Goal: Information Seeking & Learning: Learn about a topic

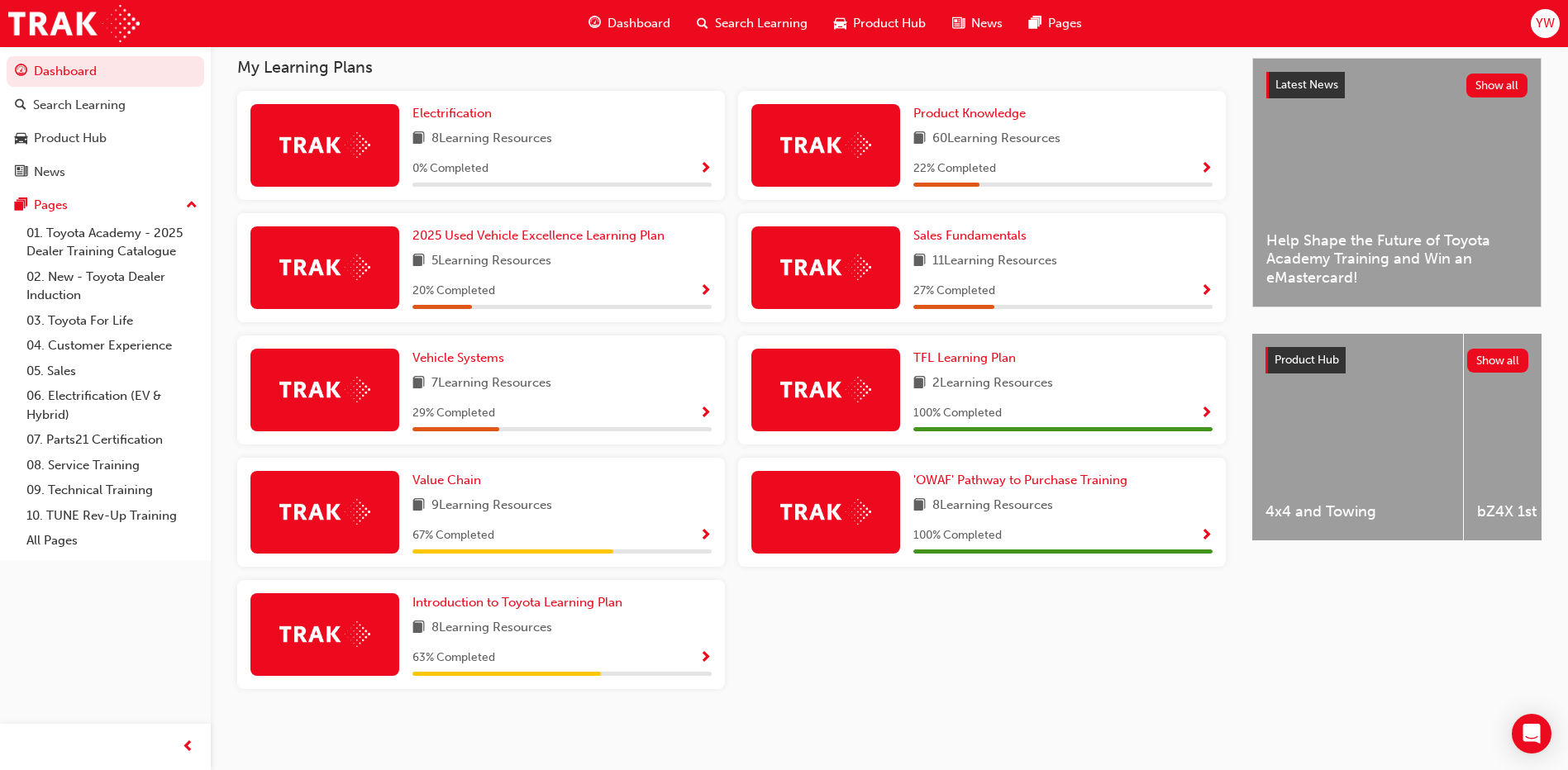
scroll to position [369, 0]
click at [461, 473] on span "Value Chain" at bounding box center [446, 480] width 68 height 15
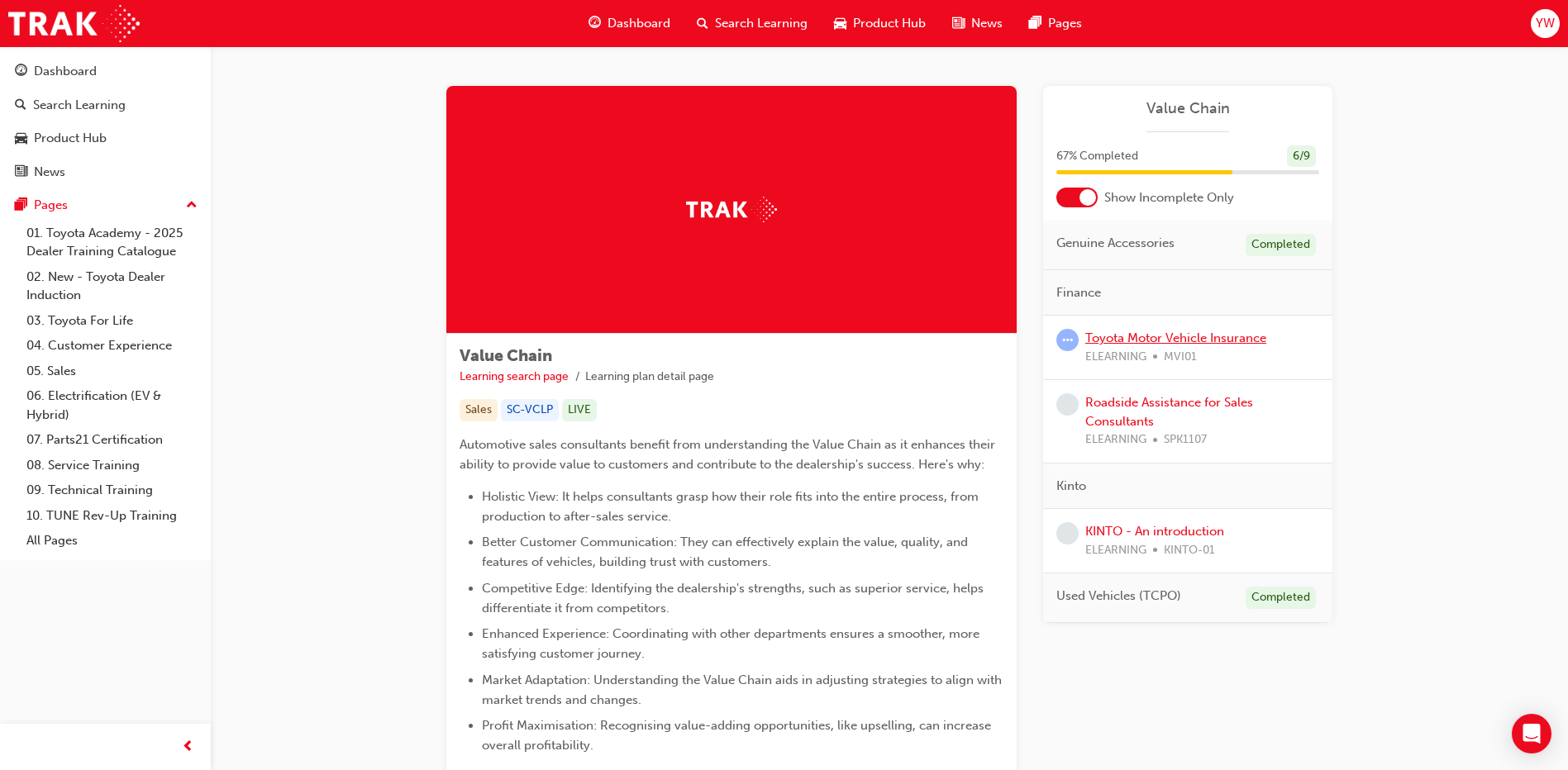
click at [1129, 333] on link "Toyota Motor Vehicle Insurance" at bounding box center [1175, 337] width 181 height 15
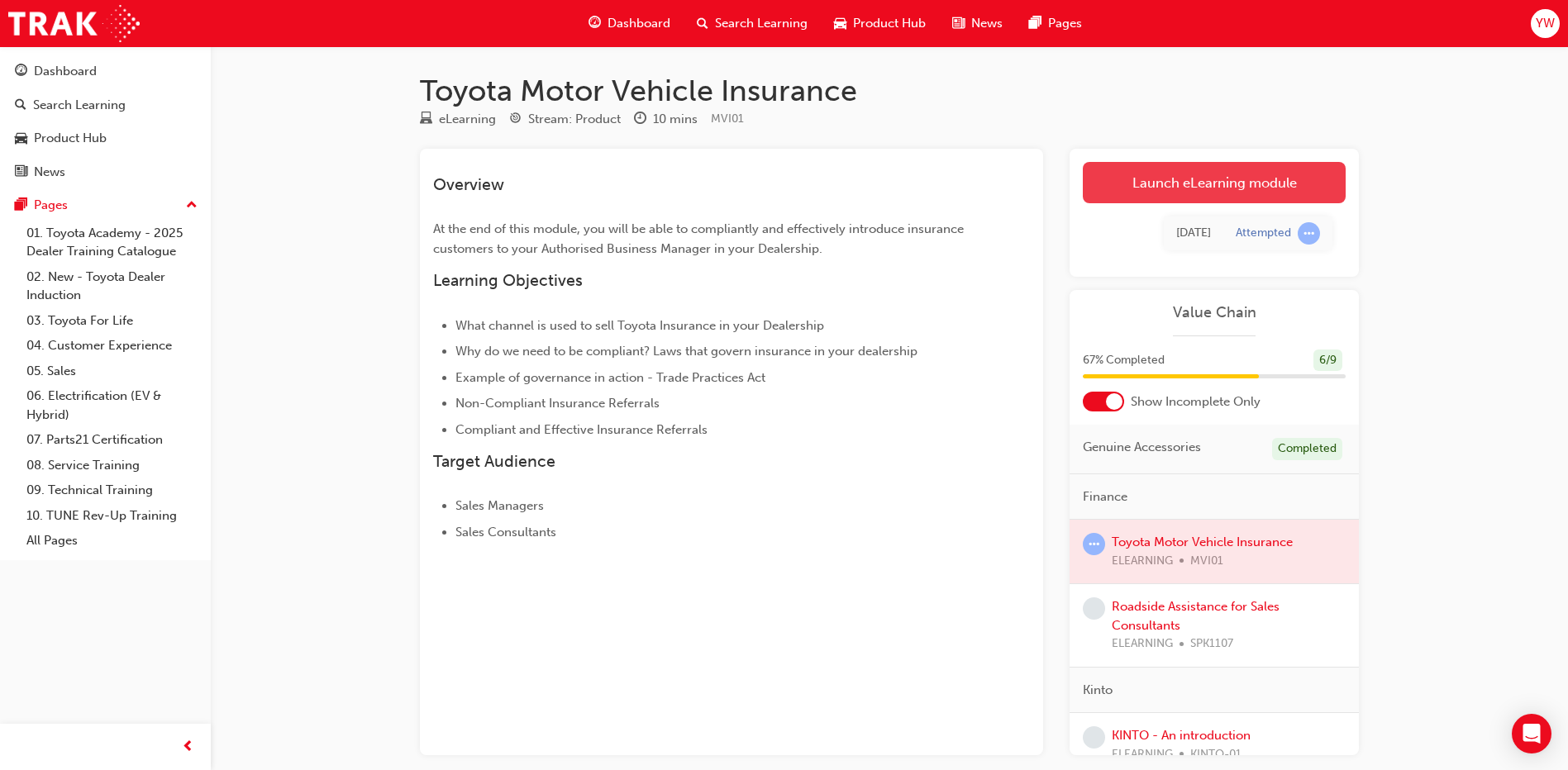
click at [1257, 177] on link "Launch eLearning module" at bounding box center [1214, 182] width 263 height 41
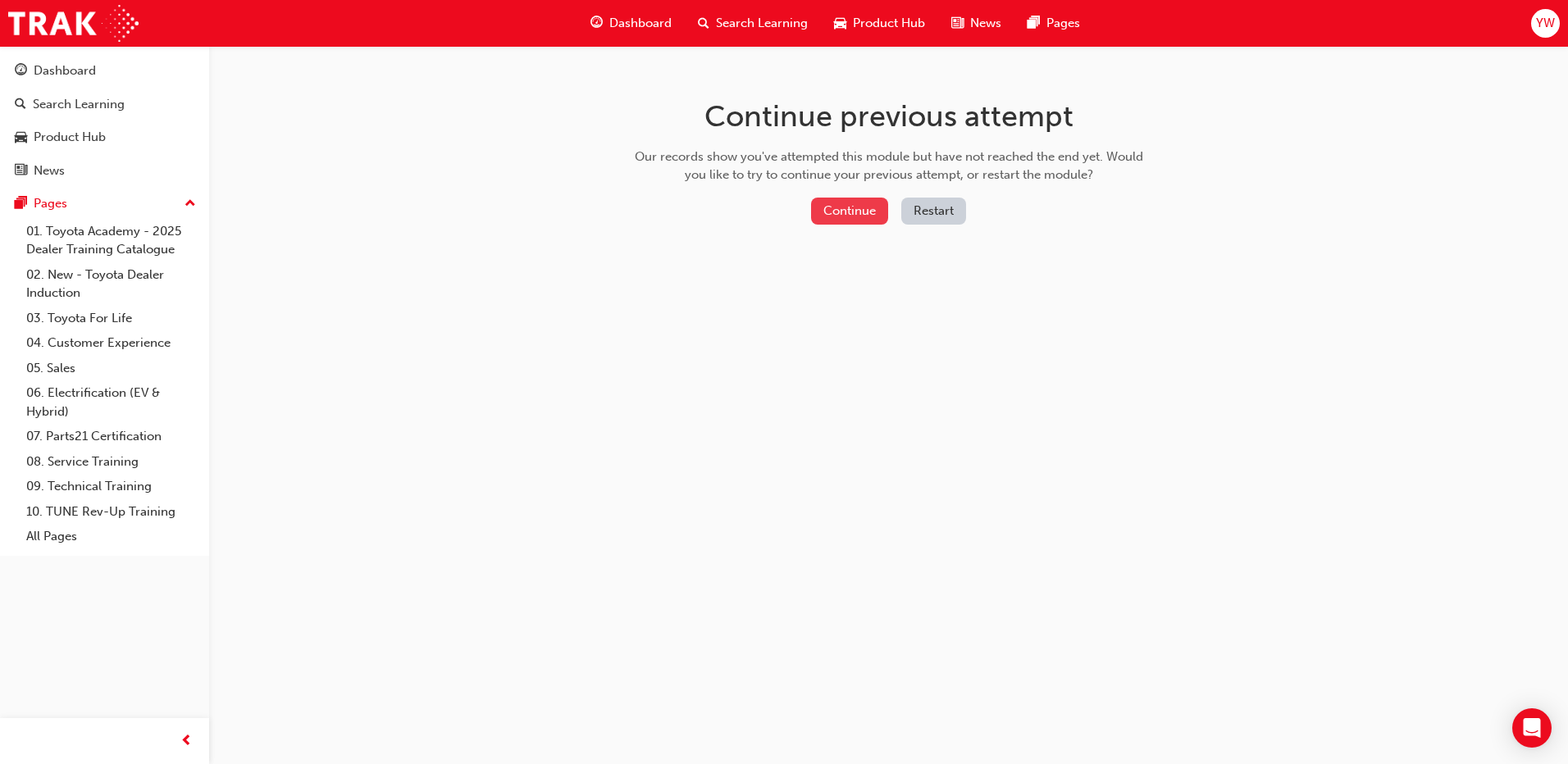
click at [847, 203] on button "Continue" at bounding box center [849, 211] width 77 height 27
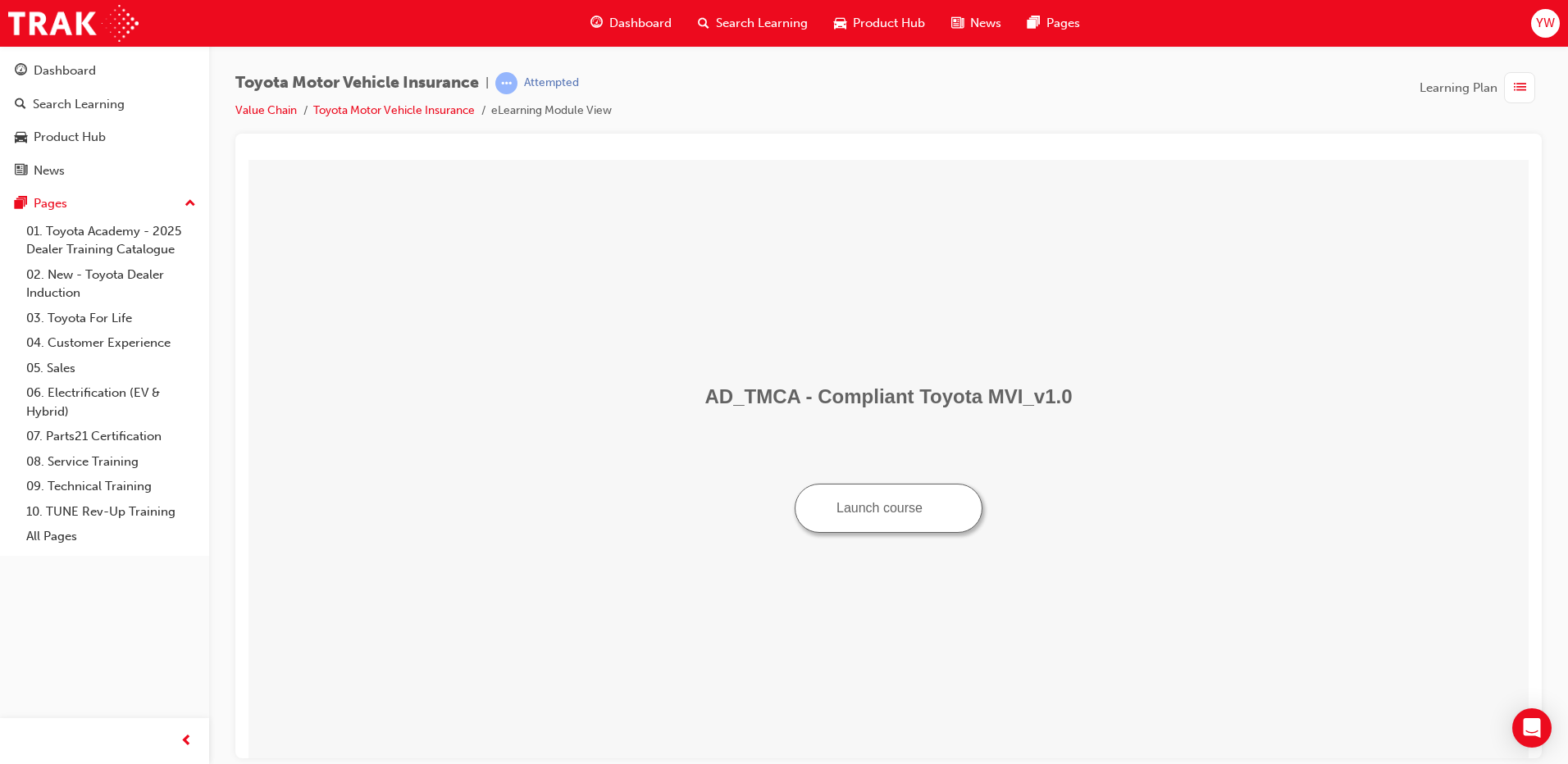
click at [823, 526] on button "Launch course" at bounding box center [888, 507] width 188 height 49
click at [626, 16] on span "Dashboard" at bounding box center [640, 23] width 63 height 19
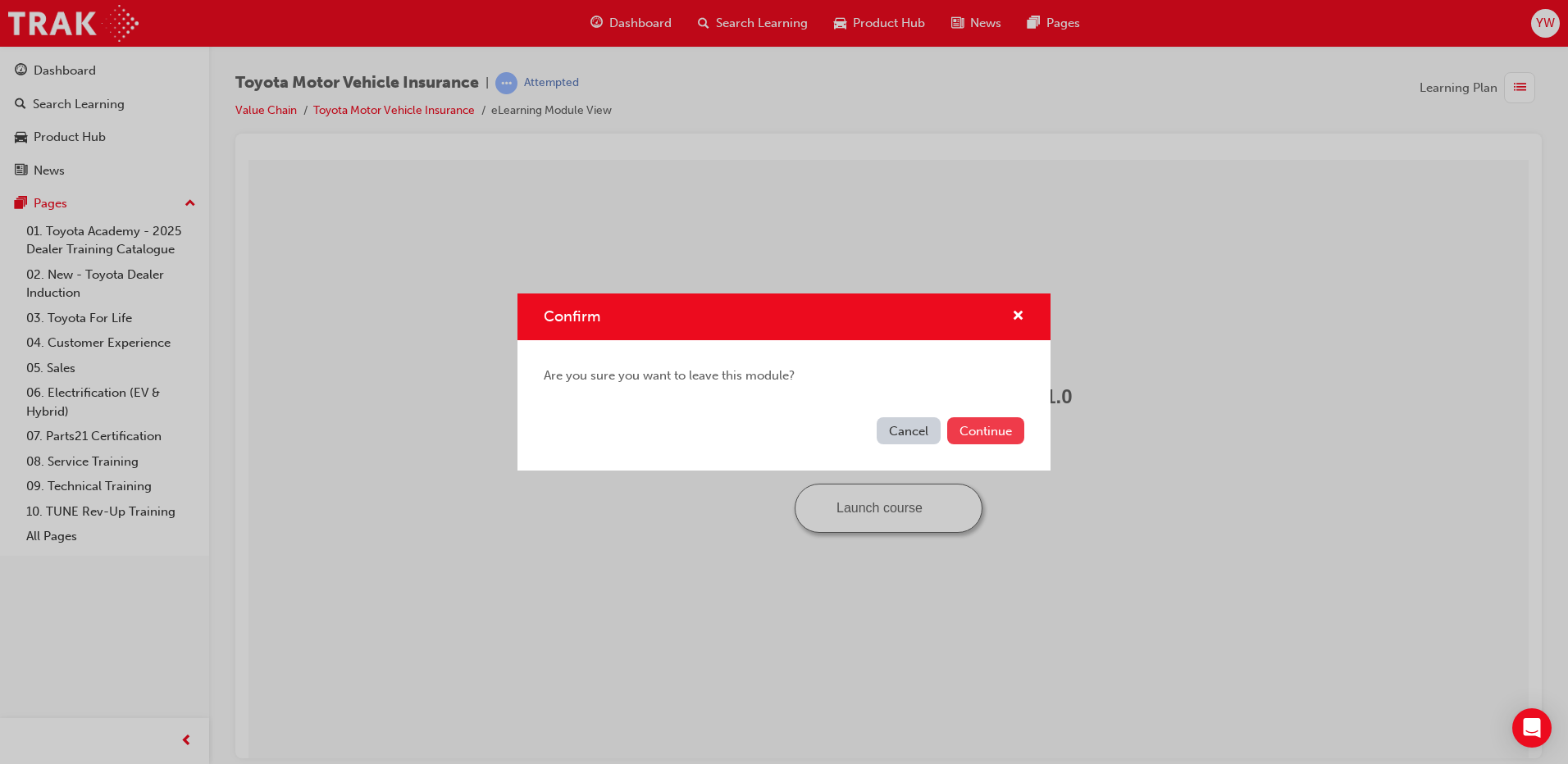
click at [980, 423] on button "Continue" at bounding box center [986, 431] width 77 height 27
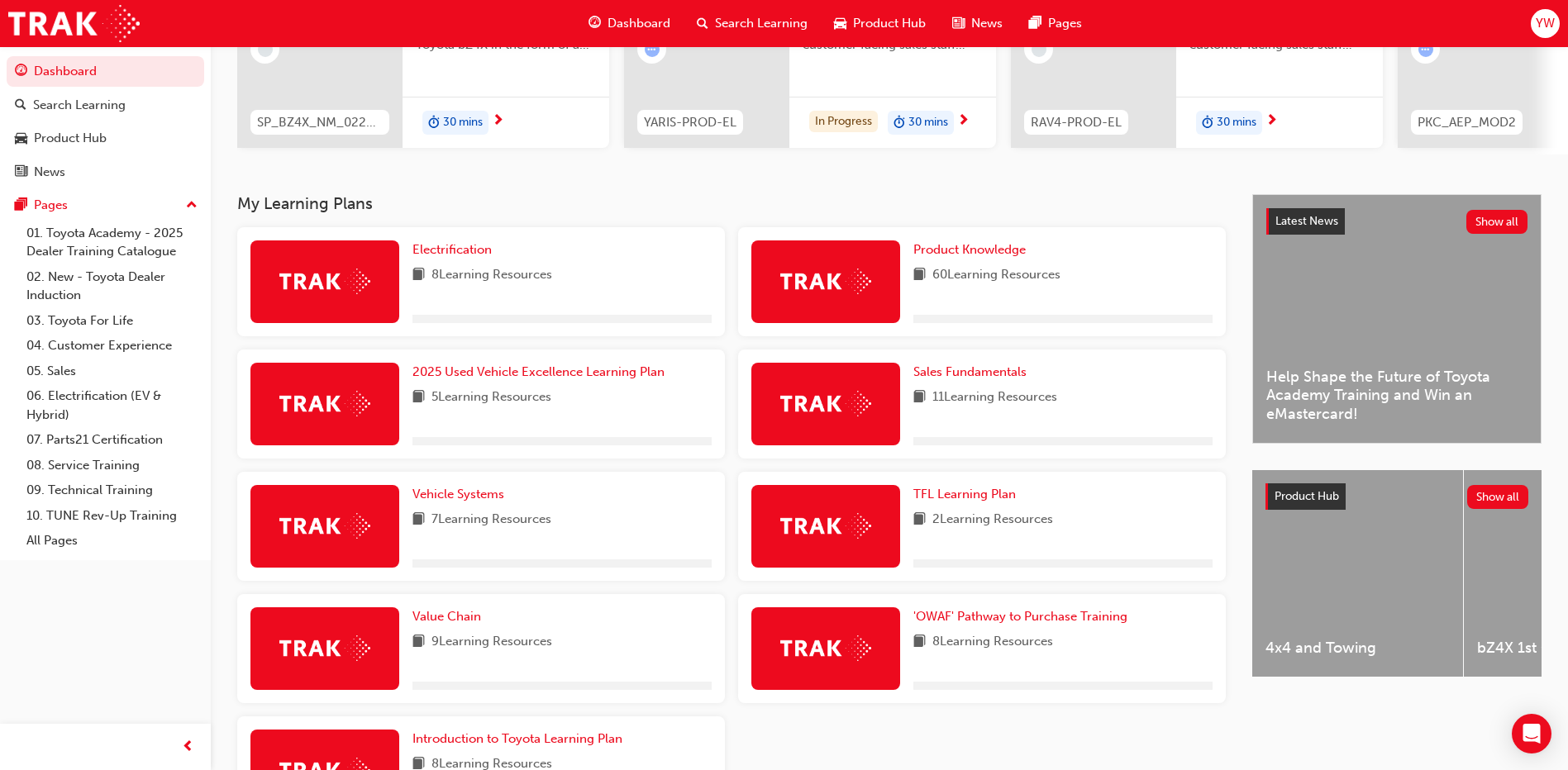
scroll to position [248, 0]
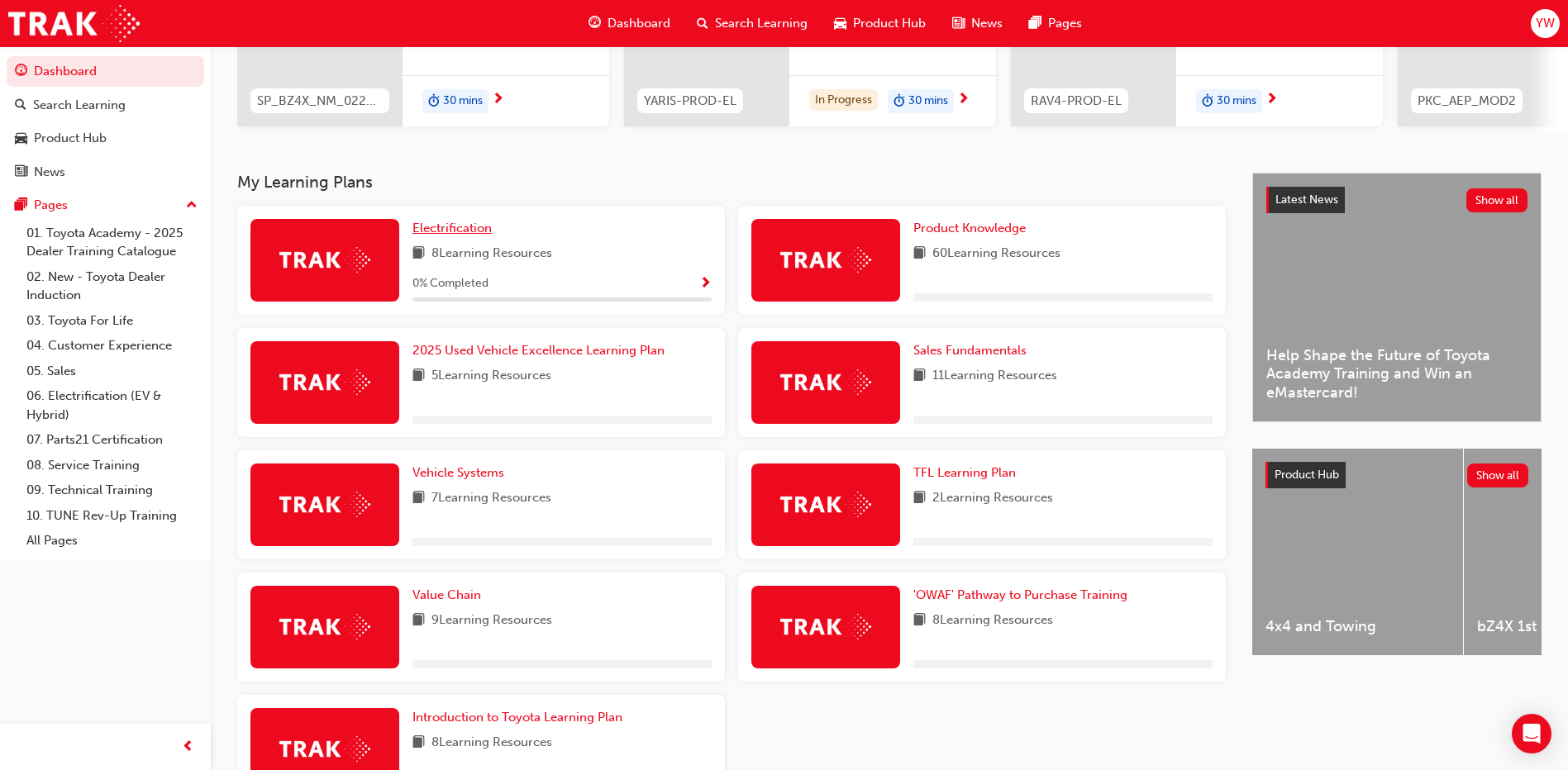
click at [440, 232] on span "Electrification" at bounding box center [452, 227] width 80 height 15
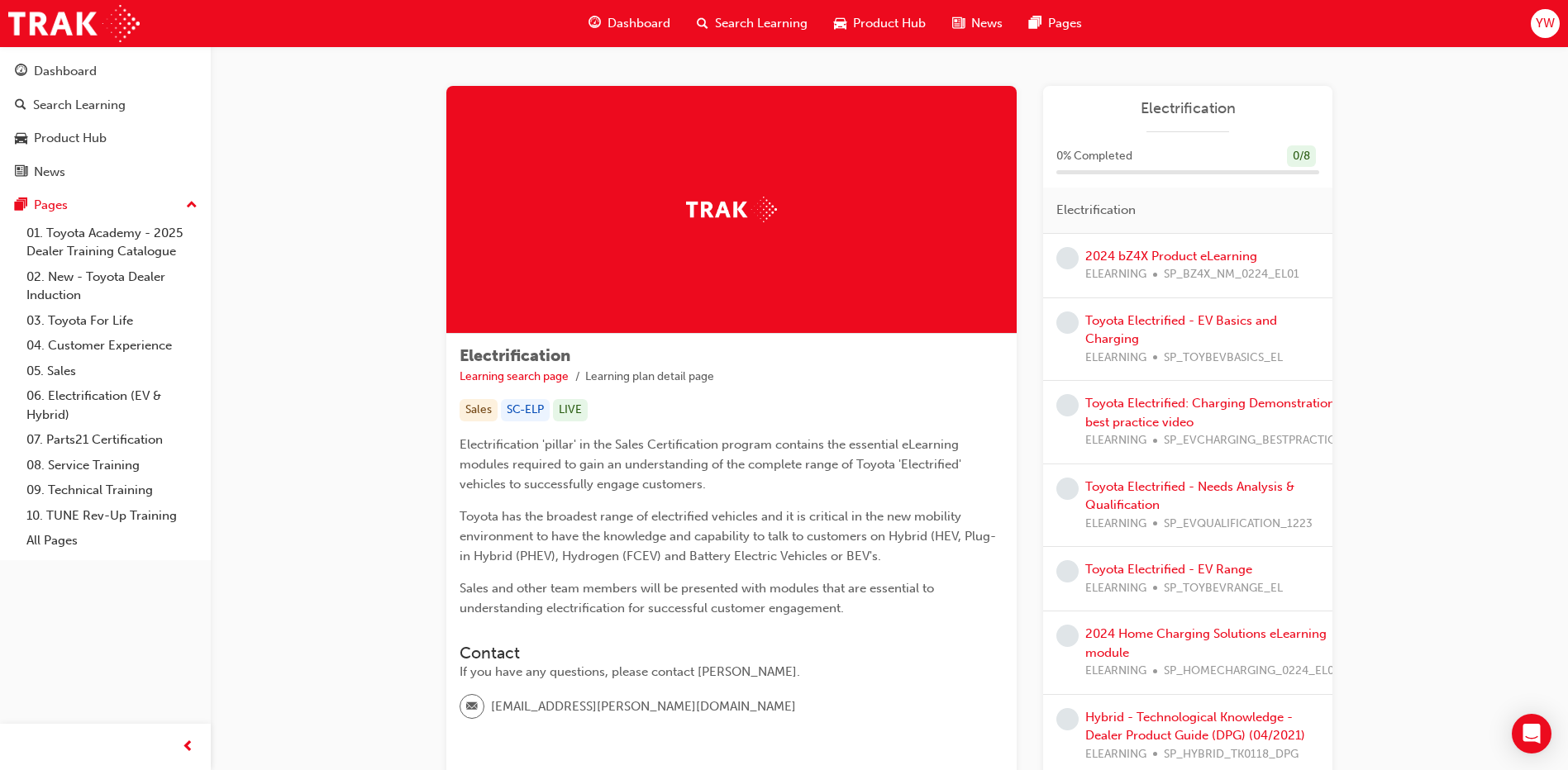
click at [626, 27] on span "Dashboard" at bounding box center [639, 23] width 63 height 19
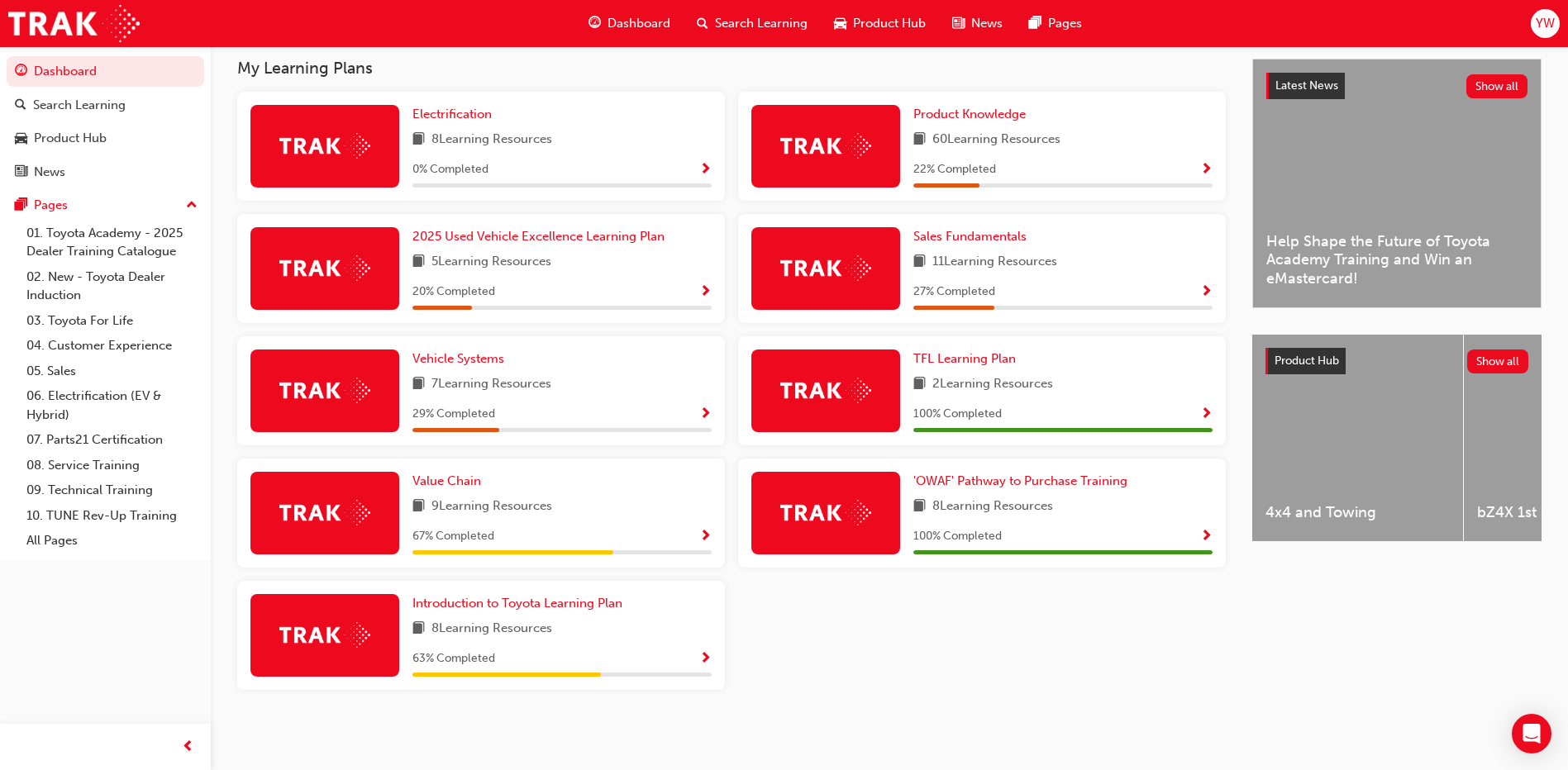
scroll to position [369, 0]
click at [462, 601] on span "Introduction to Toyota Learning Plan" at bounding box center [517, 601] width 210 height 15
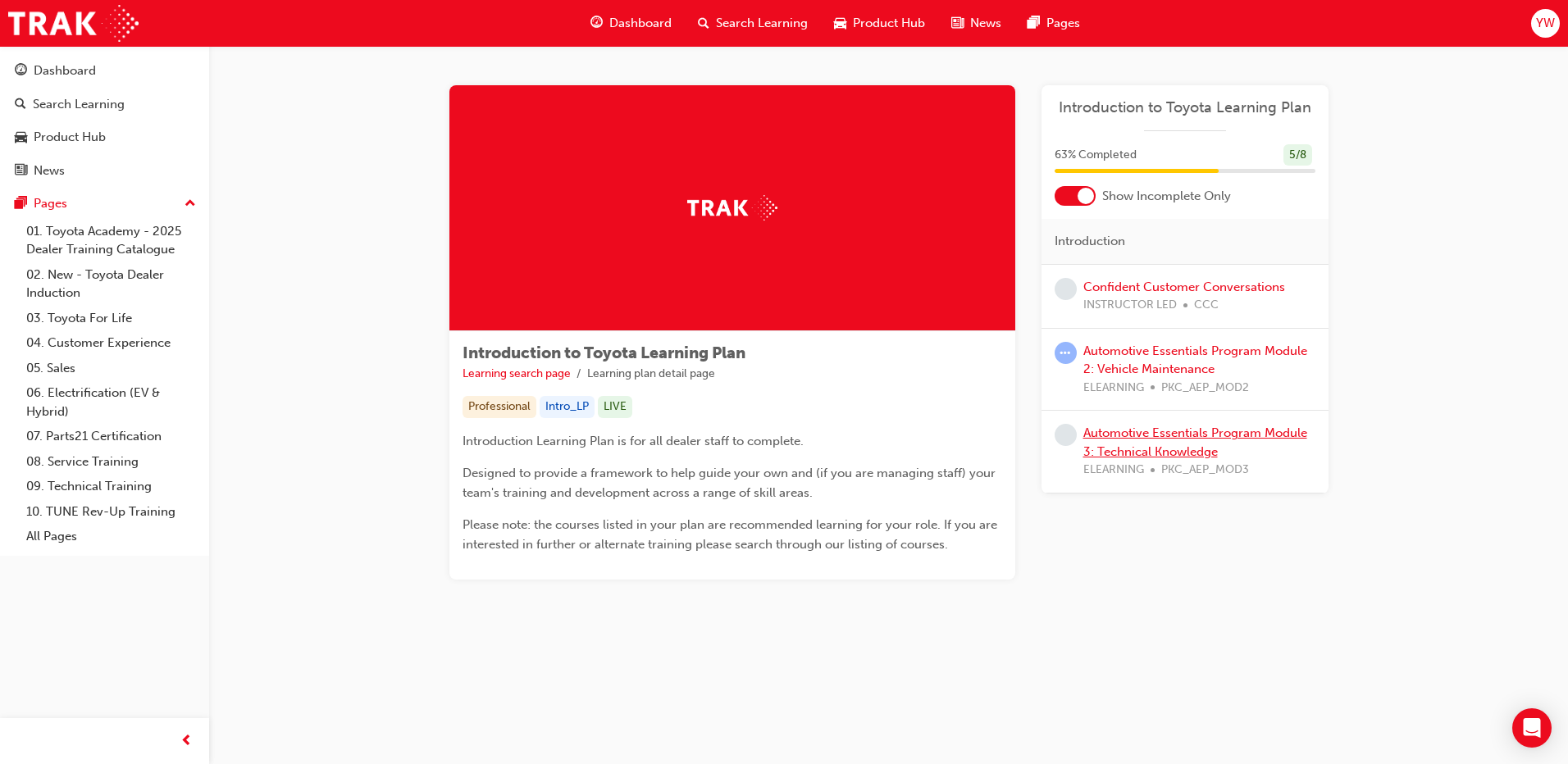
click at [1197, 454] on link "Automotive Essentials Program Module 3: Technical Knowledge" at bounding box center [1195, 442] width 224 height 33
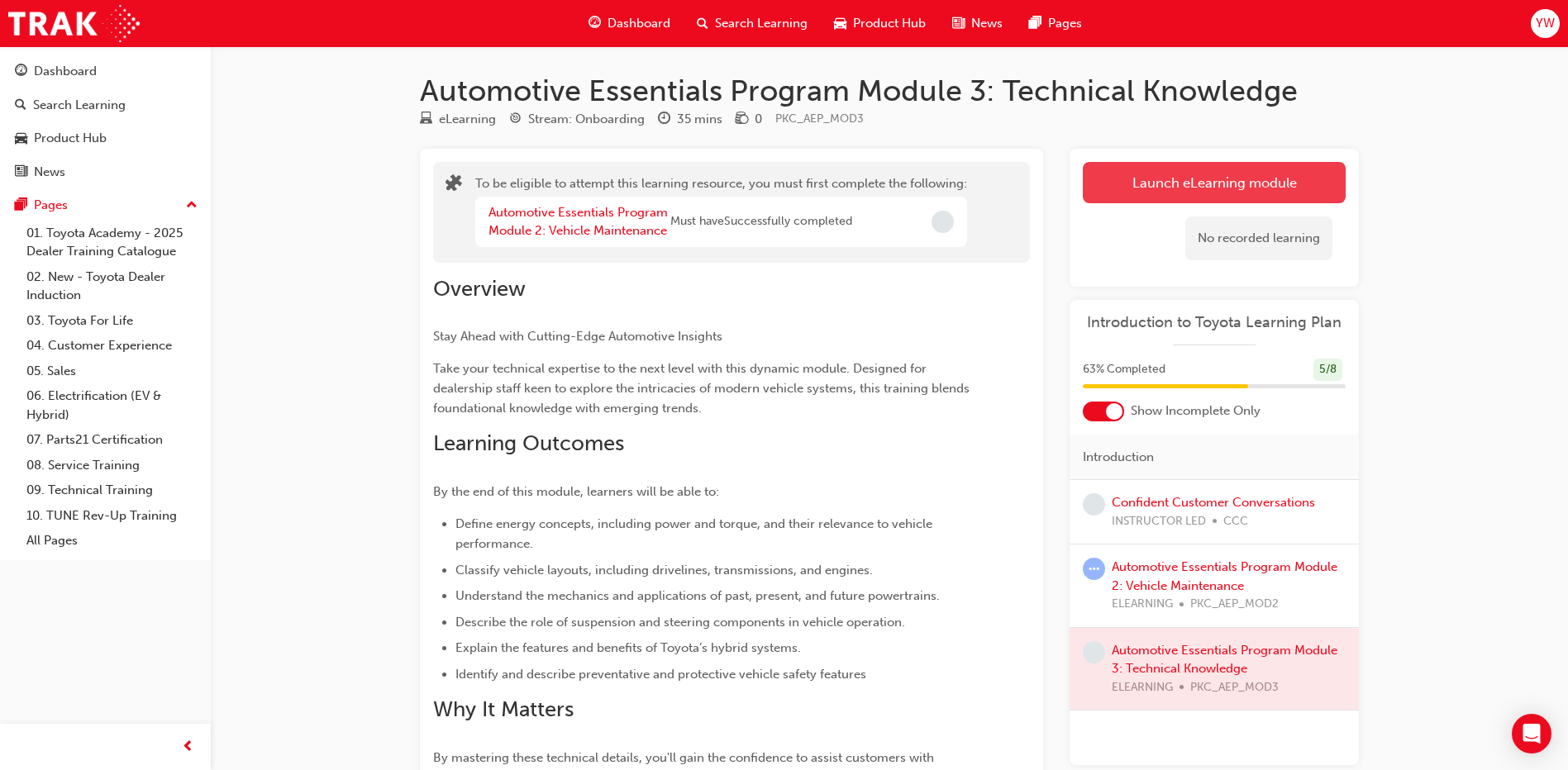
click at [1174, 192] on button "Launch eLearning module" at bounding box center [1214, 182] width 263 height 41
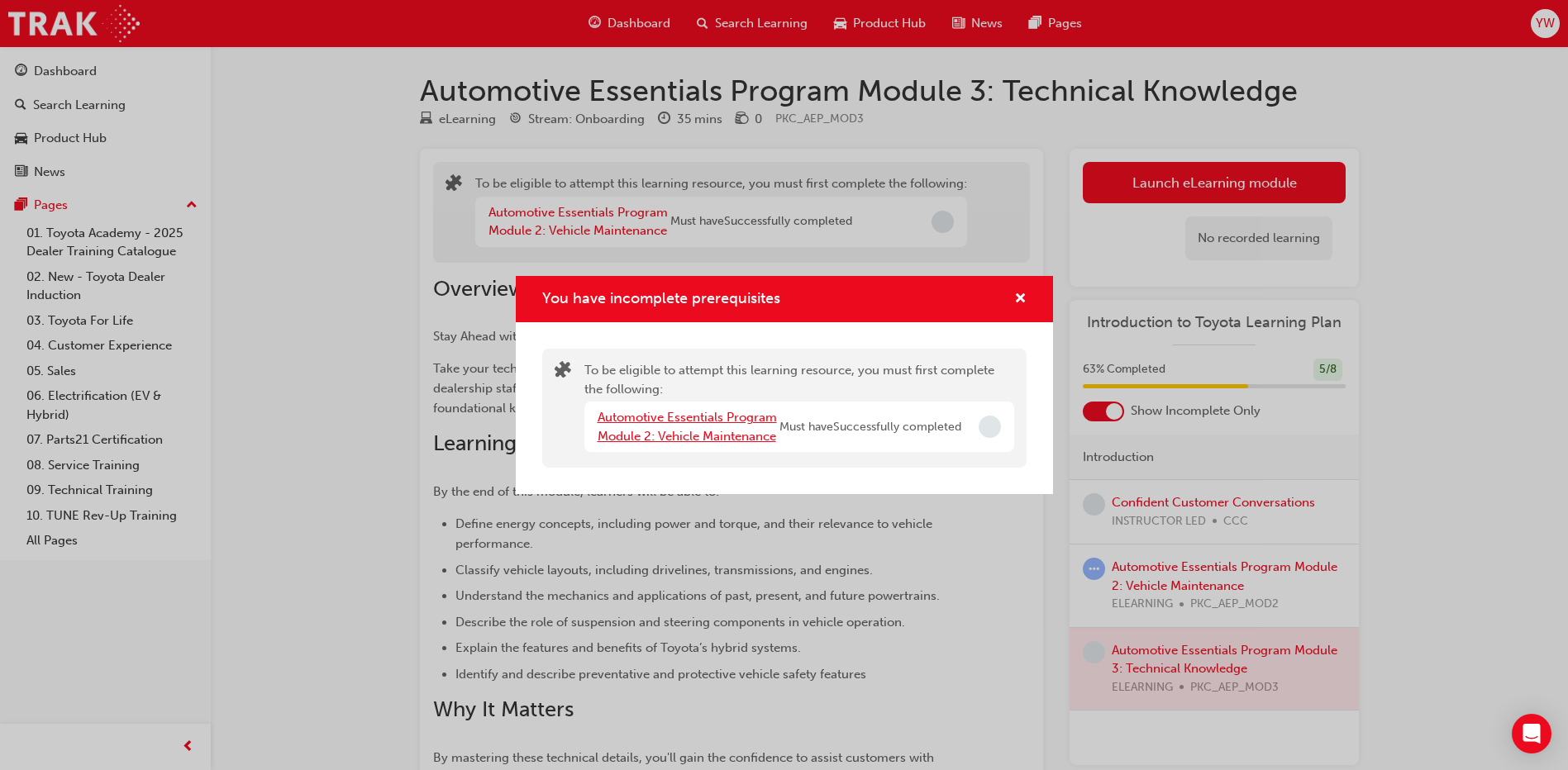
click at [703, 436] on link "Automotive Essentials Program Module 2: Vehicle Maintenance" at bounding box center [686, 426] width 179 height 34
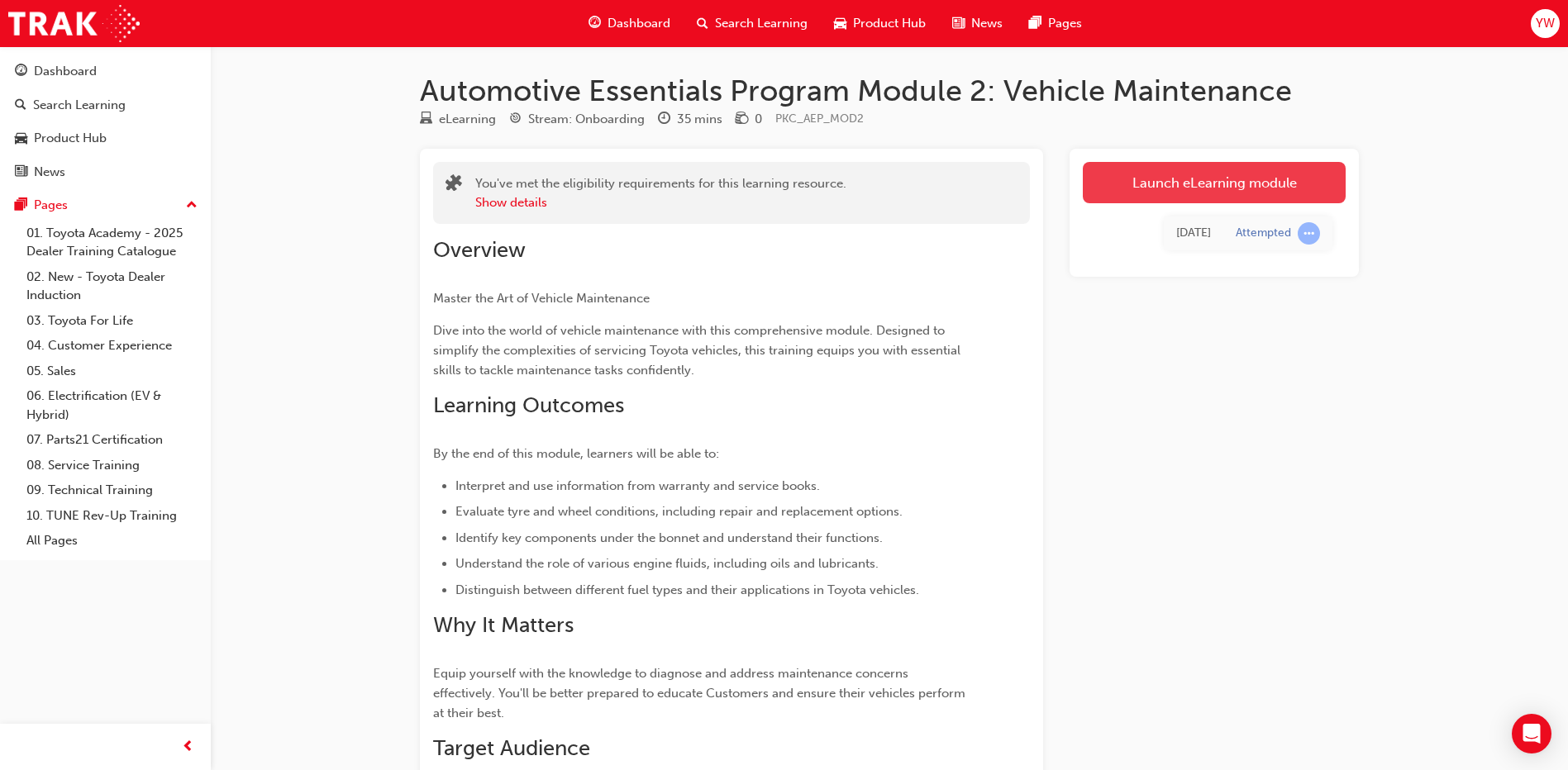
click at [1151, 184] on link "Launch eLearning module" at bounding box center [1214, 182] width 263 height 41
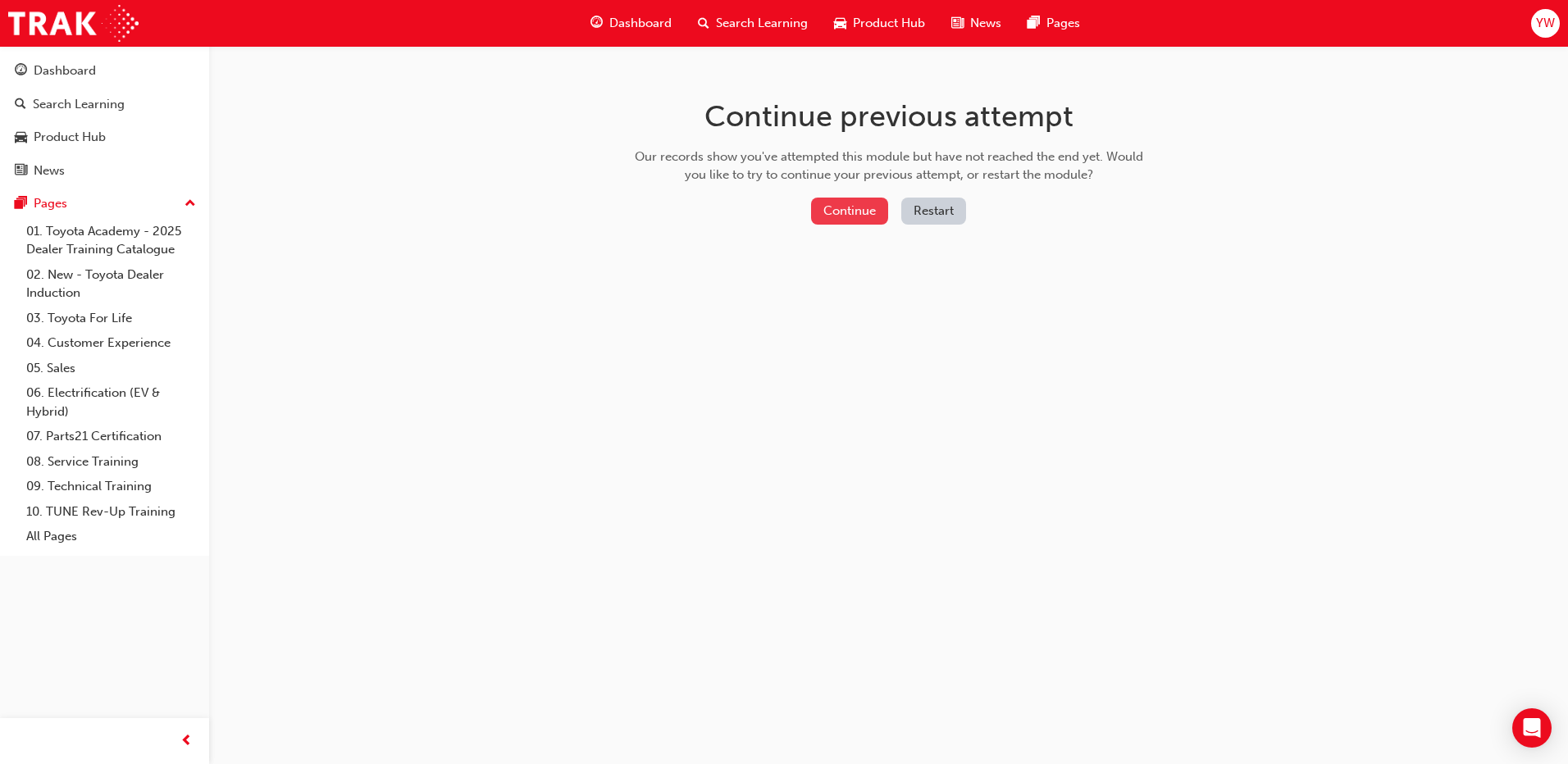
click at [841, 211] on button "Continue" at bounding box center [849, 211] width 77 height 27
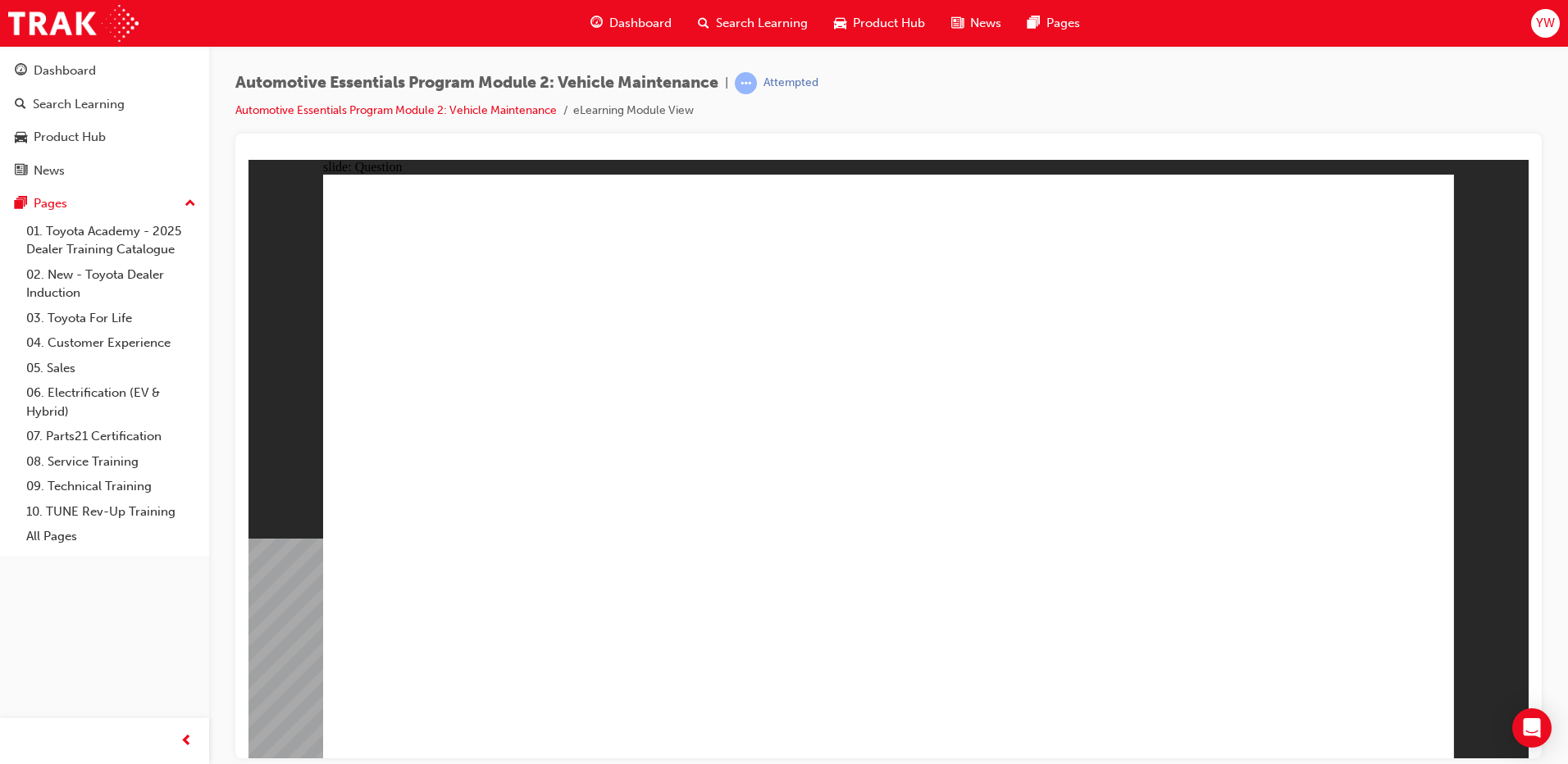
click at [594, 26] on span "guage-icon" at bounding box center [596, 23] width 12 height 21
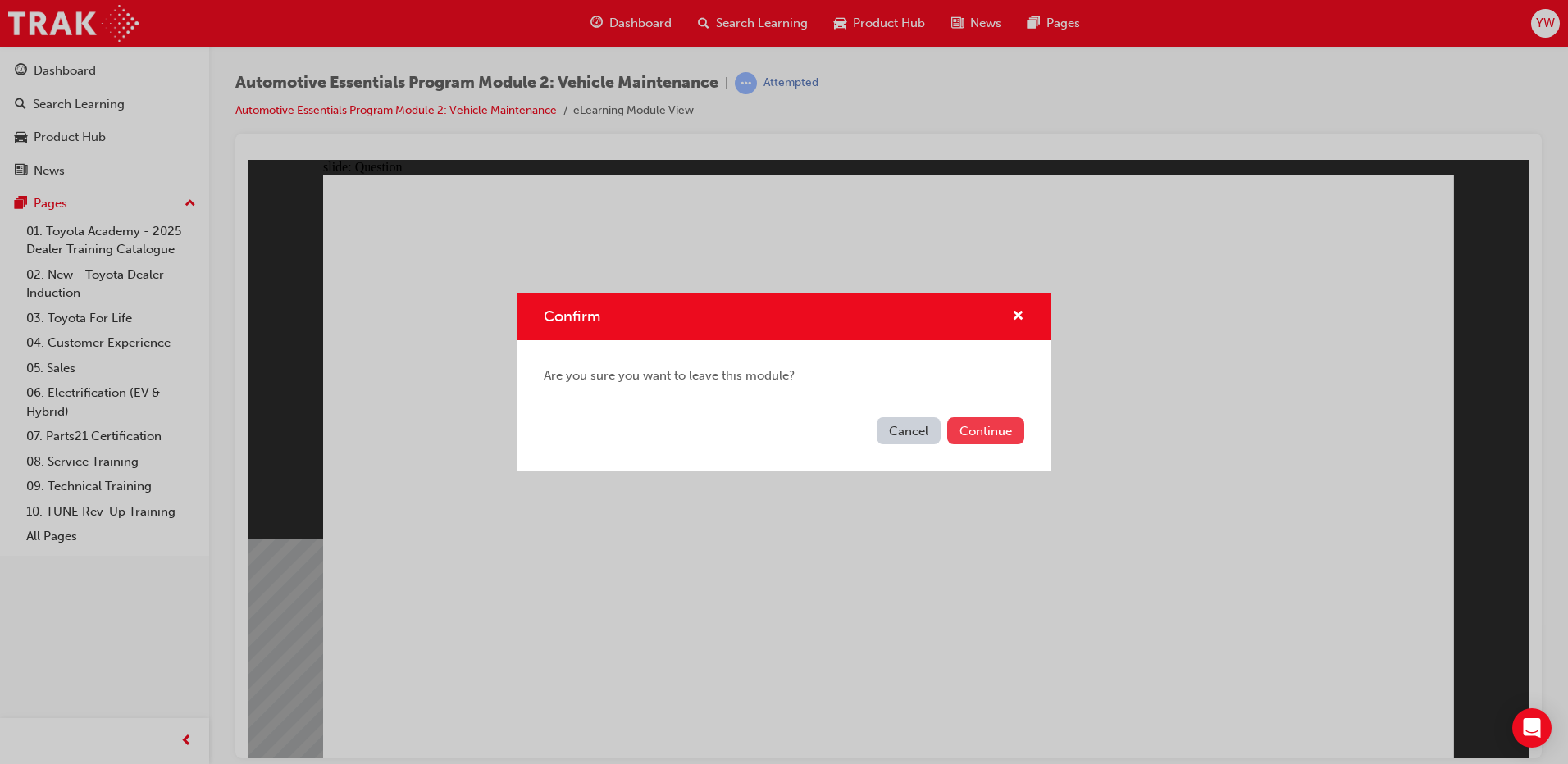
click at [959, 425] on button "Continue" at bounding box center [986, 431] width 77 height 27
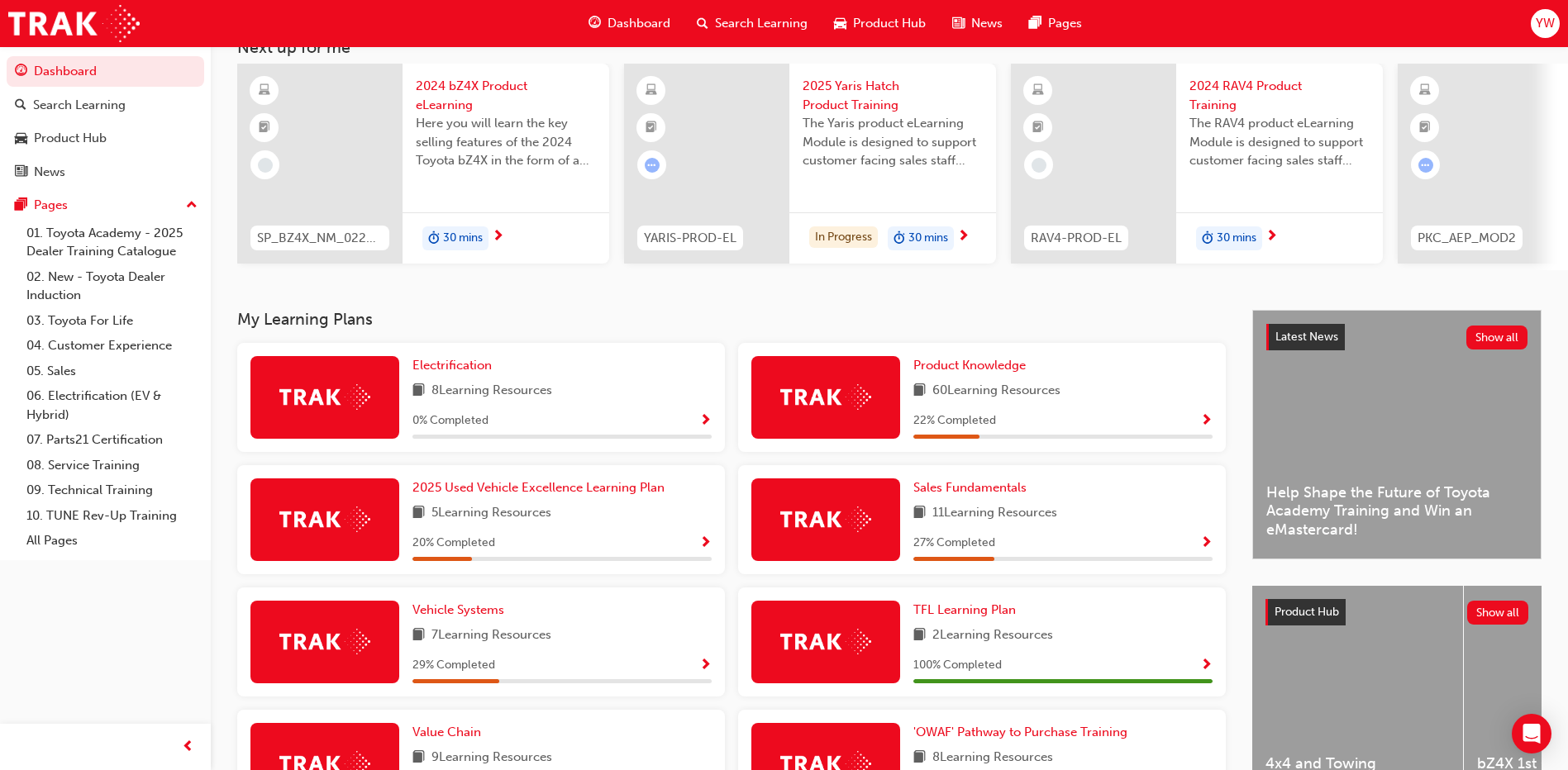
scroll to position [248, 0]
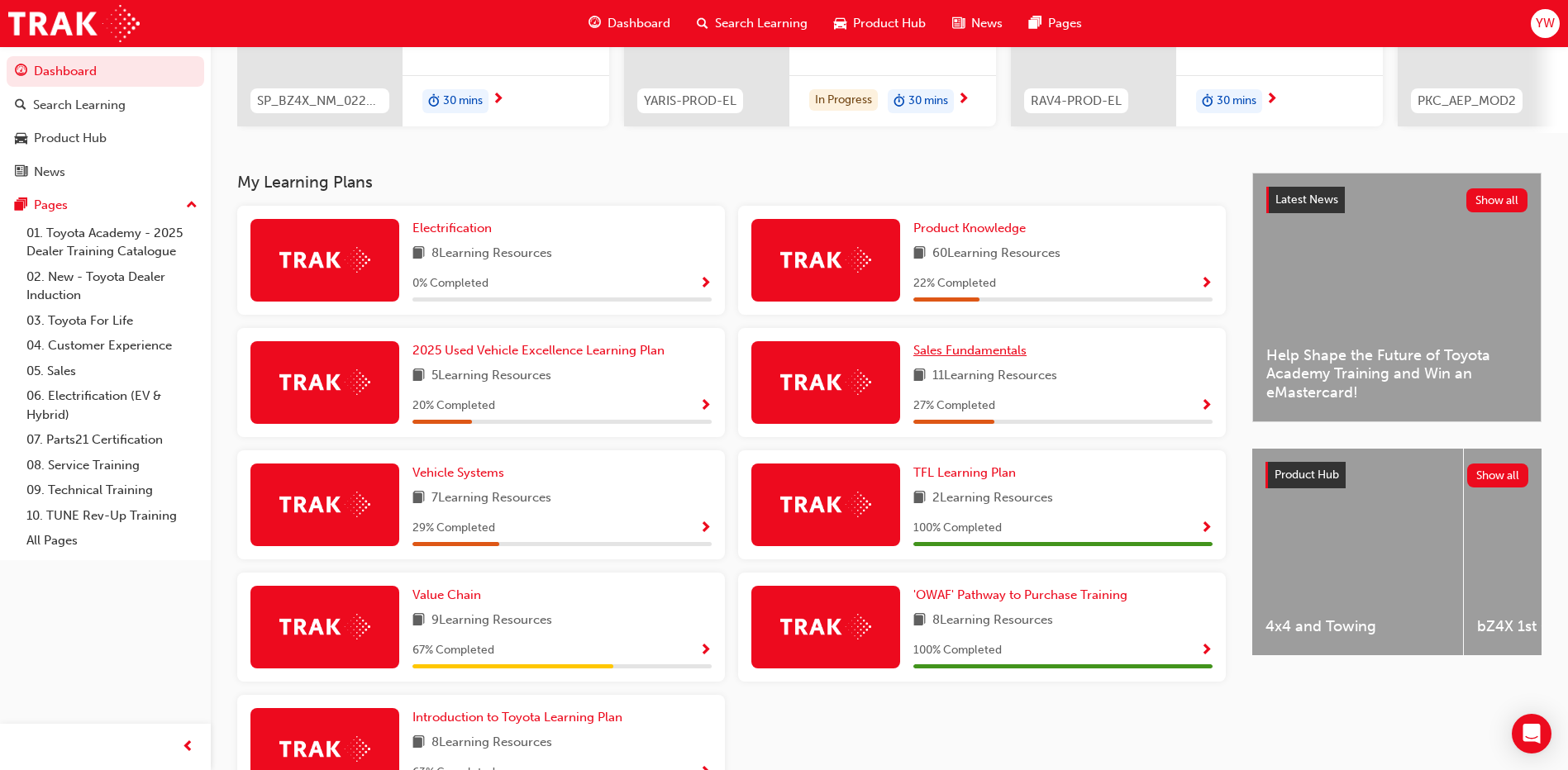
click at [971, 358] on span "Sales Fundamentals" at bounding box center [969, 350] width 113 height 15
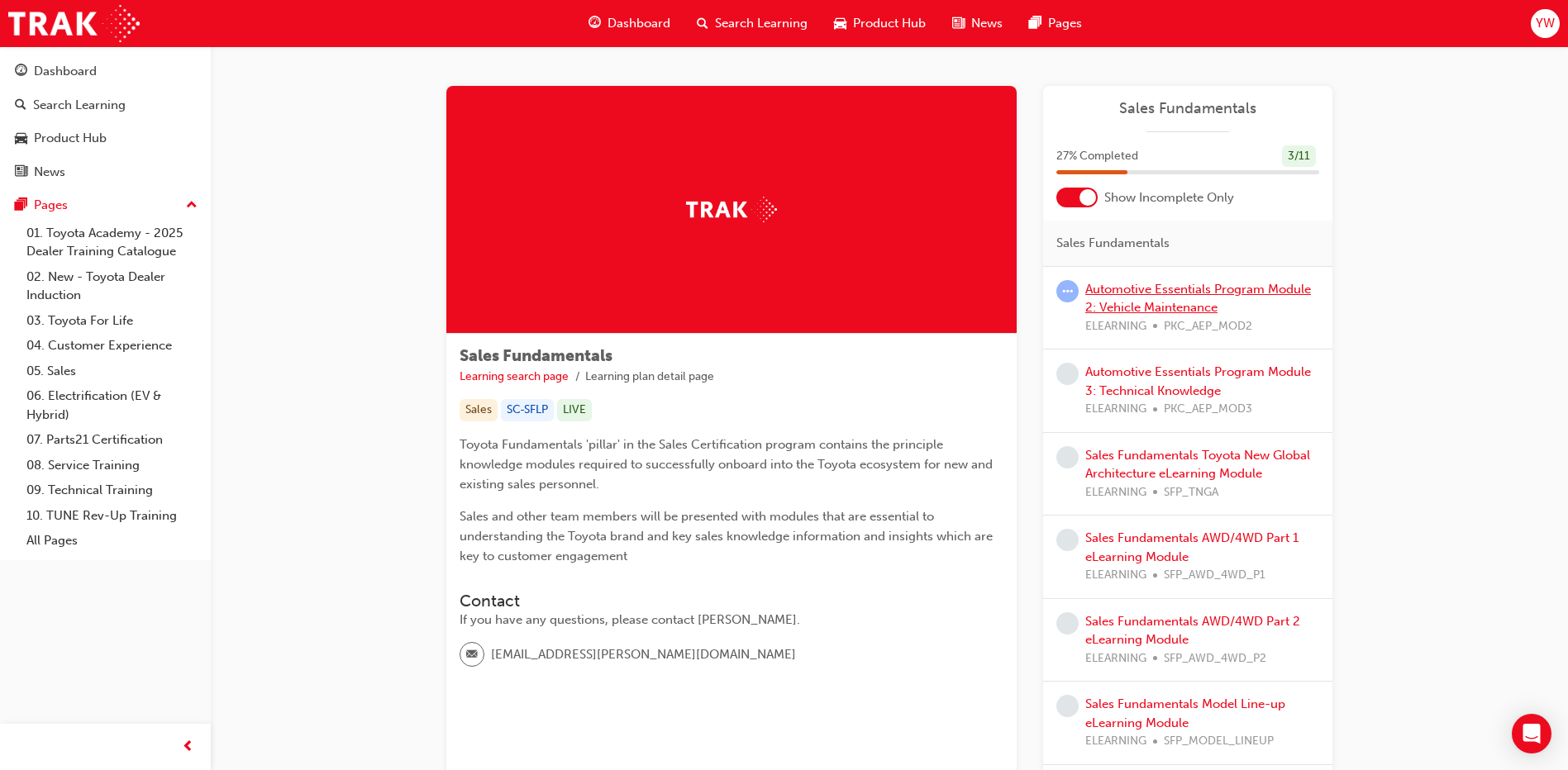
click at [1185, 301] on link "Automotive Essentials Program Module 2: Vehicle Maintenance" at bounding box center [1197, 298] width 226 height 34
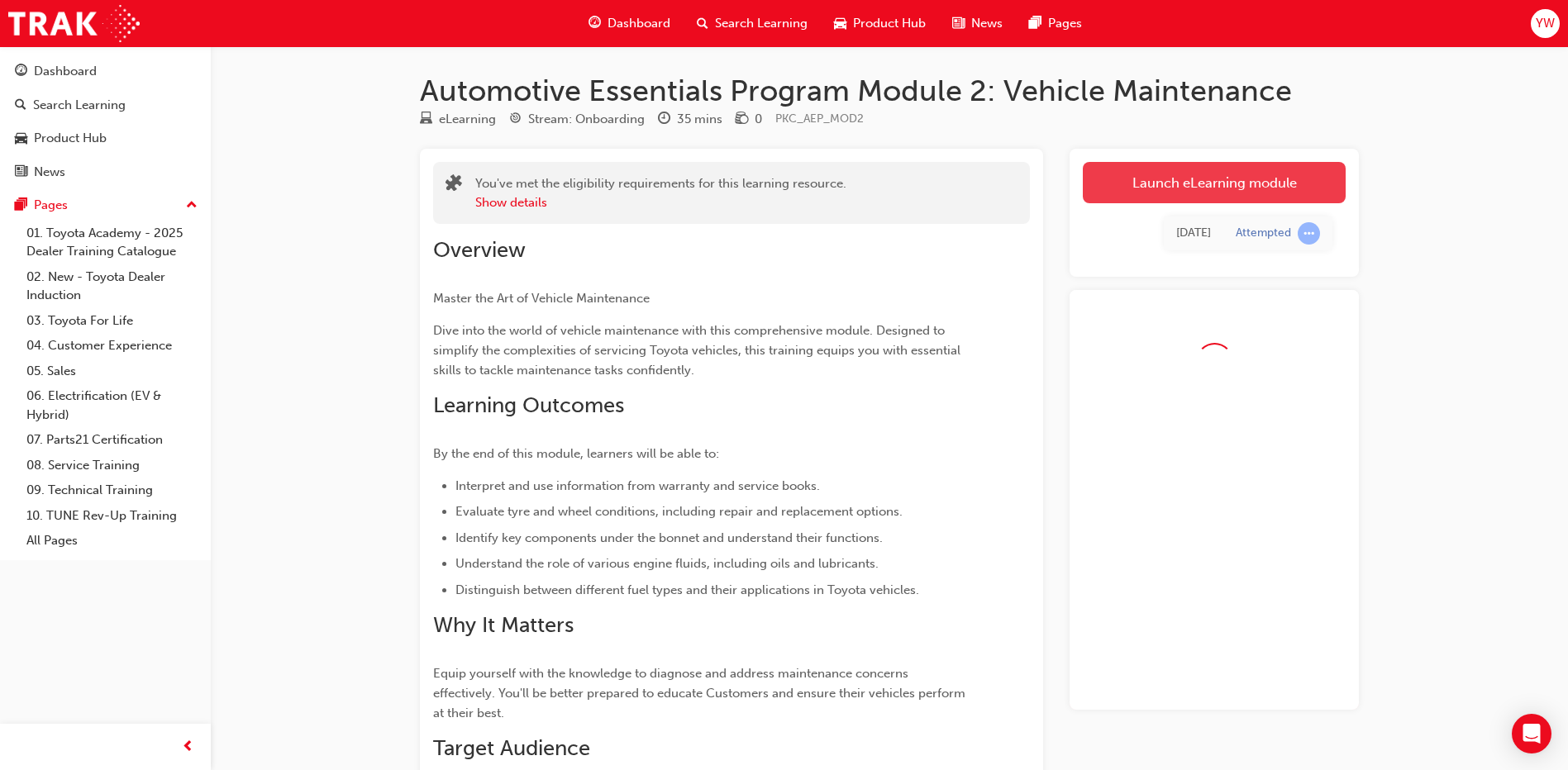
click at [1218, 184] on link "Launch eLearning module" at bounding box center [1214, 182] width 263 height 41
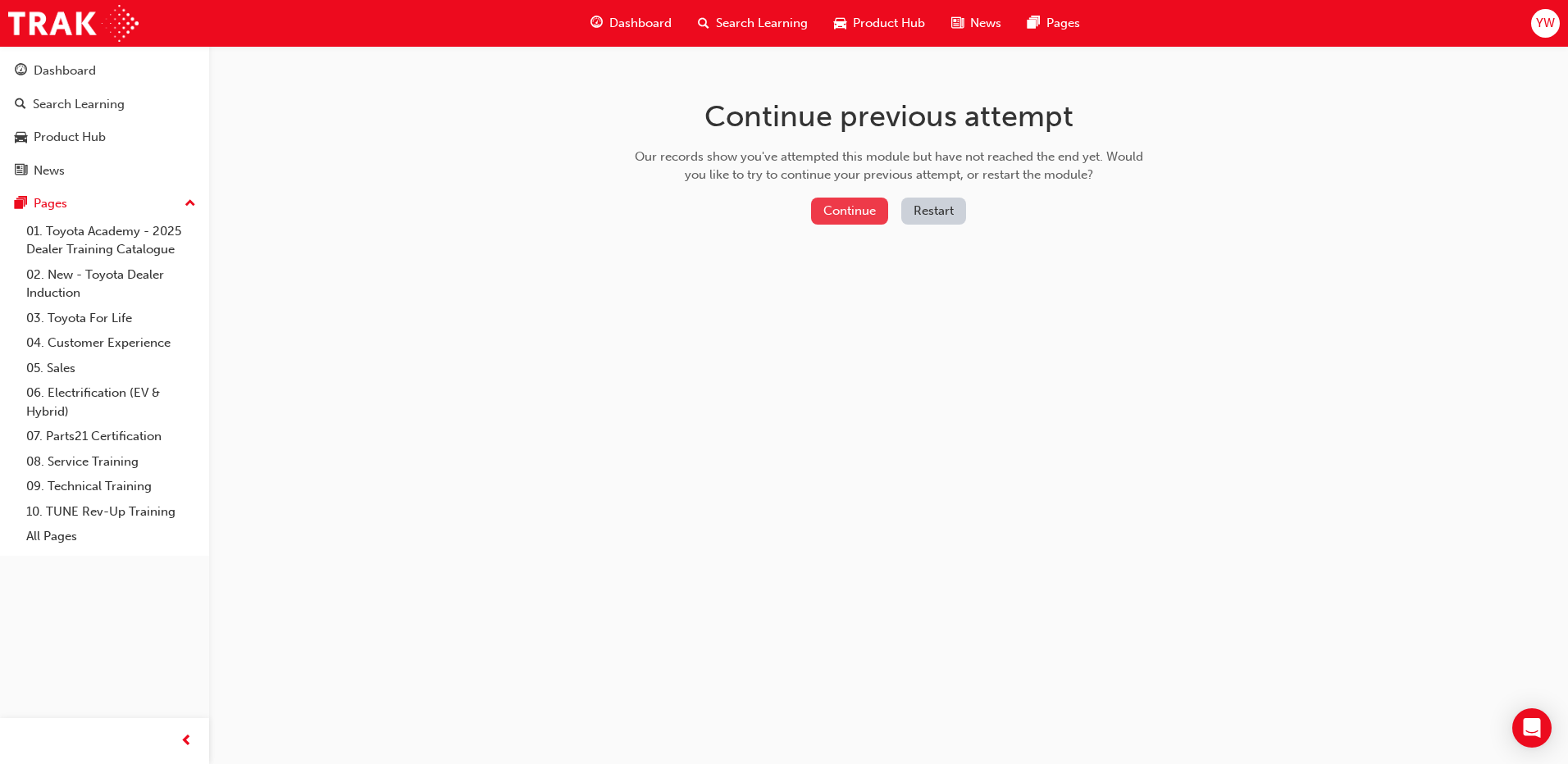
click at [829, 220] on button "Continue" at bounding box center [849, 211] width 77 height 27
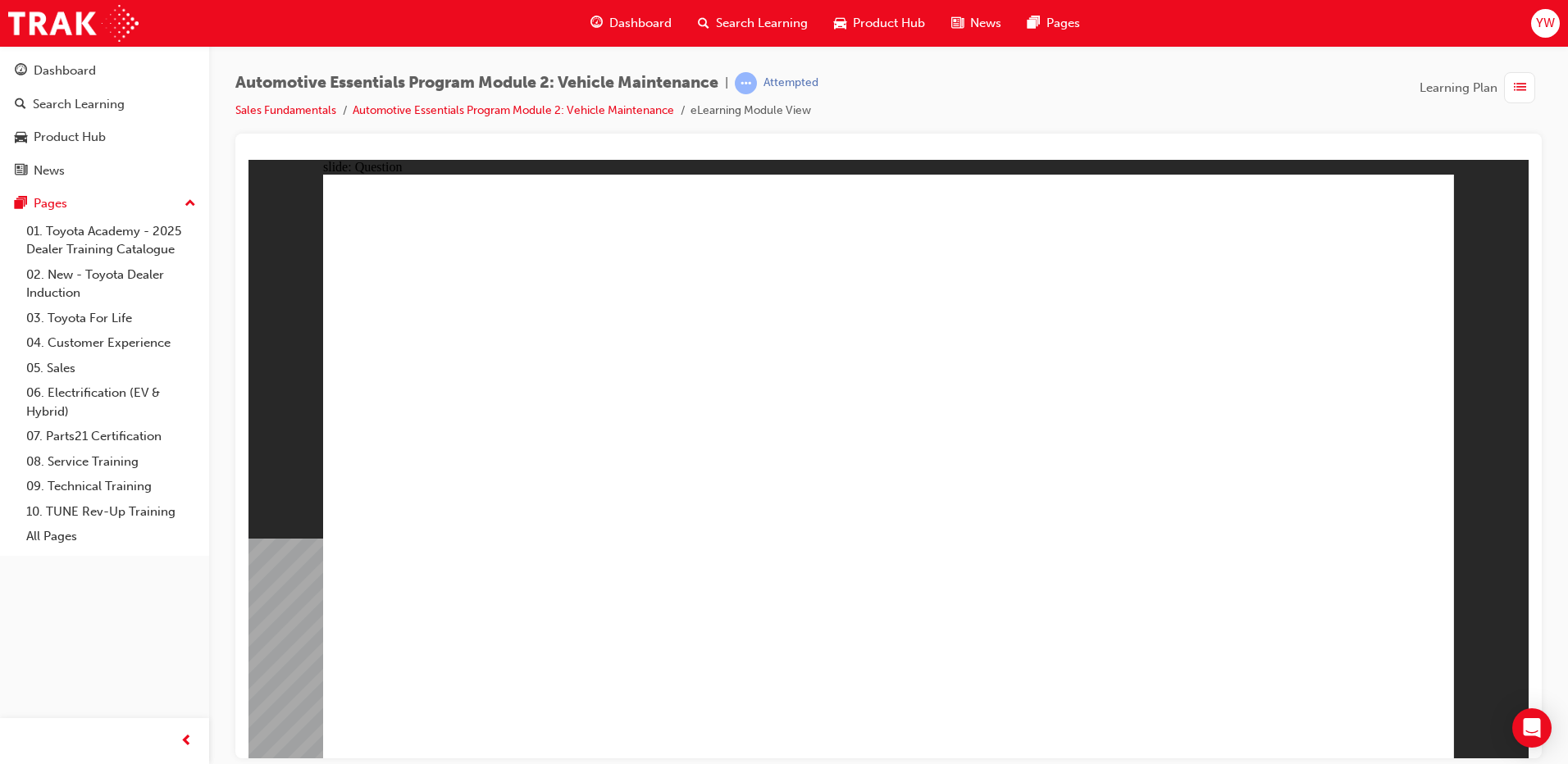
click at [617, 23] on span "Dashboard" at bounding box center [640, 23] width 63 height 19
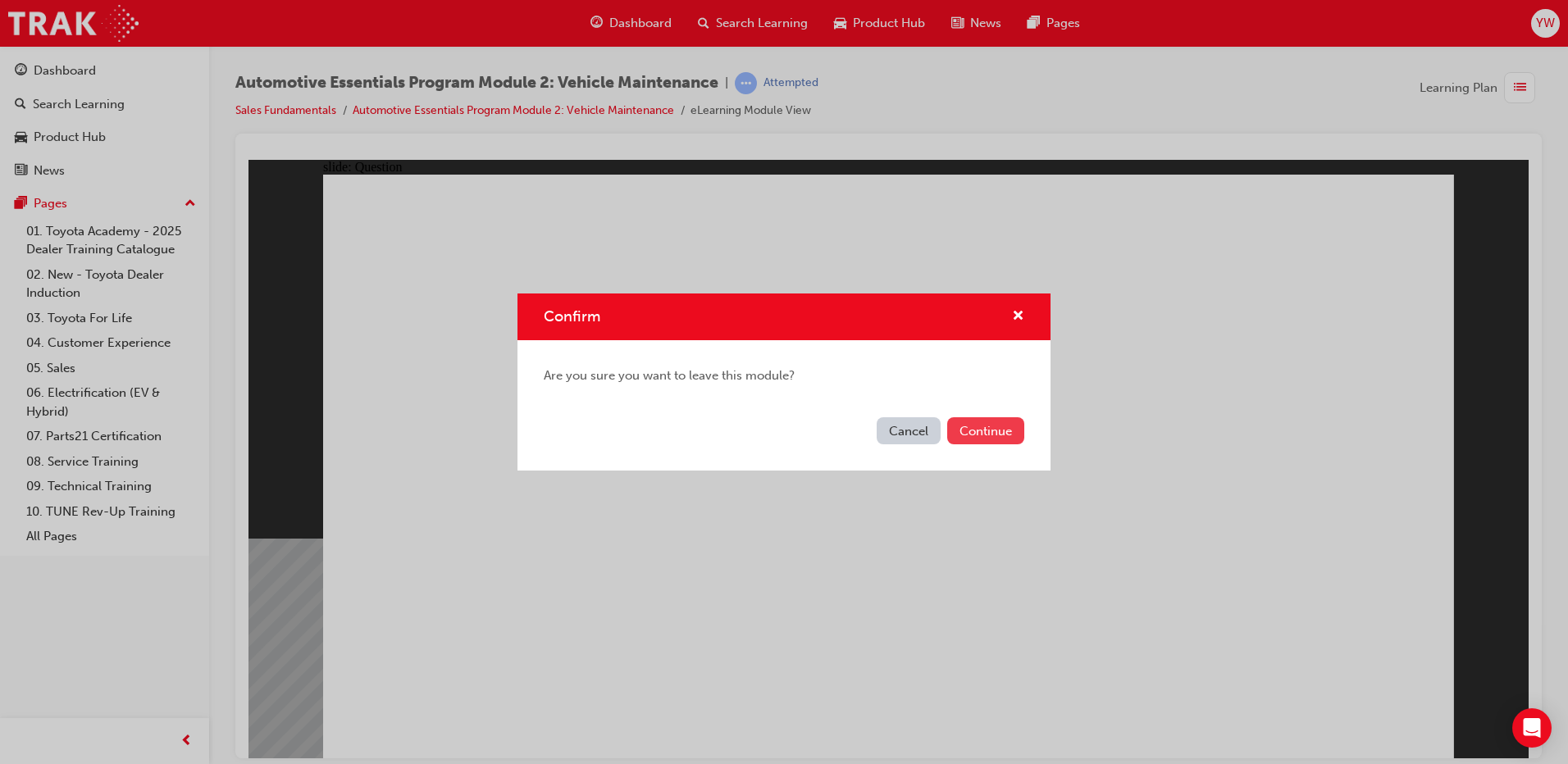
click at [975, 425] on button "Continue" at bounding box center [986, 431] width 77 height 27
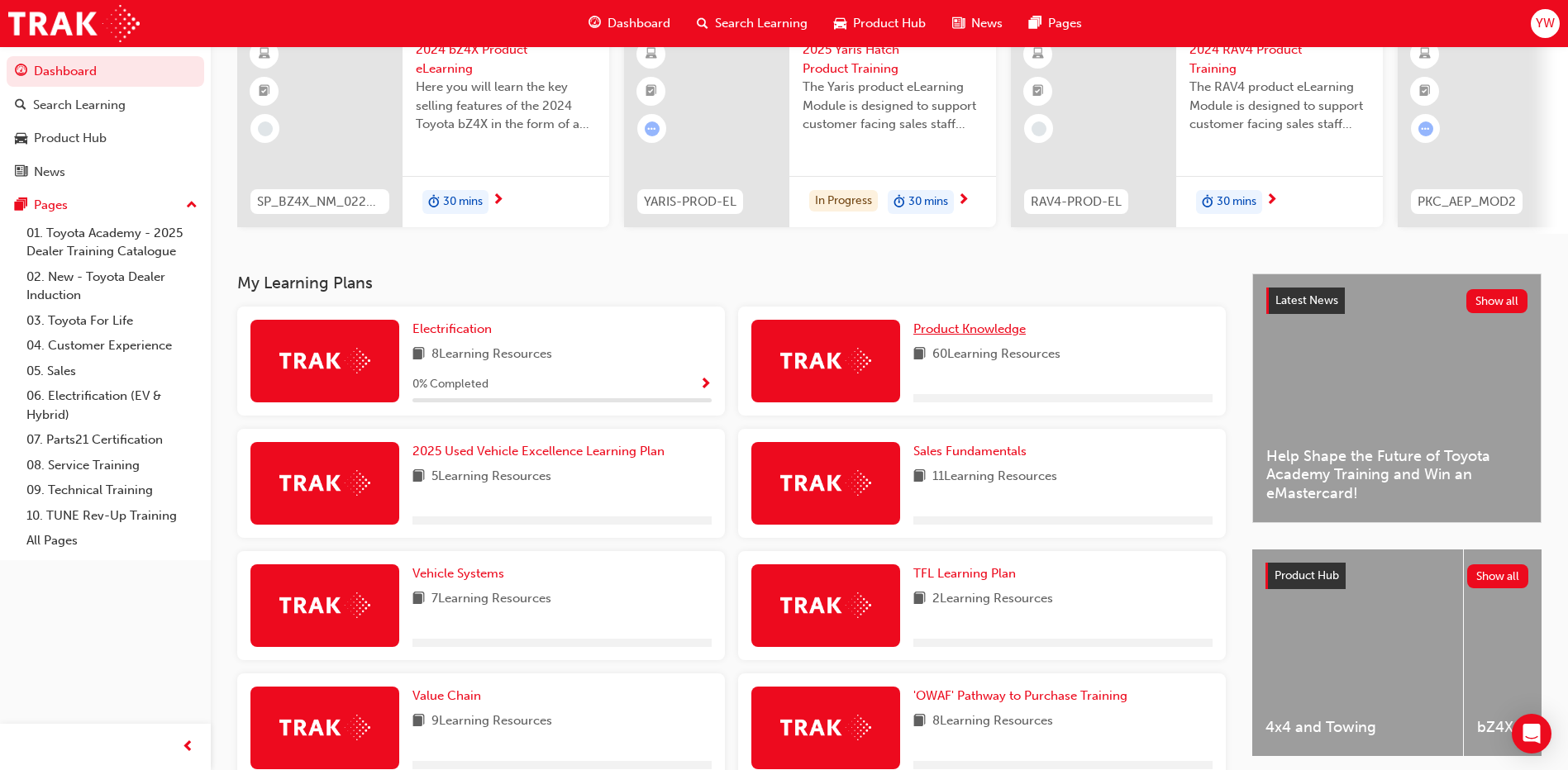
scroll to position [330, 0]
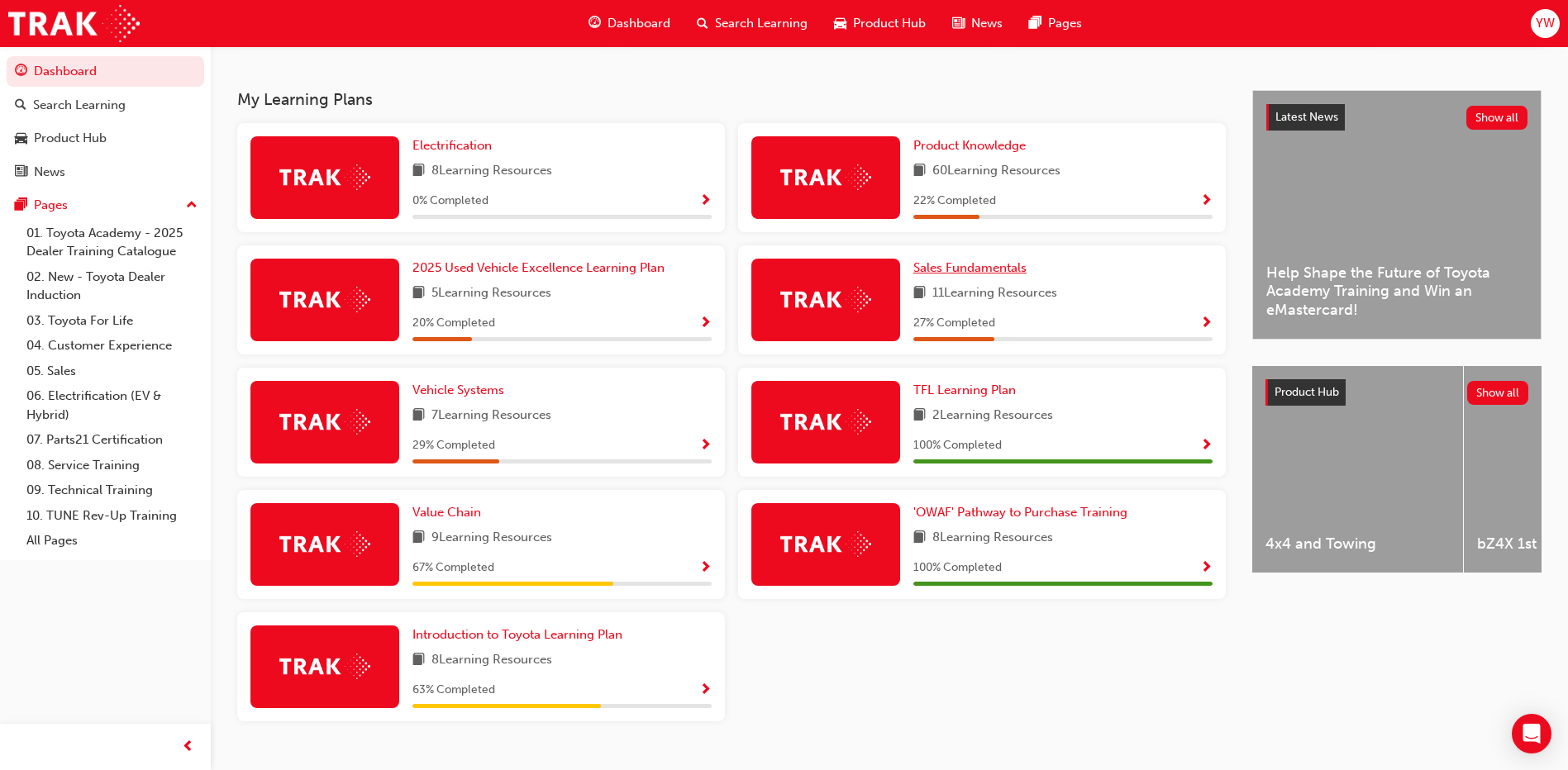
click at [998, 272] on span "Sales Fundamentals" at bounding box center [969, 267] width 113 height 15
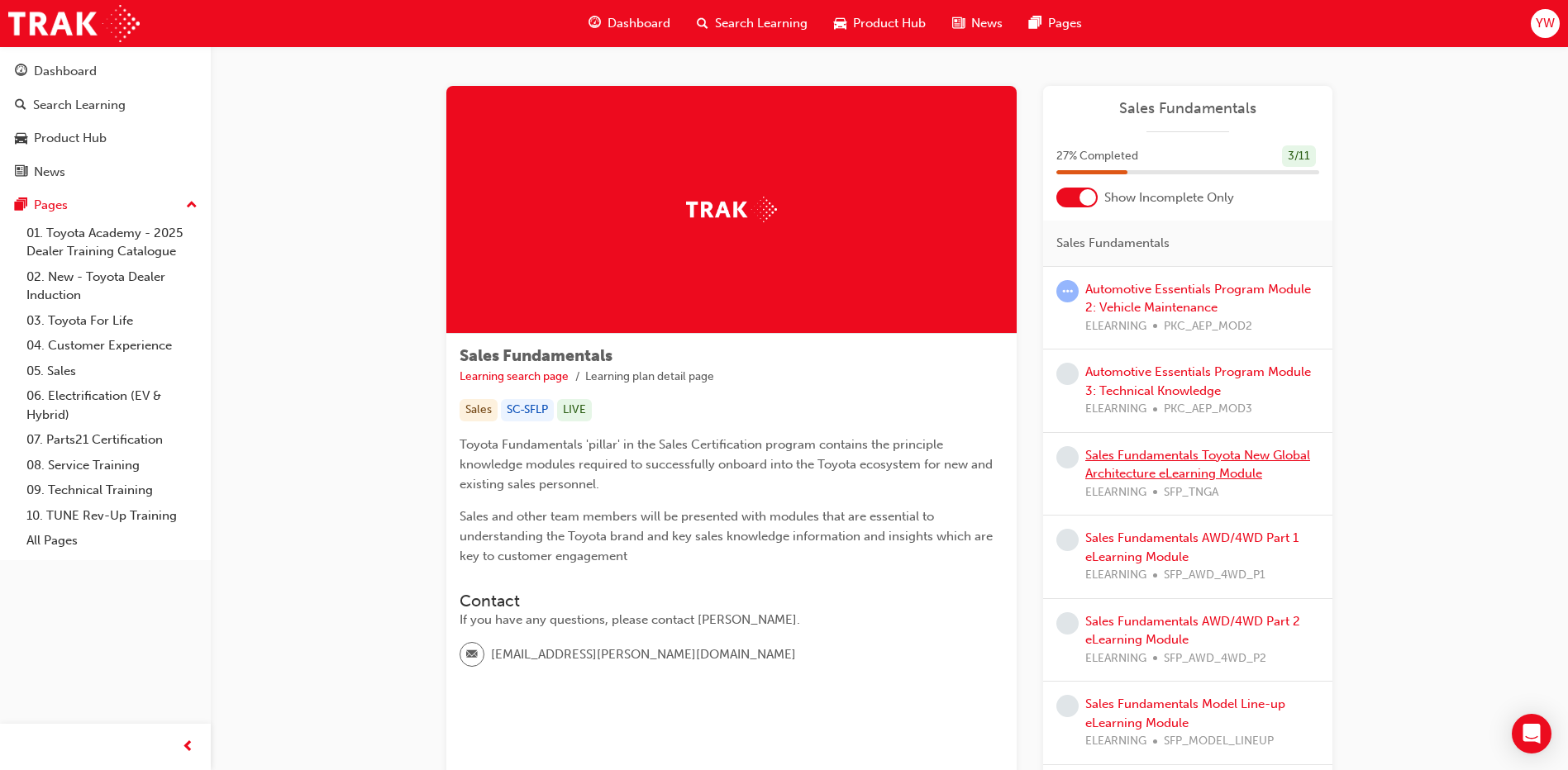
click at [1212, 473] on link "Sales Fundamentals Toyota New Global Architecture eLearning Module" at bounding box center [1197, 464] width 225 height 34
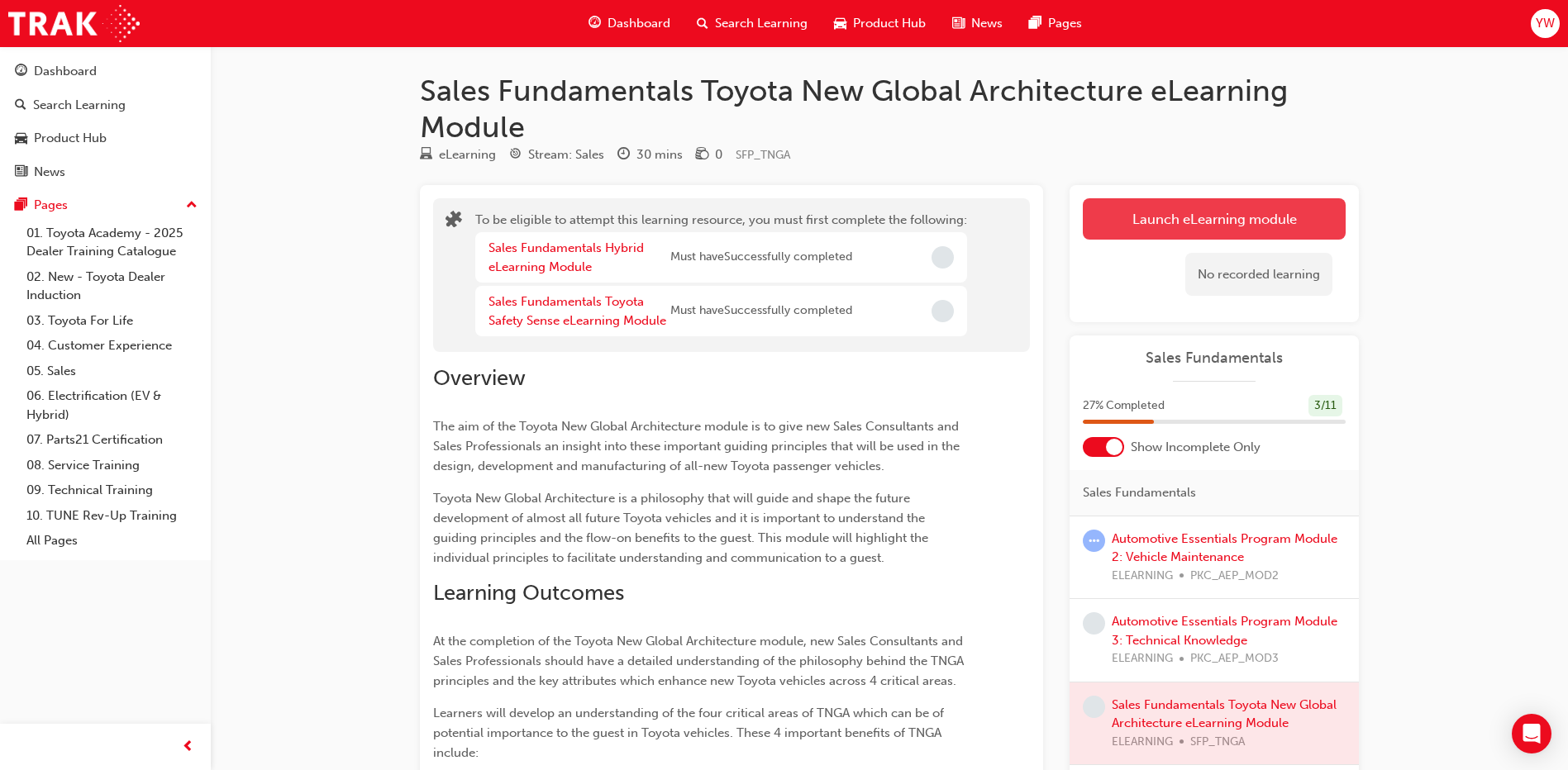
click at [1124, 216] on button "Launch eLearning module" at bounding box center [1214, 219] width 263 height 41
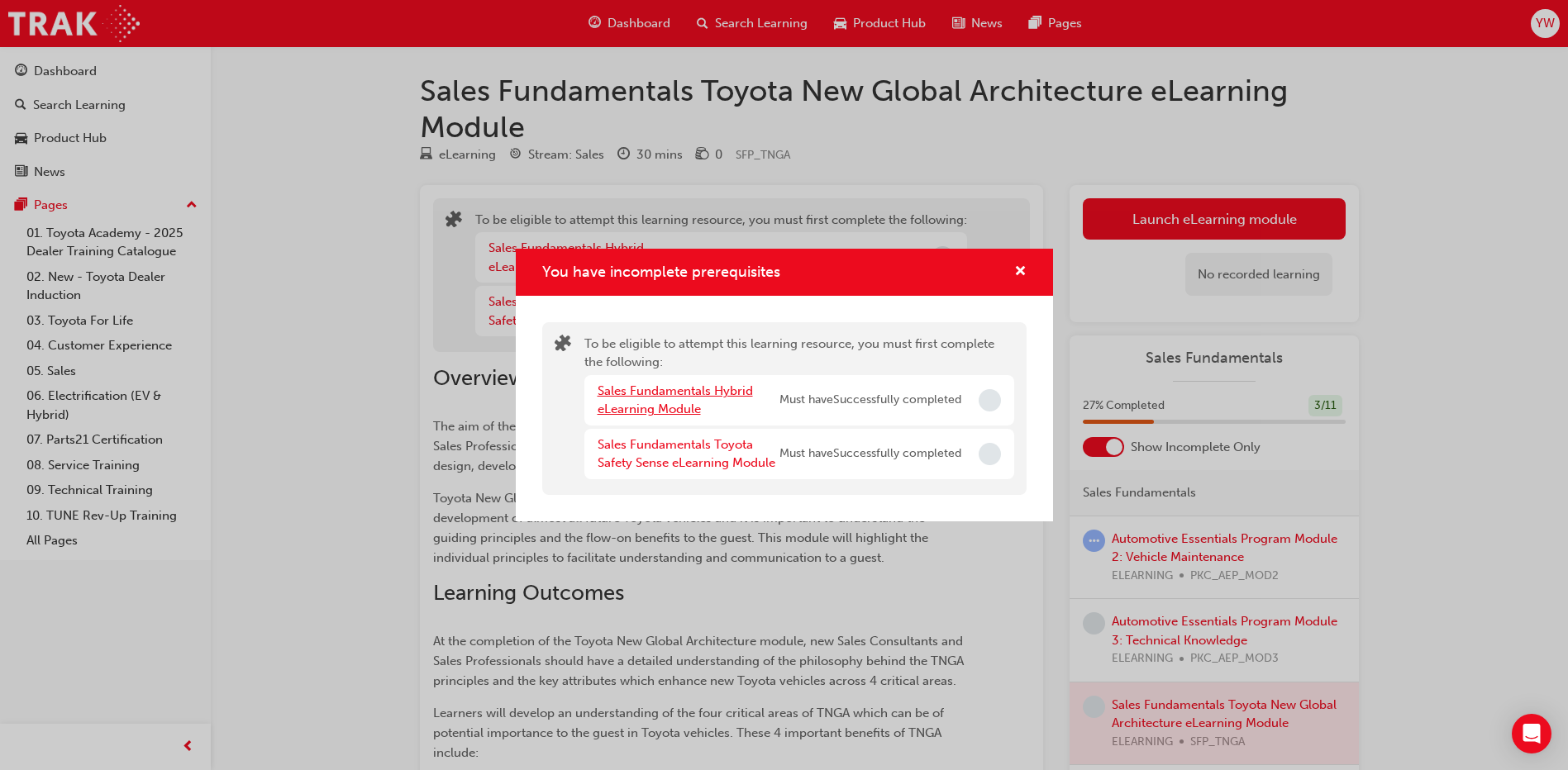
click at [632, 395] on link "Sales Fundamentals Hybrid eLearning Module" at bounding box center [675, 400] width 156 height 34
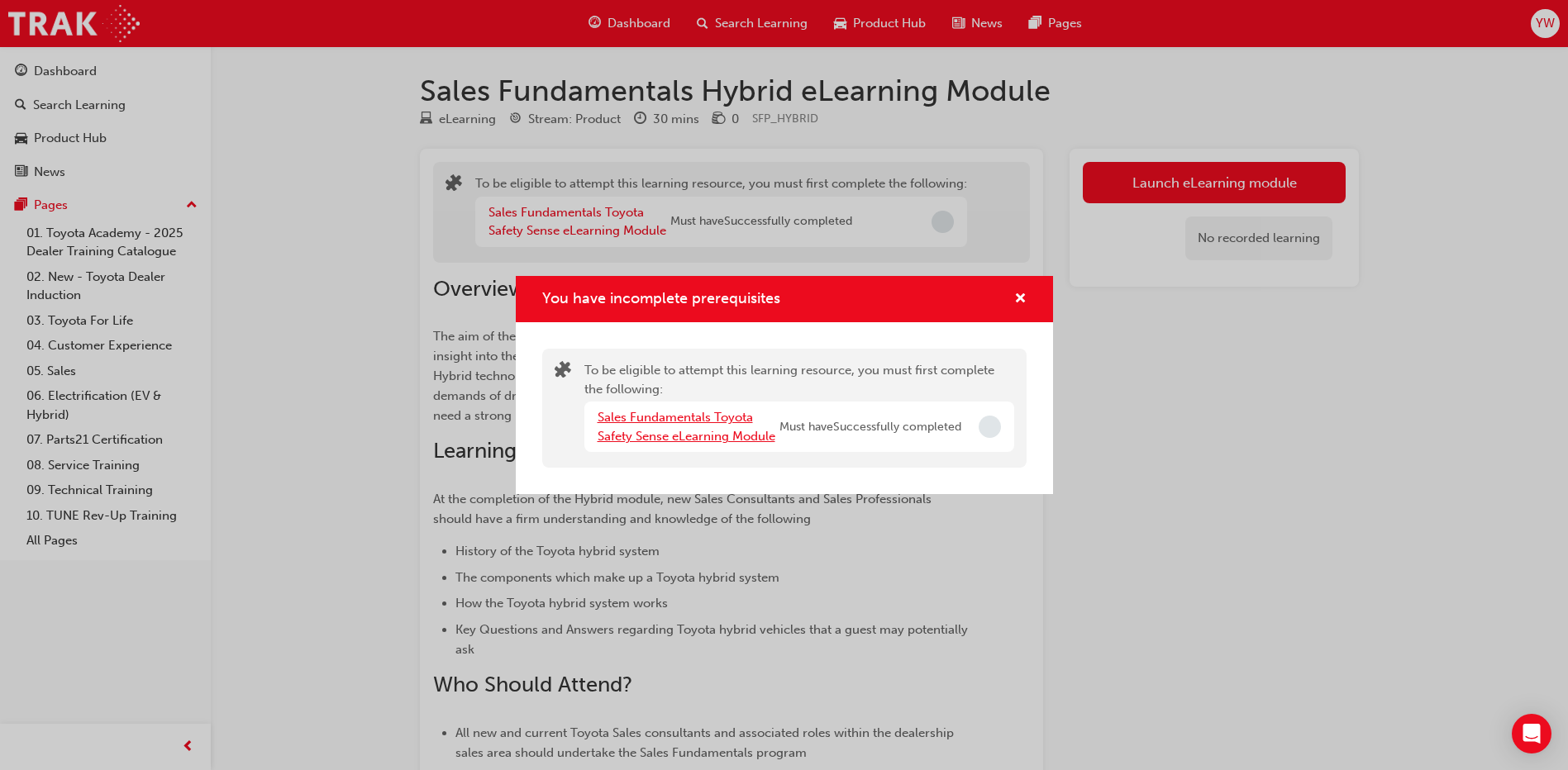
click at [664, 434] on link "Sales Fundamentals Toyota Safety Sense eLearning Module" at bounding box center [686, 426] width 178 height 34
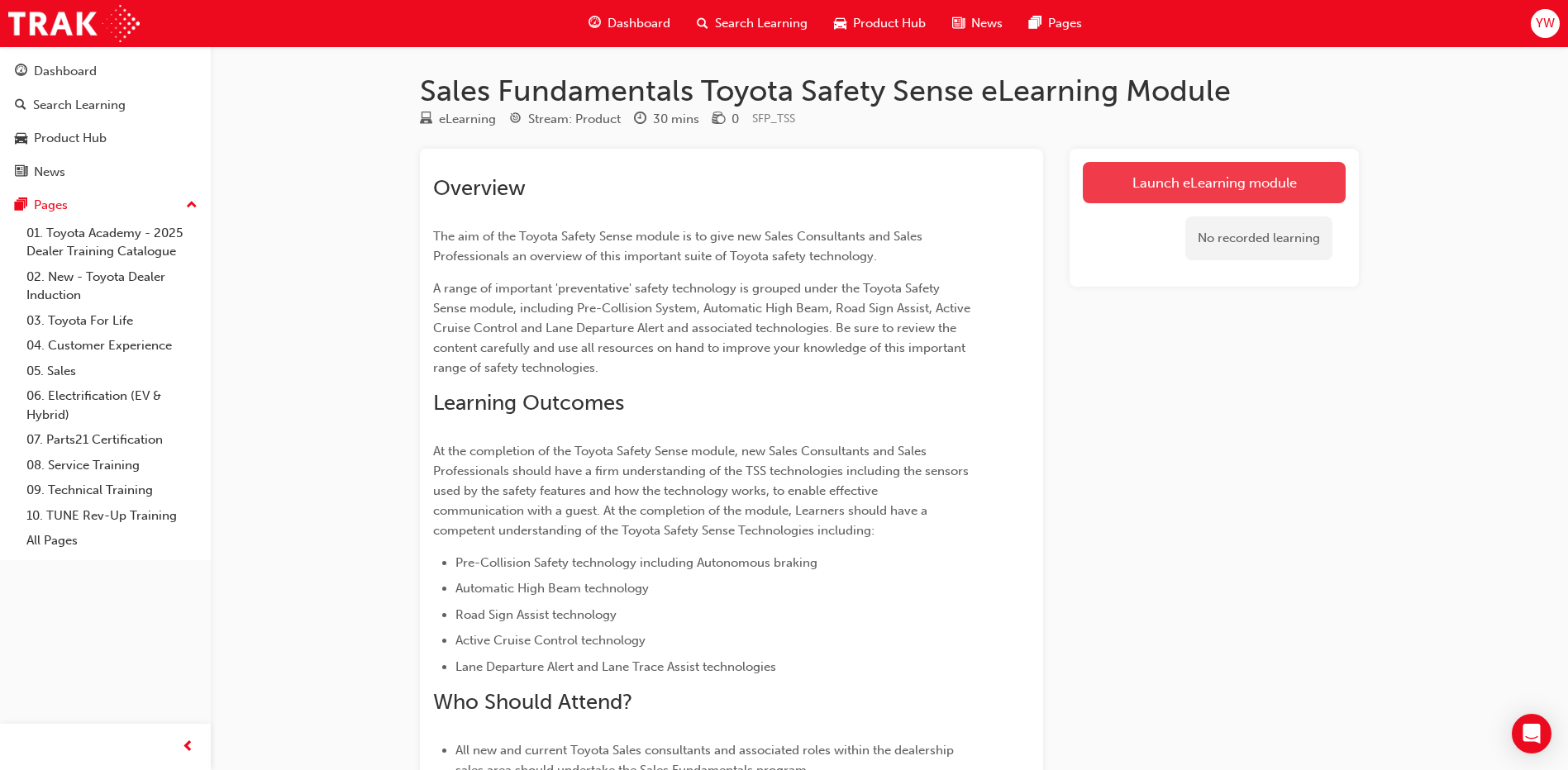
click at [1170, 197] on link "Launch eLearning module" at bounding box center [1214, 182] width 263 height 41
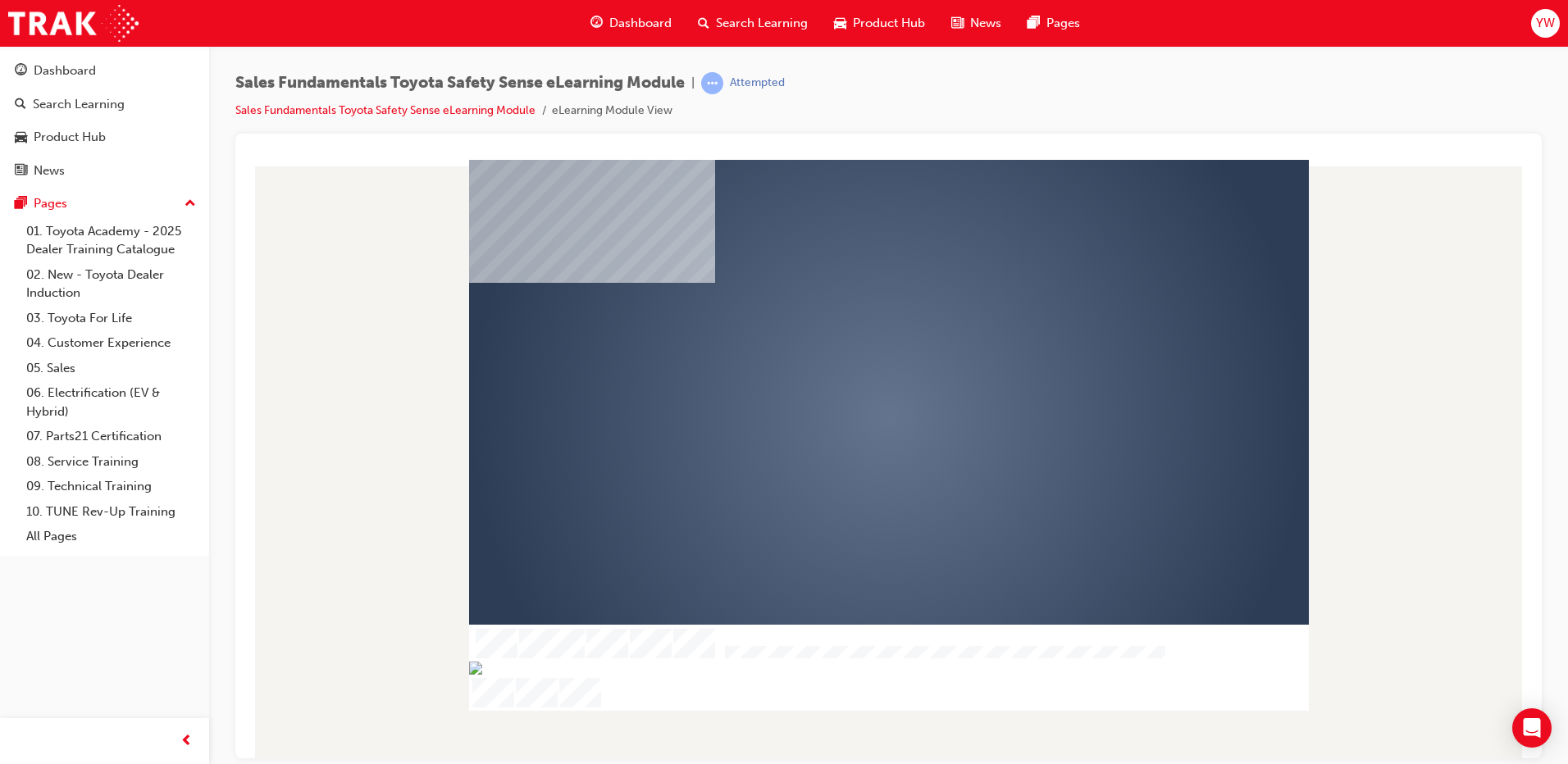
click at [999, 341] on div at bounding box center [889, 434] width 840 height 550
click at [811, 472] on div at bounding box center [889, 434] width 840 height 550
click at [841, 369] on div "play" at bounding box center [841, 369] width 0 height 0
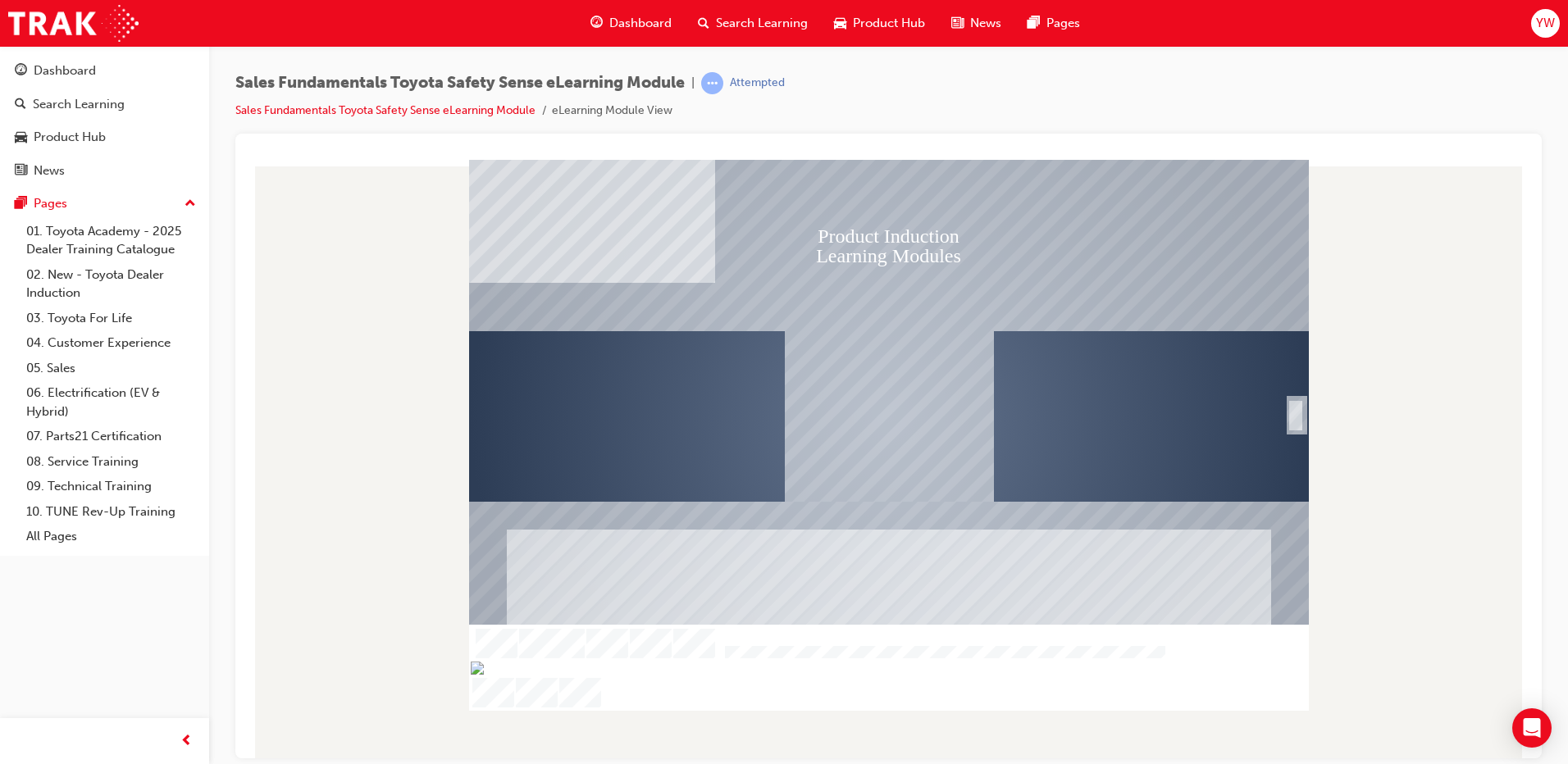
click at [1298, 416] on div "SmartShape" at bounding box center [1295, 433] width 16 height 35
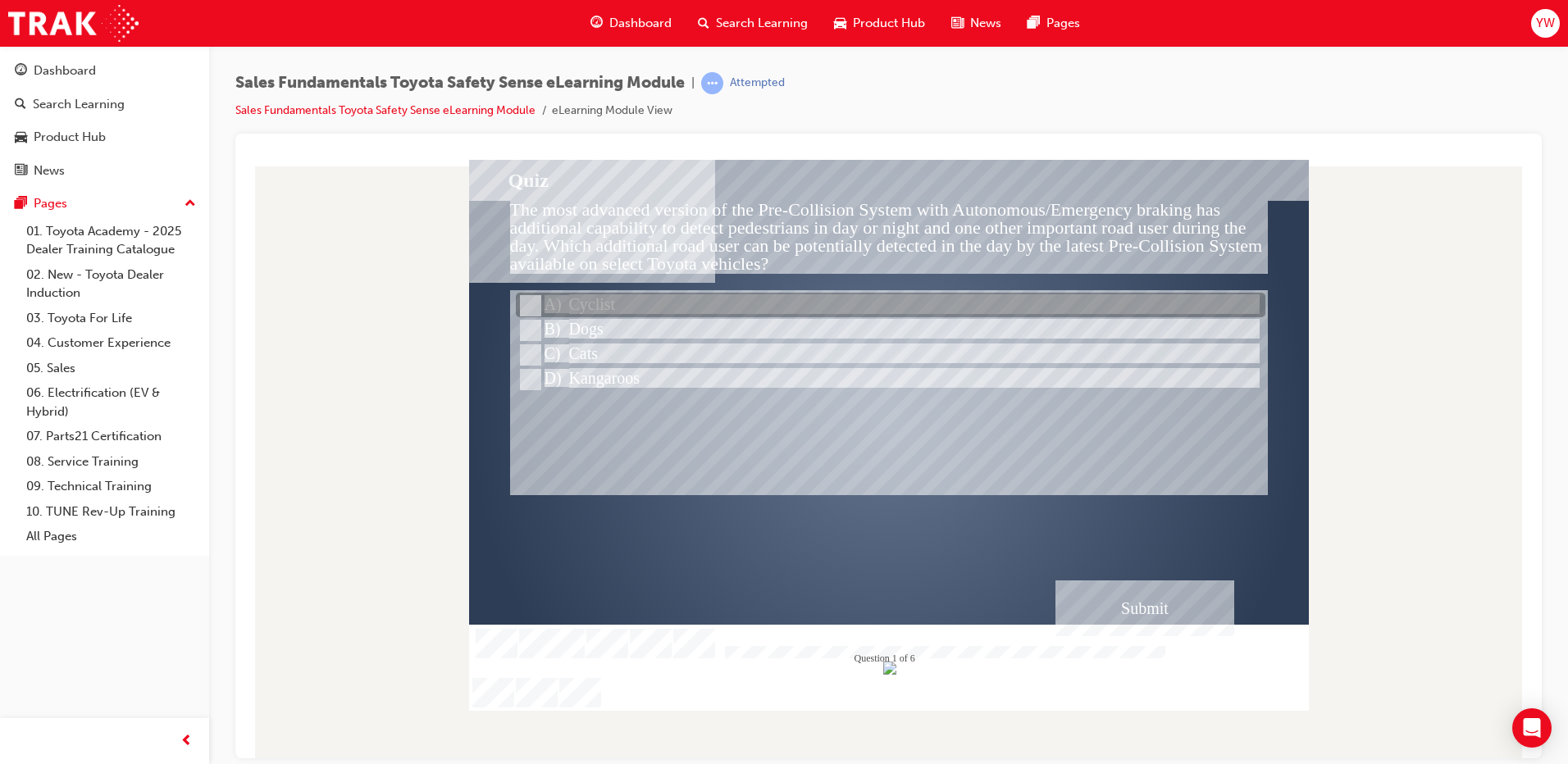
click at [615, 310] on div at bounding box center [890, 305] width 750 height 25
radio input "true"
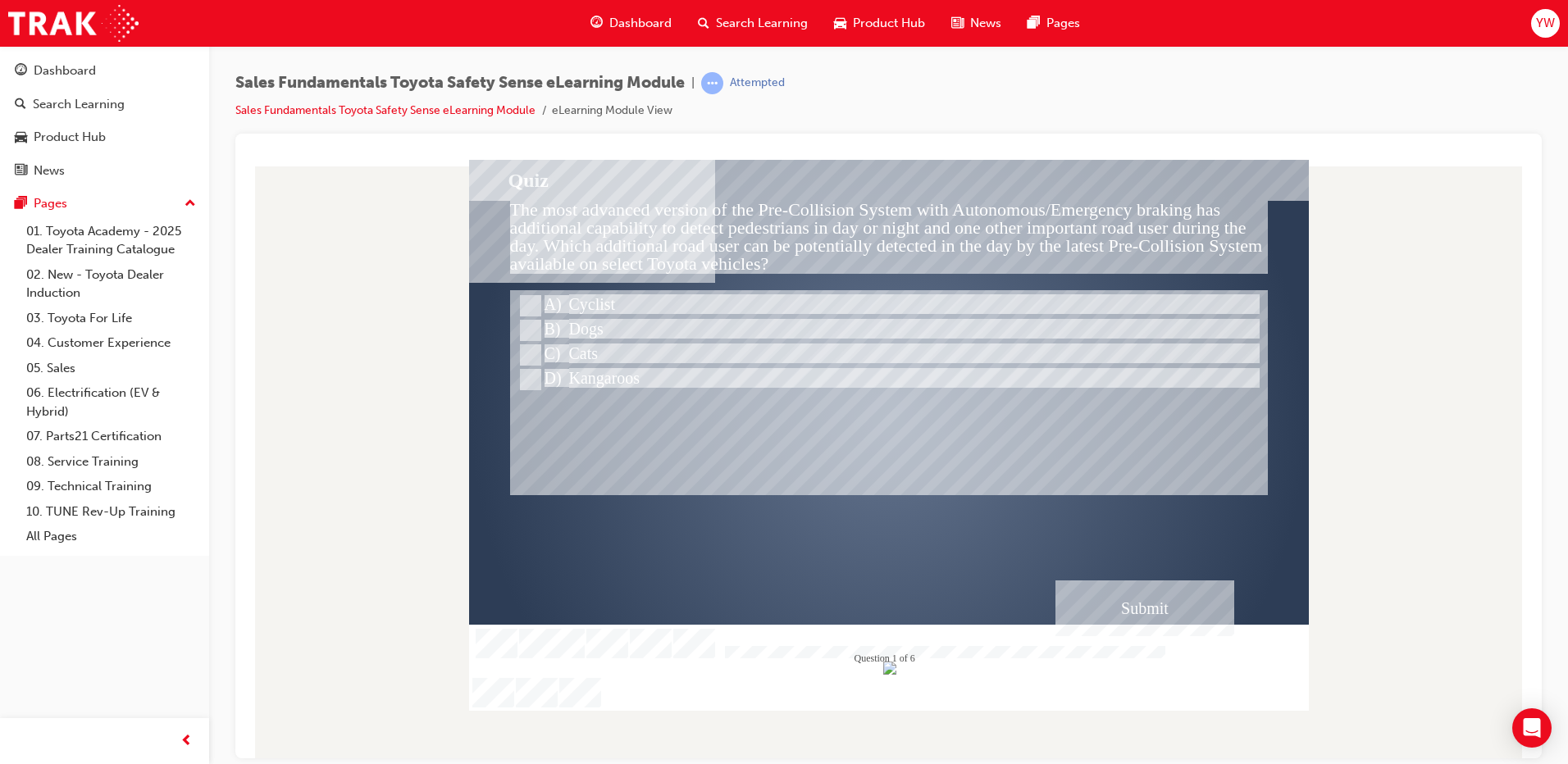
click at [1179, 608] on div "Submit" at bounding box center [1144, 607] width 178 height 56
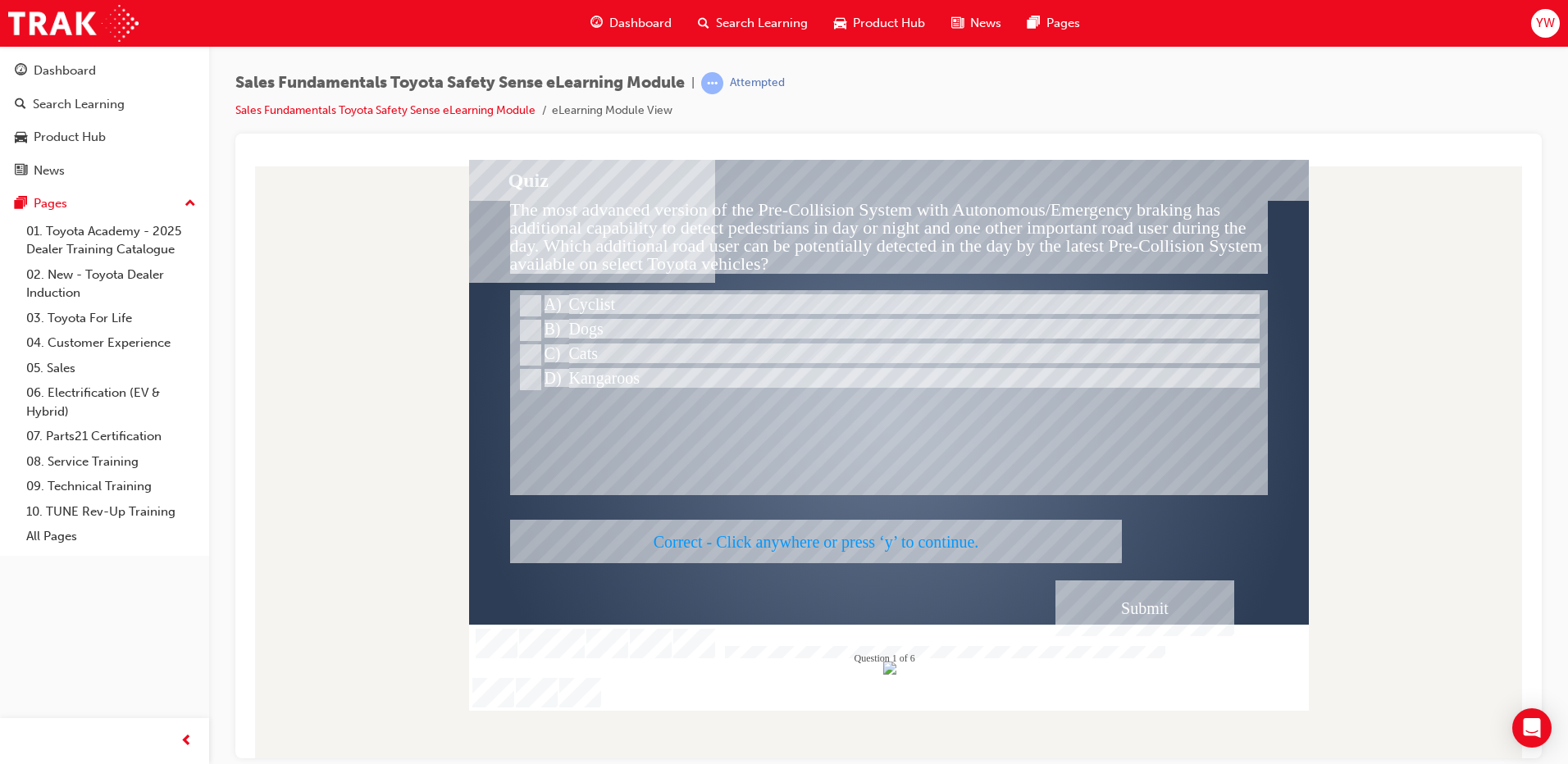
click at [1113, 594] on div at bounding box center [889, 434] width 840 height 550
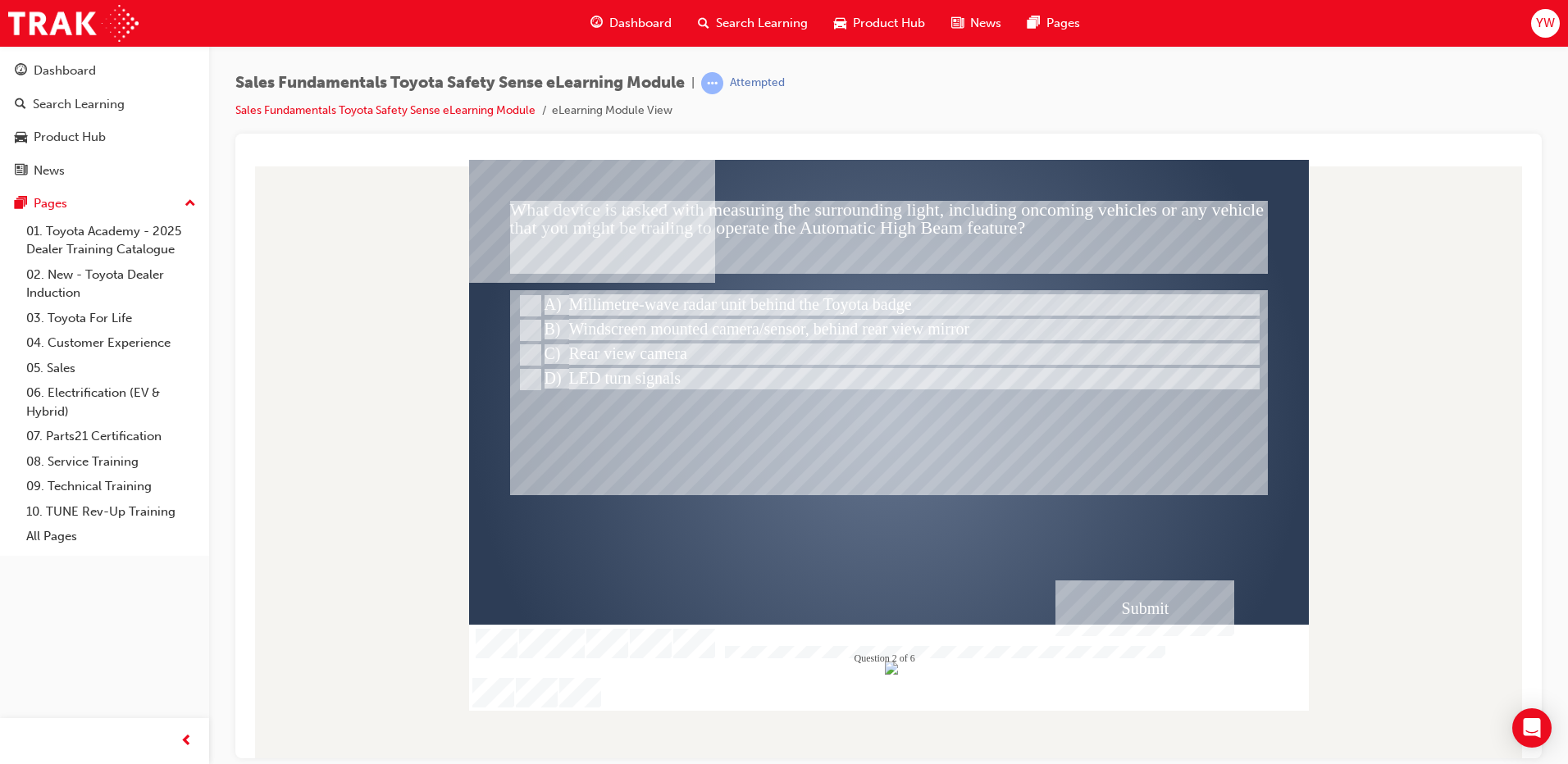
click at [1136, 599] on div "Submit" at bounding box center [1144, 607] width 178 height 56
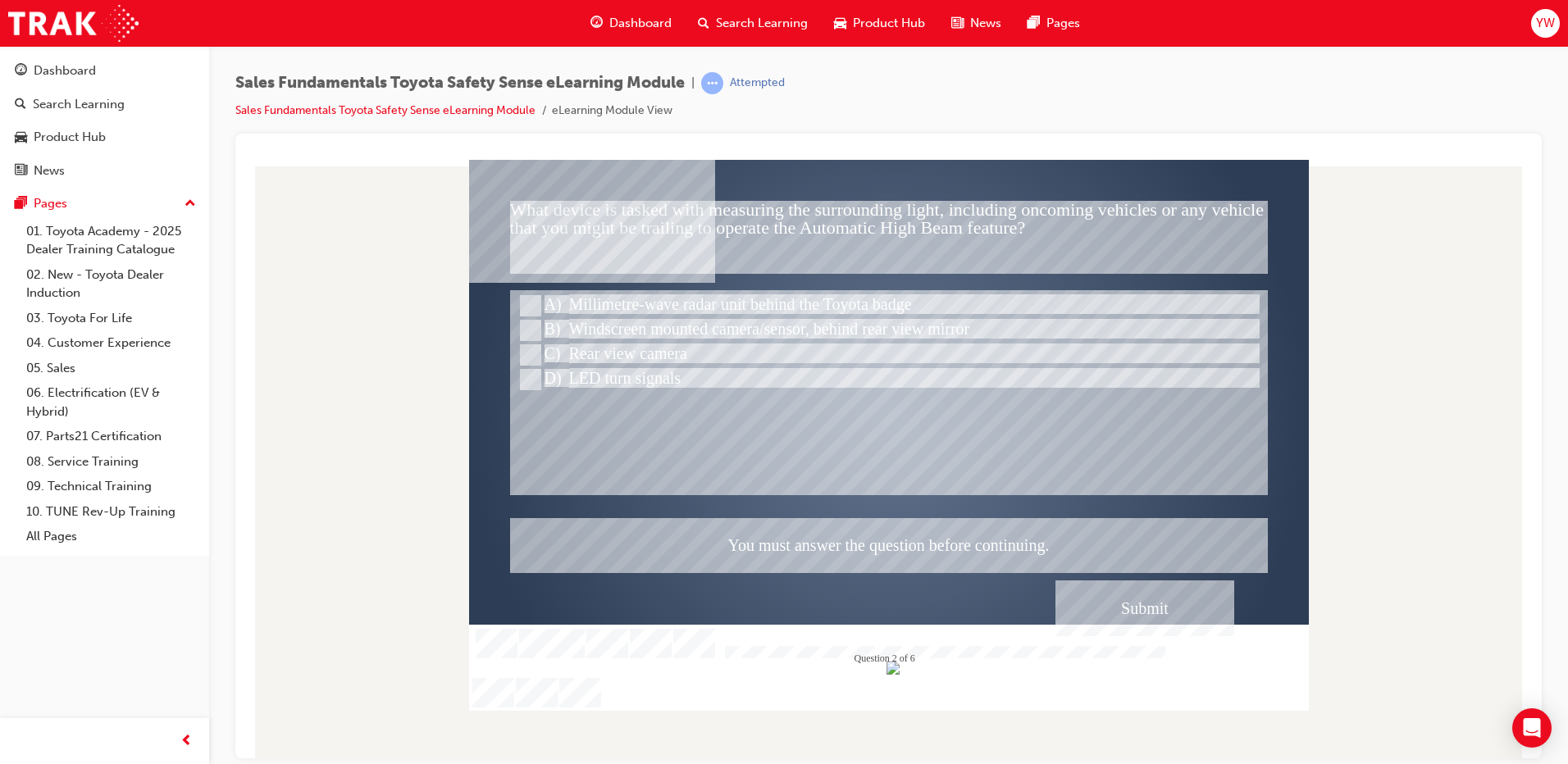
click at [654, 304] on div at bounding box center [889, 434] width 840 height 550
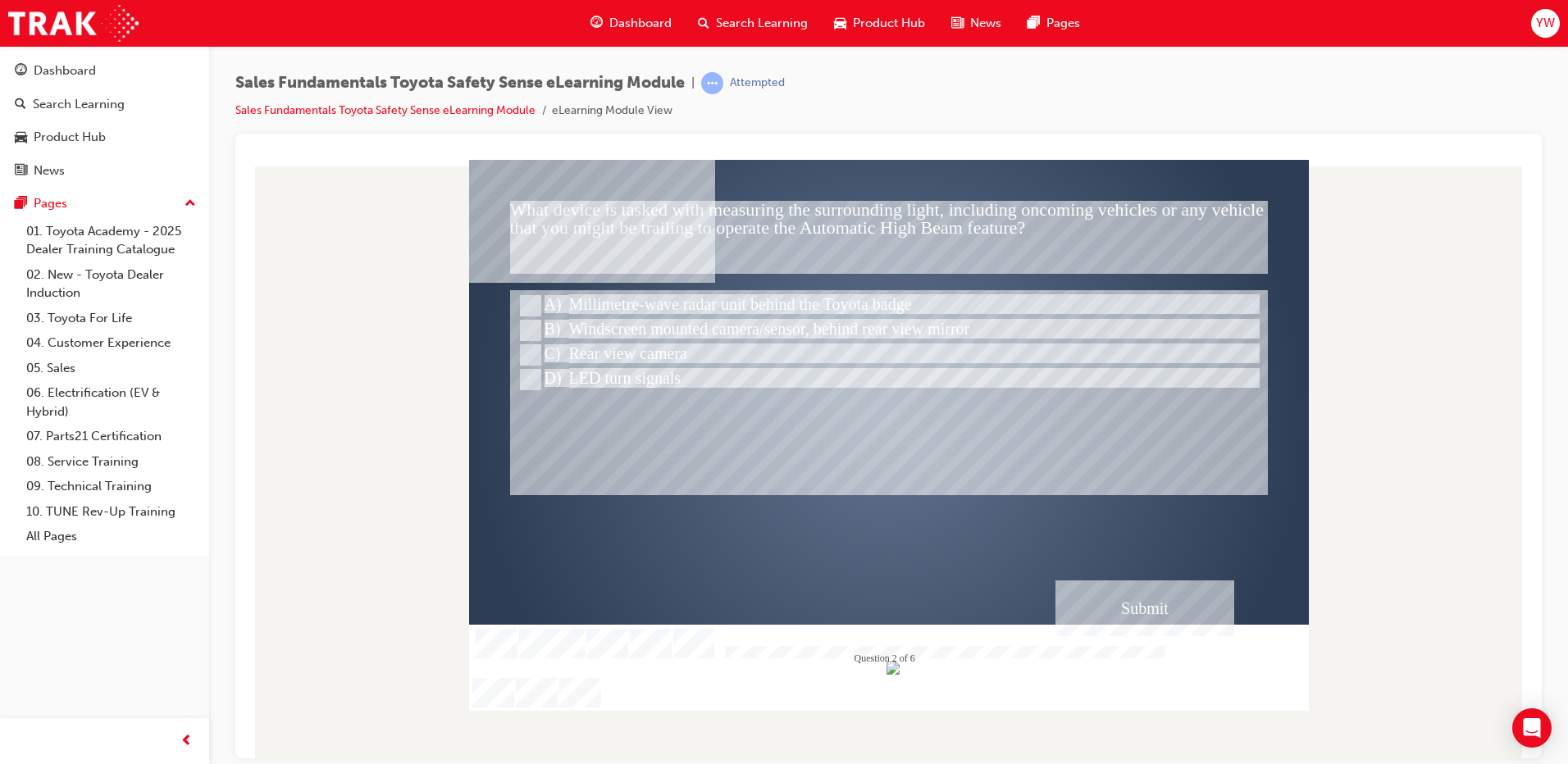
click at [679, 298] on div at bounding box center [890, 305] width 750 height 25
click at [1125, 587] on div "Submit" at bounding box center [1144, 607] width 178 height 56
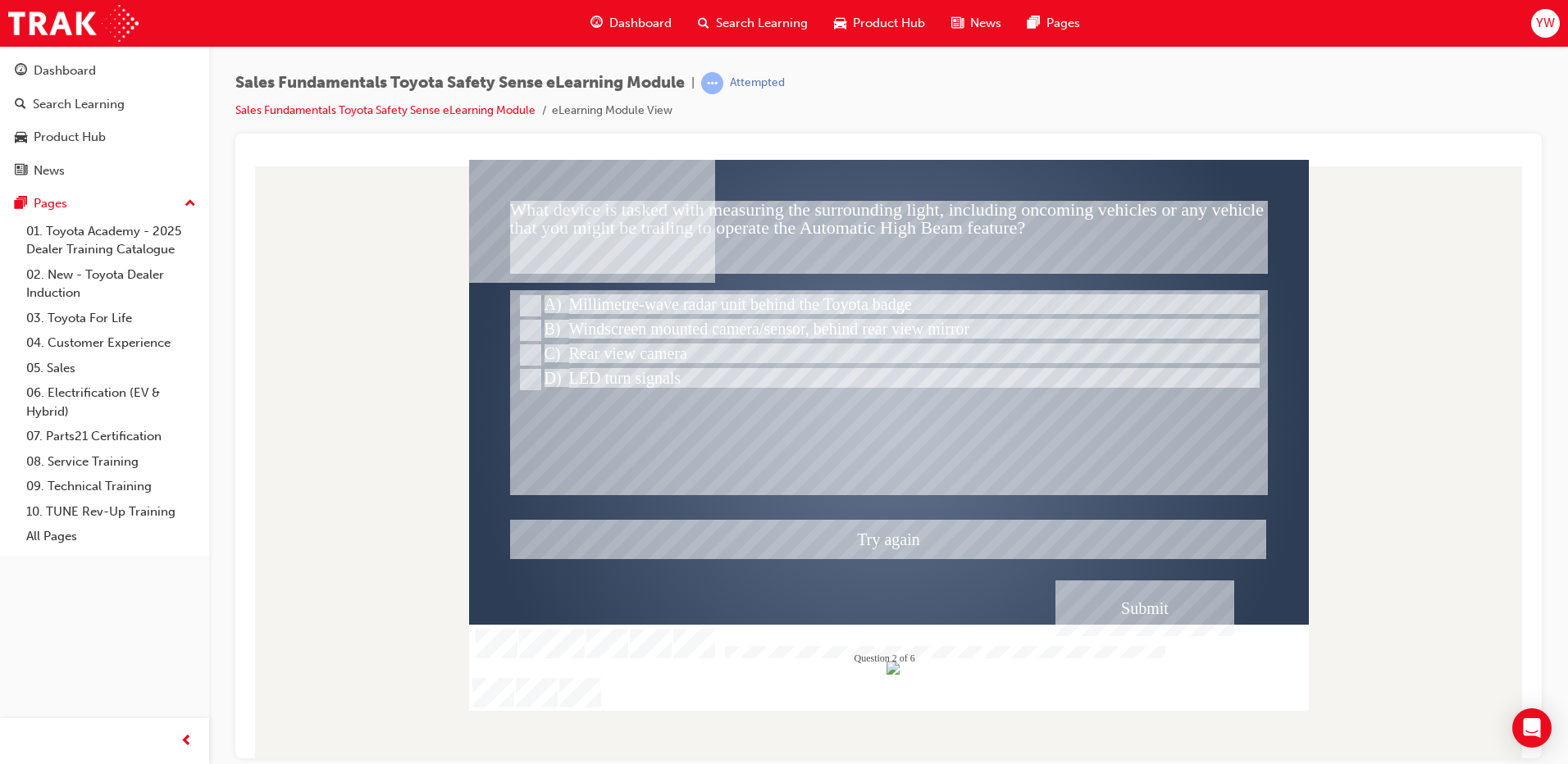
click at [624, 326] on div at bounding box center [889, 434] width 840 height 550
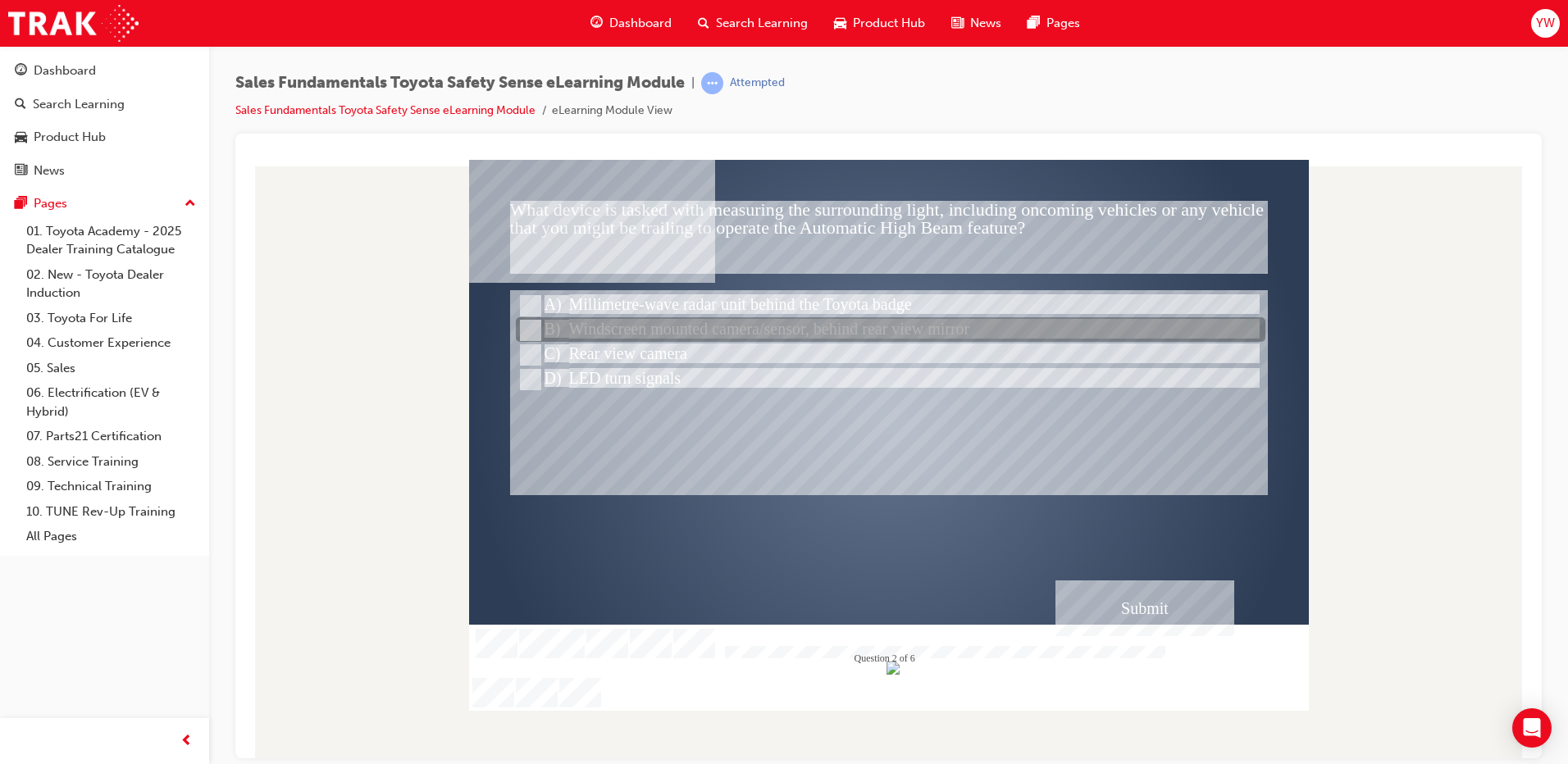
click at [755, 334] on div at bounding box center [890, 330] width 750 height 25
radio input "false"
radio input "true"
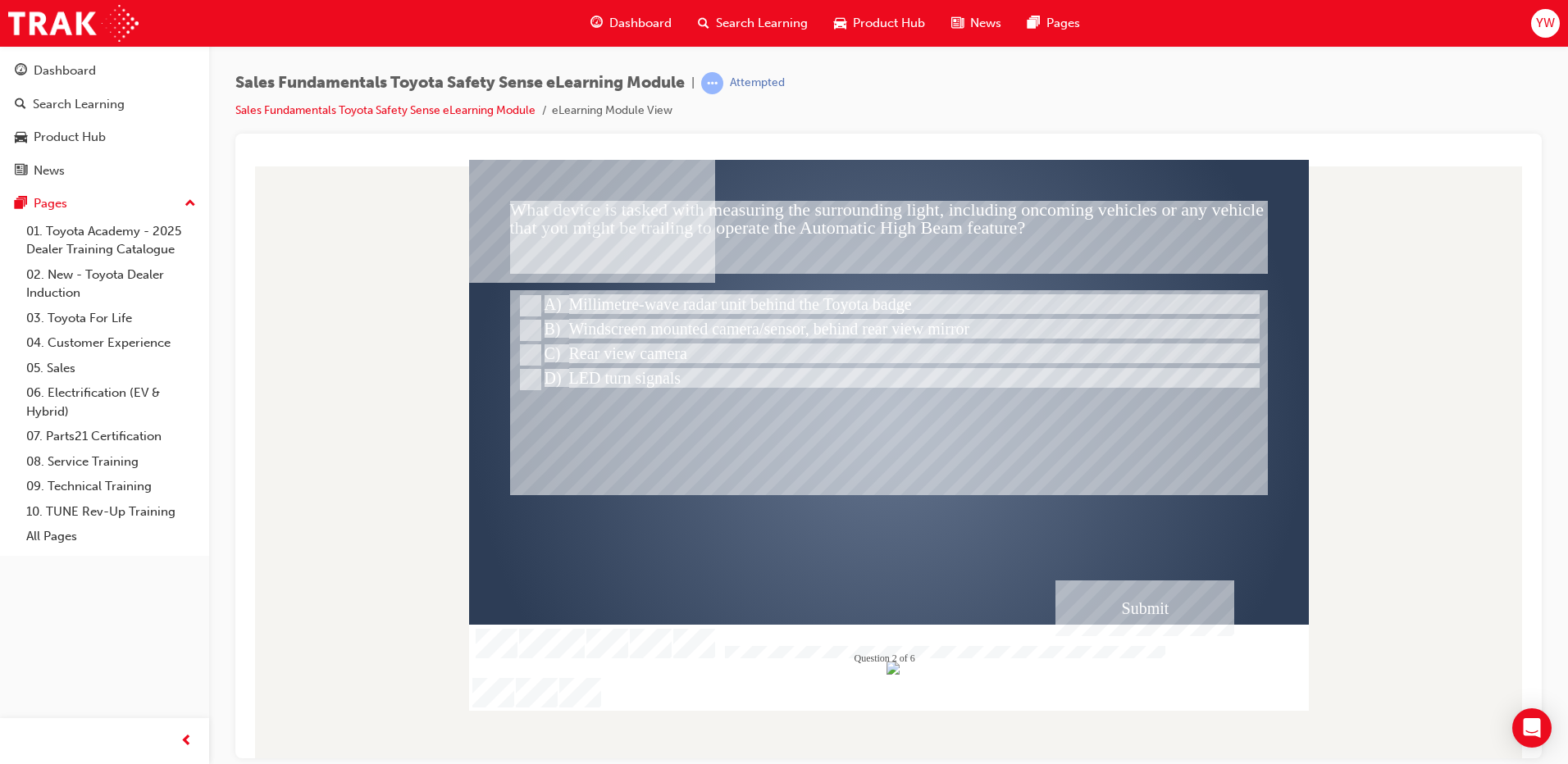
click at [1134, 617] on div "Submit" at bounding box center [1144, 607] width 178 height 56
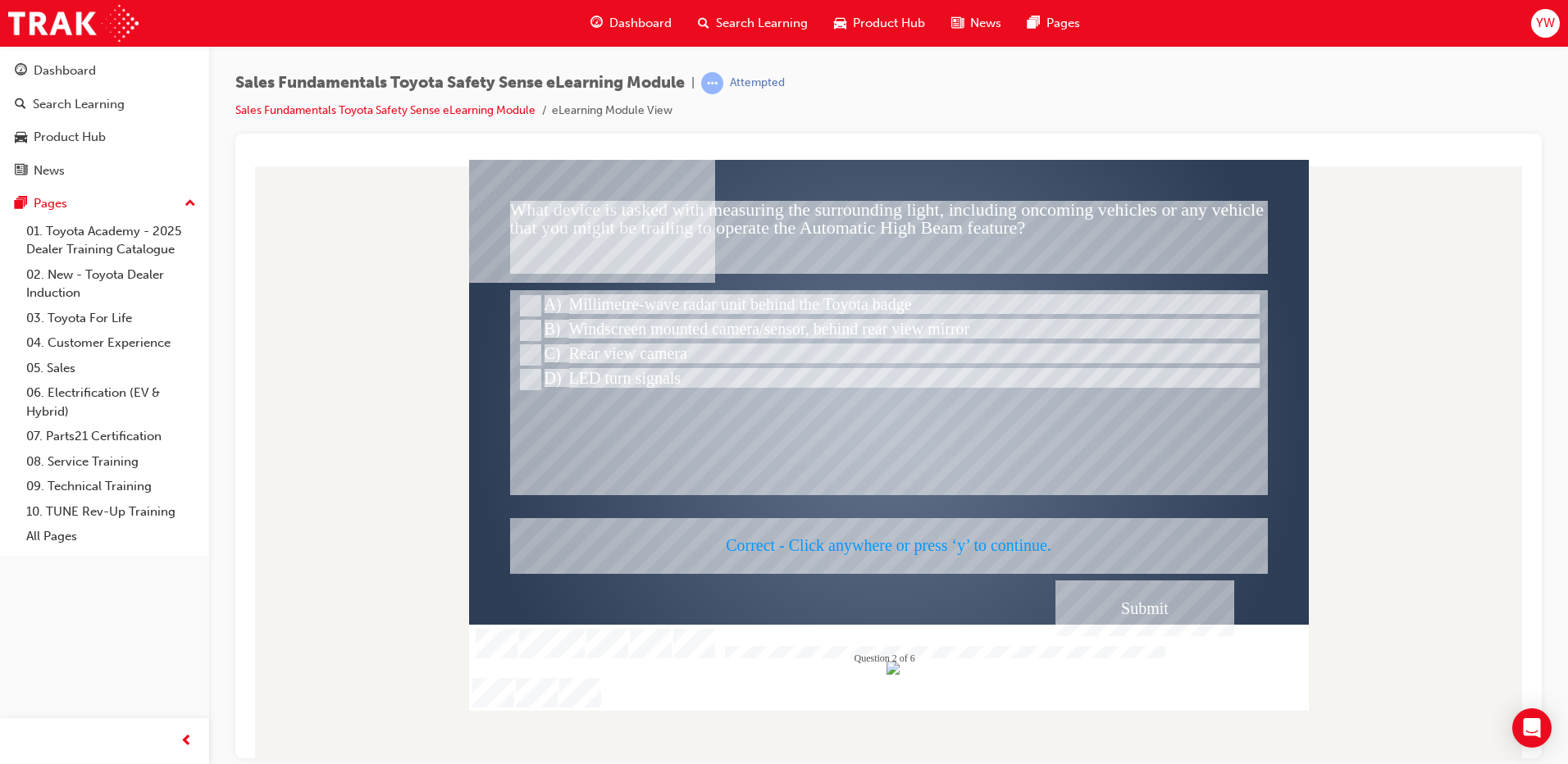
click at [965, 541] on div at bounding box center [889, 434] width 840 height 550
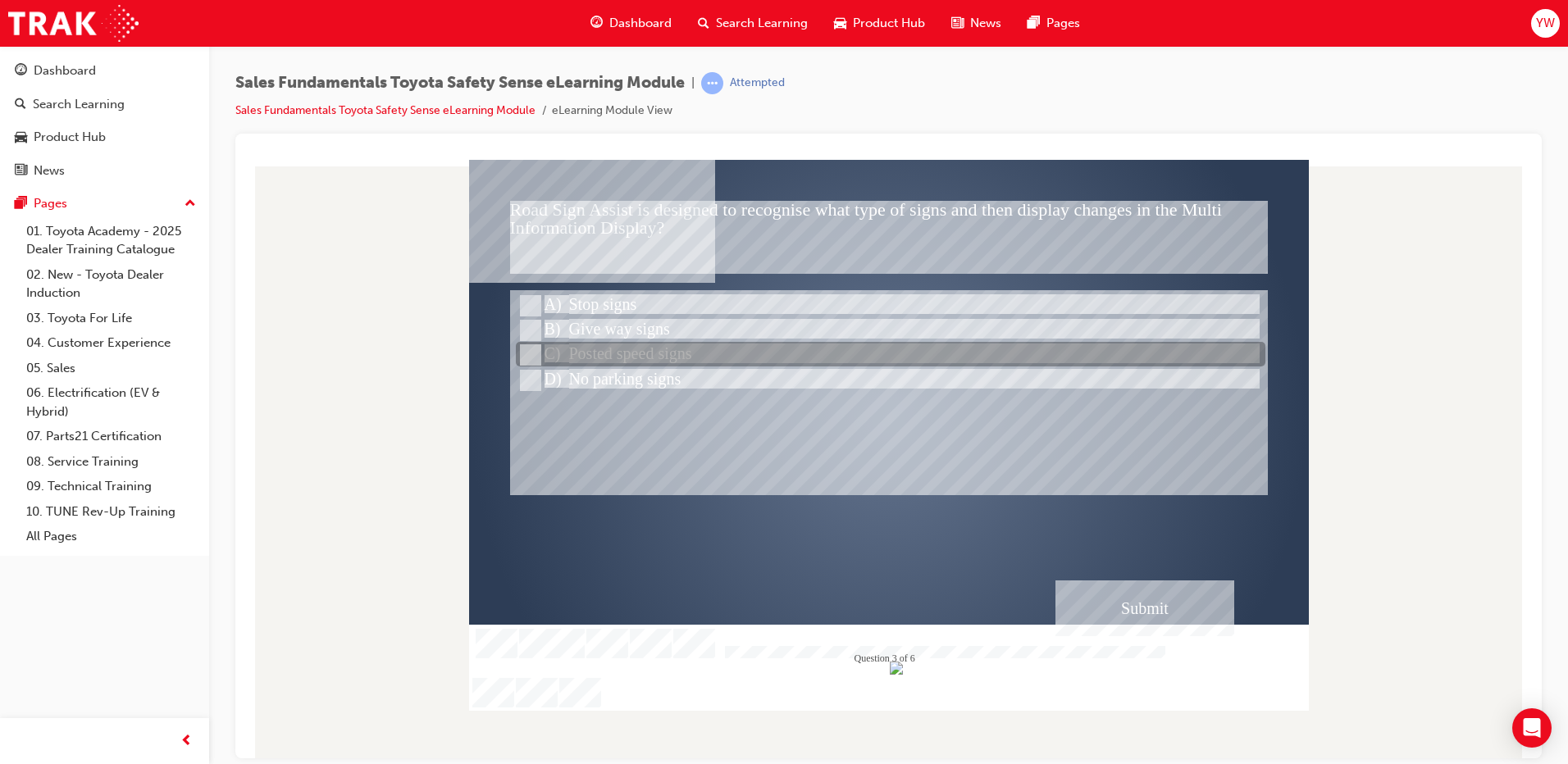
click at [538, 352] on div at bounding box center [890, 355] width 750 height 25
radio input "true"
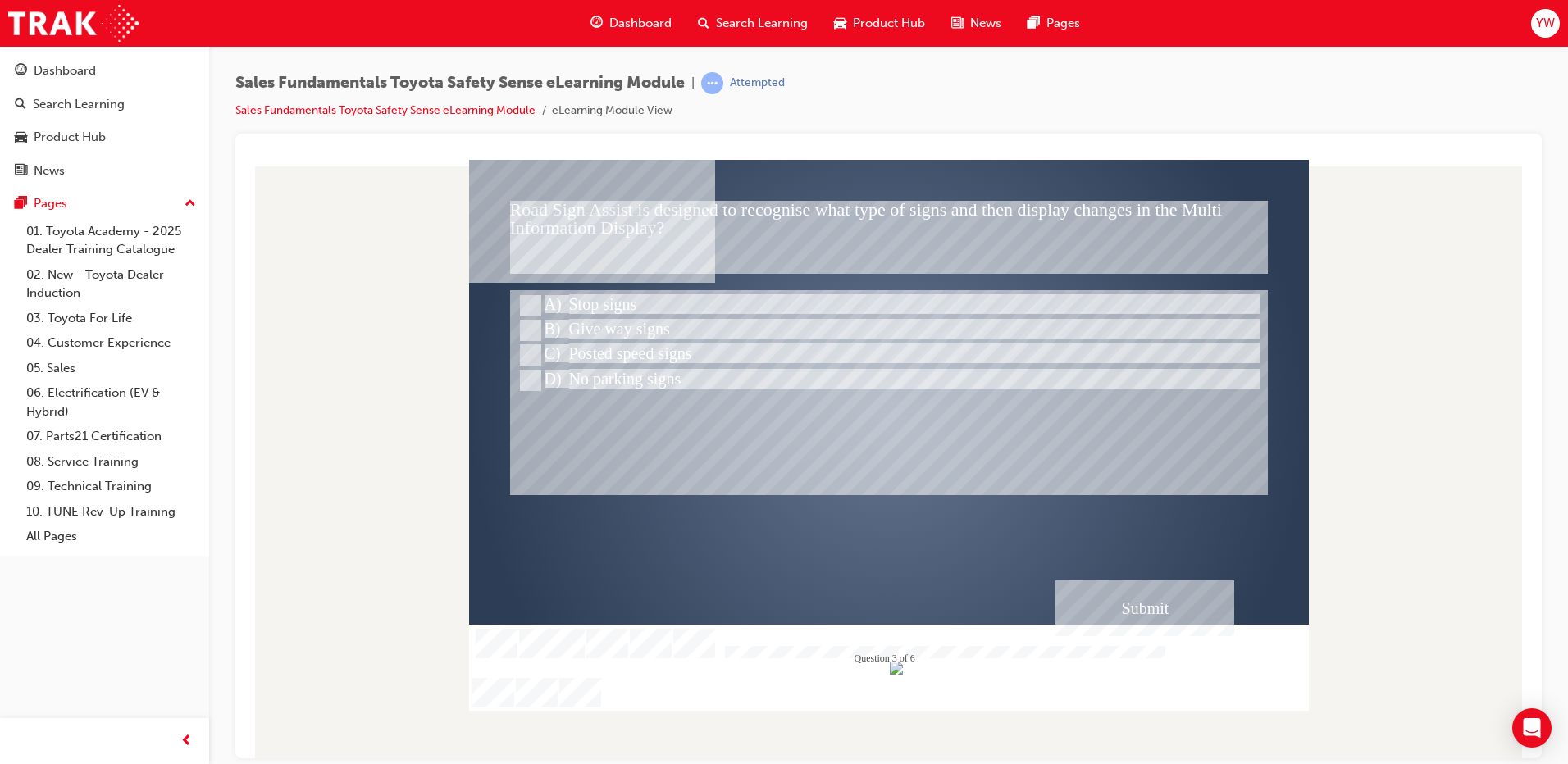
click at [1131, 592] on div "Submit" at bounding box center [1144, 607] width 178 height 56
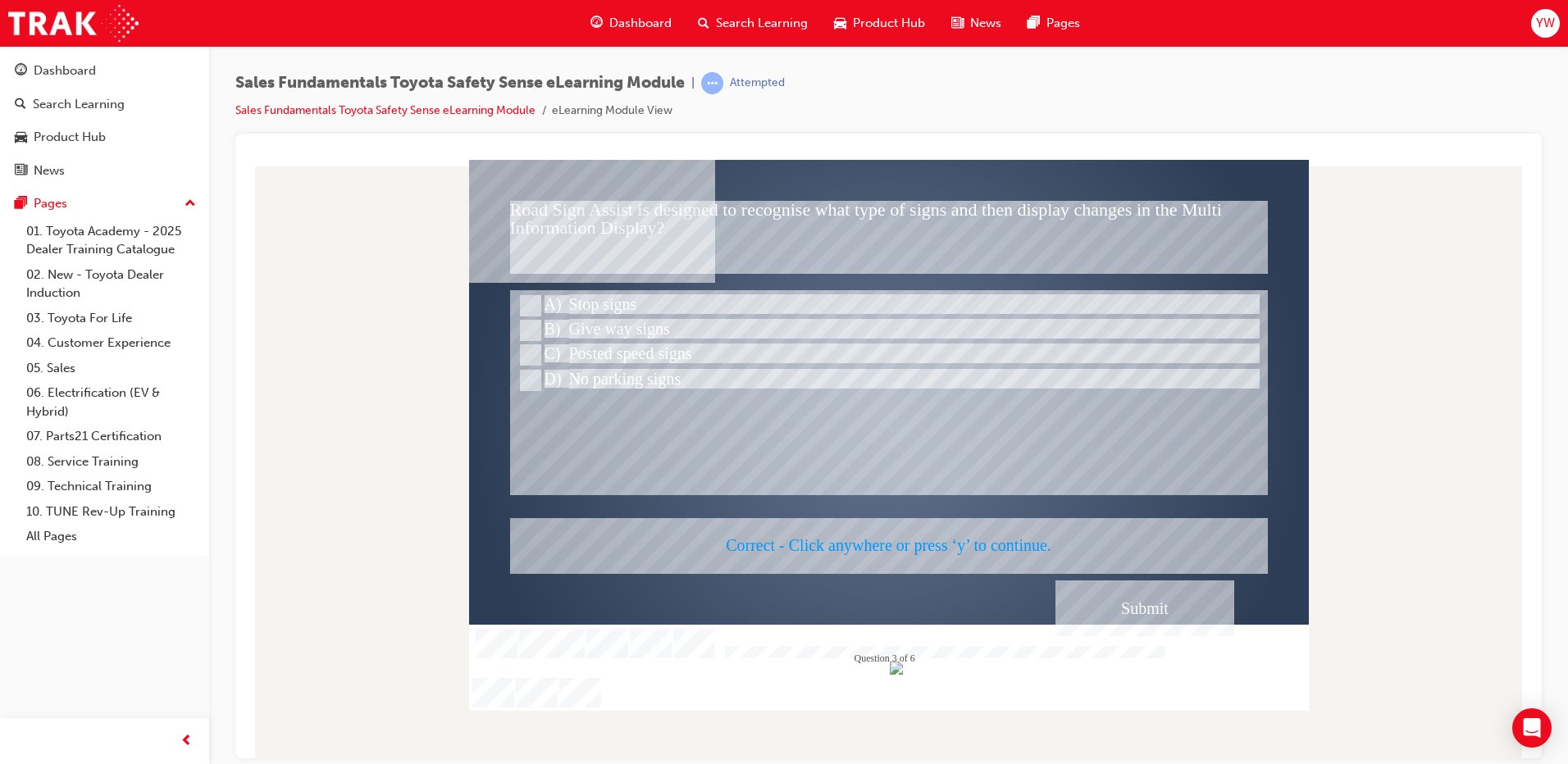
click at [960, 535] on div at bounding box center [889, 434] width 840 height 550
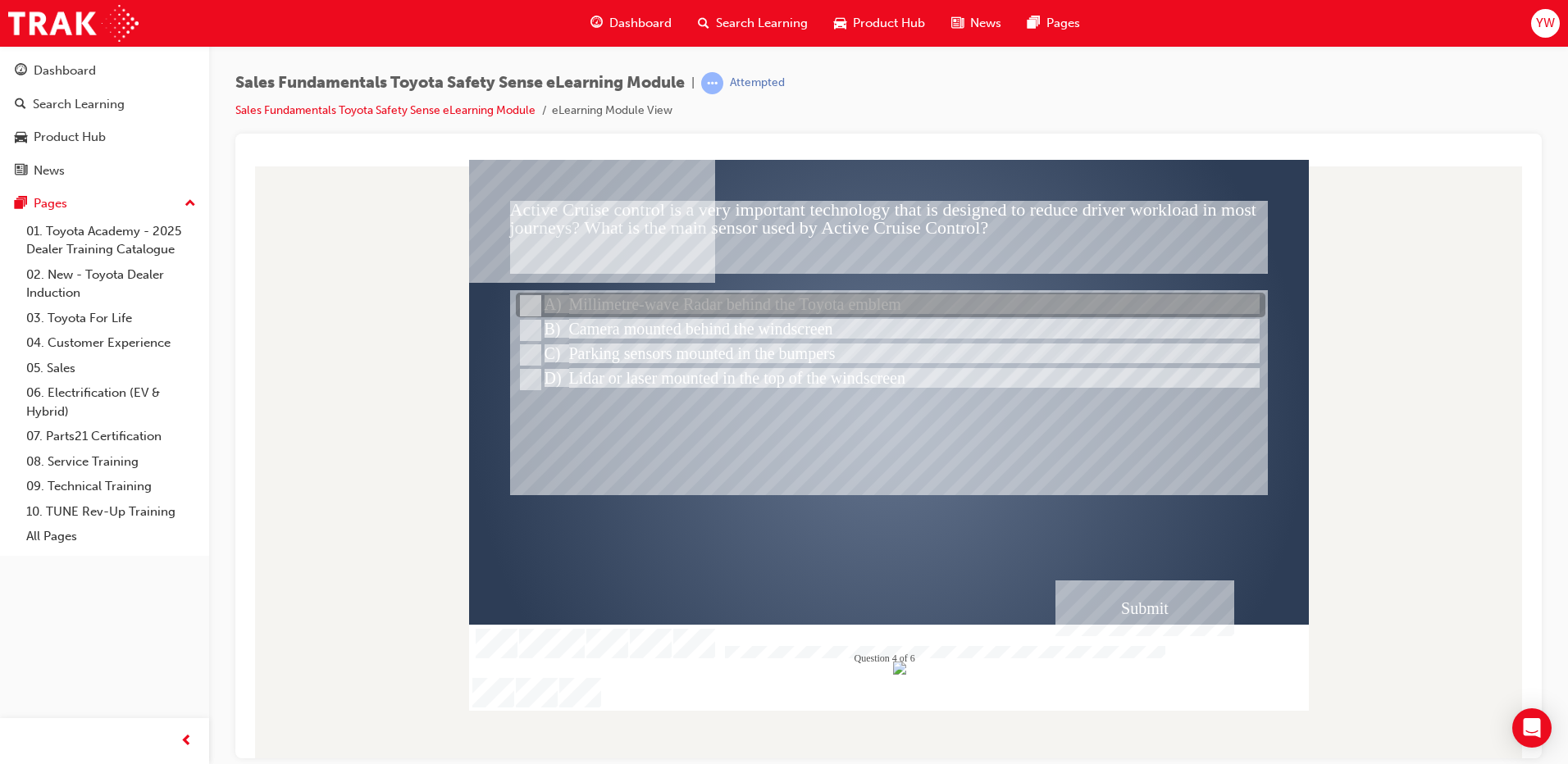
click at [531, 304] on input "Millimetre-wave Radar behind the Toyota emblem" at bounding box center [528, 305] width 18 height 18
radio input "true"
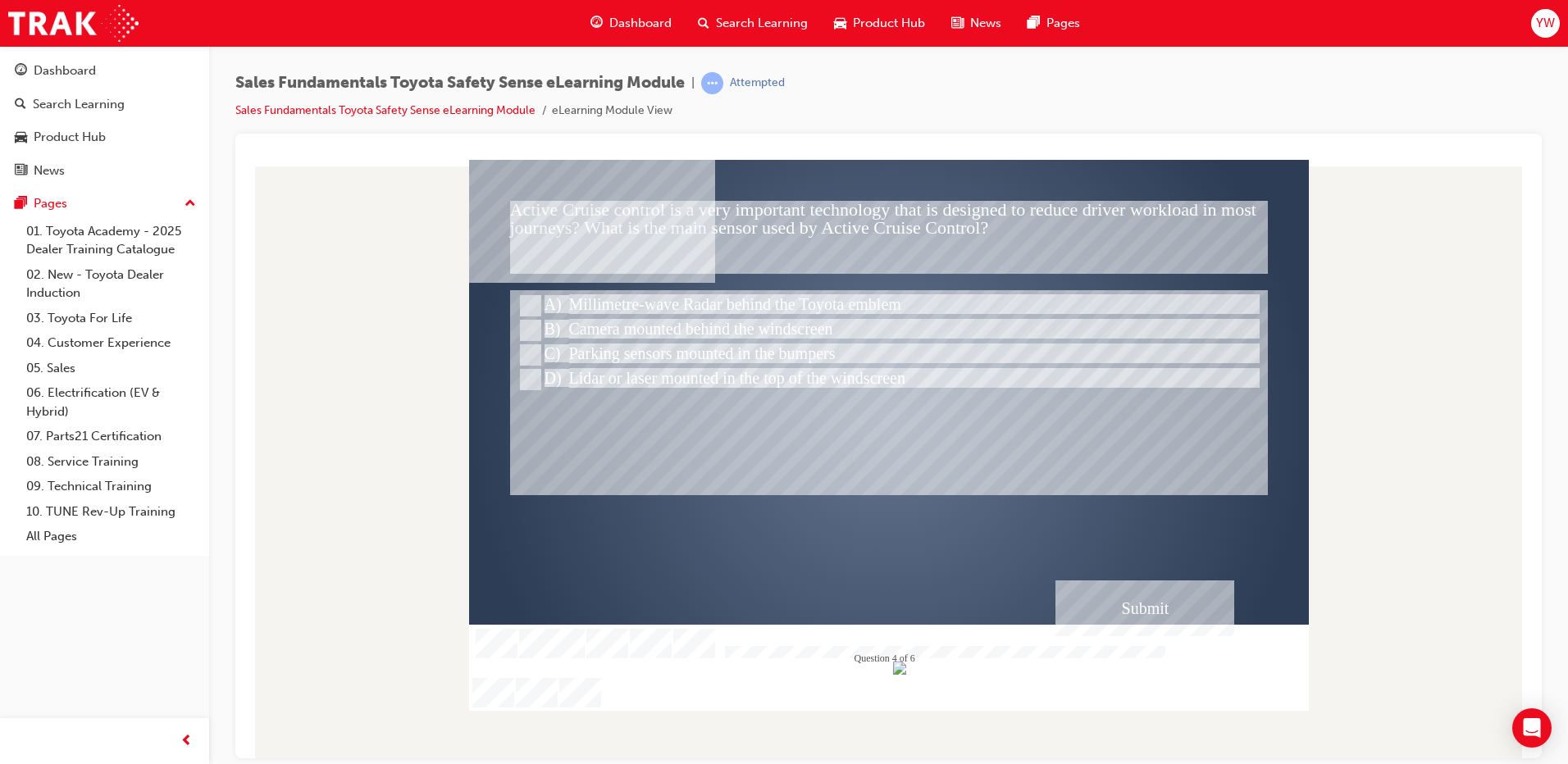
click at [1174, 612] on div "Submit" at bounding box center [1144, 607] width 178 height 56
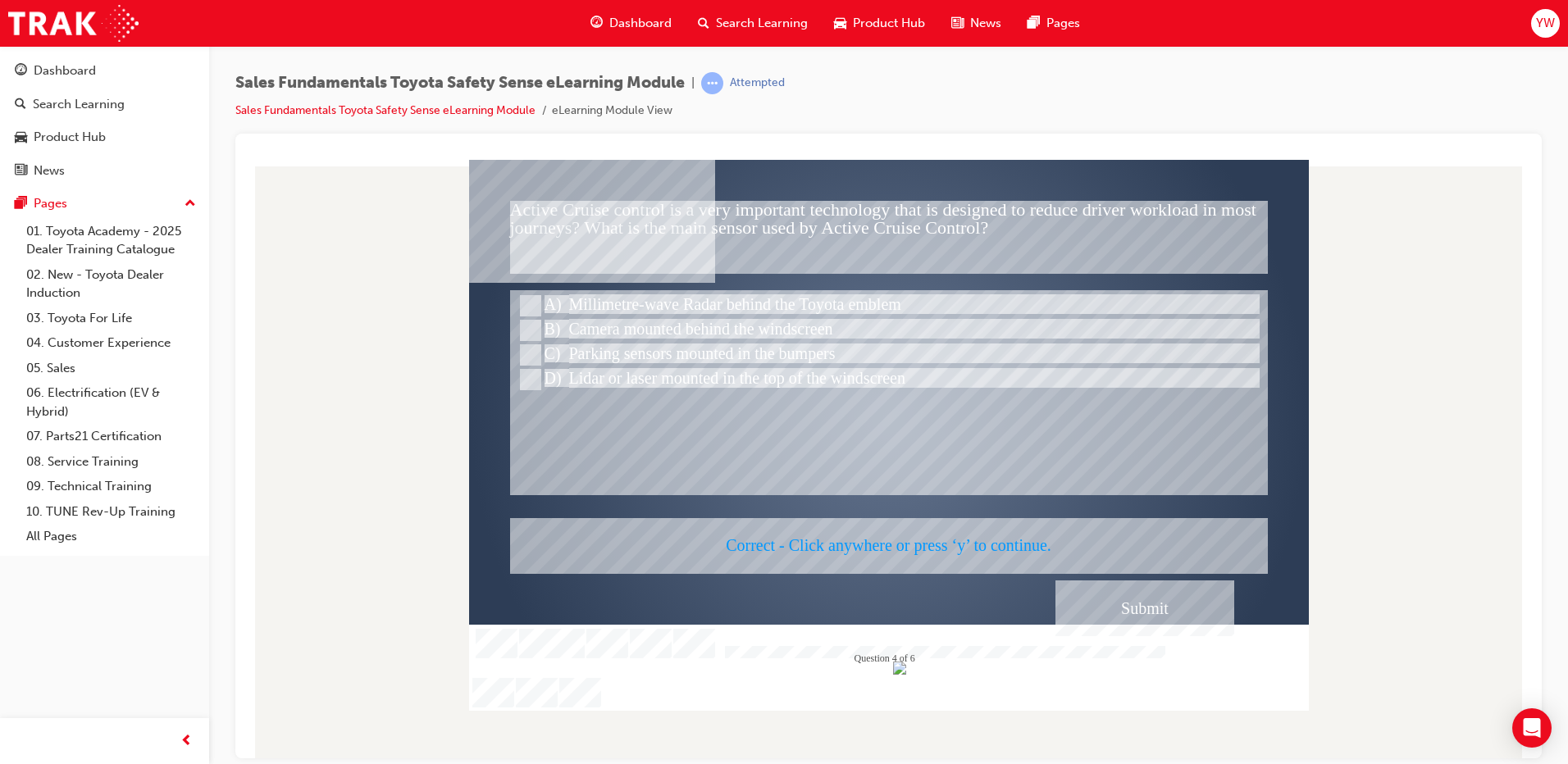
click at [968, 546] on div at bounding box center [889, 434] width 840 height 550
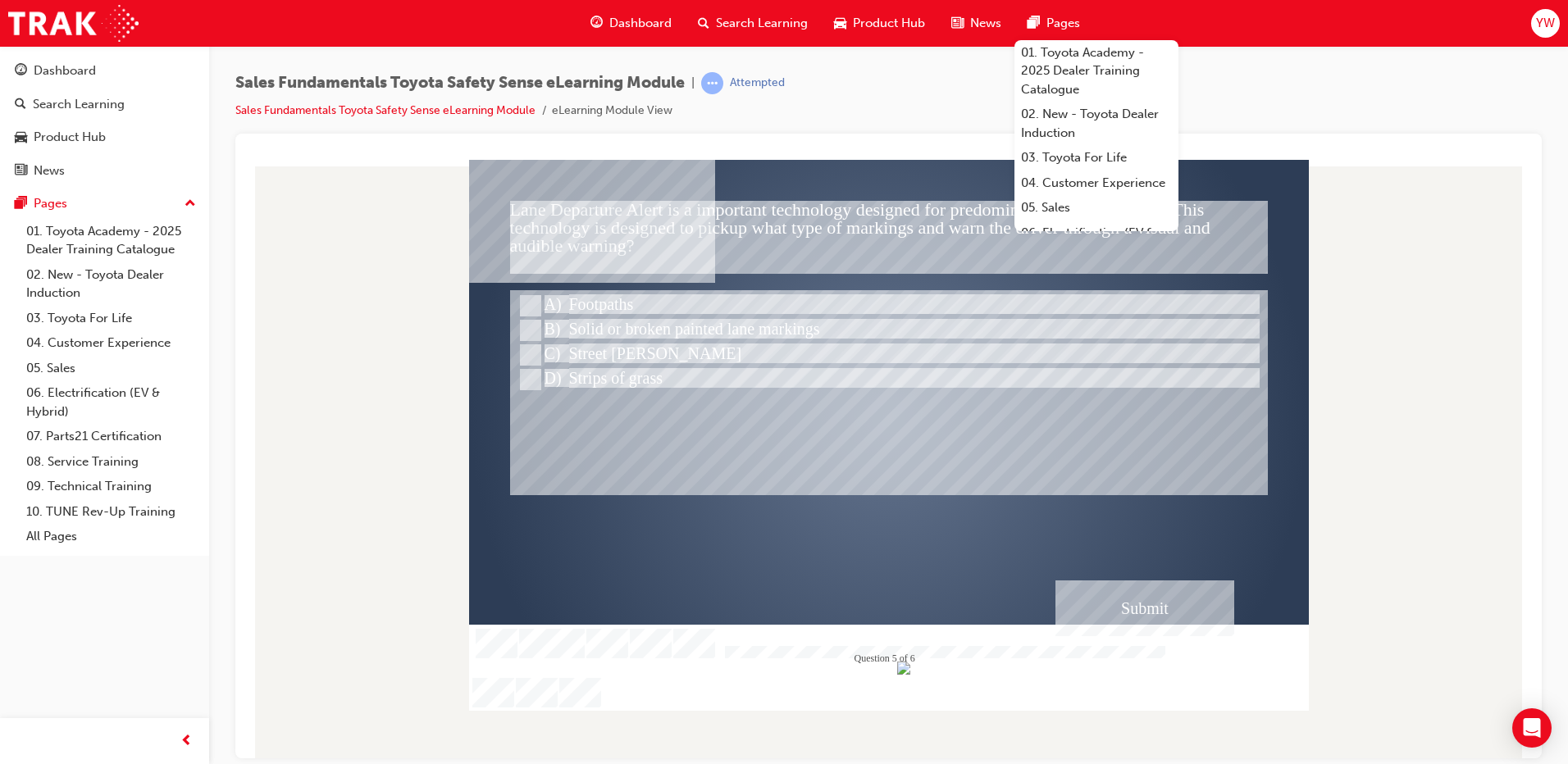
click at [739, 241] on div at bounding box center [889, 416] width 840 height 472
click at [1058, 14] on span "Pages" at bounding box center [1063, 23] width 33 height 19
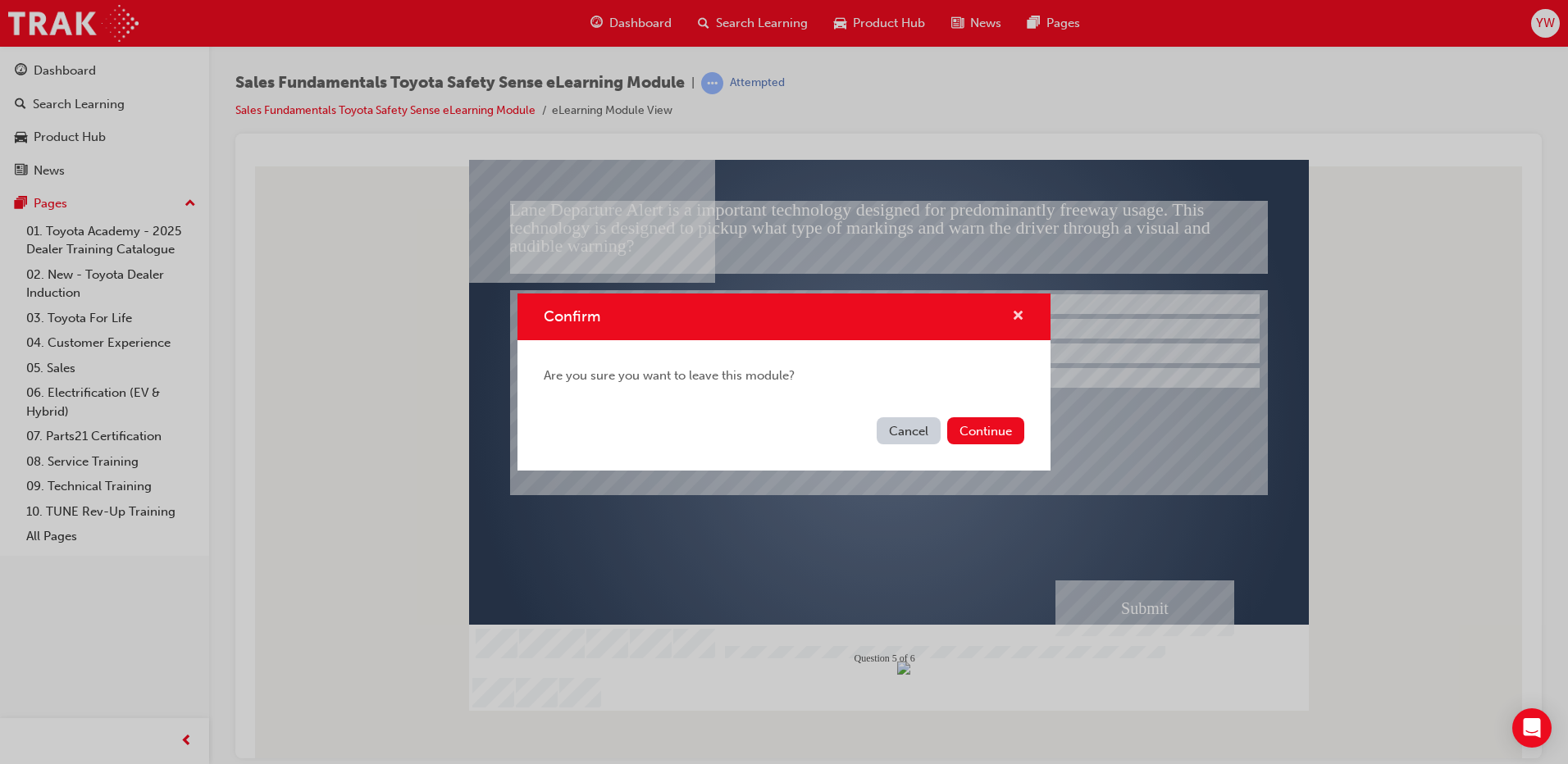
click at [1017, 324] on span "cross-icon" at bounding box center [1018, 316] width 12 height 15
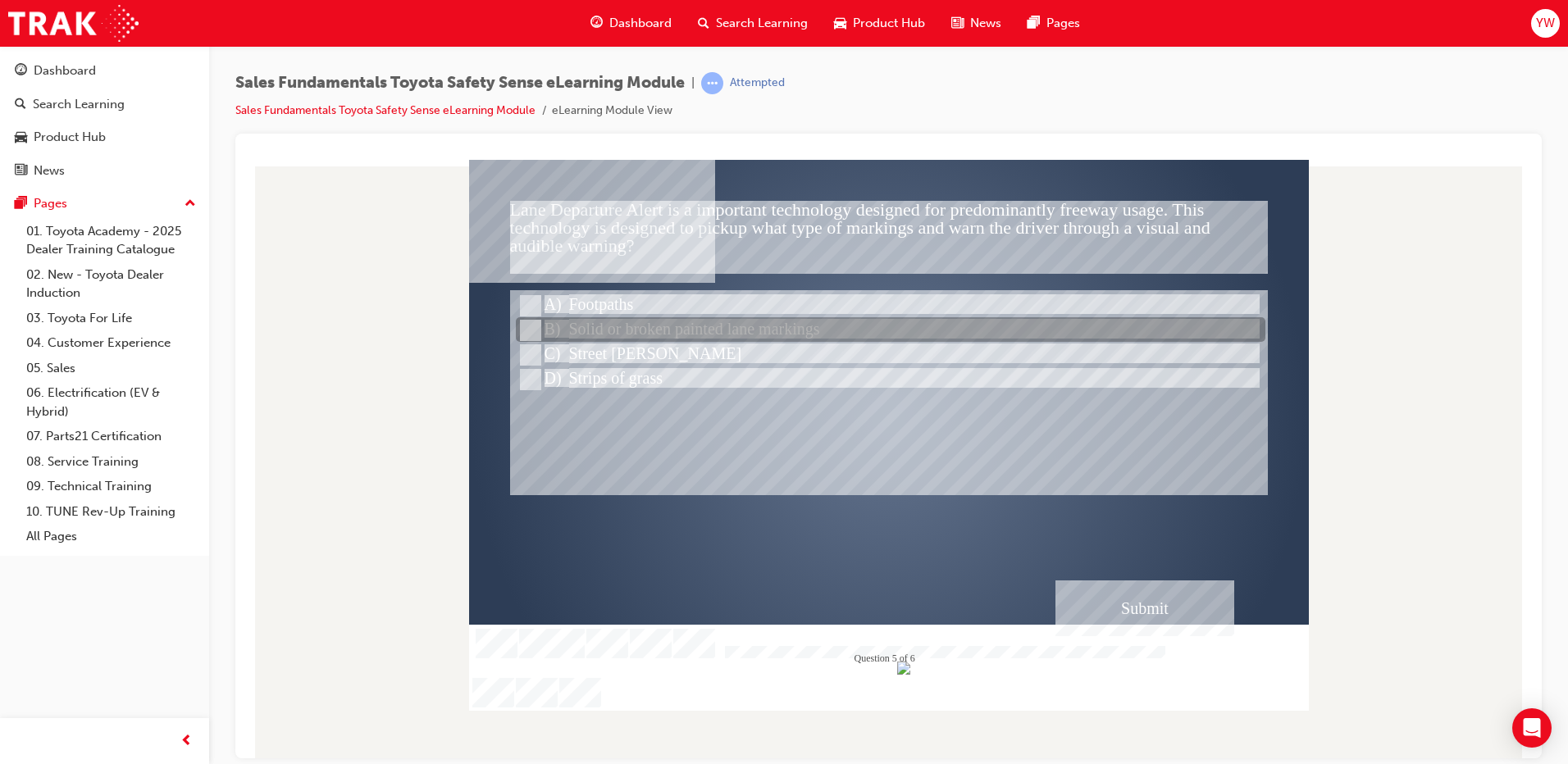
click at [535, 334] on input "Solid or broken painted lane markings" at bounding box center [528, 330] width 18 height 18
radio input "true"
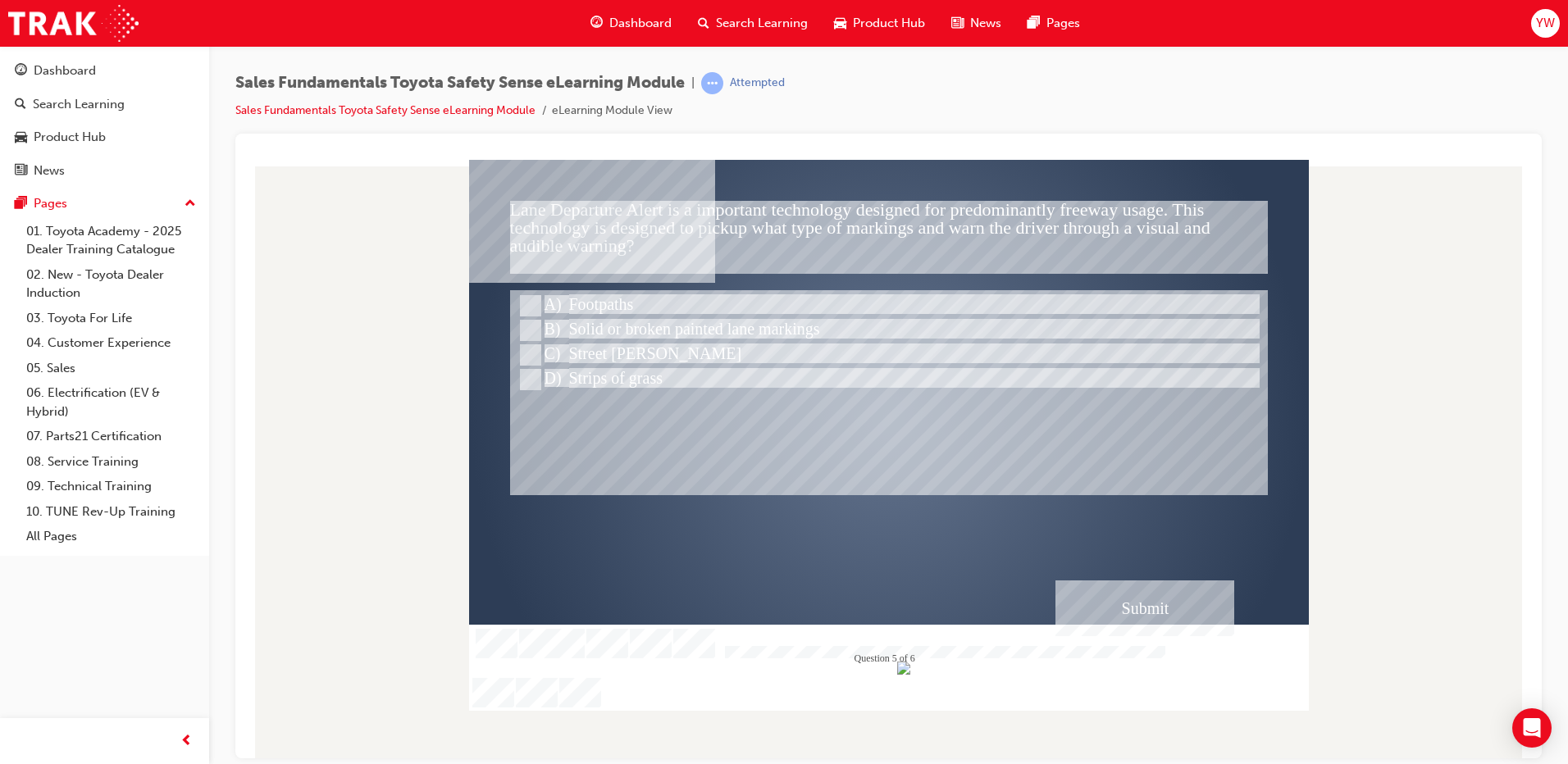
click at [1155, 599] on div "Submit" at bounding box center [1144, 607] width 178 height 56
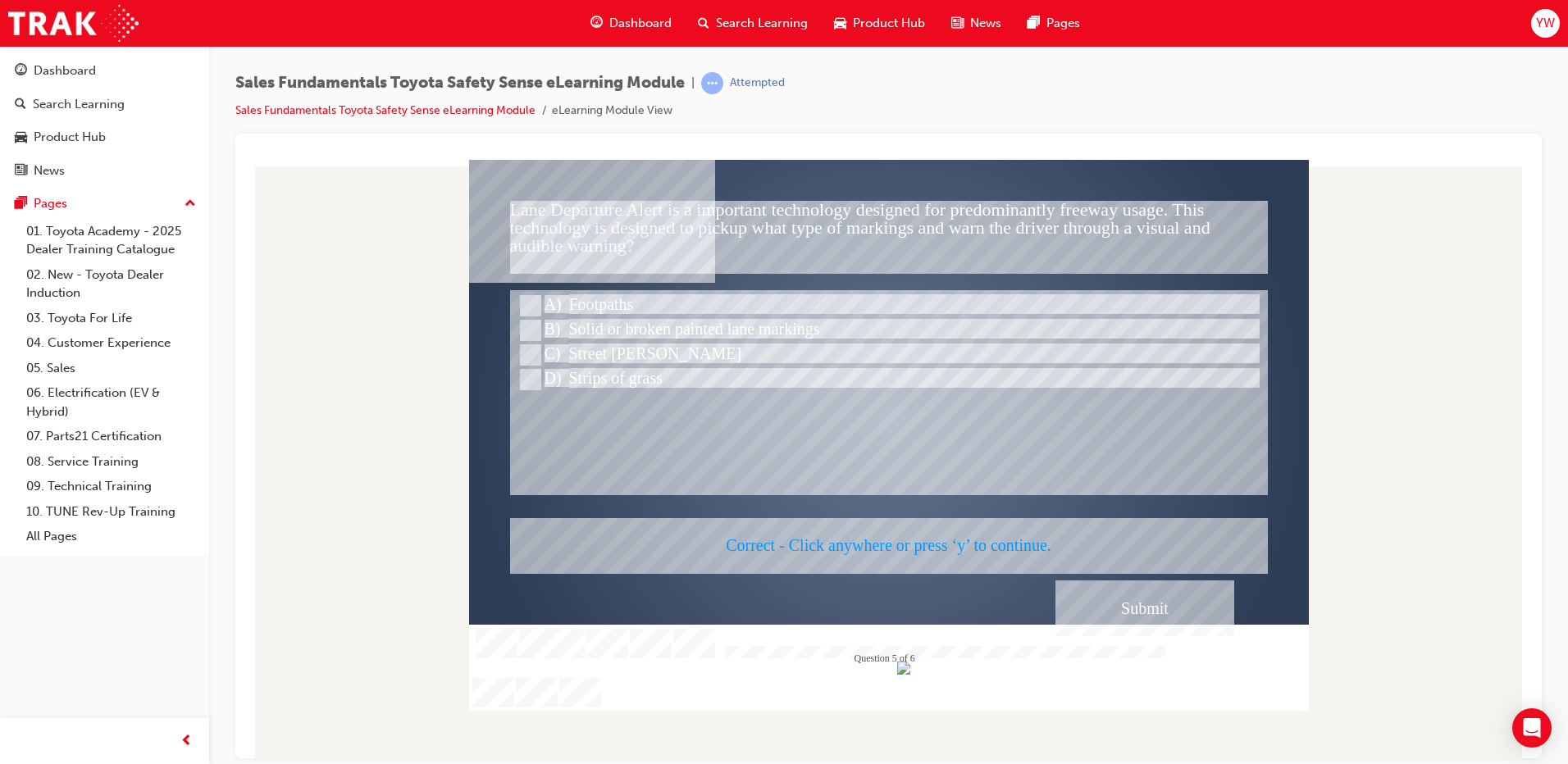
click at [986, 532] on div at bounding box center [889, 434] width 840 height 550
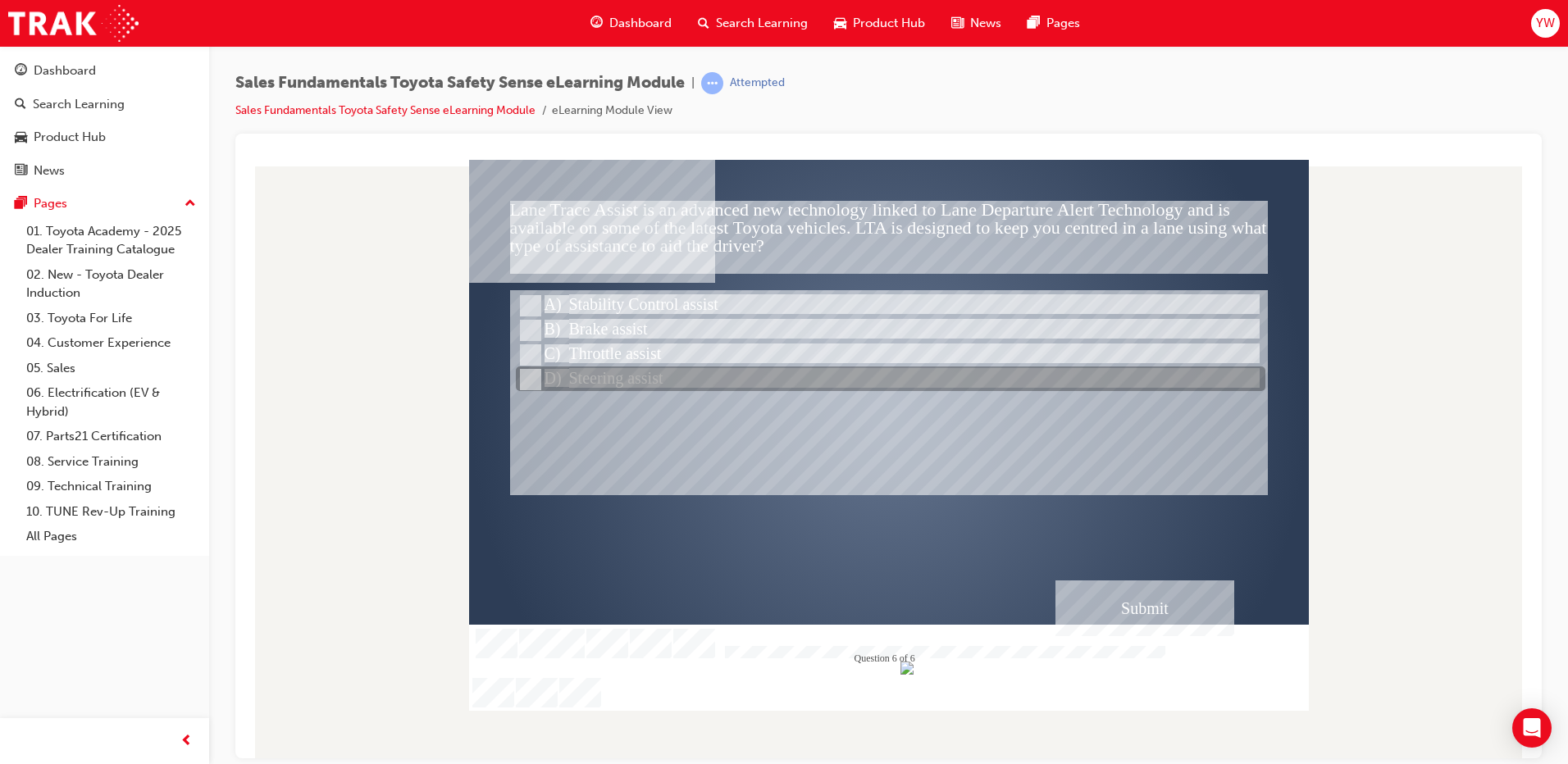
click at [537, 376] on input "Steering assist" at bounding box center [528, 379] width 18 height 18
radio input "true"
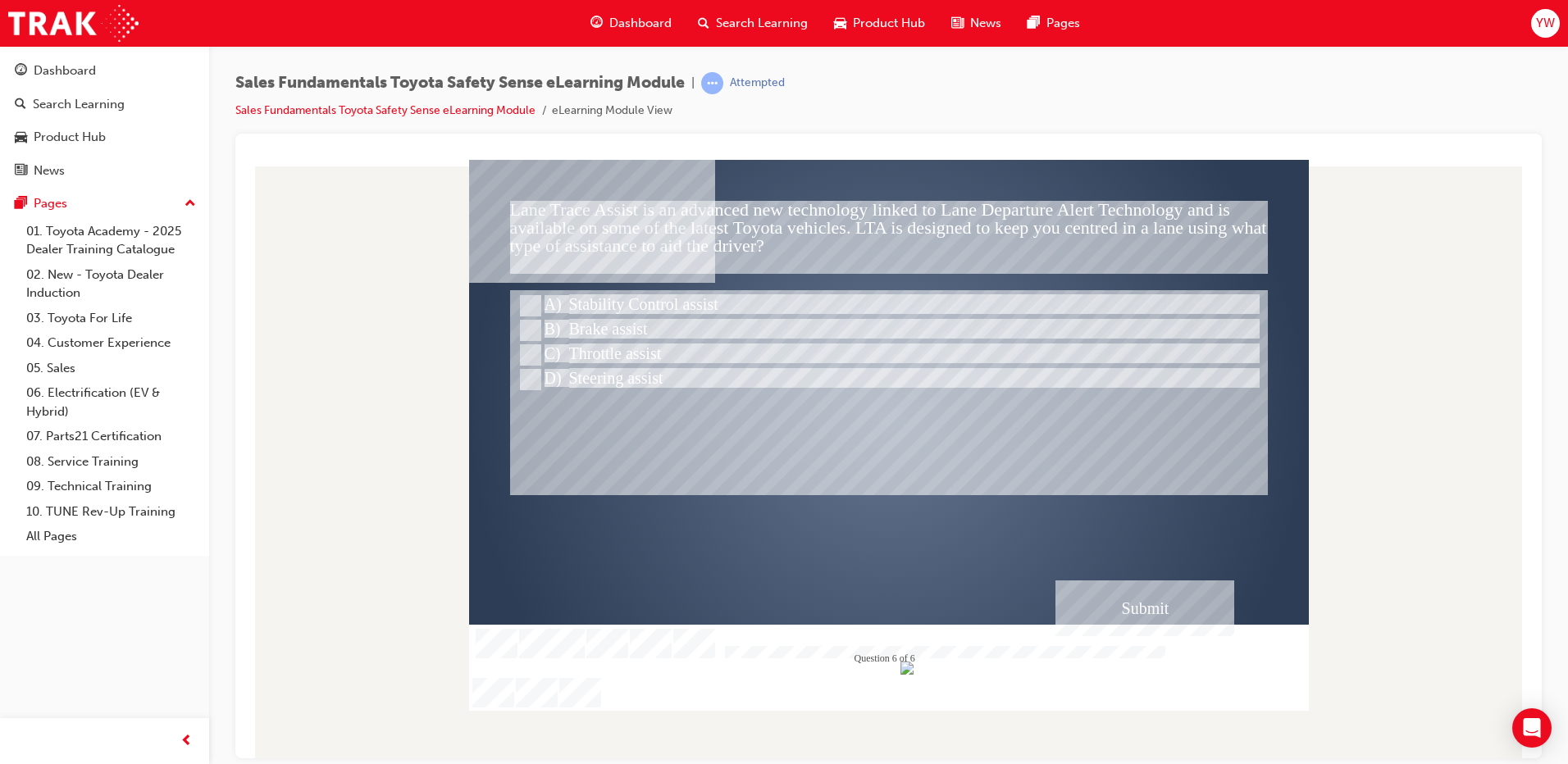
click at [1181, 613] on div "Submit" at bounding box center [1144, 607] width 178 height 56
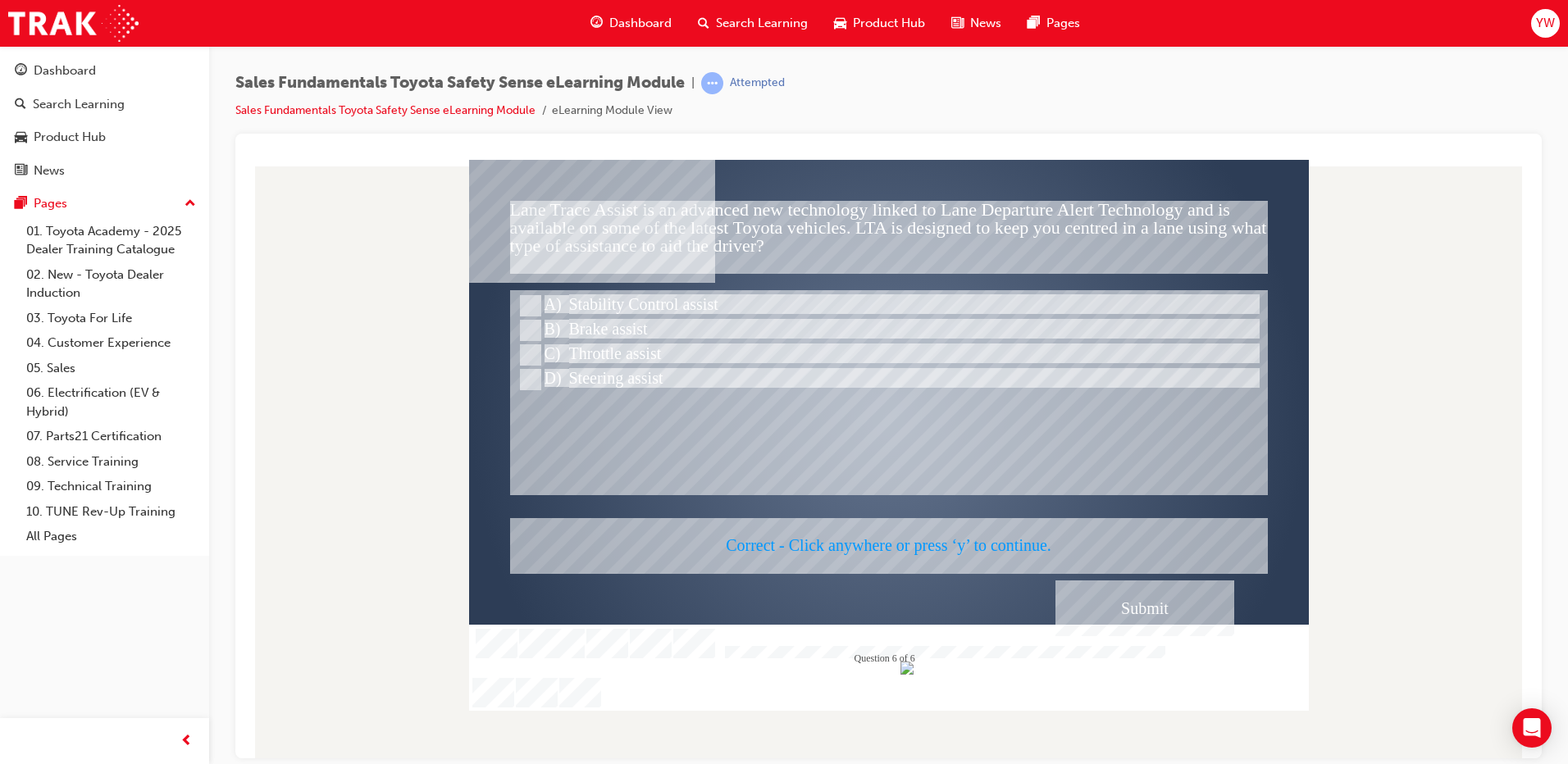
click at [971, 538] on div at bounding box center [889, 434] width 840 height 550
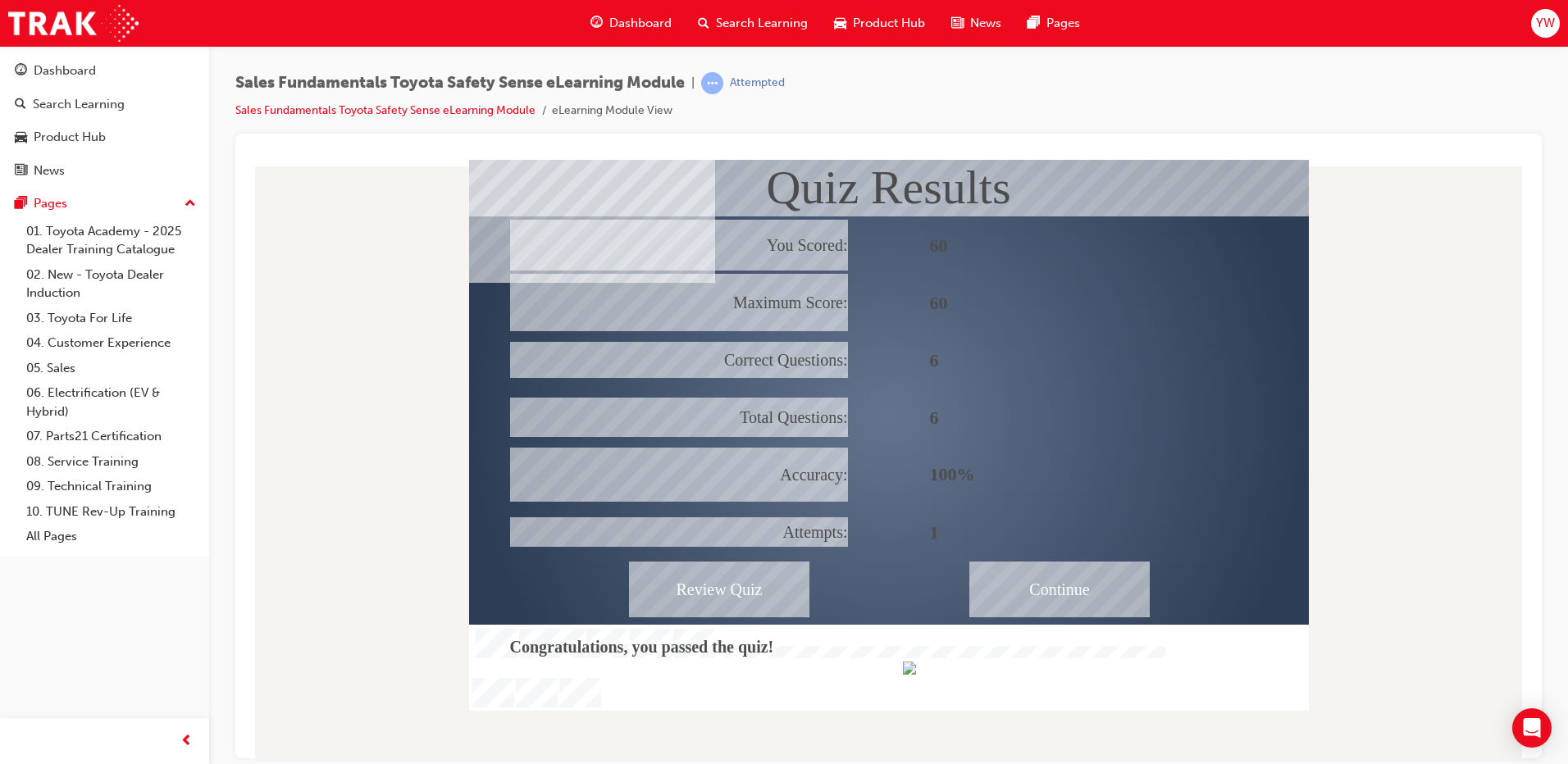
click at [1071, 599] on div "Continue" at bounding box center [1059, 588] width 180 height 56
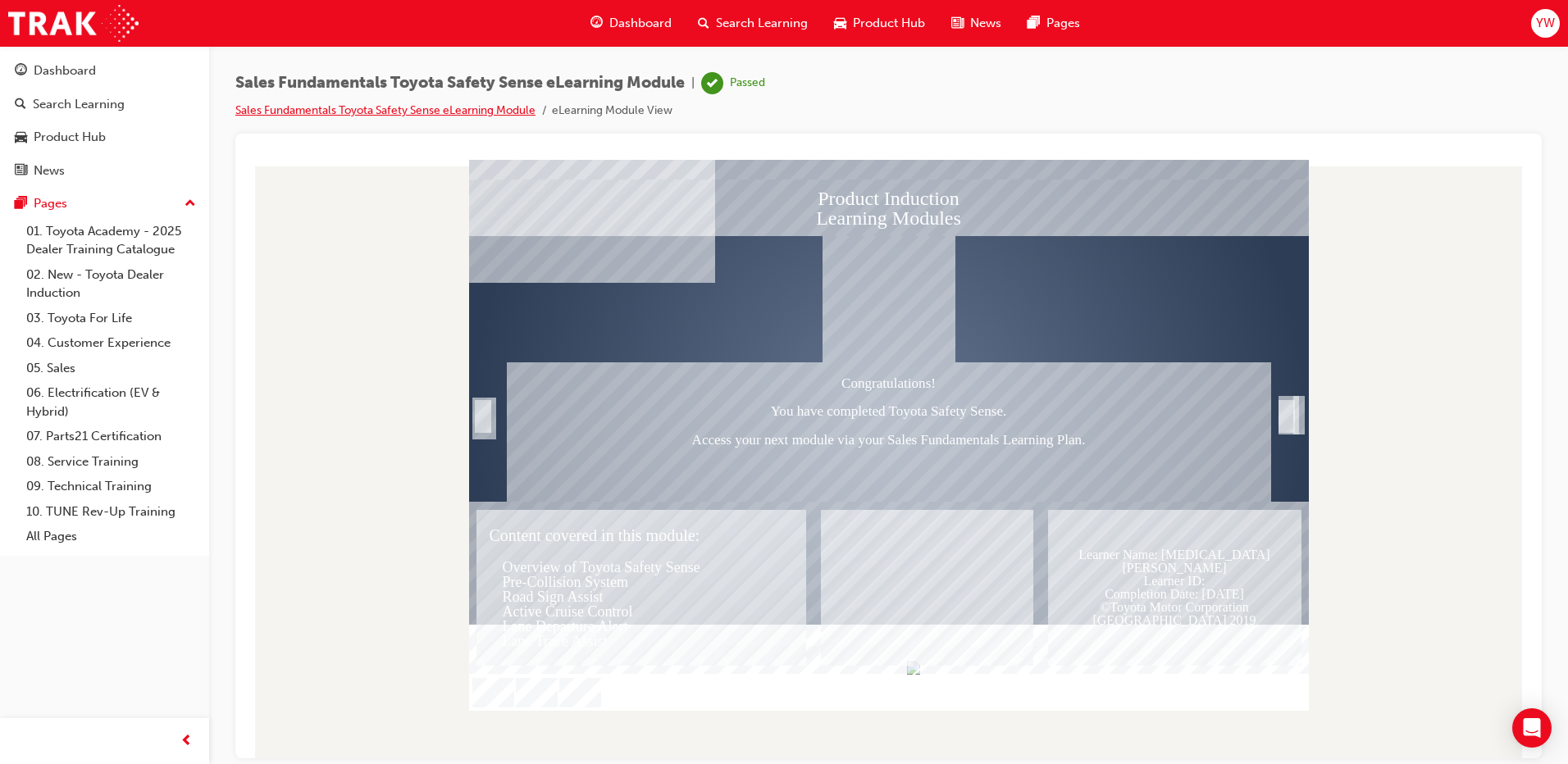
click at [355, 108] on link "Sales Fundamentals Toyota Safety Sense eLearning Module" at bounding box center [385, 110] width 300 height 14
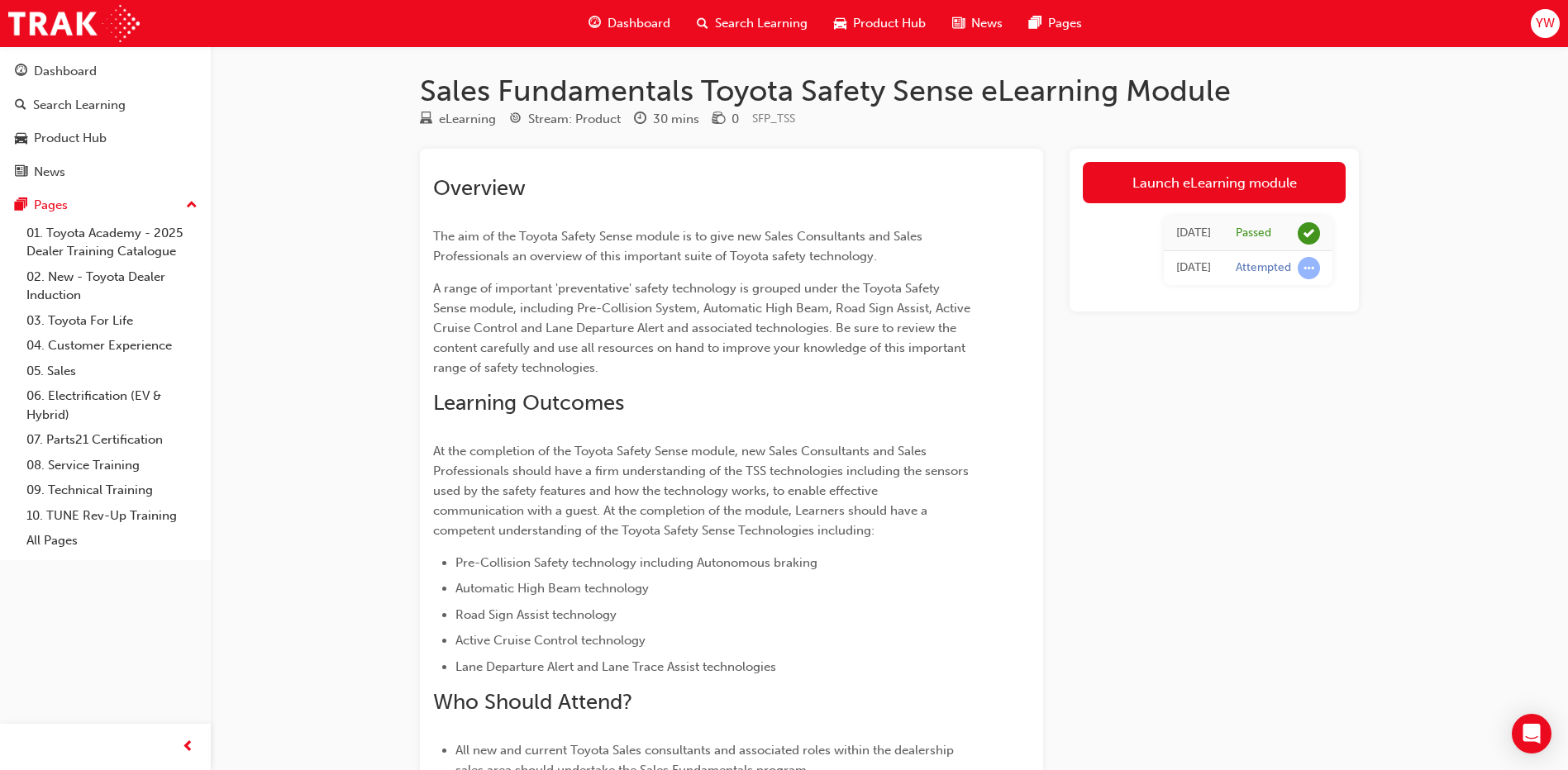
click at [651, 27] on span "Dashboard" at bounding box center [639, 23] width 63 height 19
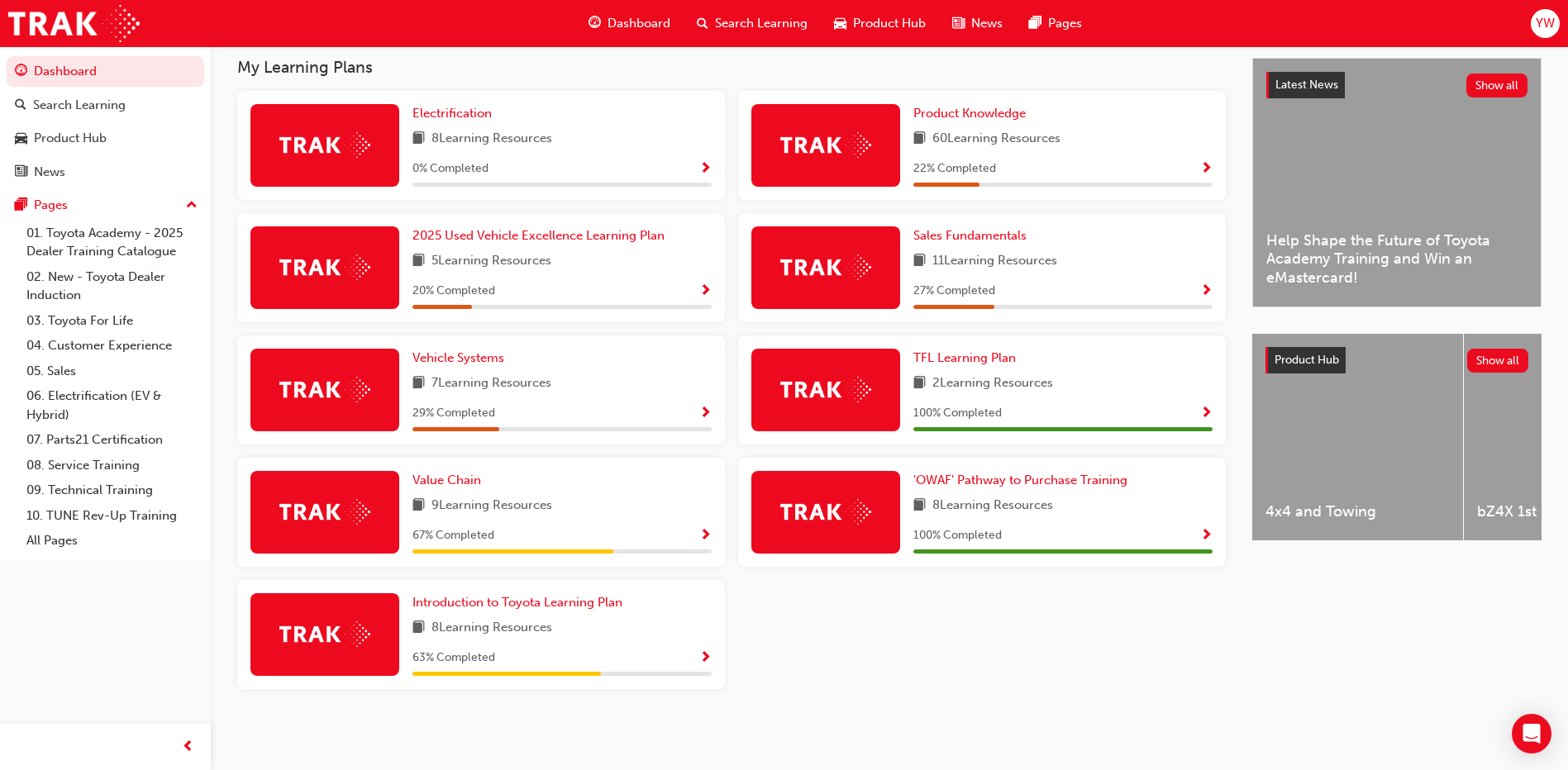
scroll to position [369, 0]
click at [946, 235] on span "Sales Fundamentals" at bounding box center [969, 235] width 113 height 15
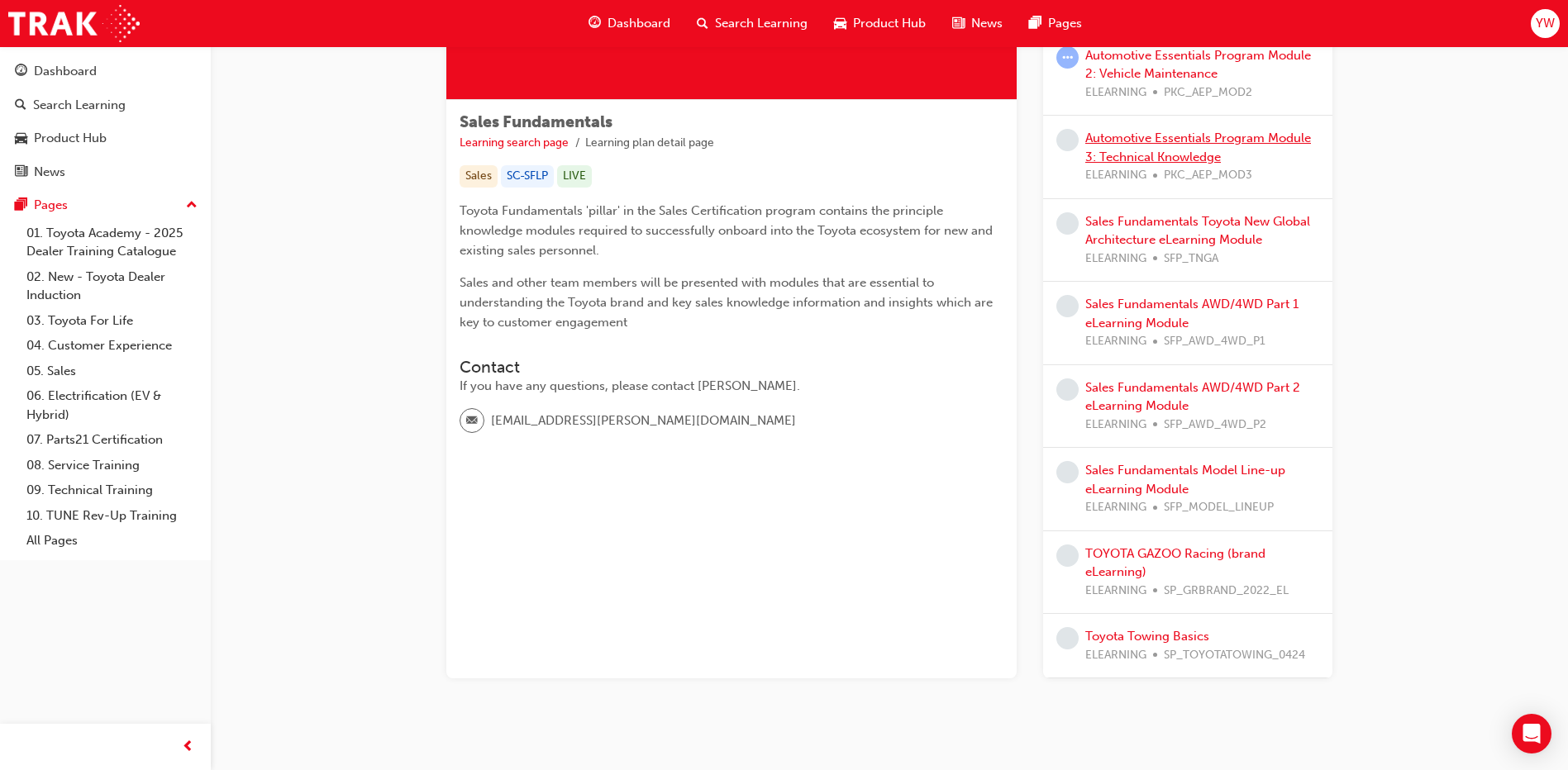
scroll to position [248, 0]
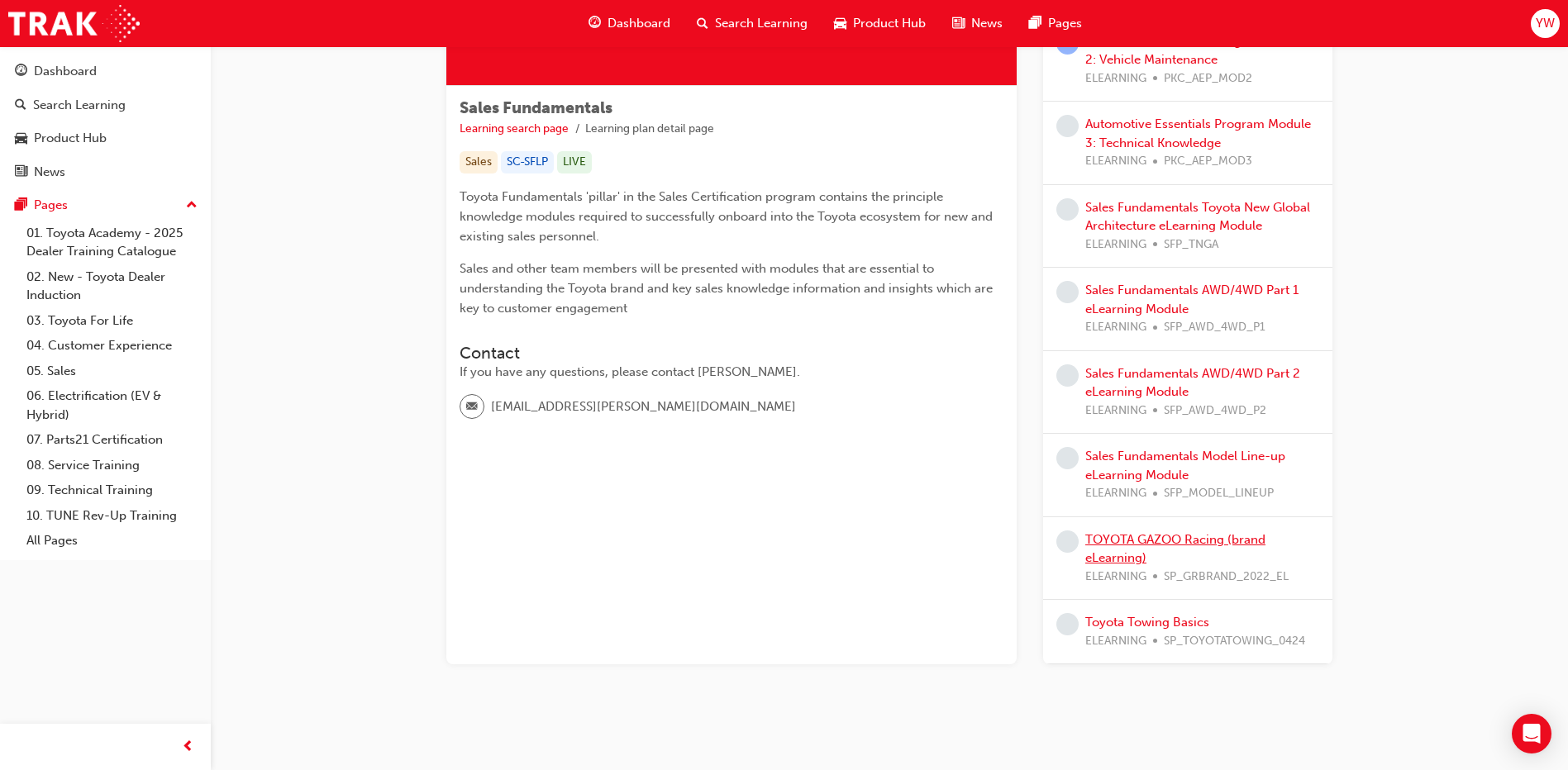
click at [1107, 555] on link "TOYOTA GAZOO Racing (brand eLearning)" at bounding box center [1175, 549] width 180 height 34
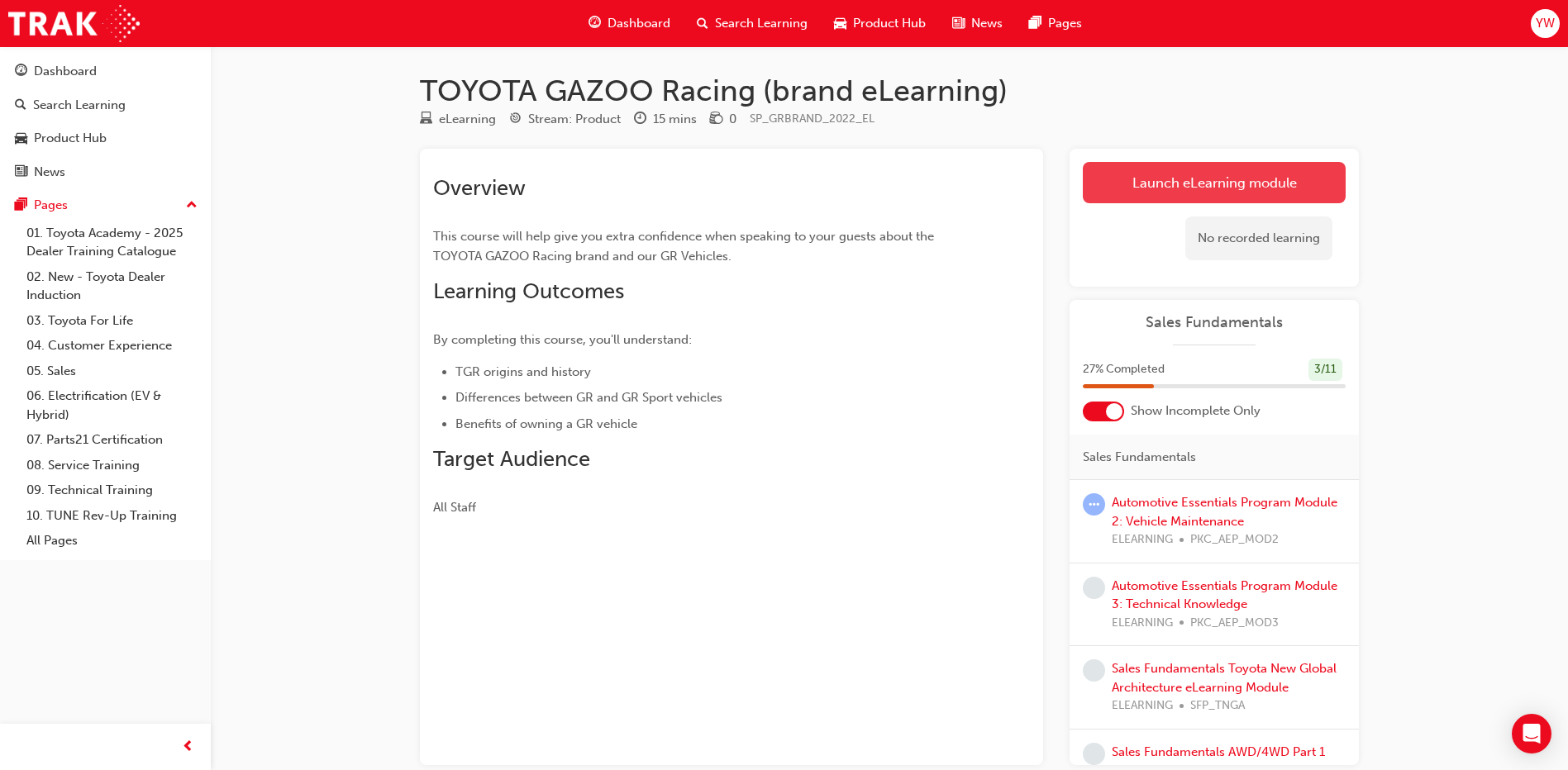
click at [1165, 188] on link "Launch eLearning module" at bounding box center [1214, 182] width 263 height 41
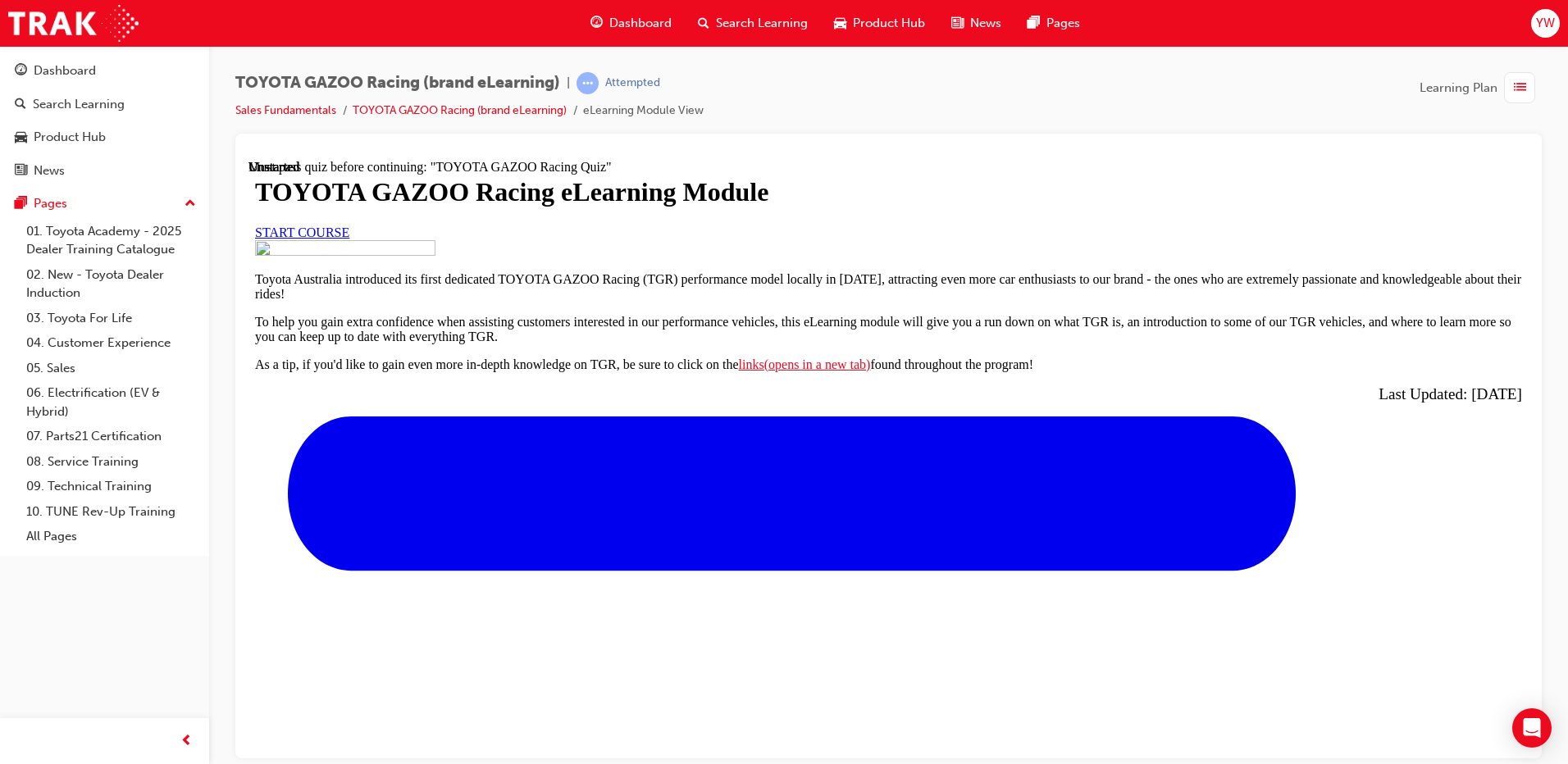
click at [648, 238] on div "TOYOTA GAZOO Racing eLearning Module START COURSE" at bounding box center [888, 208] width 1267 height 63
click at [349, 238] on link "START COURSE" at bounding box center [302, 232] width 94 height 14
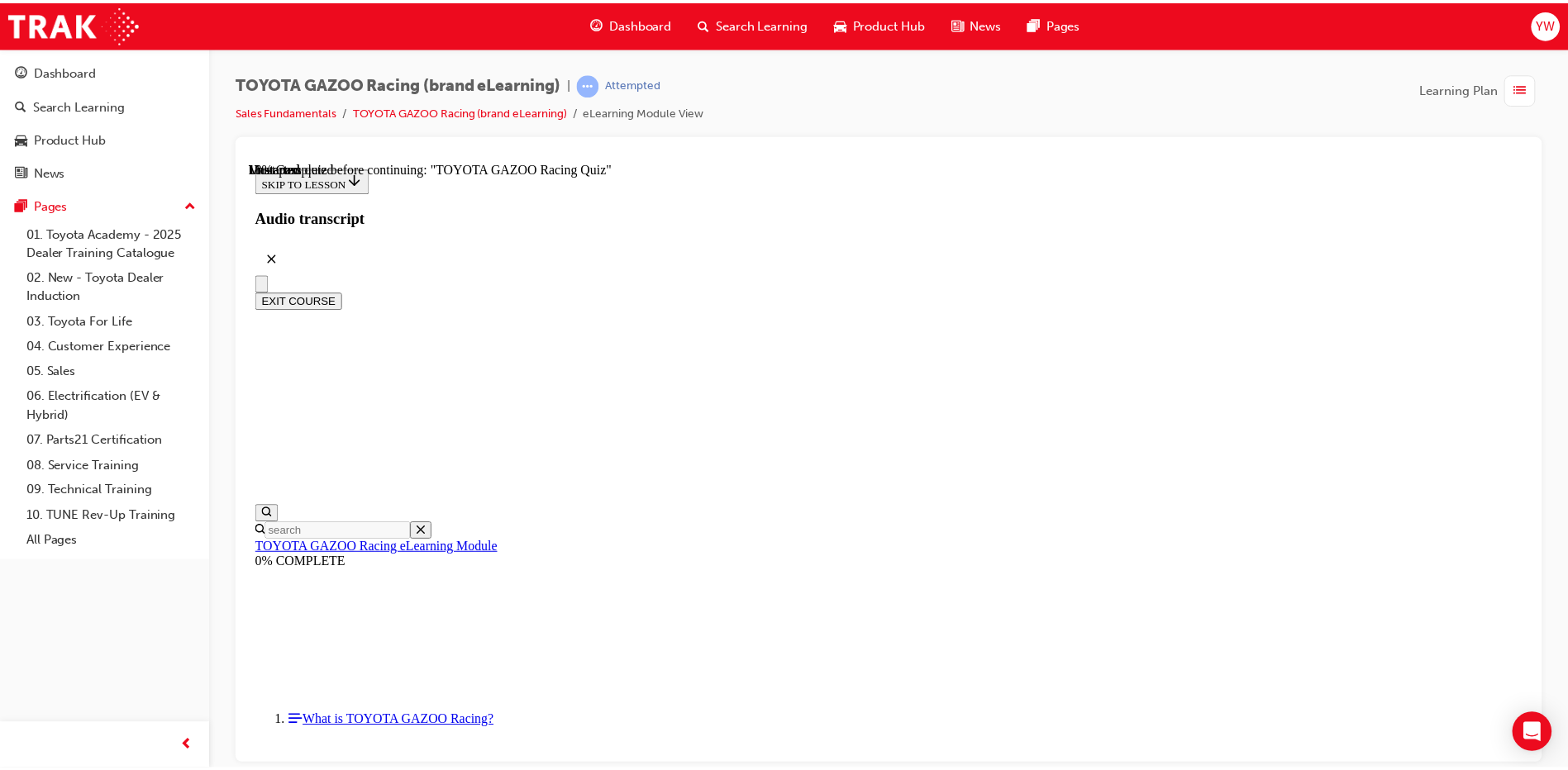
scroll to position [547, 0]
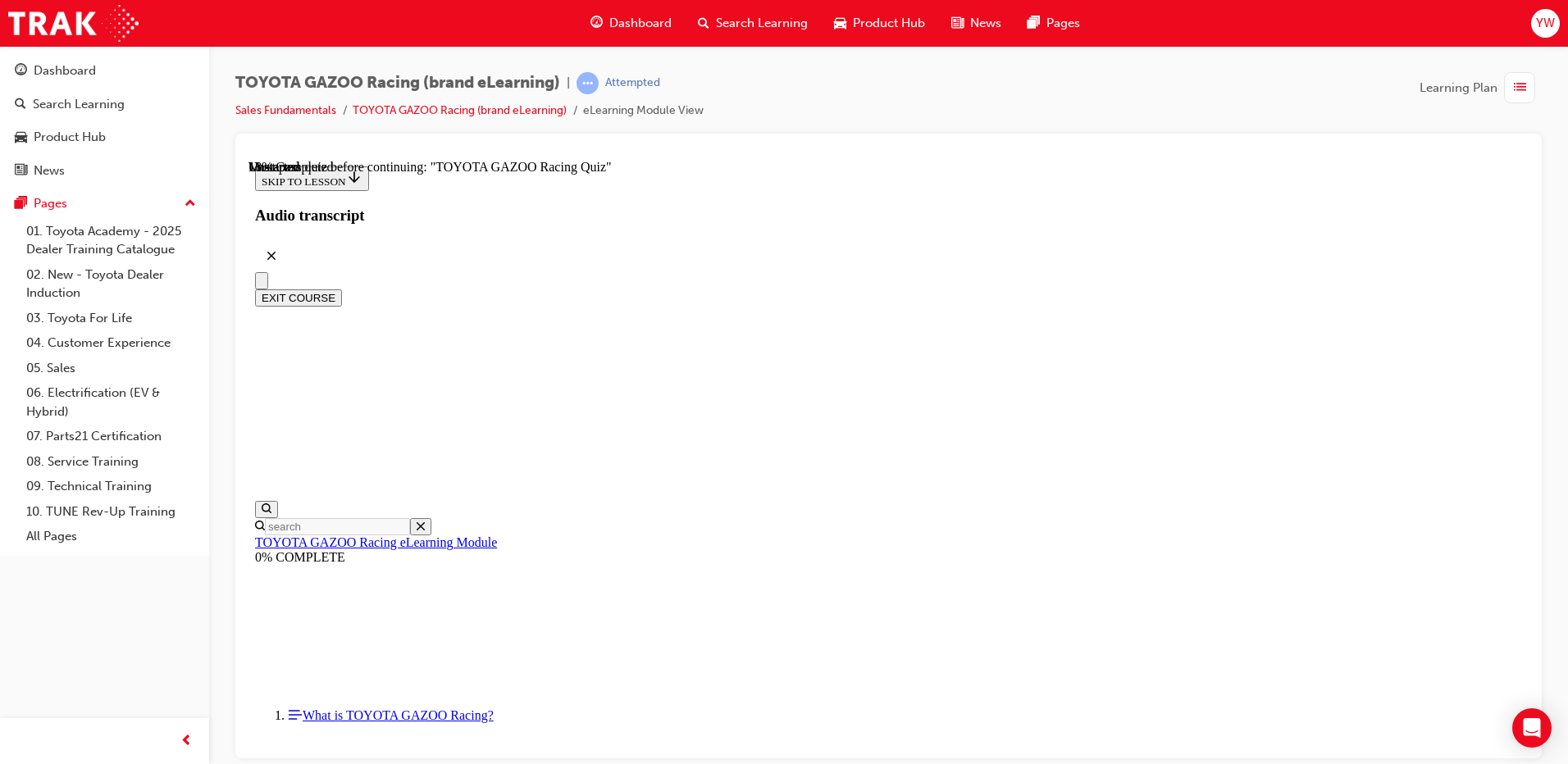
click at [640, 26] on span "Dashboard" at bounding box center [640, 23] width 63 height 19
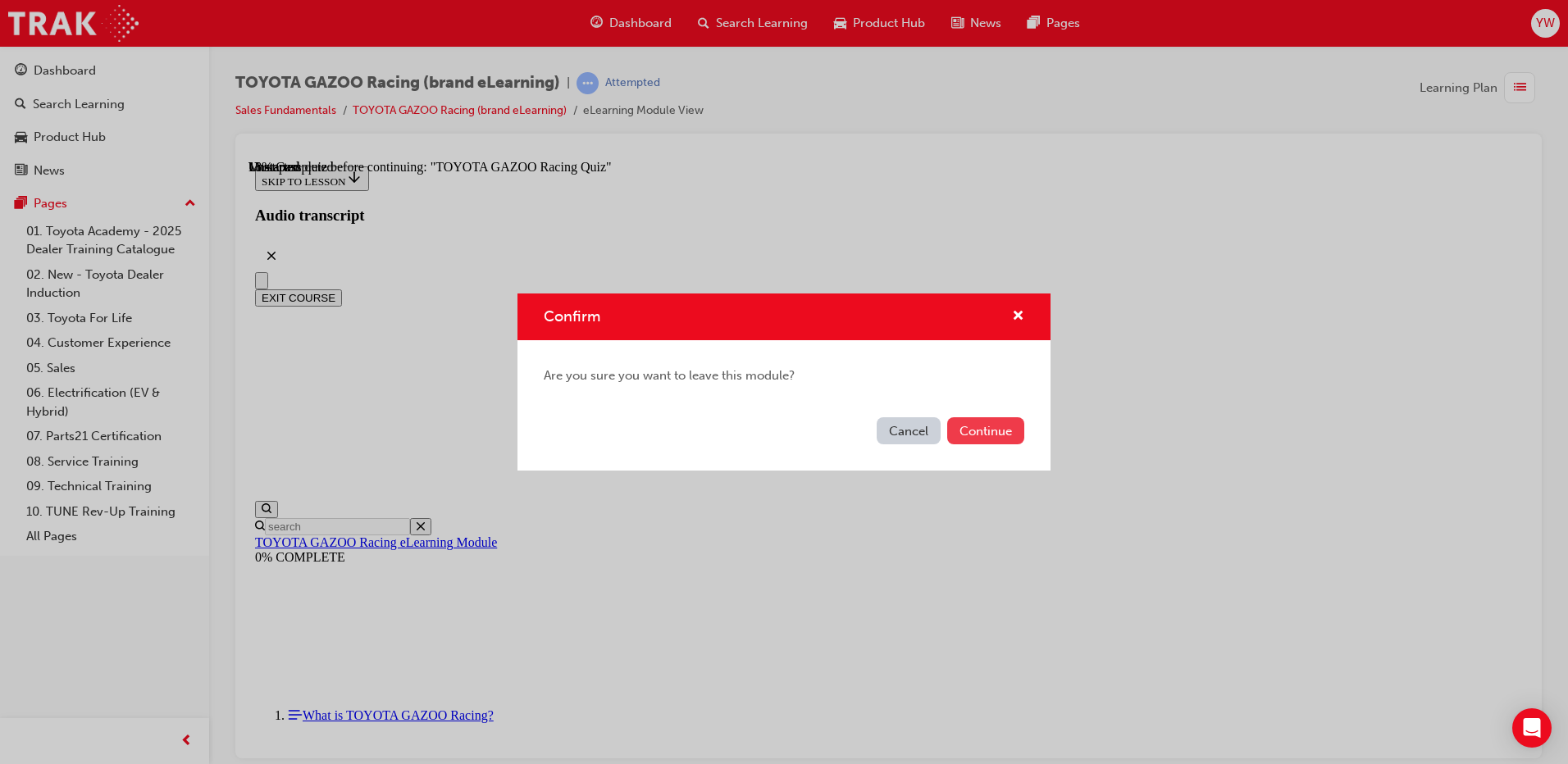
click at [1005, 431] on button "Continue" at bounding box center [986, 431] width 77 height 27
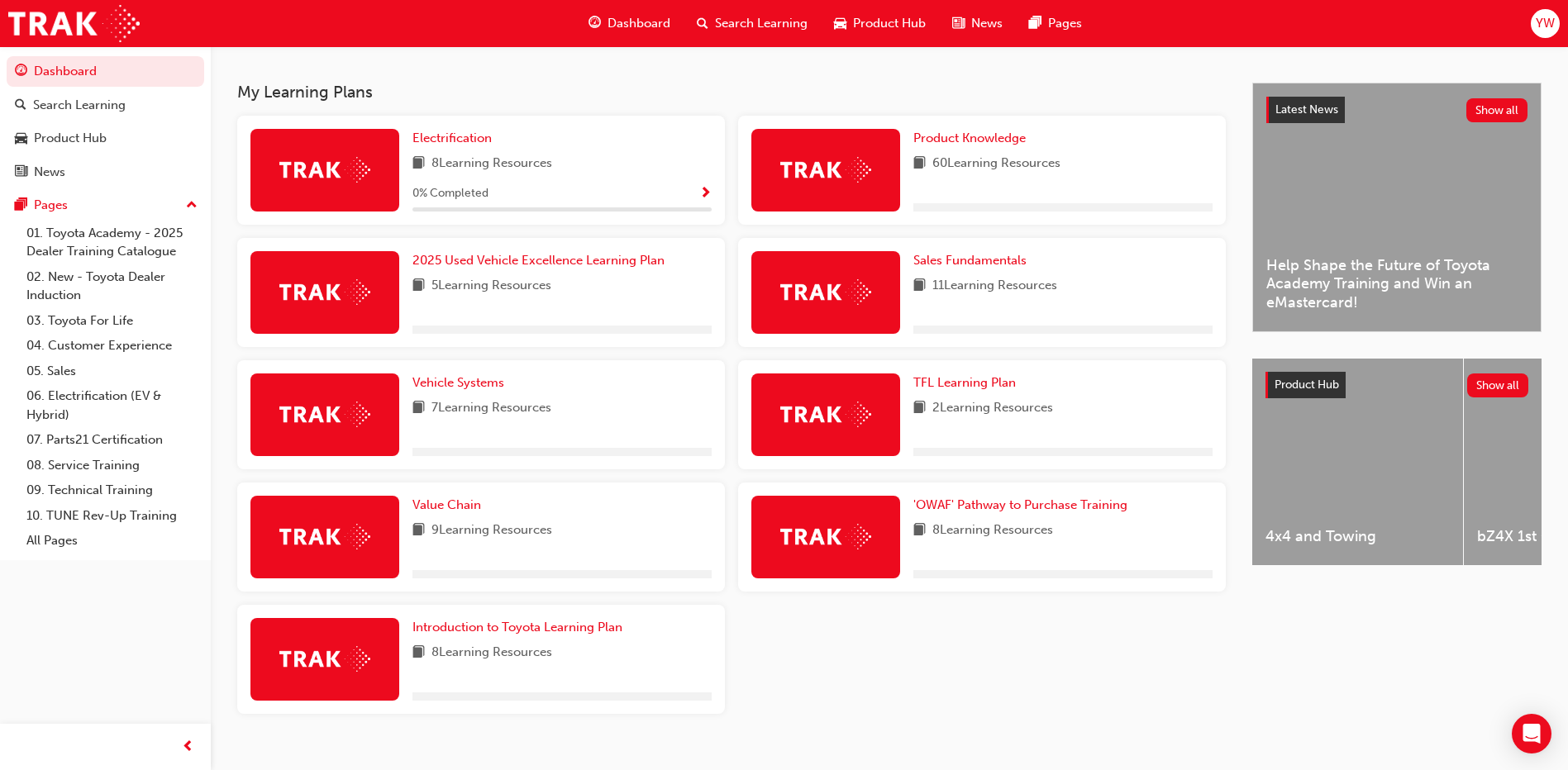
scroll to position [369, 0]
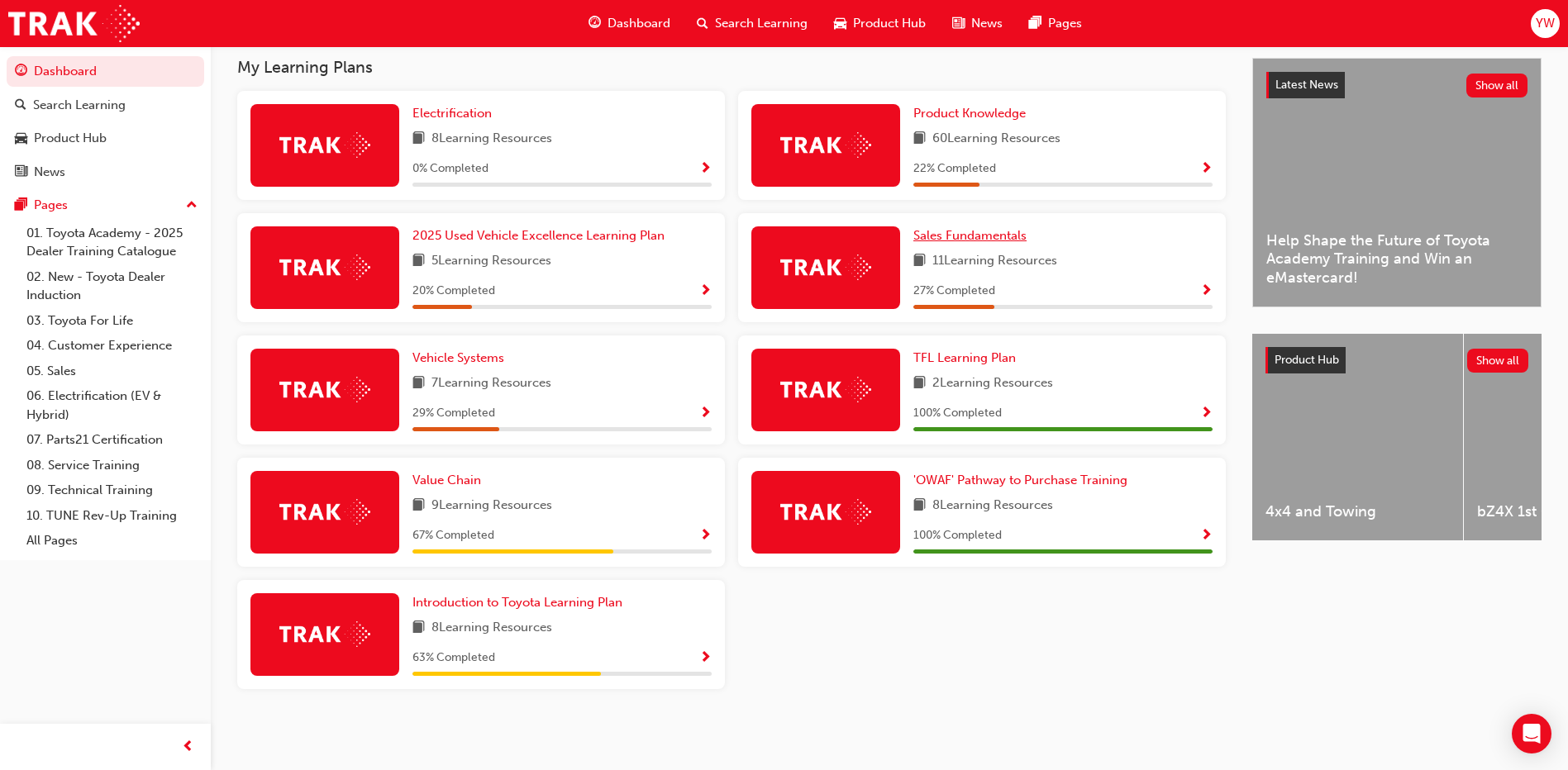
click at [927, 240] on span "Sales Fundamentals" at bounding box center [969, 235] width 113 height 15
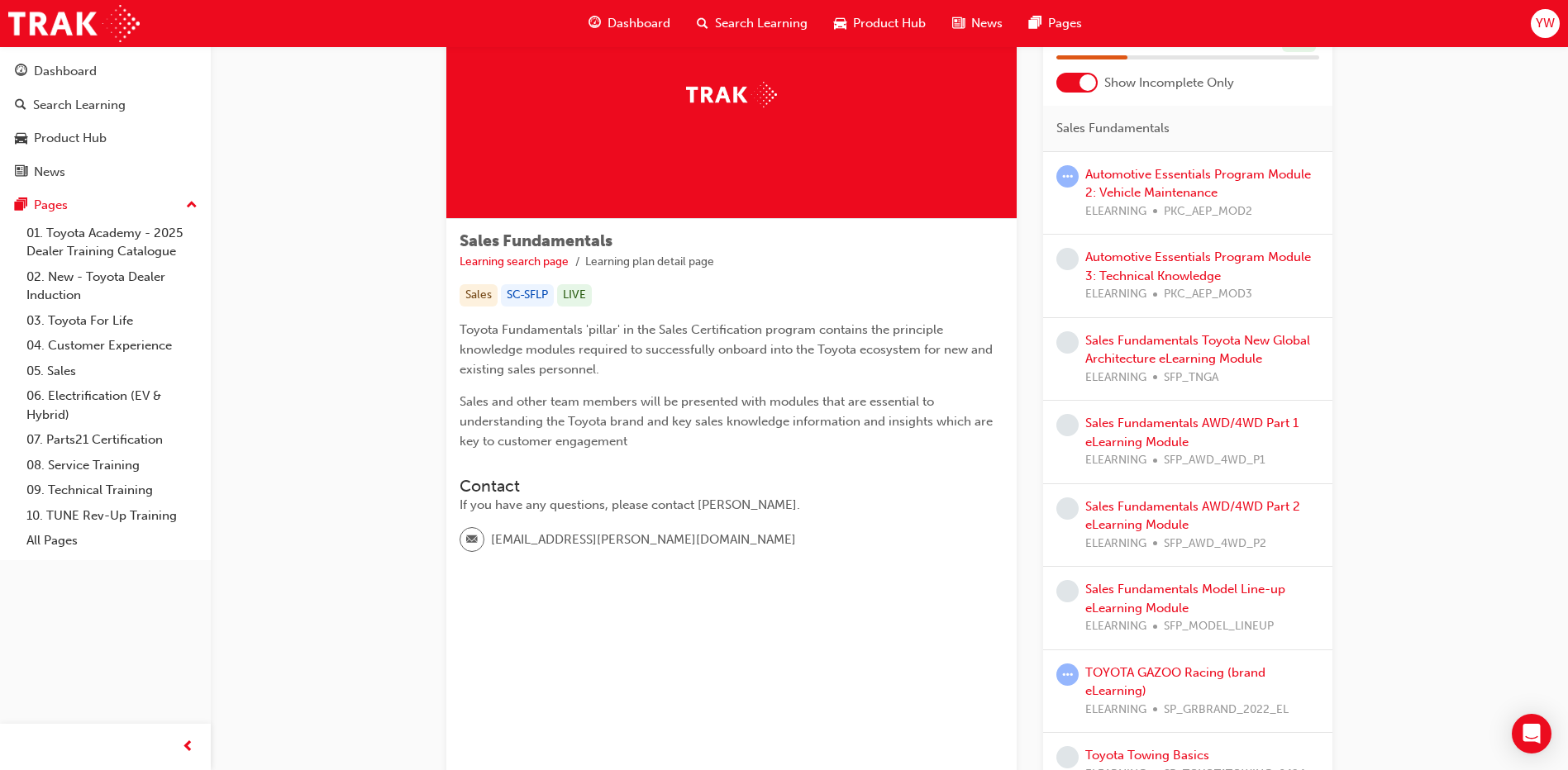
scroll to position [263, 0]
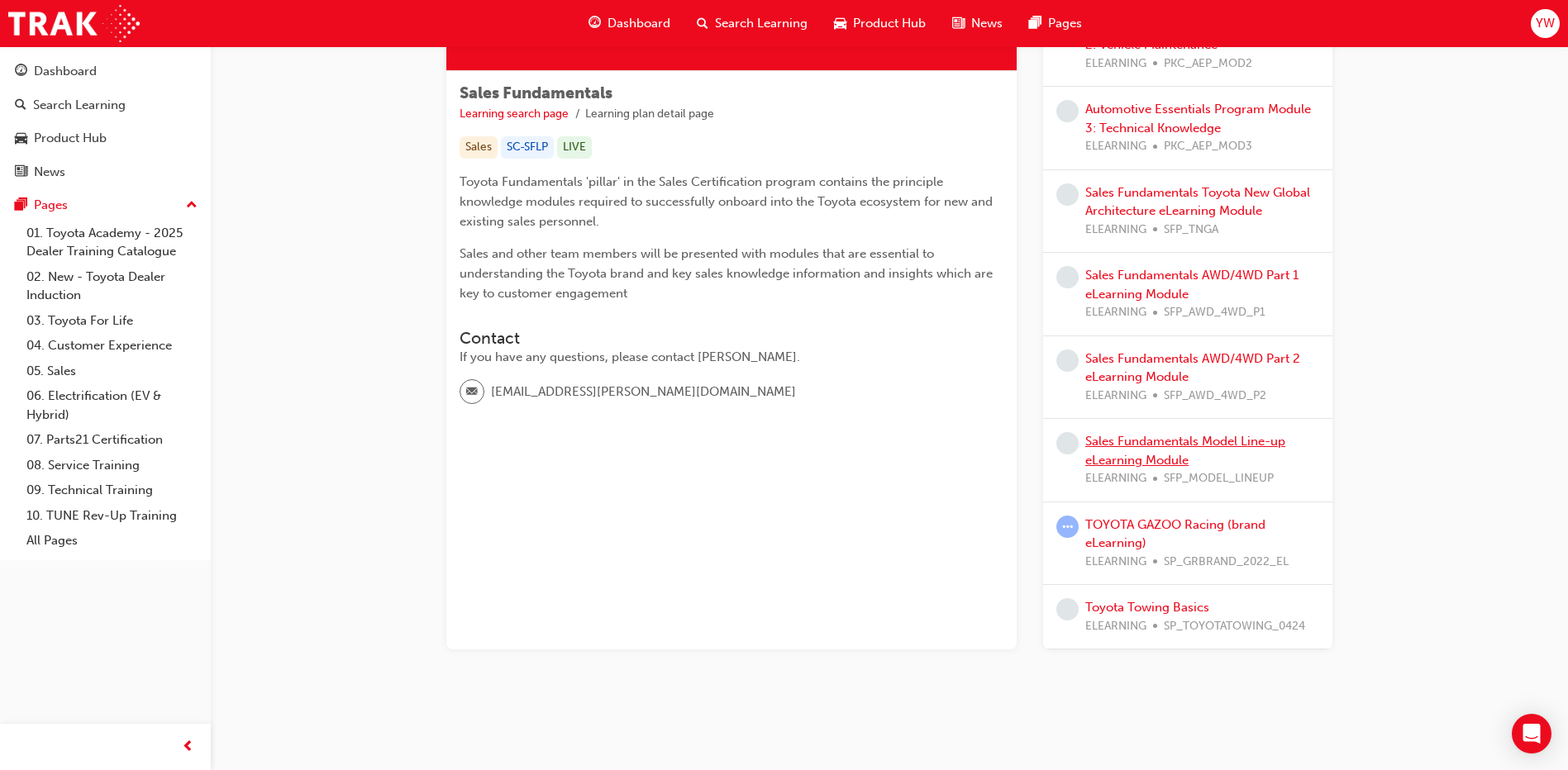
click at [1145, 448] on link "Sales Fundamentals Model Line-up eLearning Module" at bounding box center [1184, 450] width 200 height 34
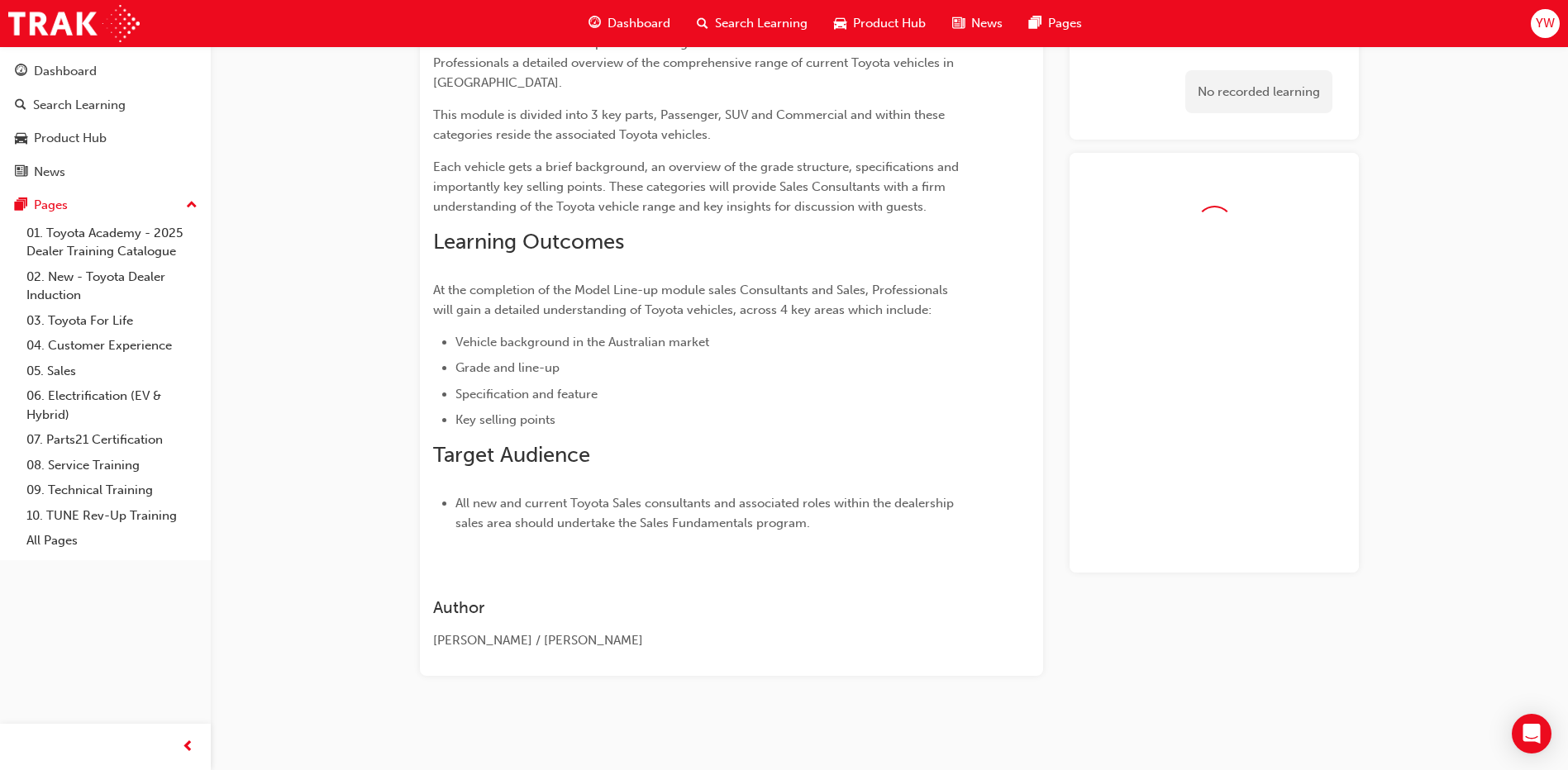
scroll to position [194, 0]
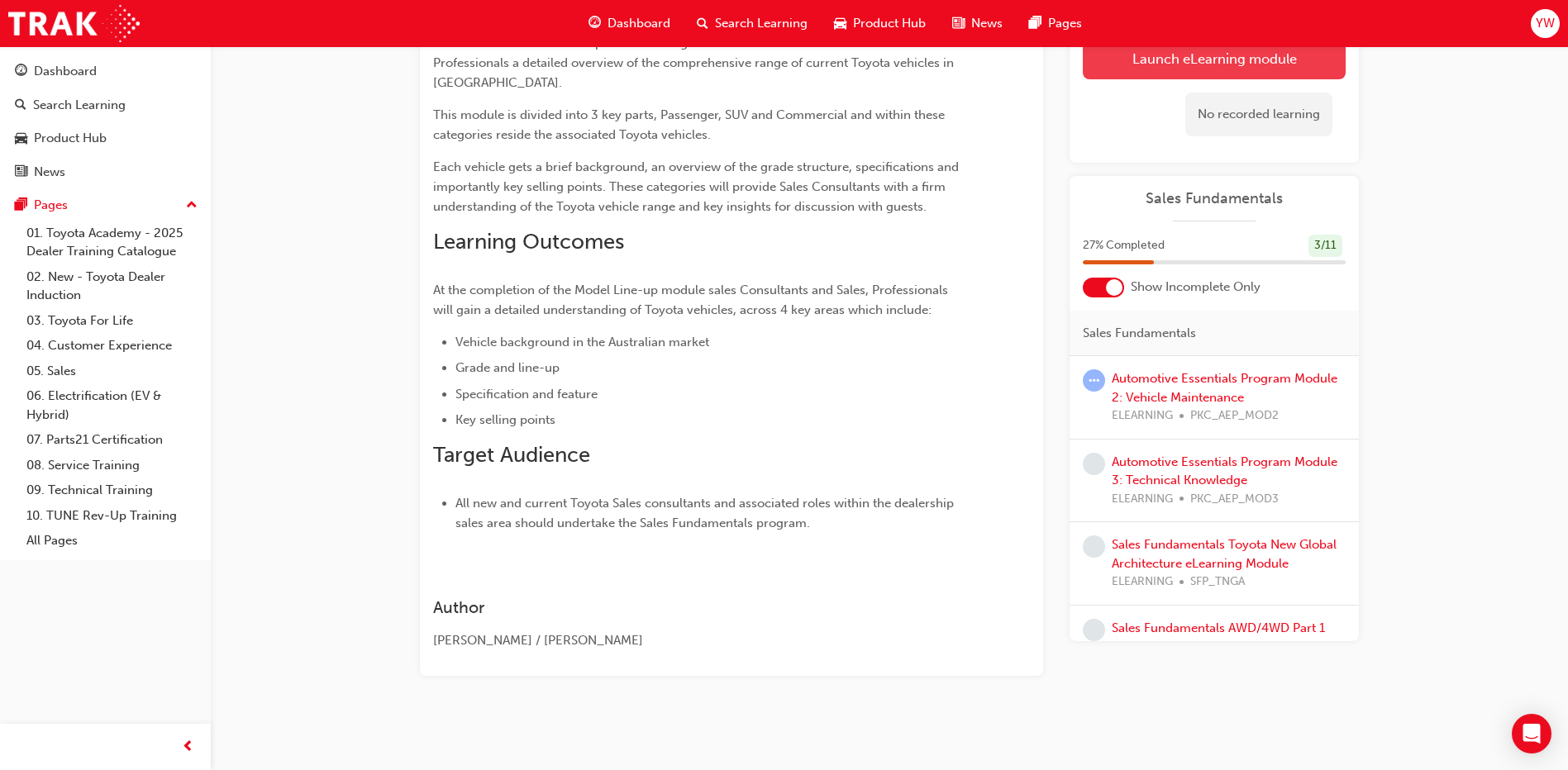
click at [1137, 75] on link "Launch eLearning module" at bounding box center [1214, 59] width 263 height 41
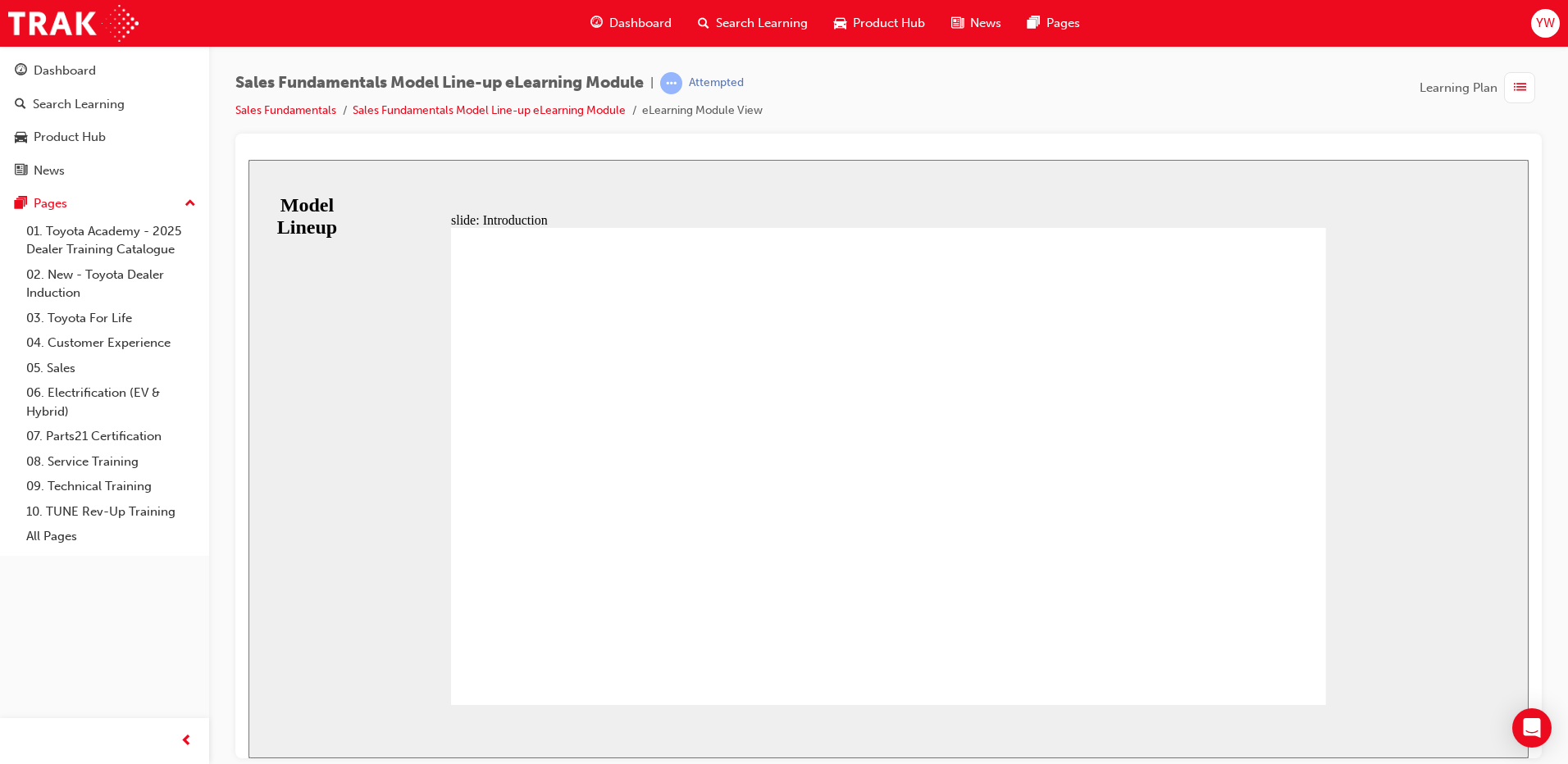
click at [740, 528] on div "Group 1 Rectangle 2 Rectangle 1 The modules in this program will assist you in …" at bounding box center [889, 473] width 875 height 492
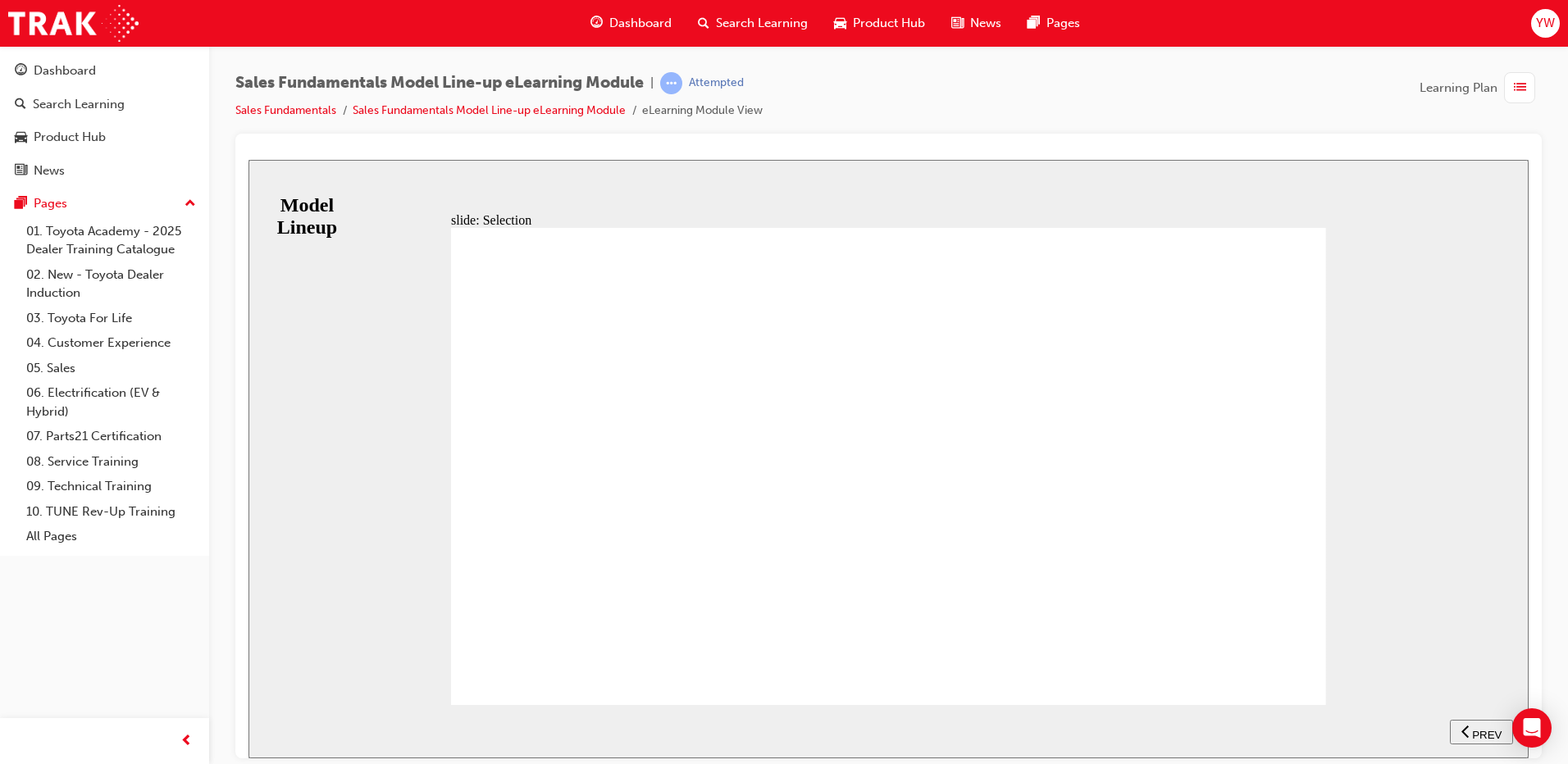
click at [624, 13] on div "Dashboard" at bounding box center [630, 23] width 107 height 33
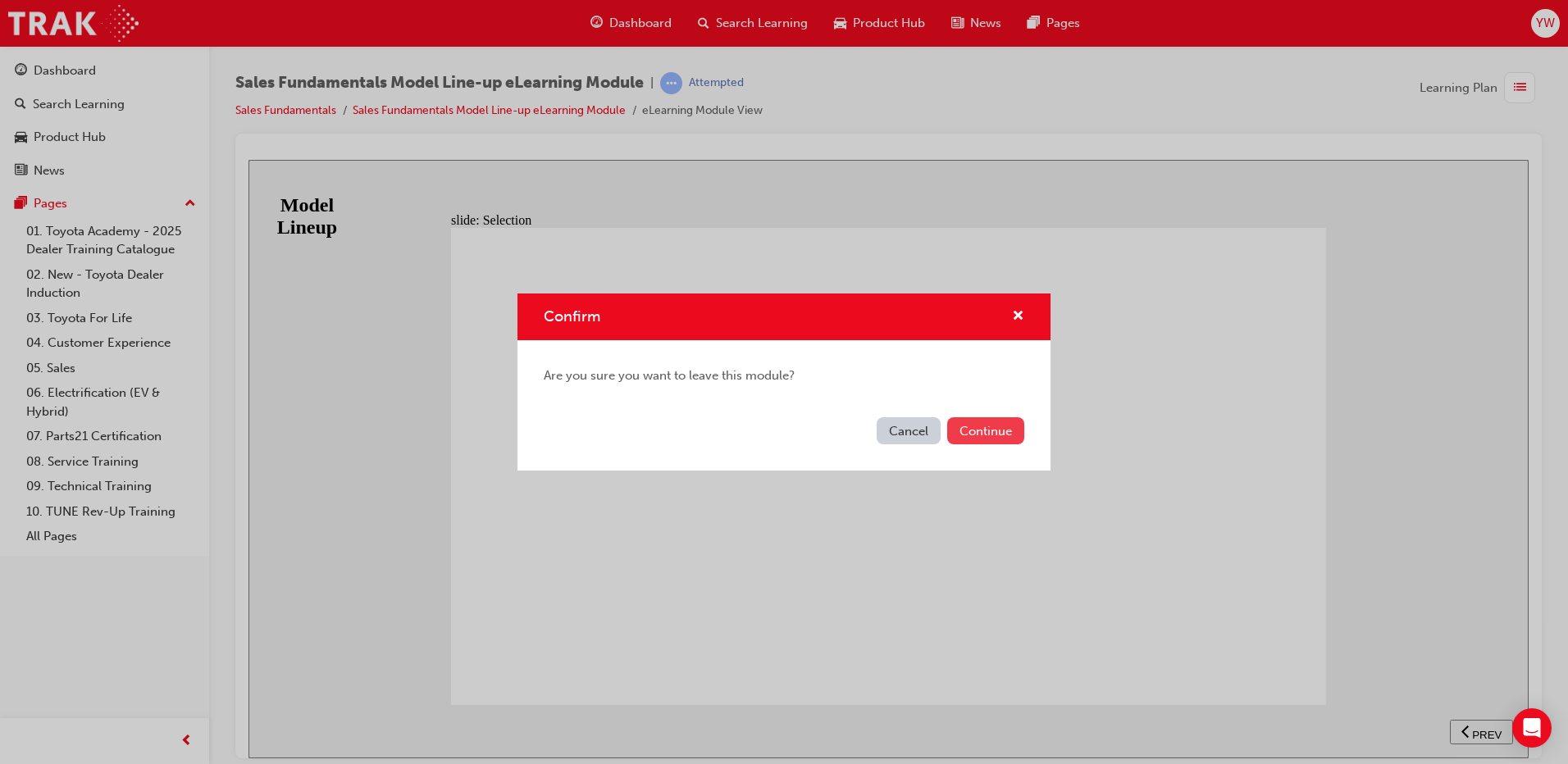
click at [979, 419] on button "Continue" at bounding box center [986, 431] width 77 height 27
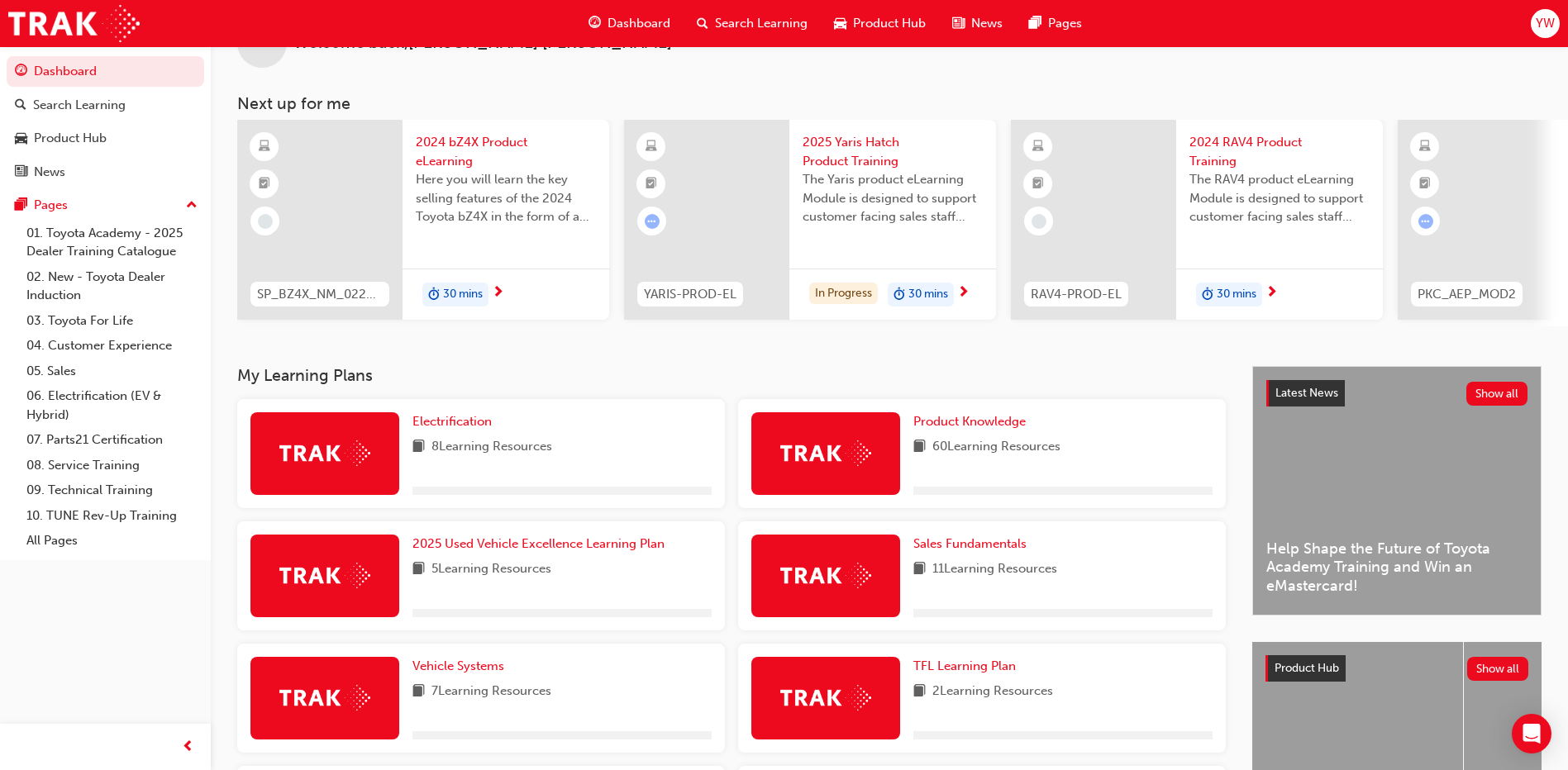
scroll to position [248, 0]
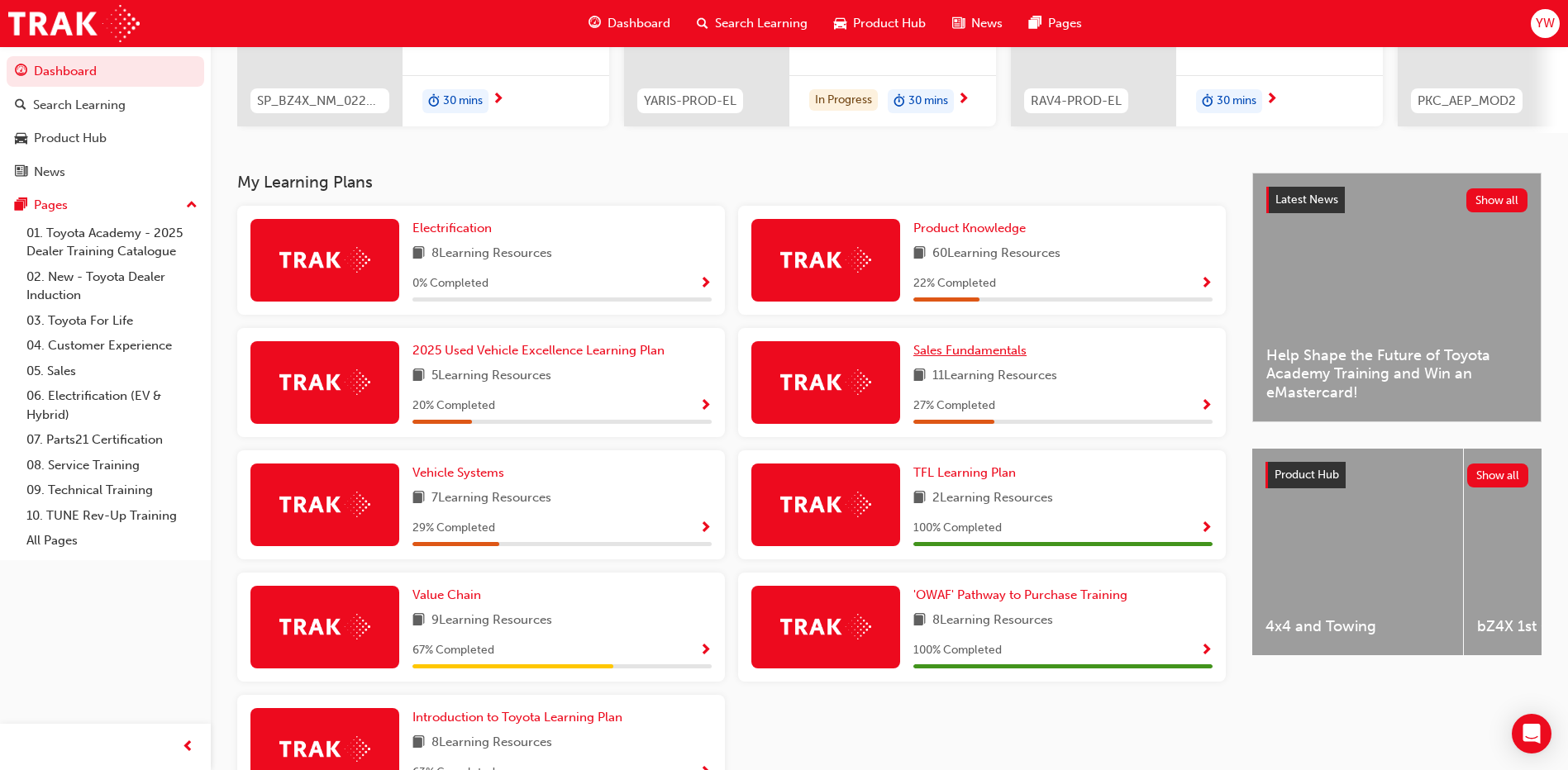
click at [922, 353] on span "Sales Fundamentals" at bounding box center [969, 350] width 113 height 15
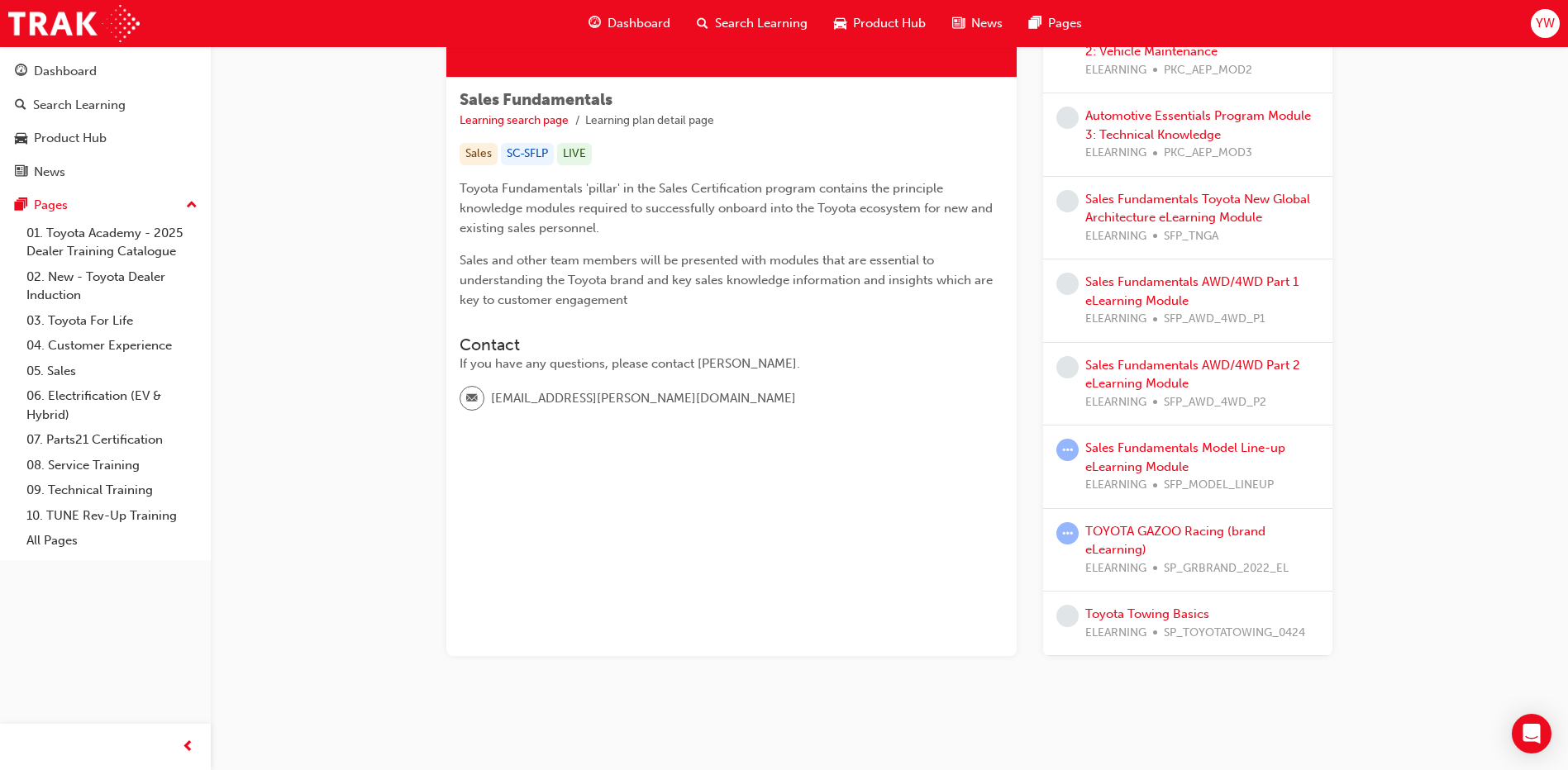
scroll to position [257, 0]
click at [1174, 278] on link "Sales Fundamentals AWD/4WD Part 1 eLearning Module" at bounding box center [1191, 290] width 214 height 34
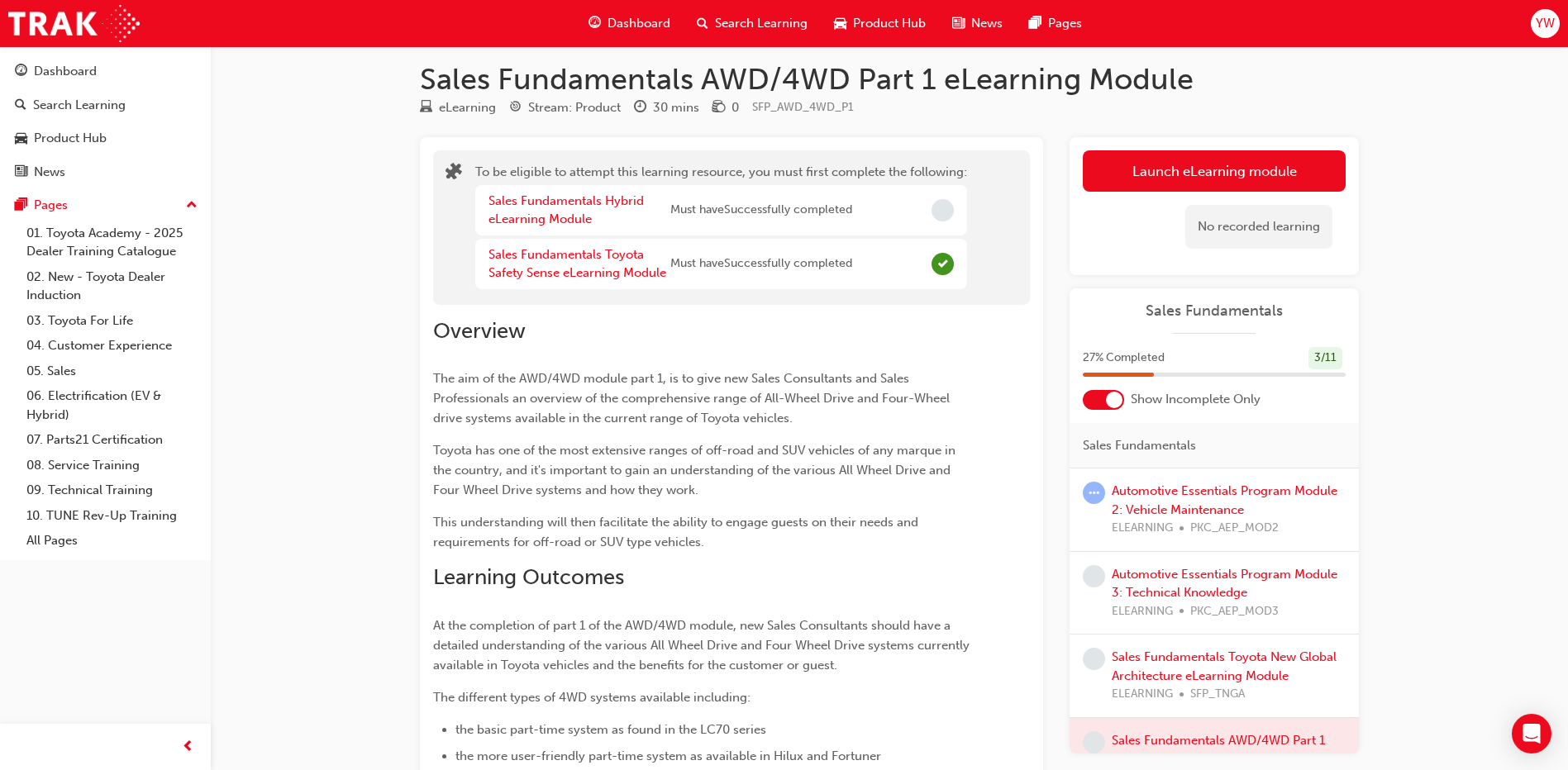
scroll to position [10, 0]
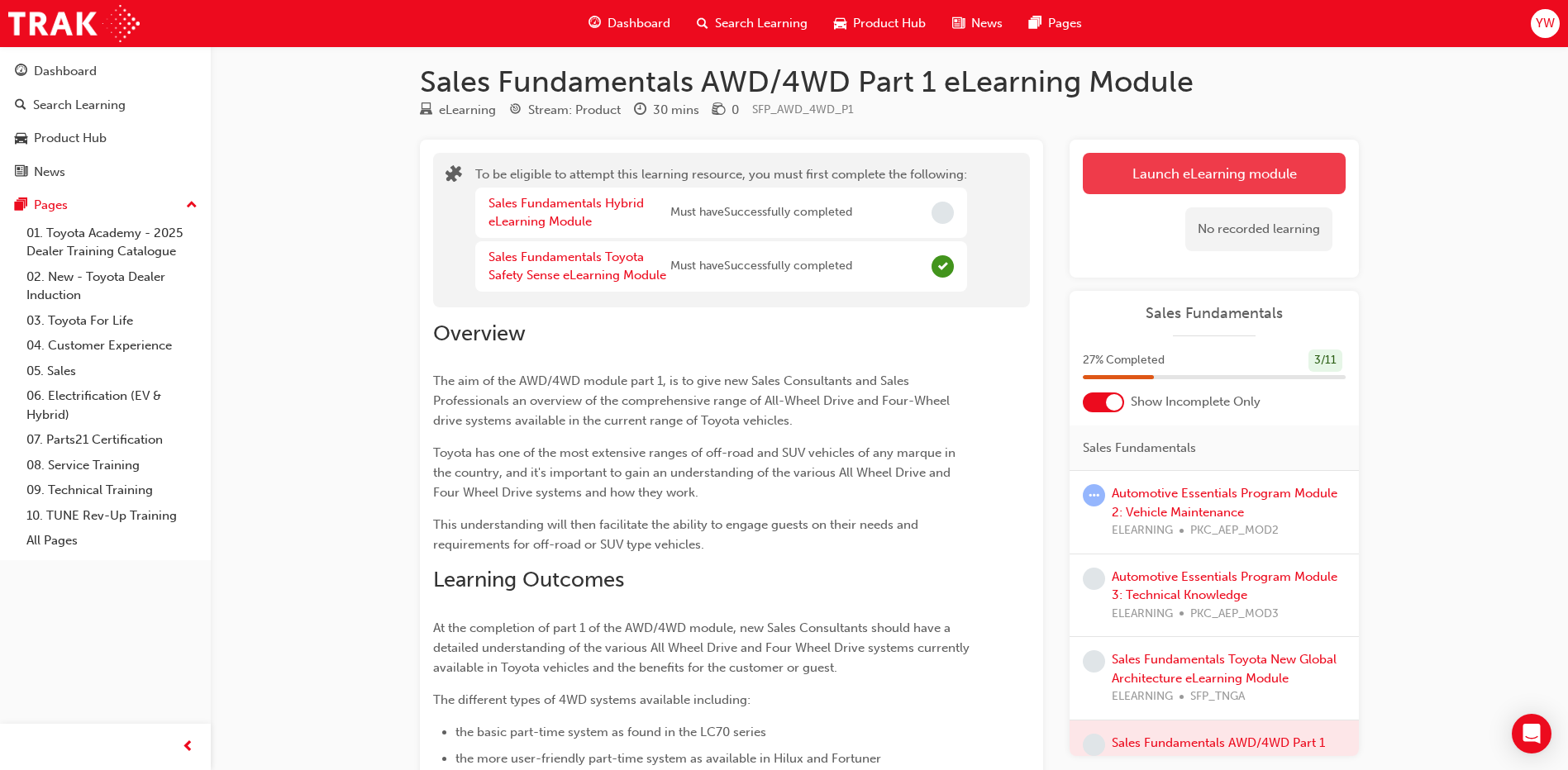
click at [1111, 163] on button "Launch eLearning module" at bounding box center [1214, 174] width 263 height 41
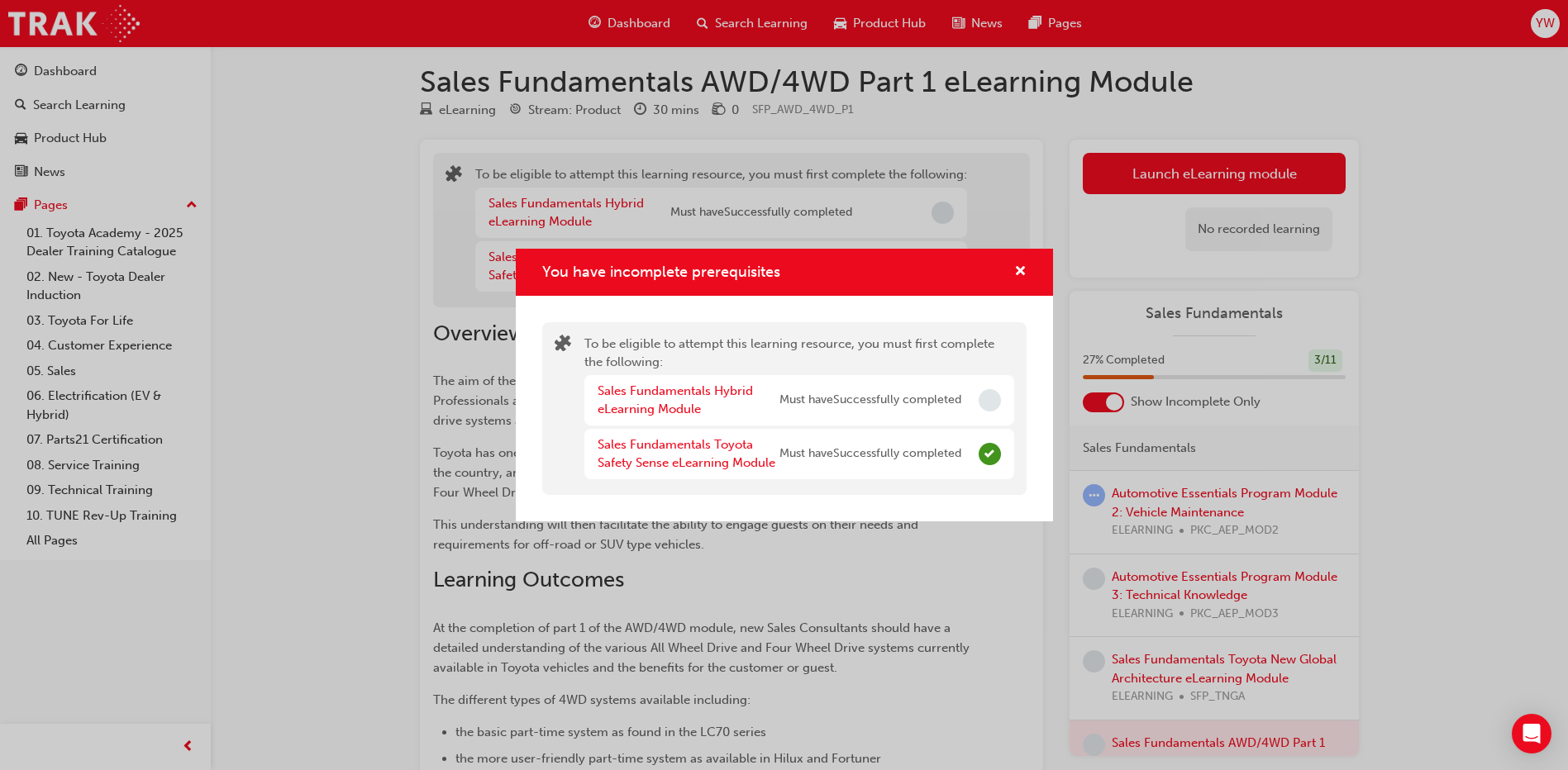
click at [868, 404] on span "Must have Successfully completed" at bounding box center [870, 400] width 182 height 19
click at [772, 385] on div "Sales Fundamentals Hybrid eLearning Module" at bounding box center [688, 400] width 182 height 37
click at [624, 390] on link "Sales Fundamentals Hybrid eLearning Module" at bounding box center [675, 400] width 156 height 34
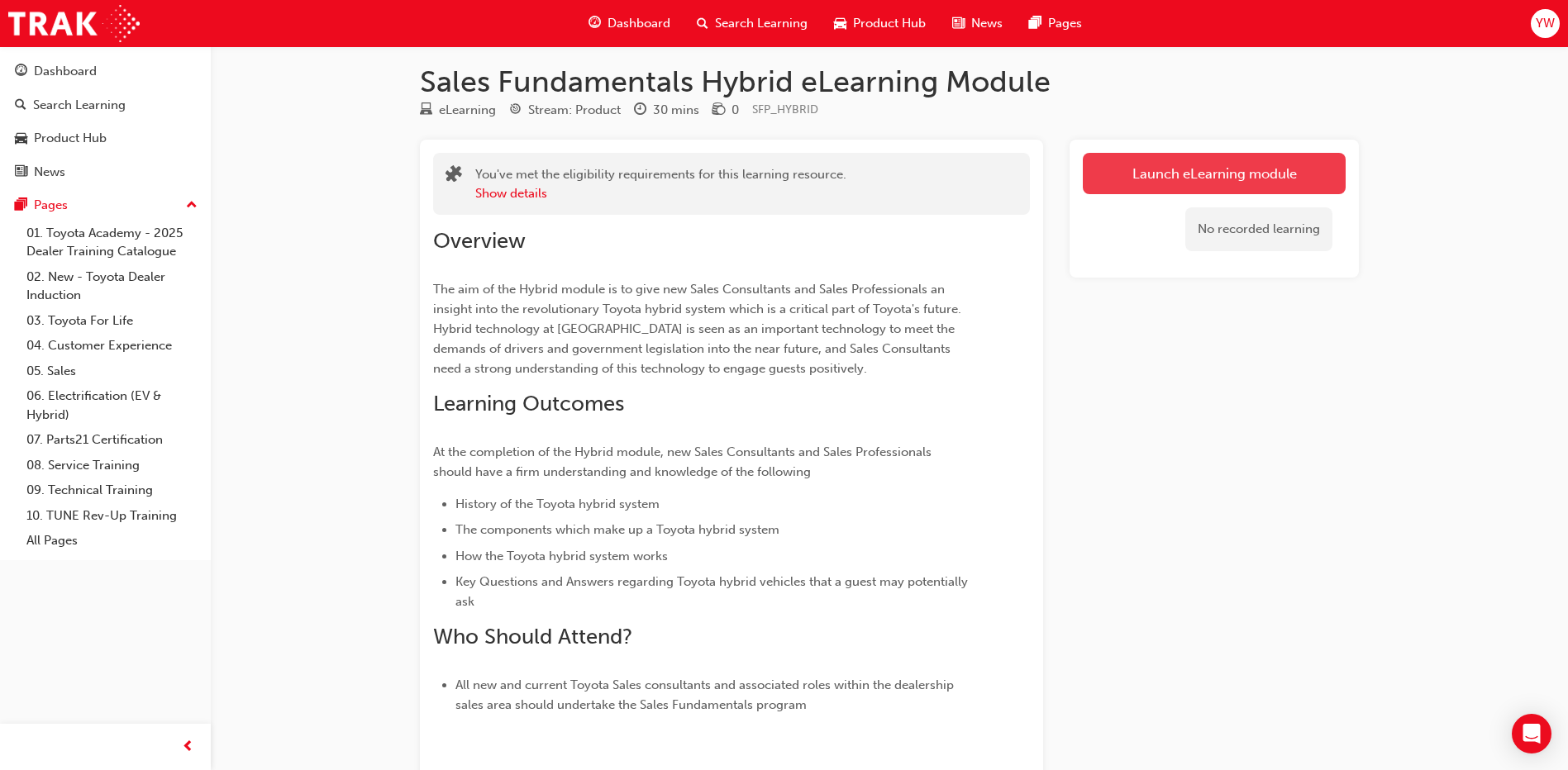
click at [1144, 162] on link "Launch eLearning module" at bounding box center [1214, 174] width 263 height 41
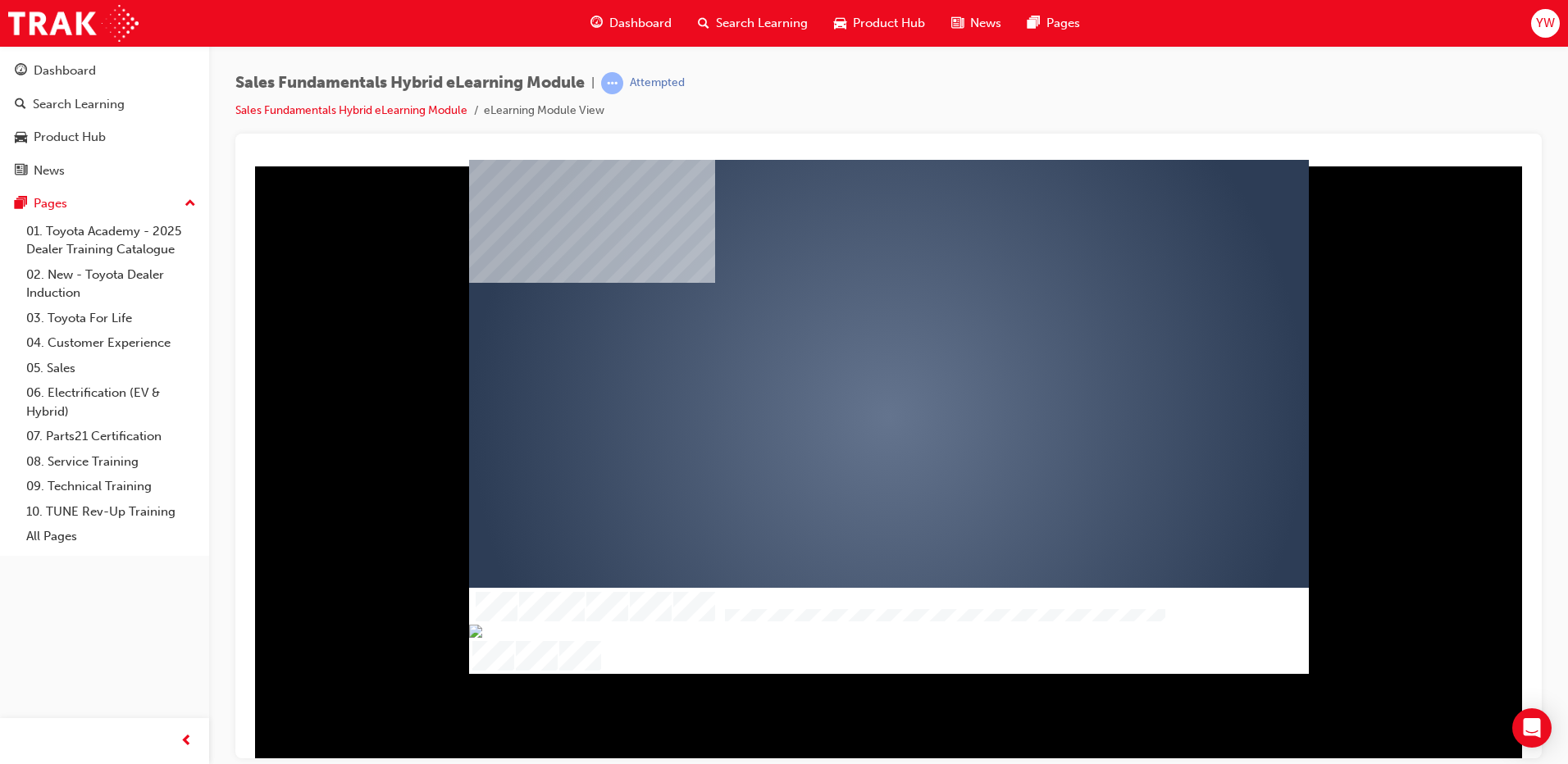
click at [841, 369] on div "play" at bounding box center [841, 369] width 0 height 0
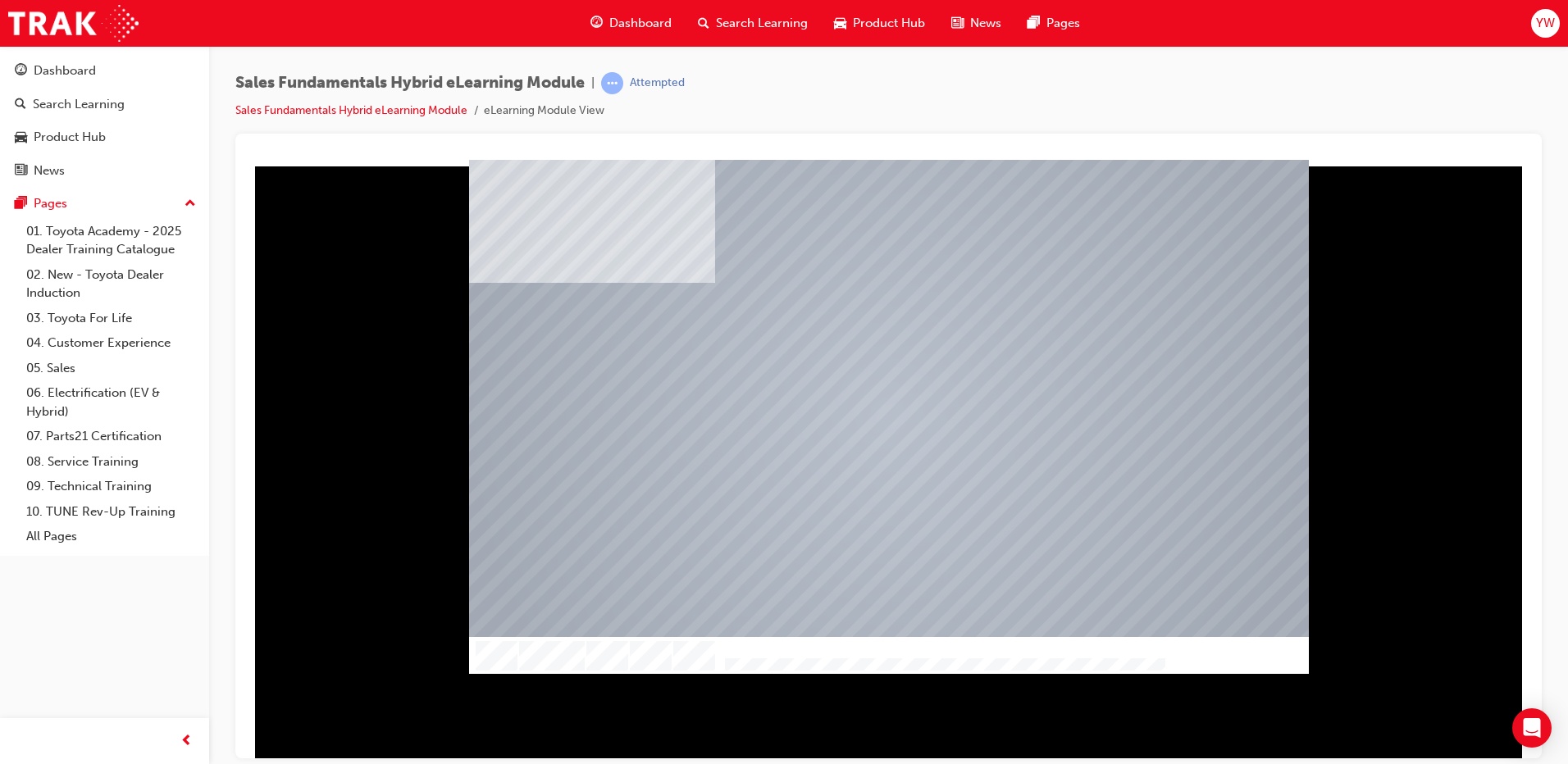
click at [341, 329] on div at bounding box center [889, 458] width 1280 height 599
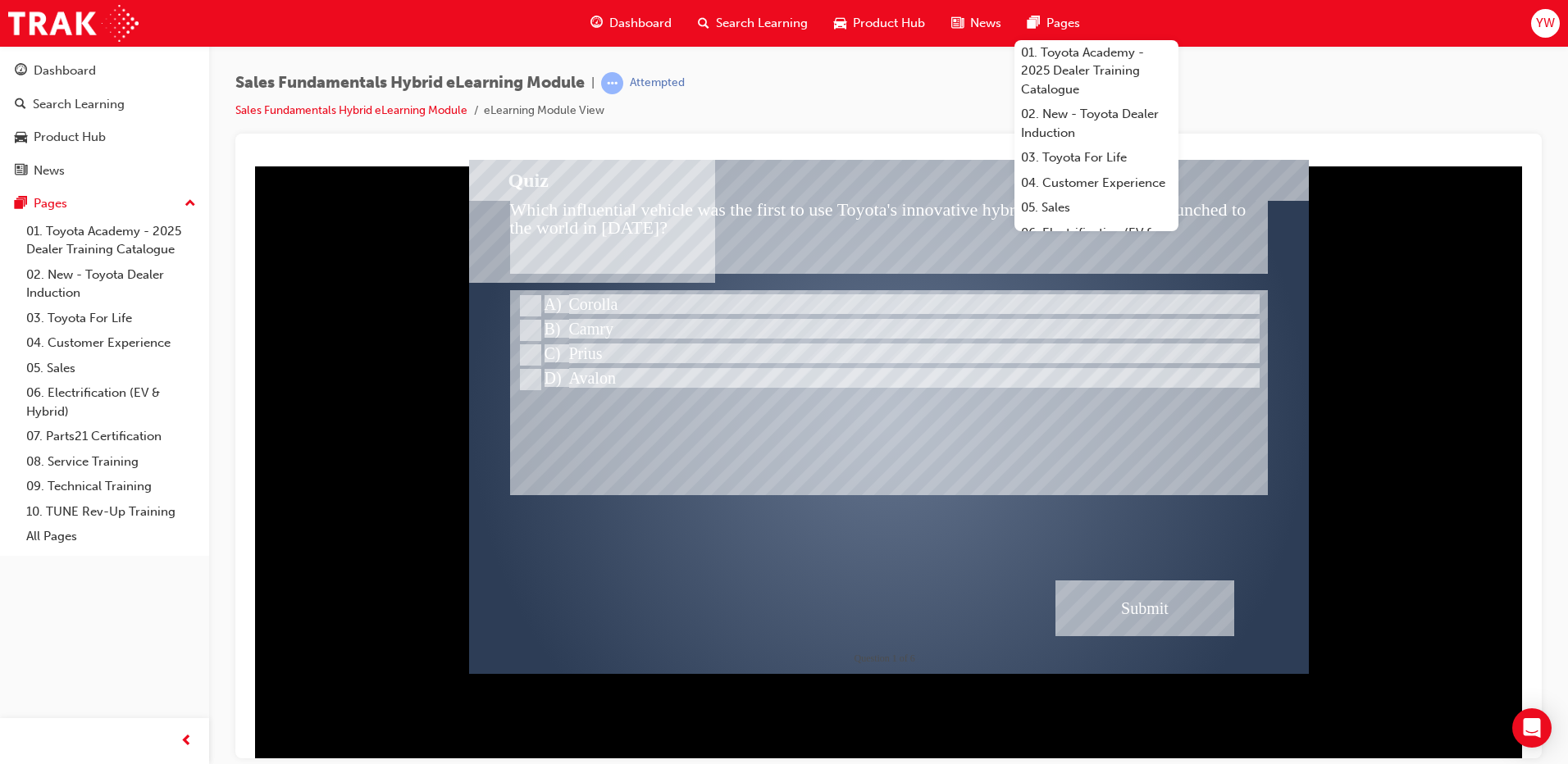
click at [1352, 84] on div "Sales Fundamentals Hybrid eLearning Module | Attempted Sales Fundamentals Hybri…" at bounding box center [888, 103] width 1306 height 62
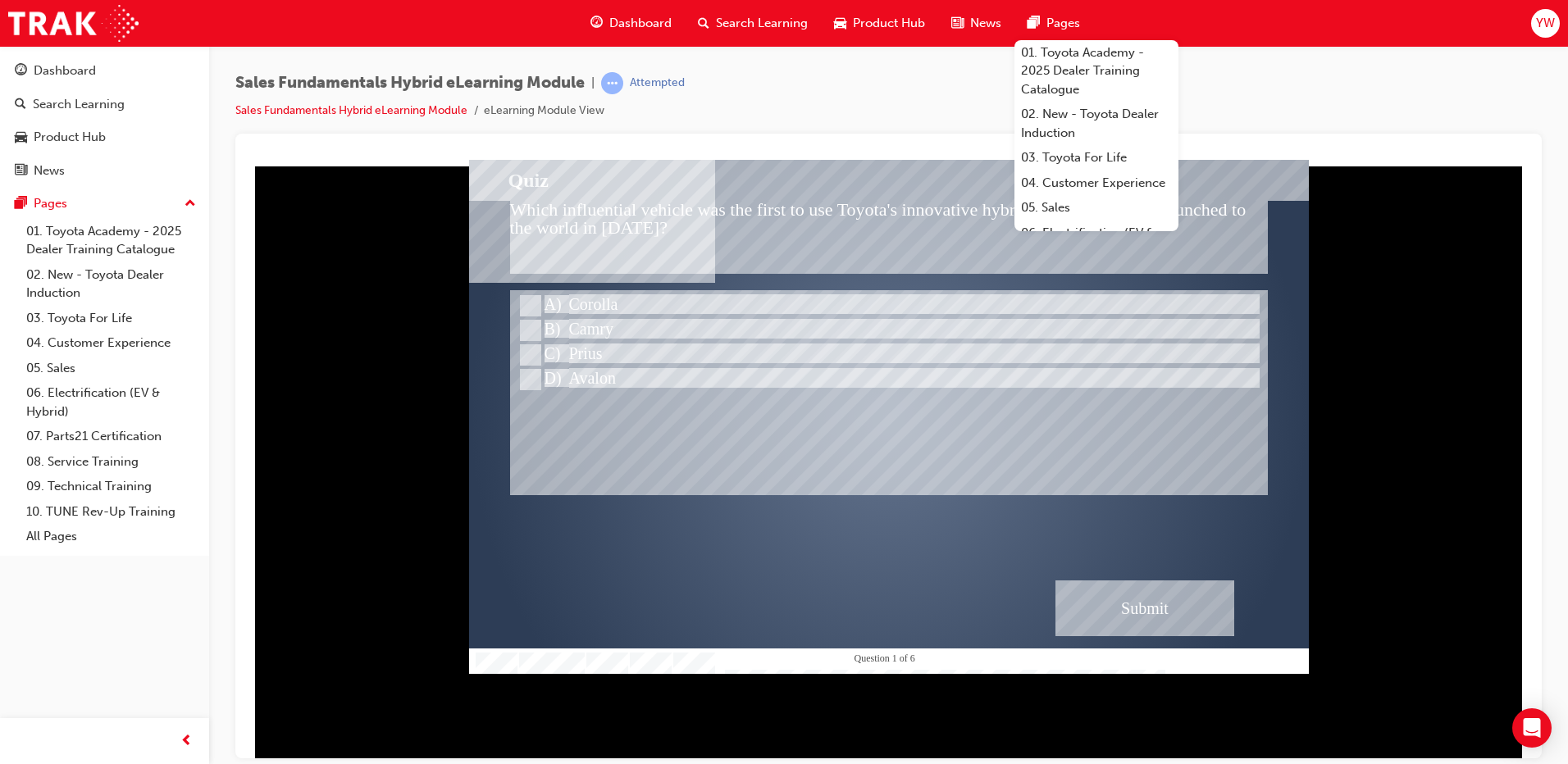
click at [1291, 251] on div "" at bounding box center [889, 430] width 840 height 514
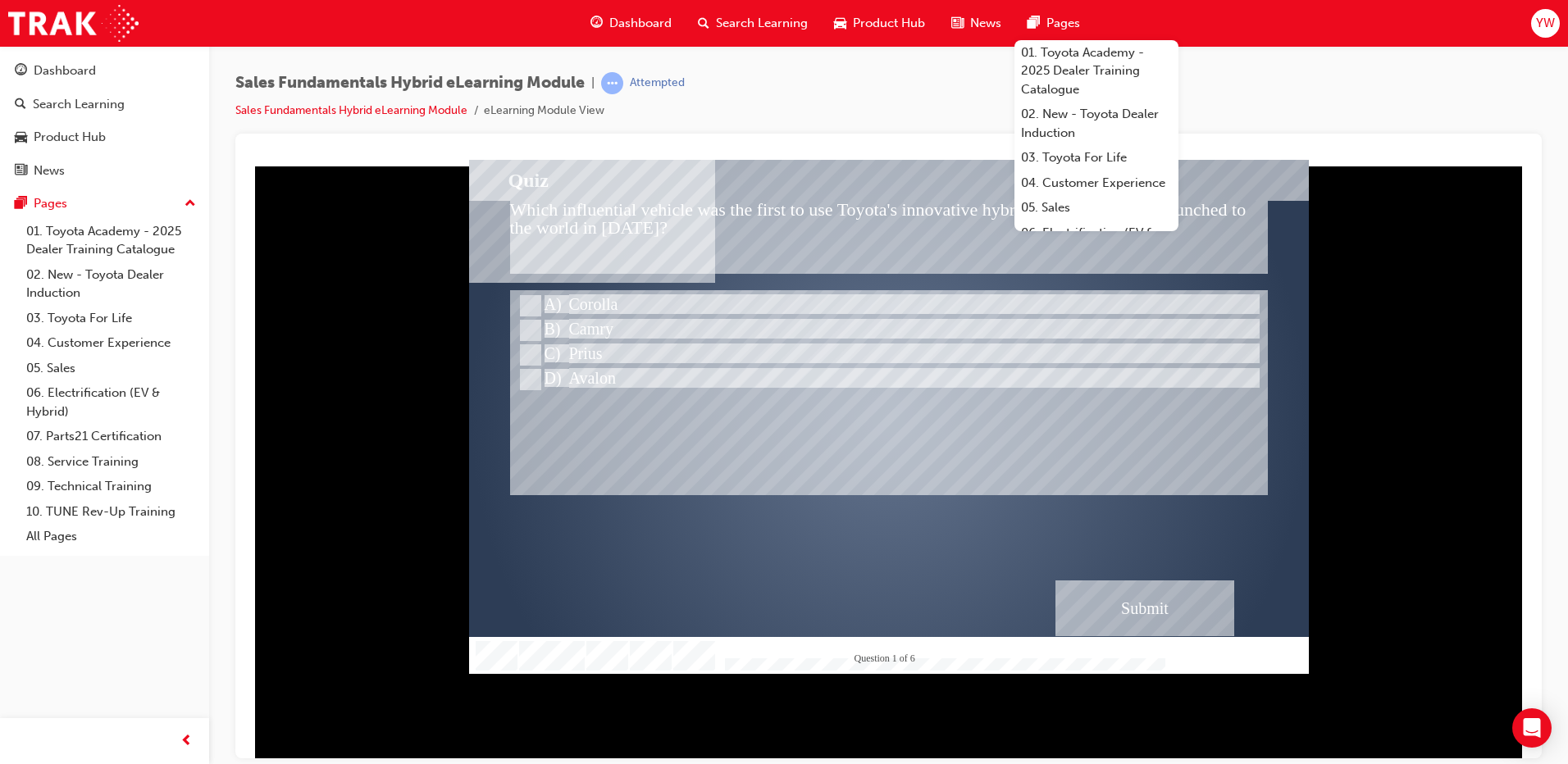
click at [1420, 203] on div at bounding box center [889, 458] width 1280 height 599
click at [1054, 20] on span "Pages" at bounding box center [1063, 23] width 33 height 19
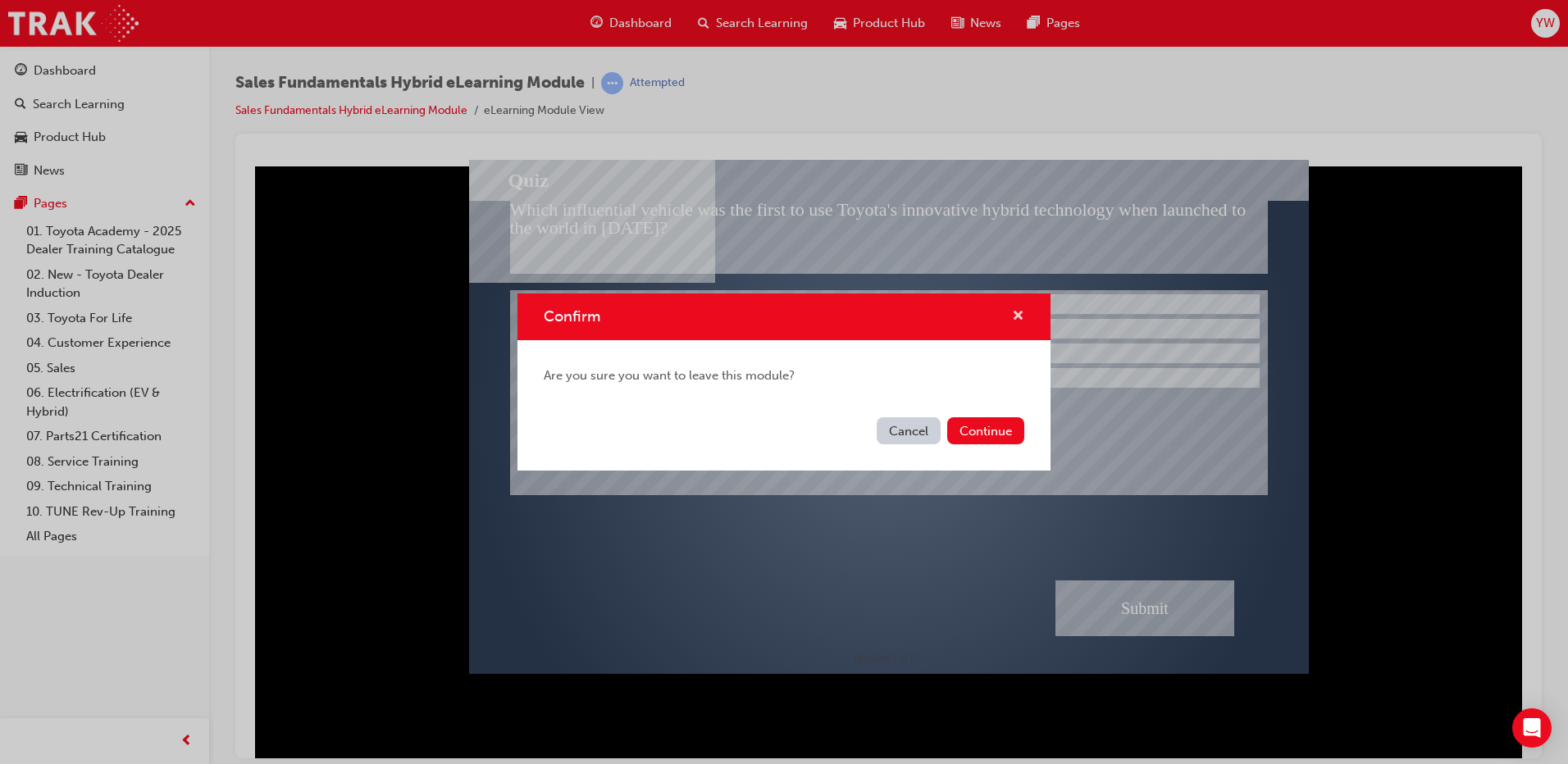
click at [1022, 310] on span "cross-icon" at bounding box center [1018, 316] width 12 height 15
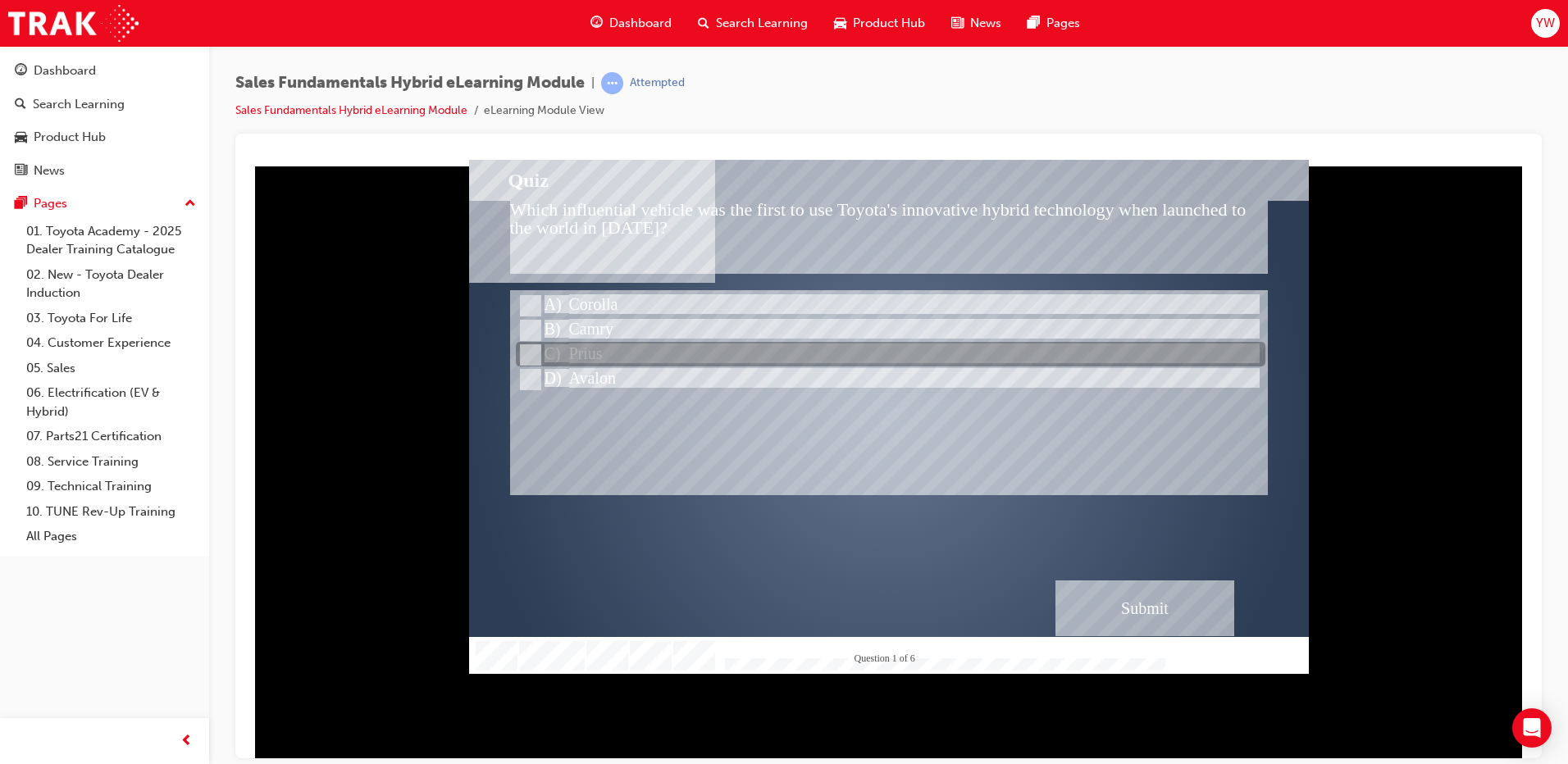
click at [577, 341] on div at bounding box center [890, 330] width 750 height 25
click at [558, 354] on div at bounding box center [890, 355] width 750 height 25
radio input "false"
radio input "true"
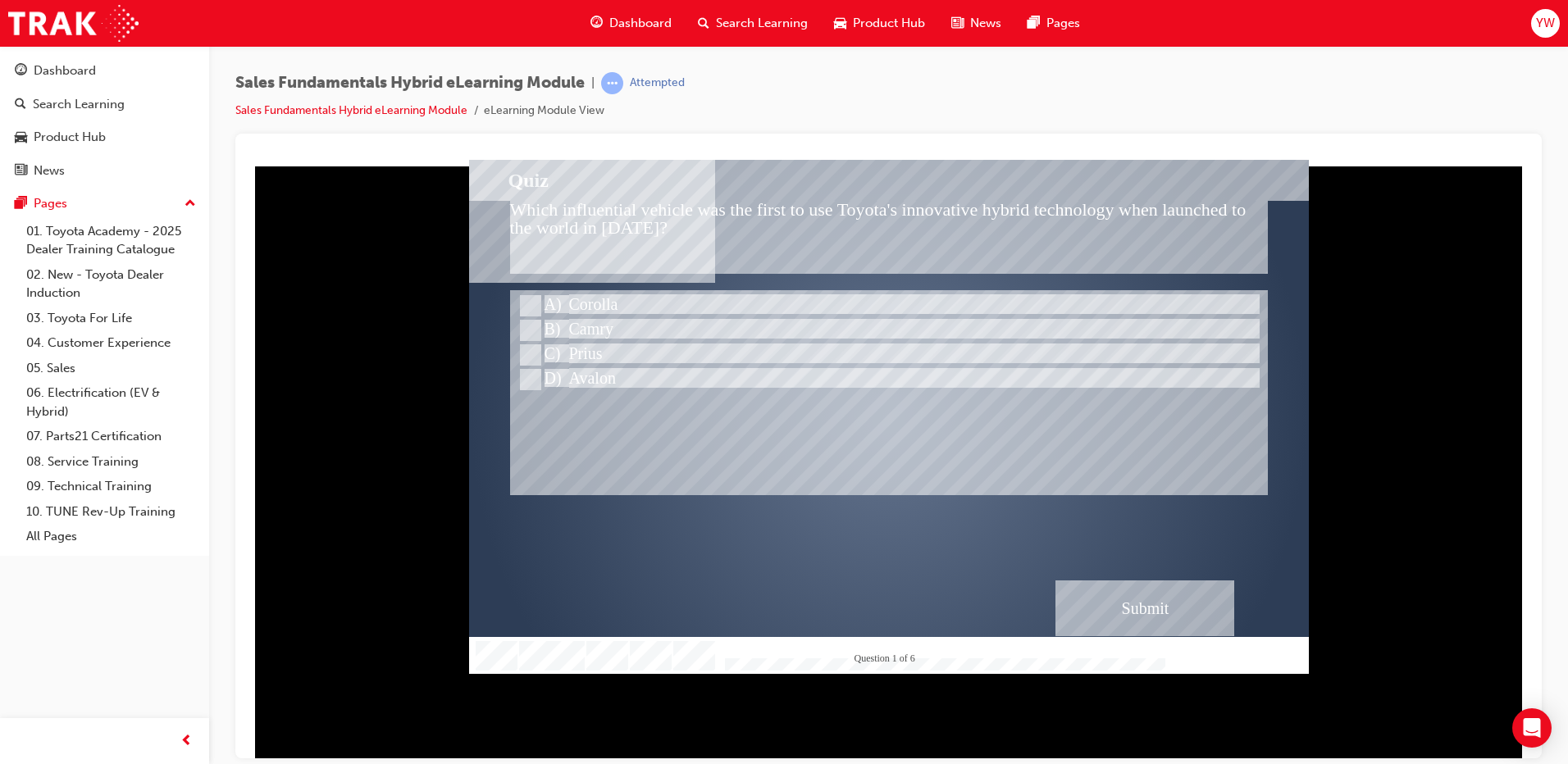
click at [1078, 623] on div "Submit" at bounding box center [1144, 607] width 178 height 56
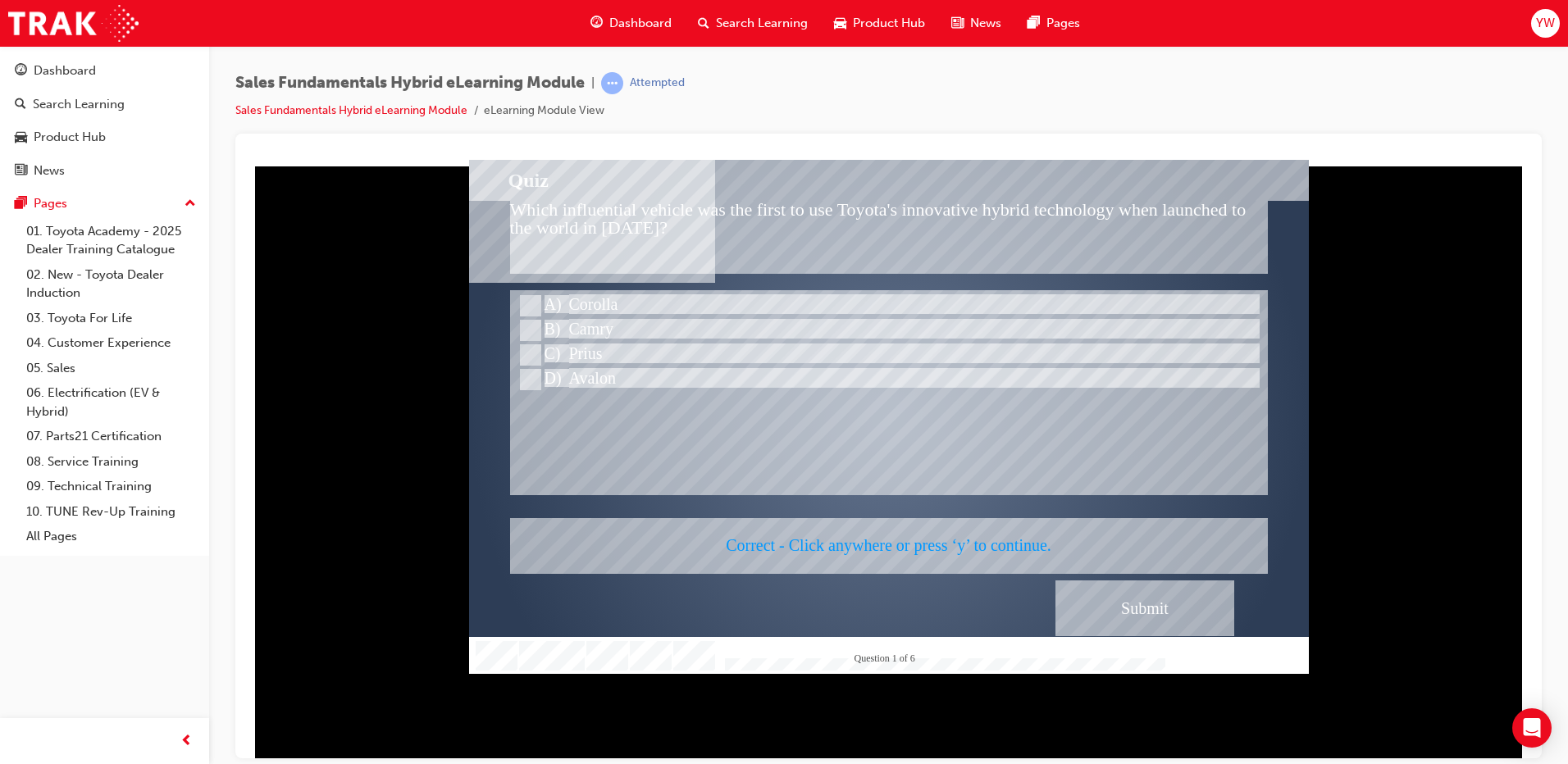
click at [992, 538] on div at bounding box center [889, 415] width 840 height 514
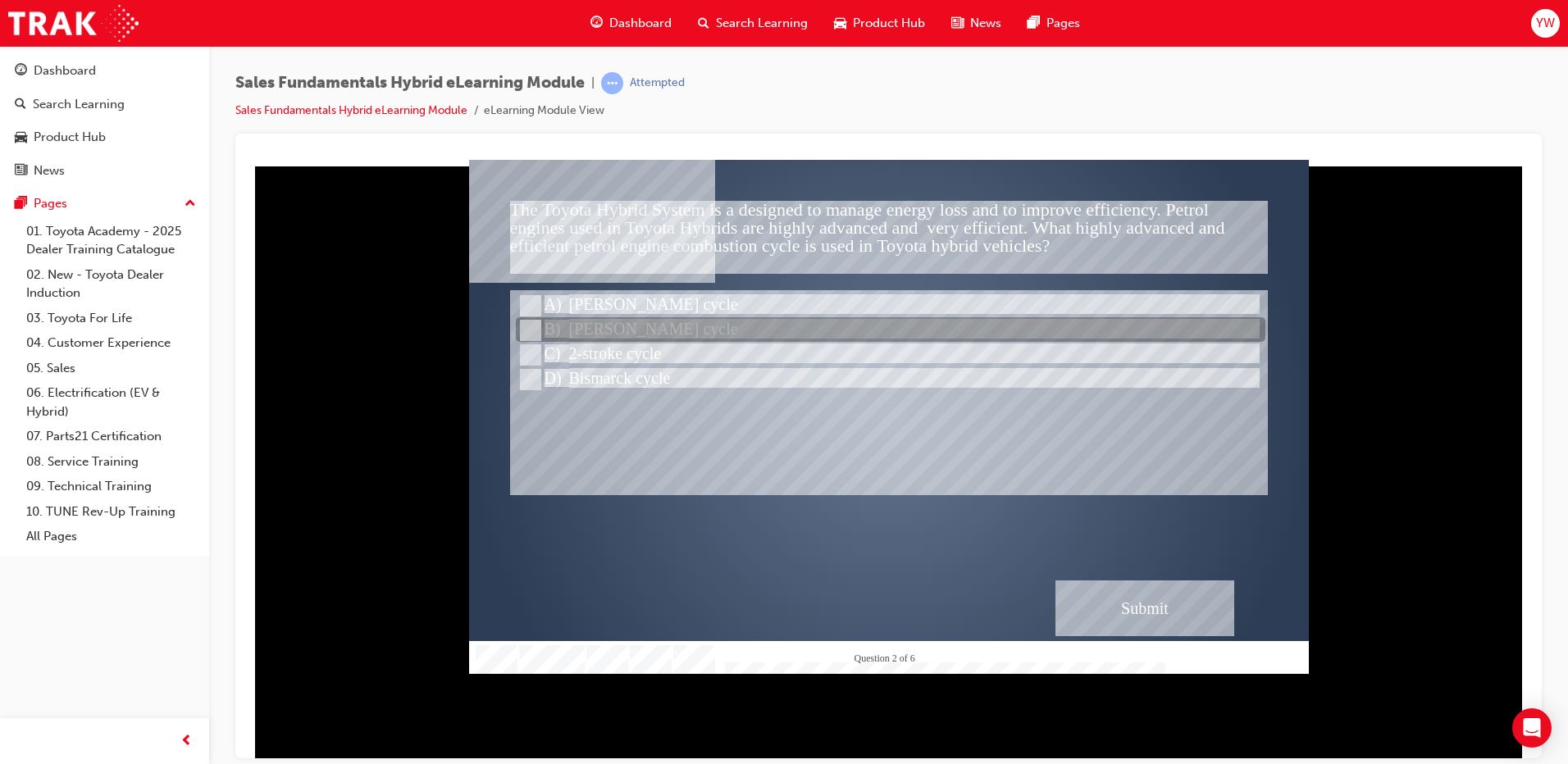
click at [572, 330] on div at bounding box center [890, 330] width 750 height 25
radio input "true"
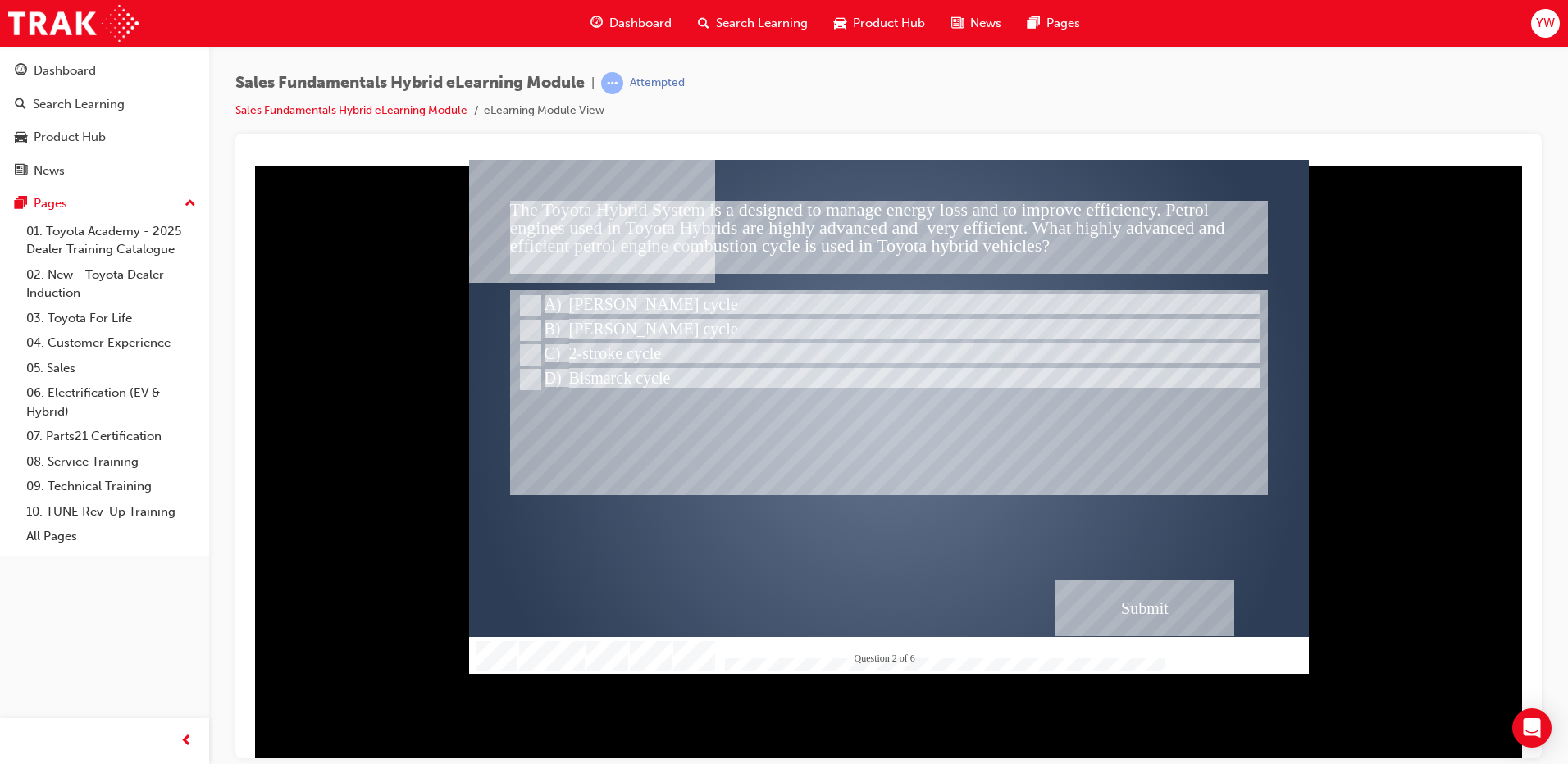
click at [1193, 636] on div at bounding box center [889, 679] width 840 height 86
click at [1176, 621] on div "Submit" at bounding box center [1144, 607] width 178 height 56
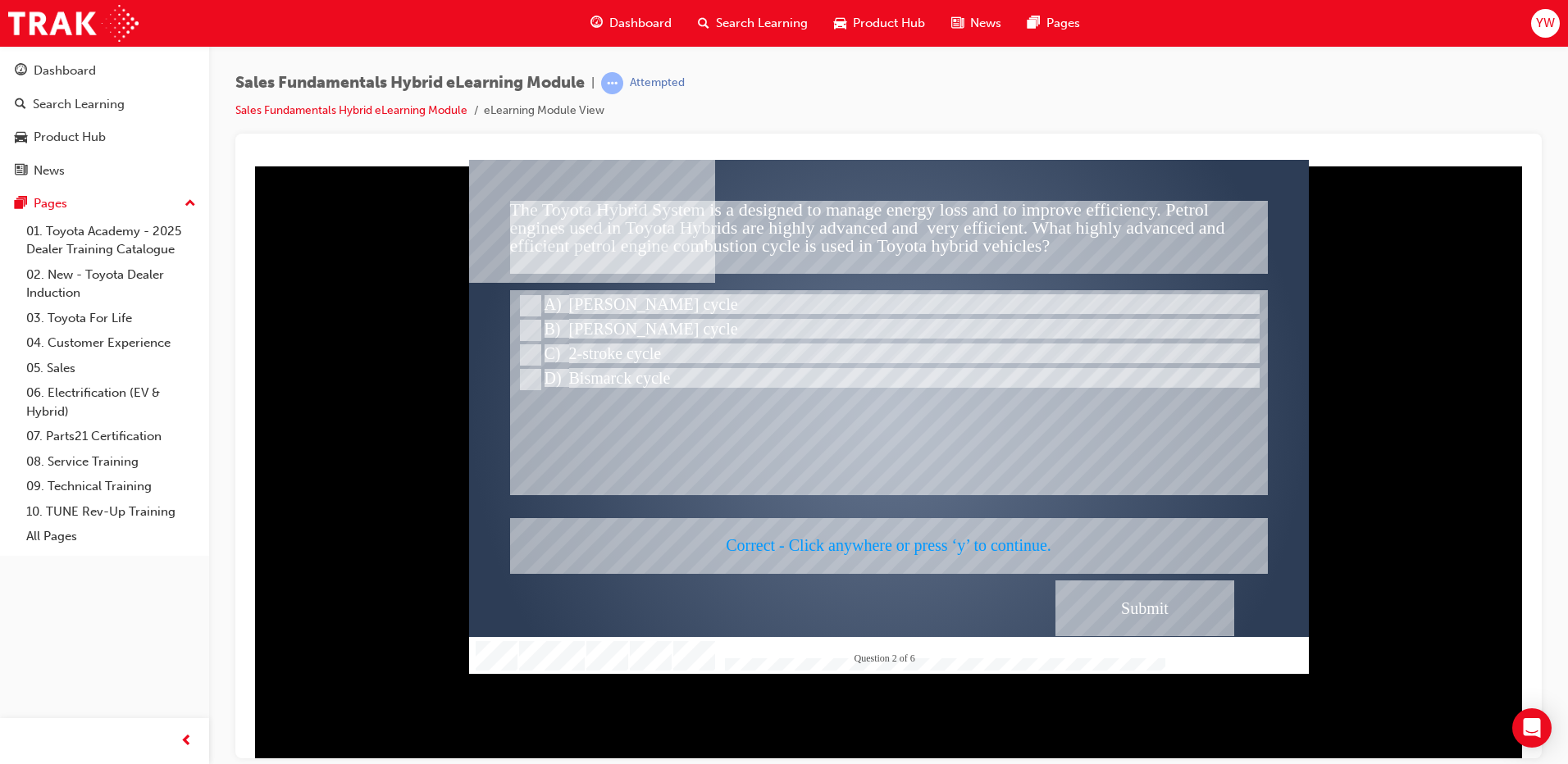
click at [972, 537] on div at bounding box center [889, 415] width 840 height 514
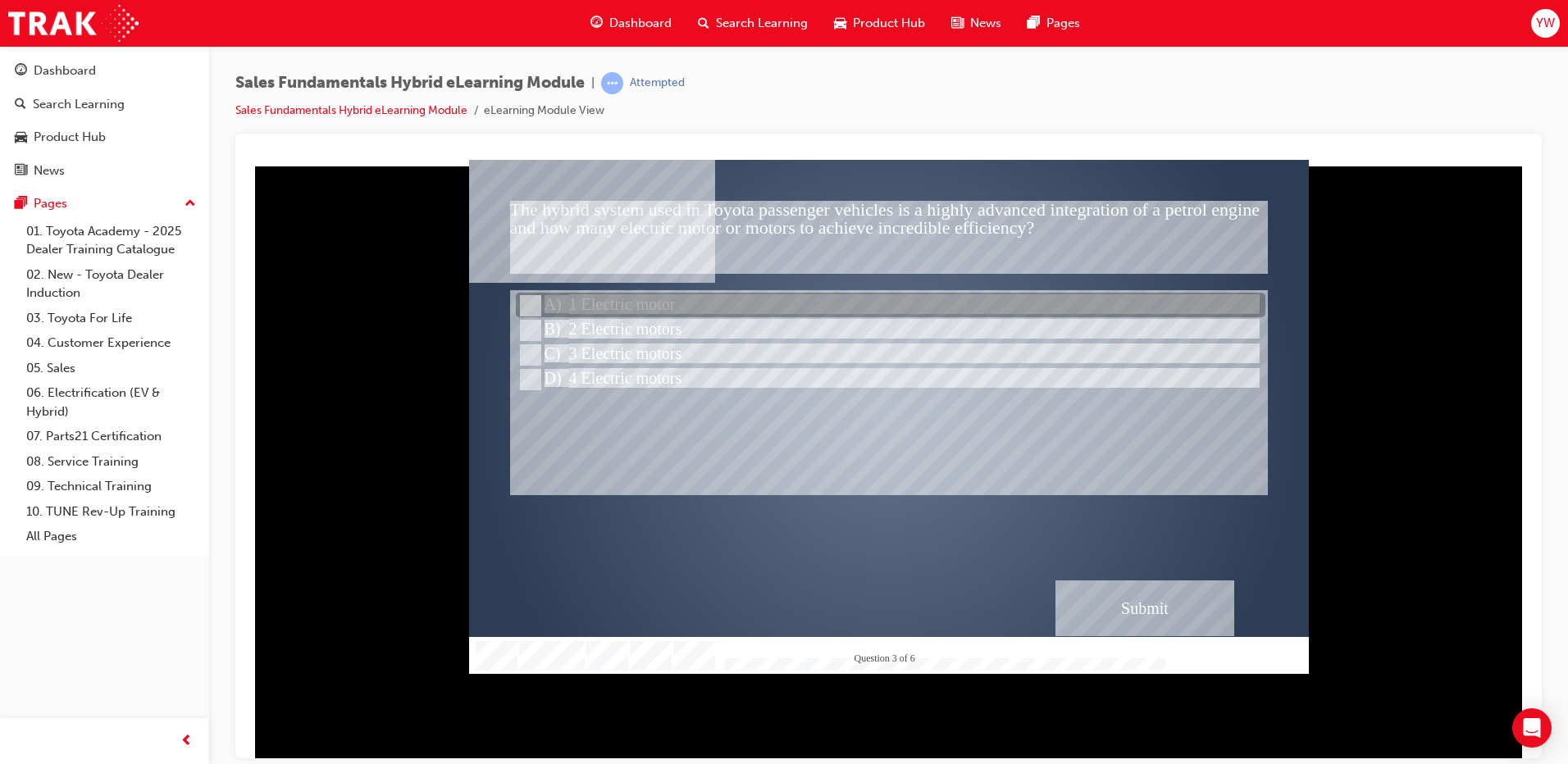
click at [554, 296] on div at bounding box center [890, 305] width 750 height 25
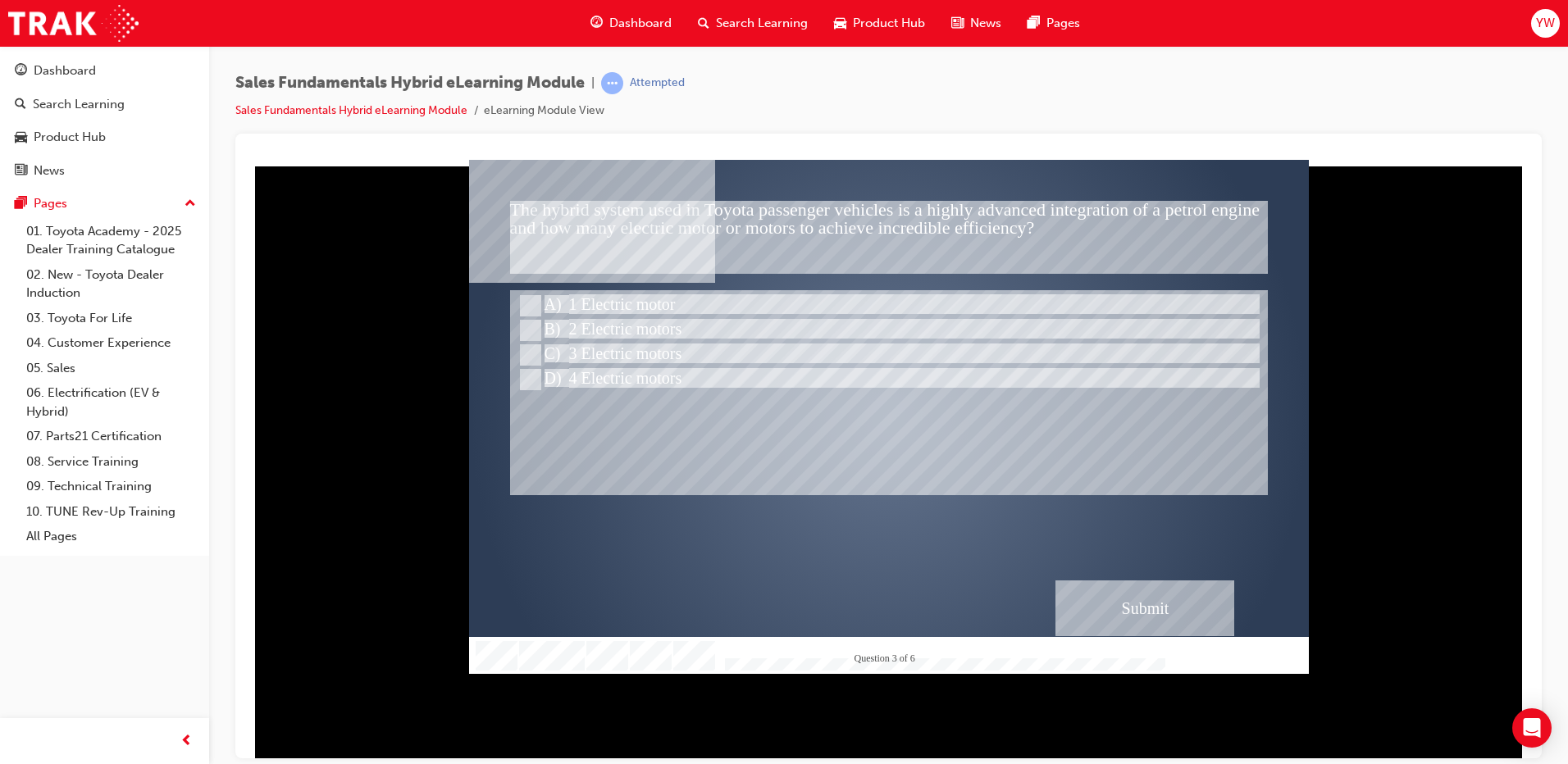
click at [1098, 587] on div "Submit" at bounding box center [1144, 607] width 178 height 56
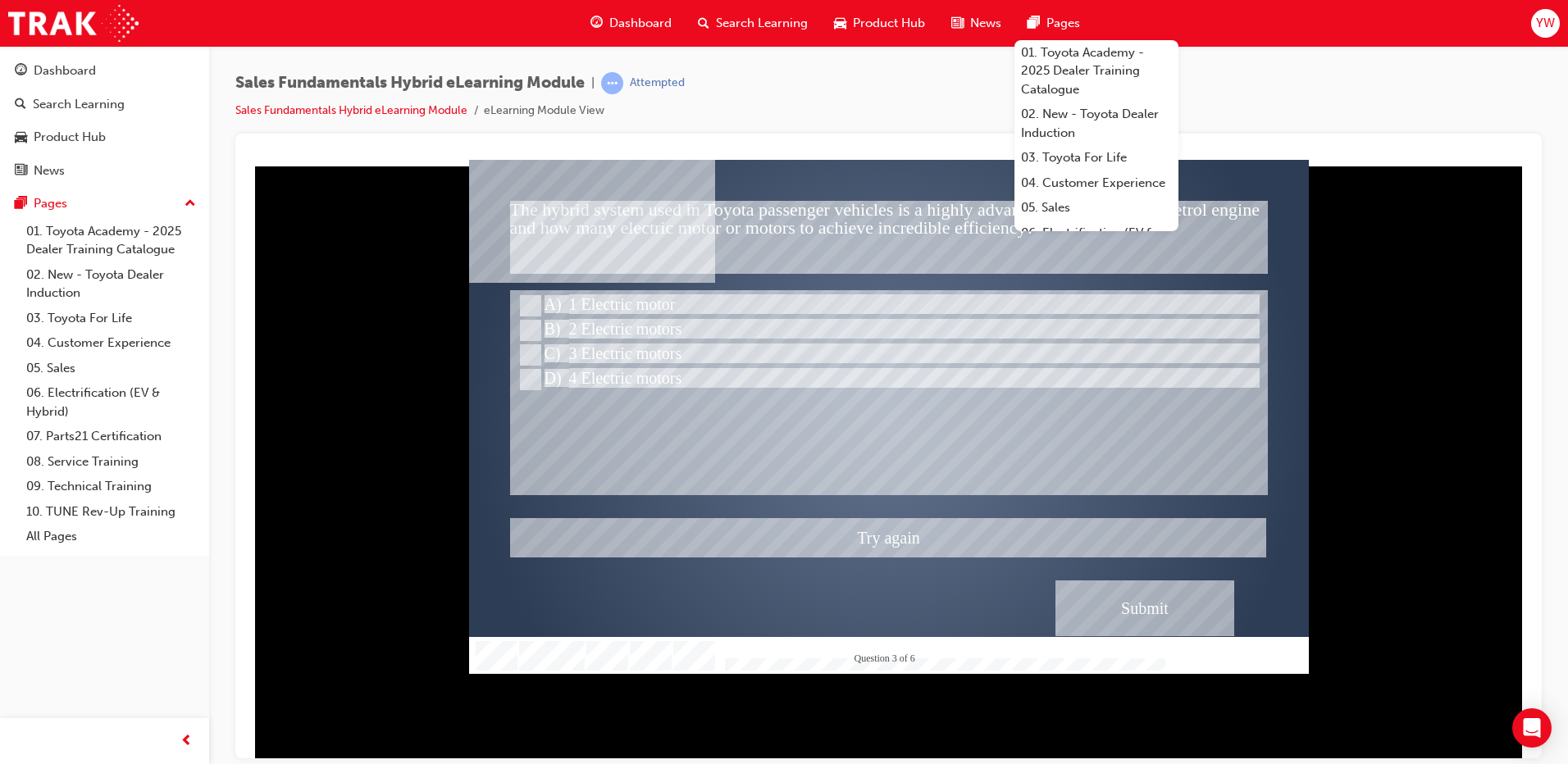
click at [531, 319] on div at bounding box center [889, 415] width 840 height 514
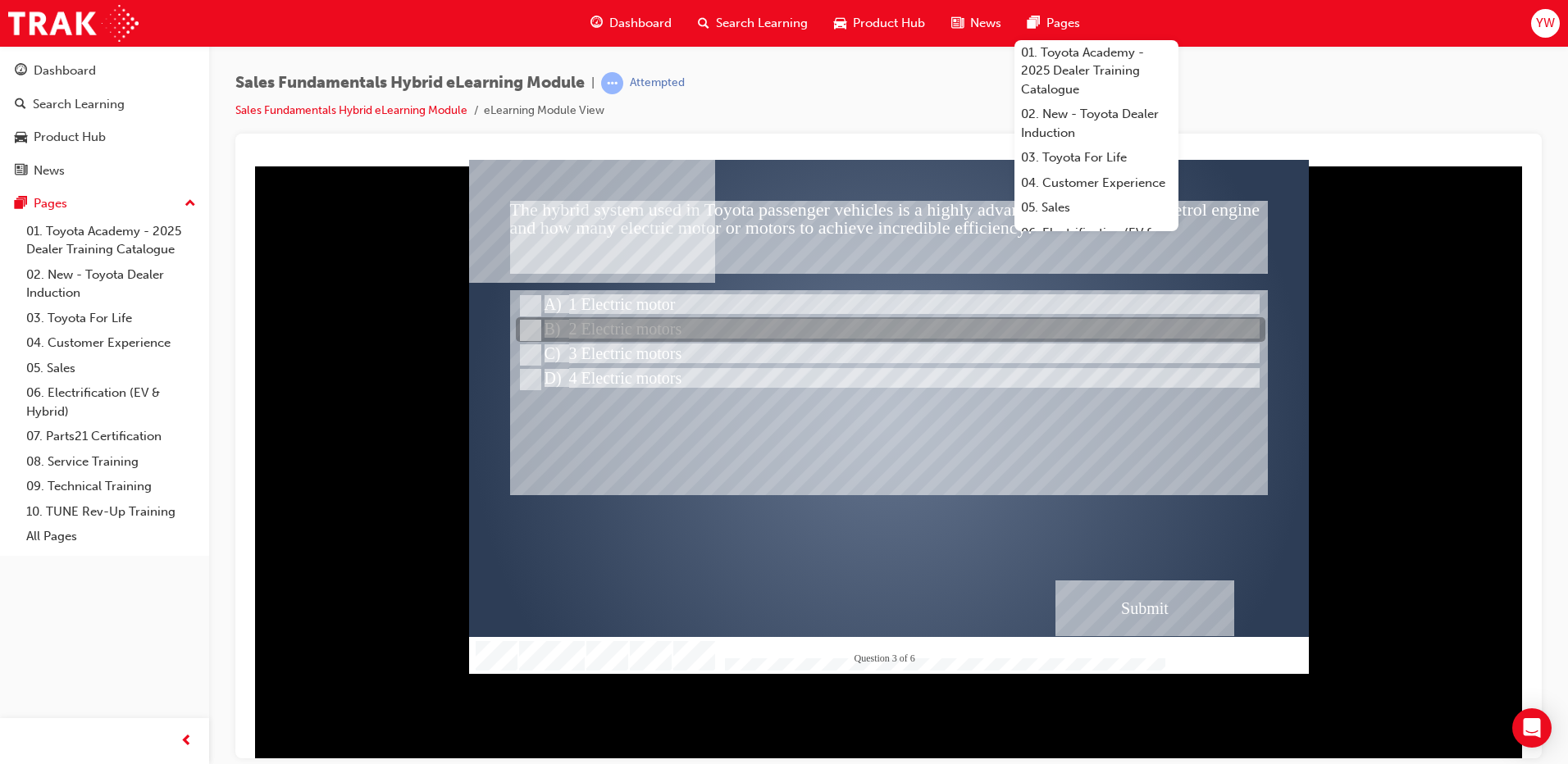
click at [590, 325] on div at bounding box center [890, 330] width 750 height 25
radio input "false"
radio input "true"
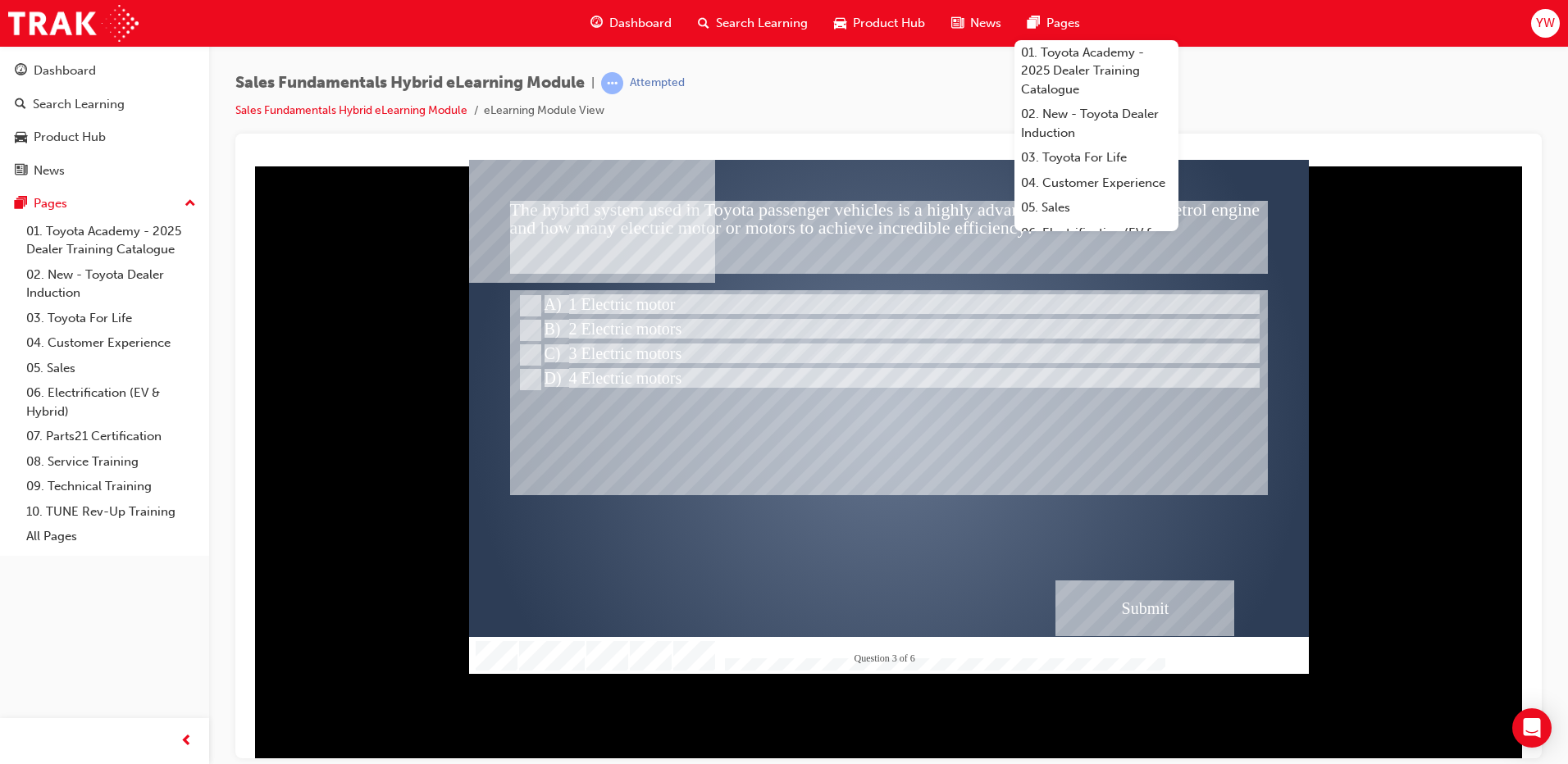
click at [1167, 611] on div "Submit" at bounding box center [1144, 607] width 178 height 56
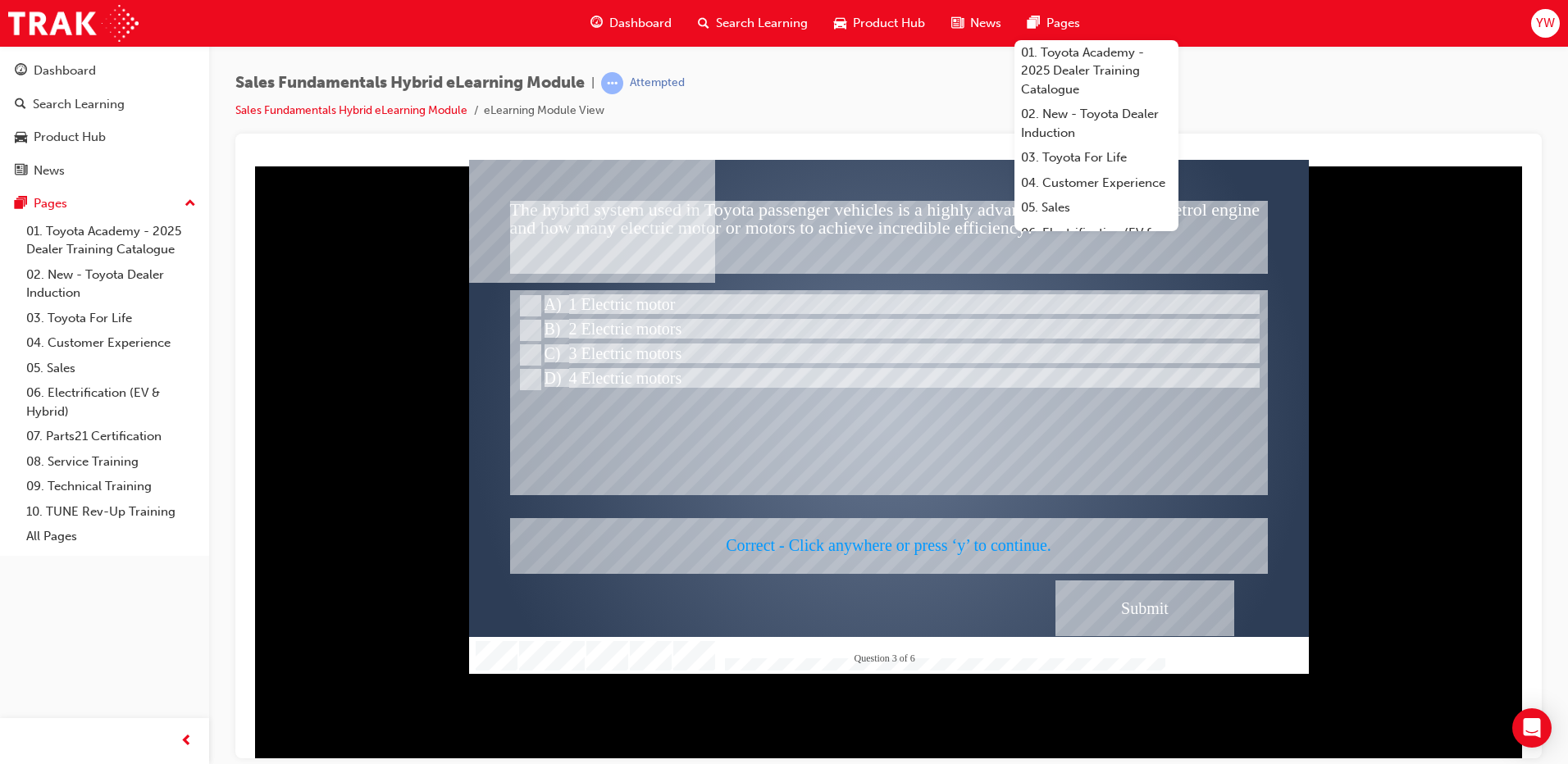
click at [979, 535] on div at bounding box center [889, 415] width 840 height 514
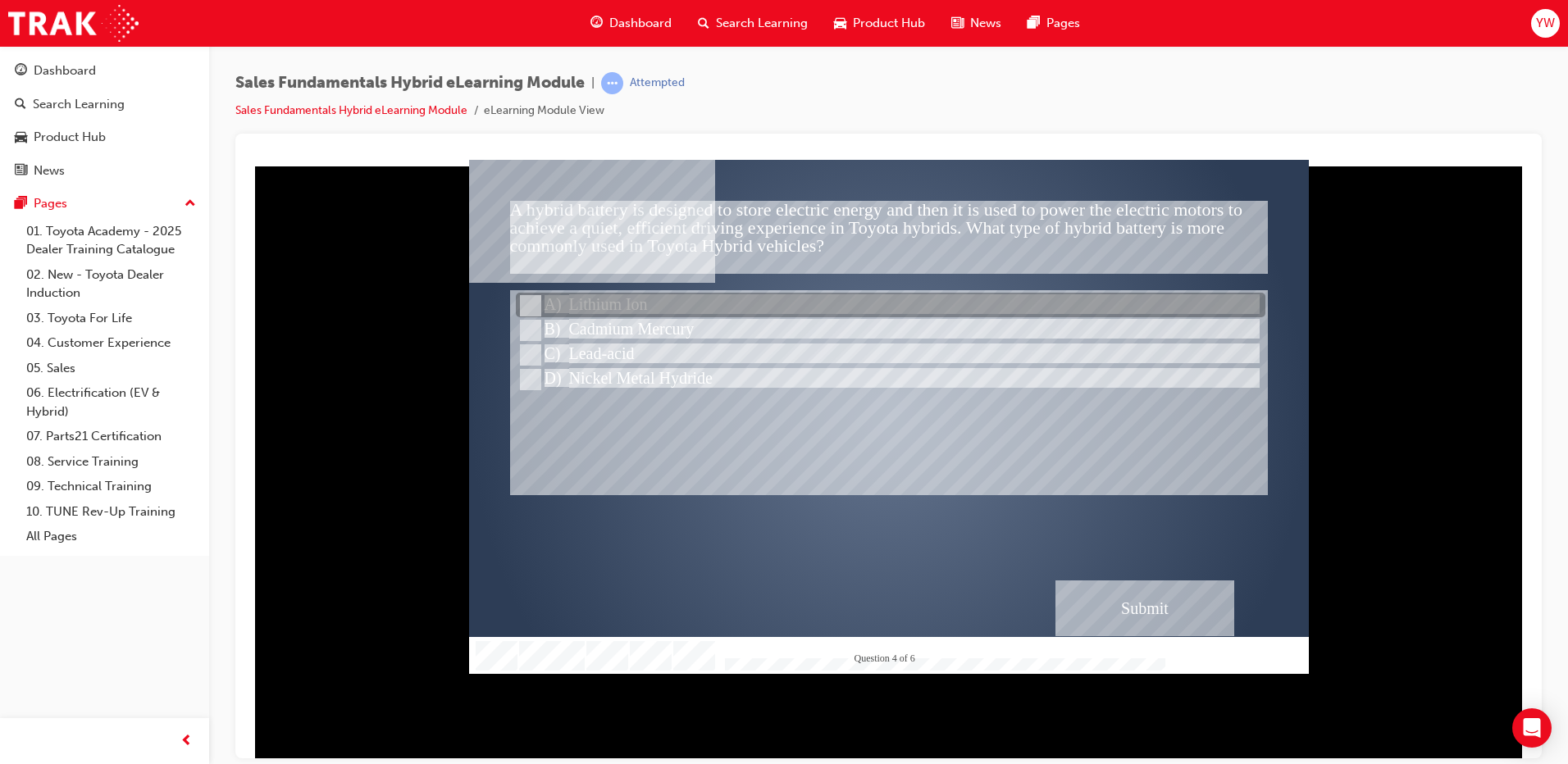
click at [662, 311] on div at bounding box center [890, 305] width 750 height 25
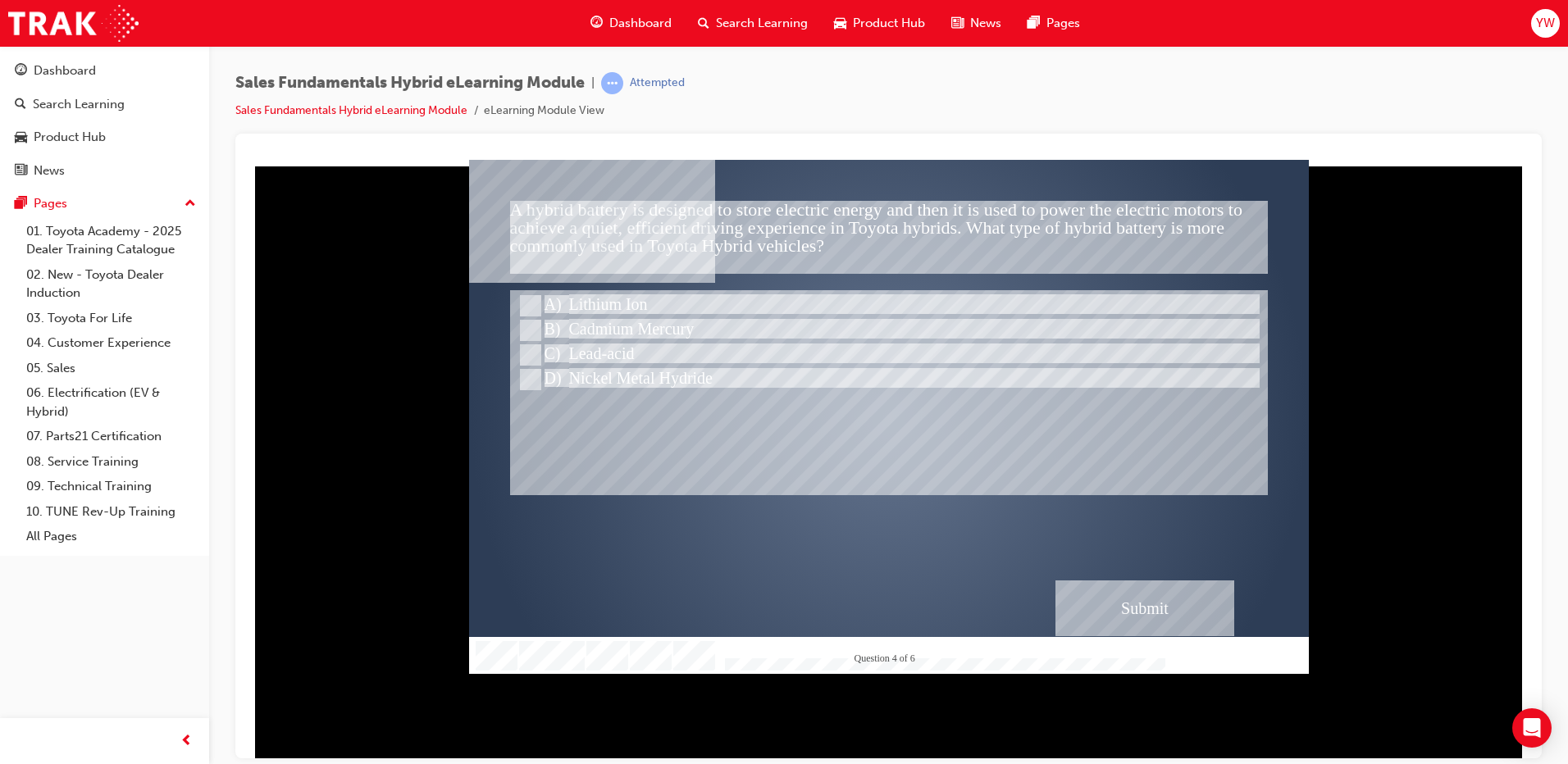
click at [1164, 594] on div "Submit" at bounding box center [1144, 607] width 178 height 56
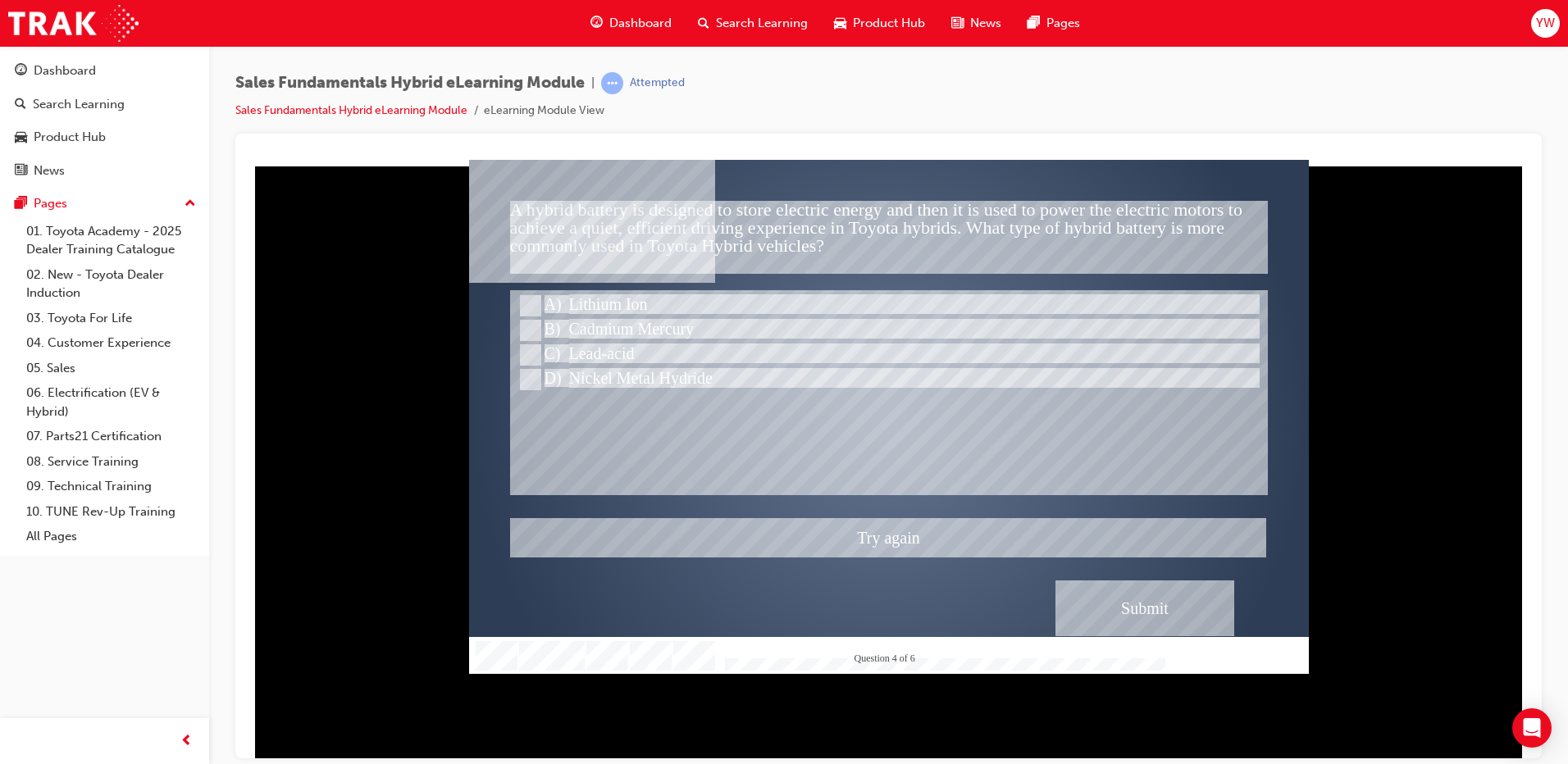
click at [577, 370] on div at bounding box center [889, 415] width 840 height 514
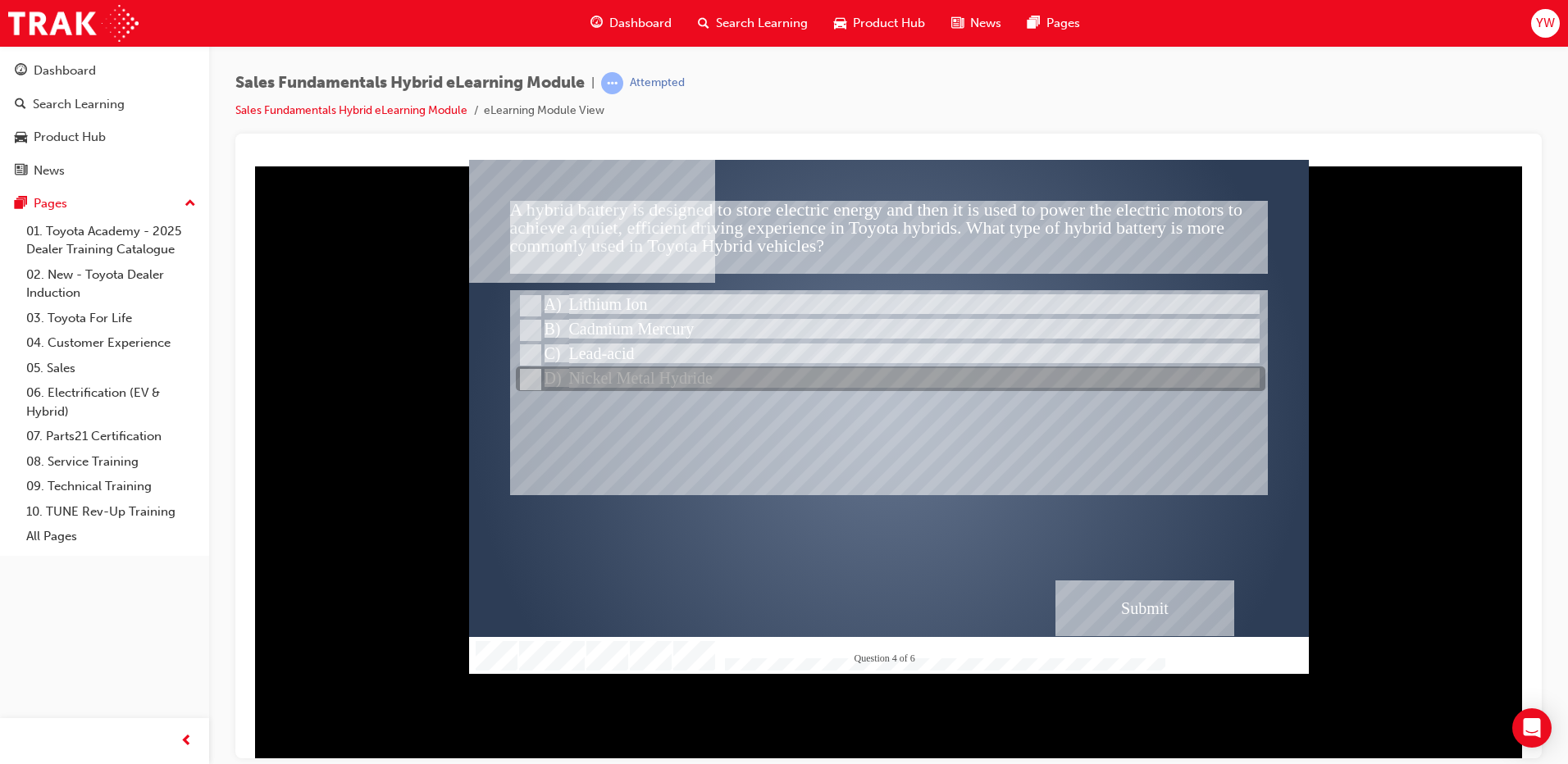
click at [605, 379] on div at bounding box center [890, 379] width 750 height 25
radio input "false"
radio input "true"
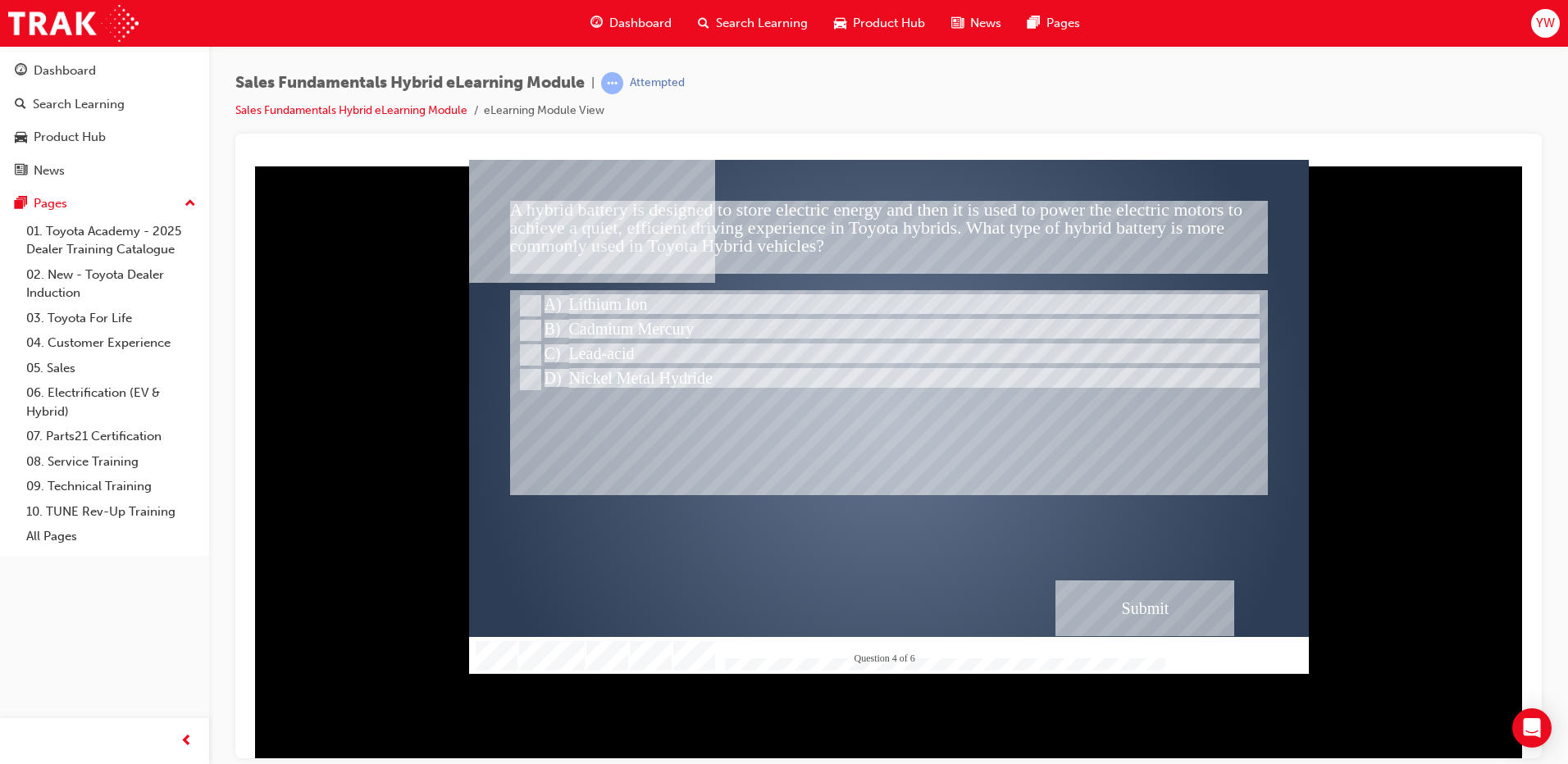
click at [1149, 612] on div "Submit" at bounding box center [1144, 607] width 178 height 56
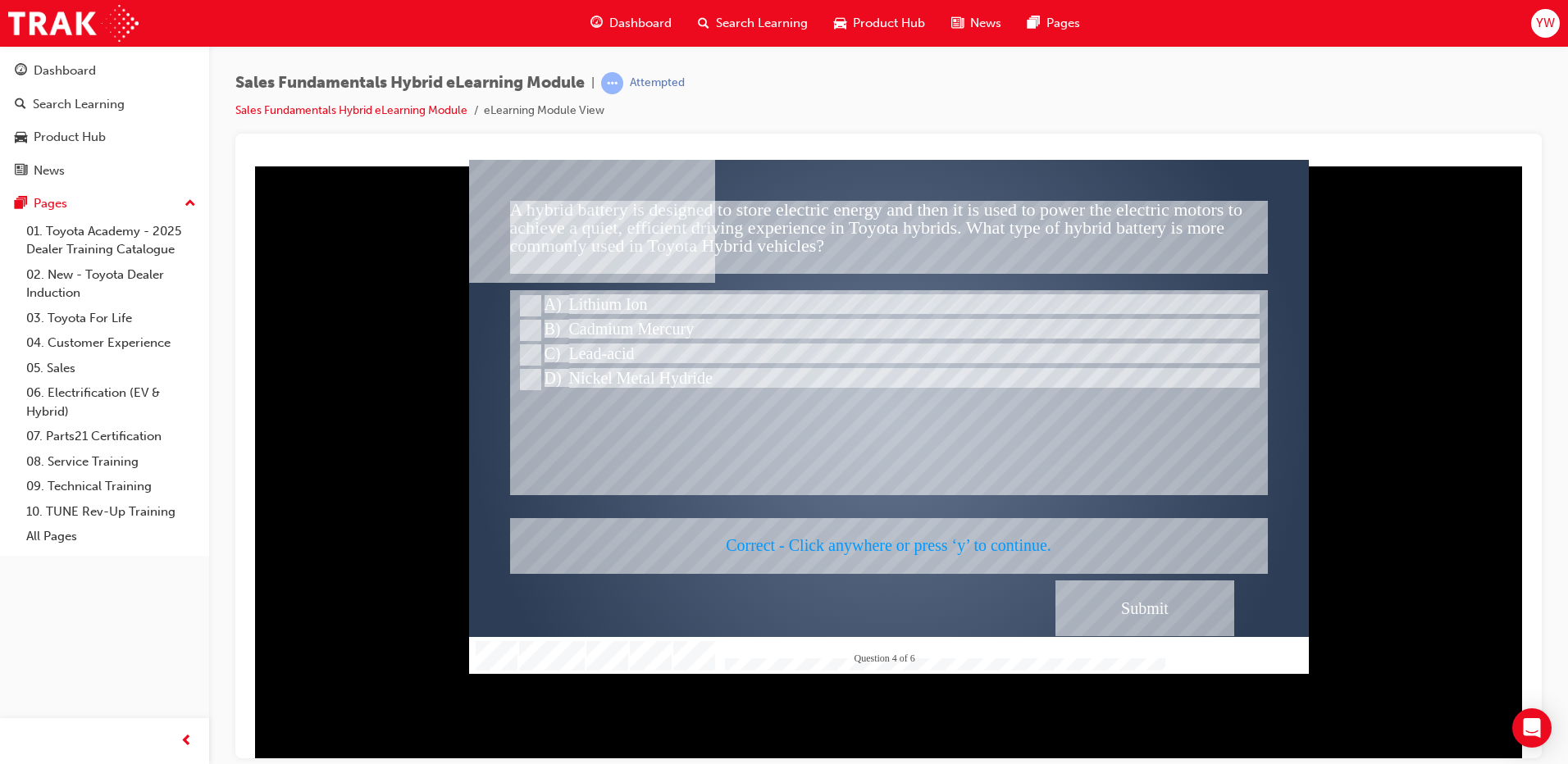
click at [973, 544] on div at bounding box center [889, 415] width 840 height 514
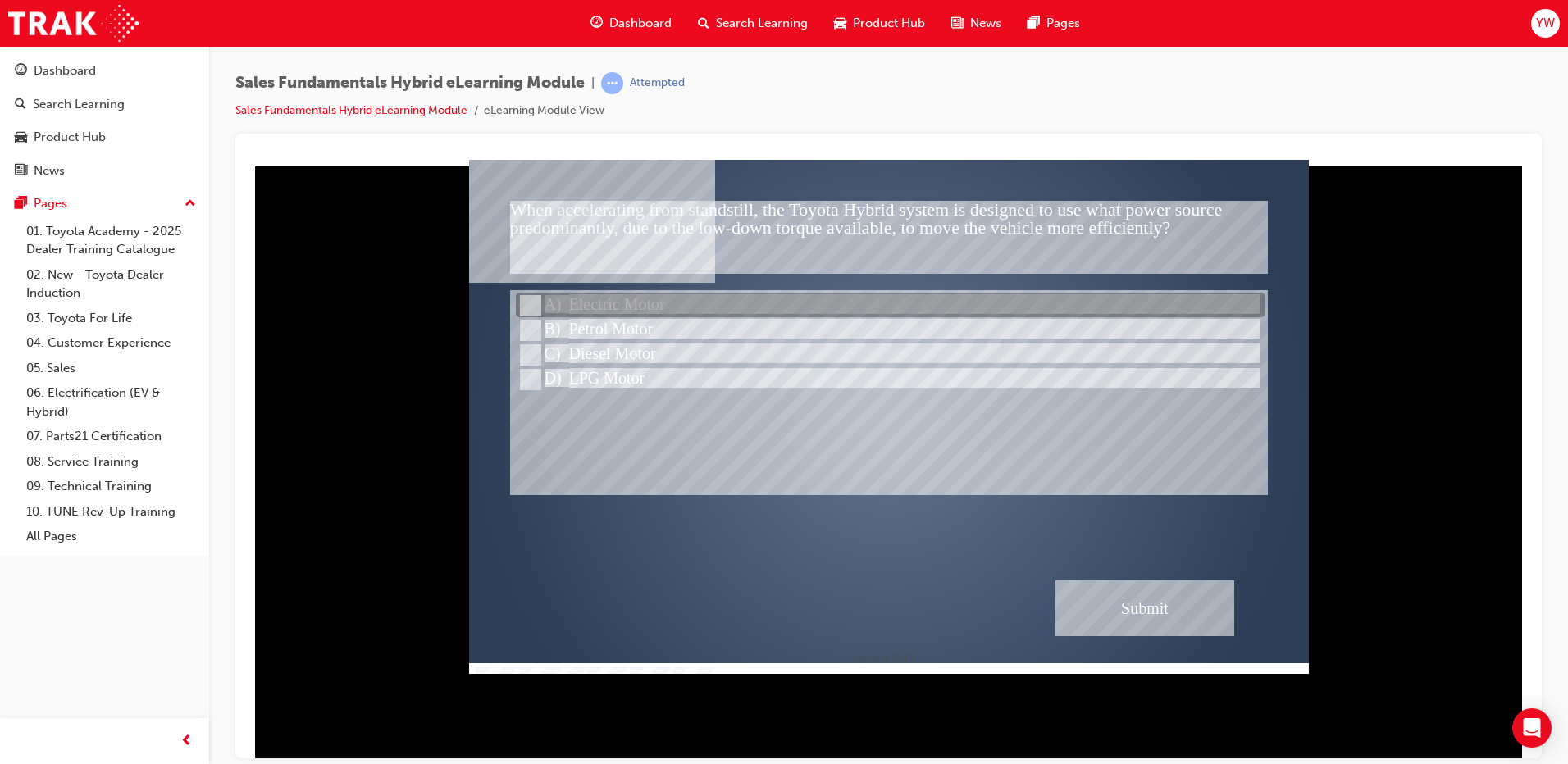
click at [603, 298] on div at bounding box center [890, 305] width 750 height 25
radio input "true"
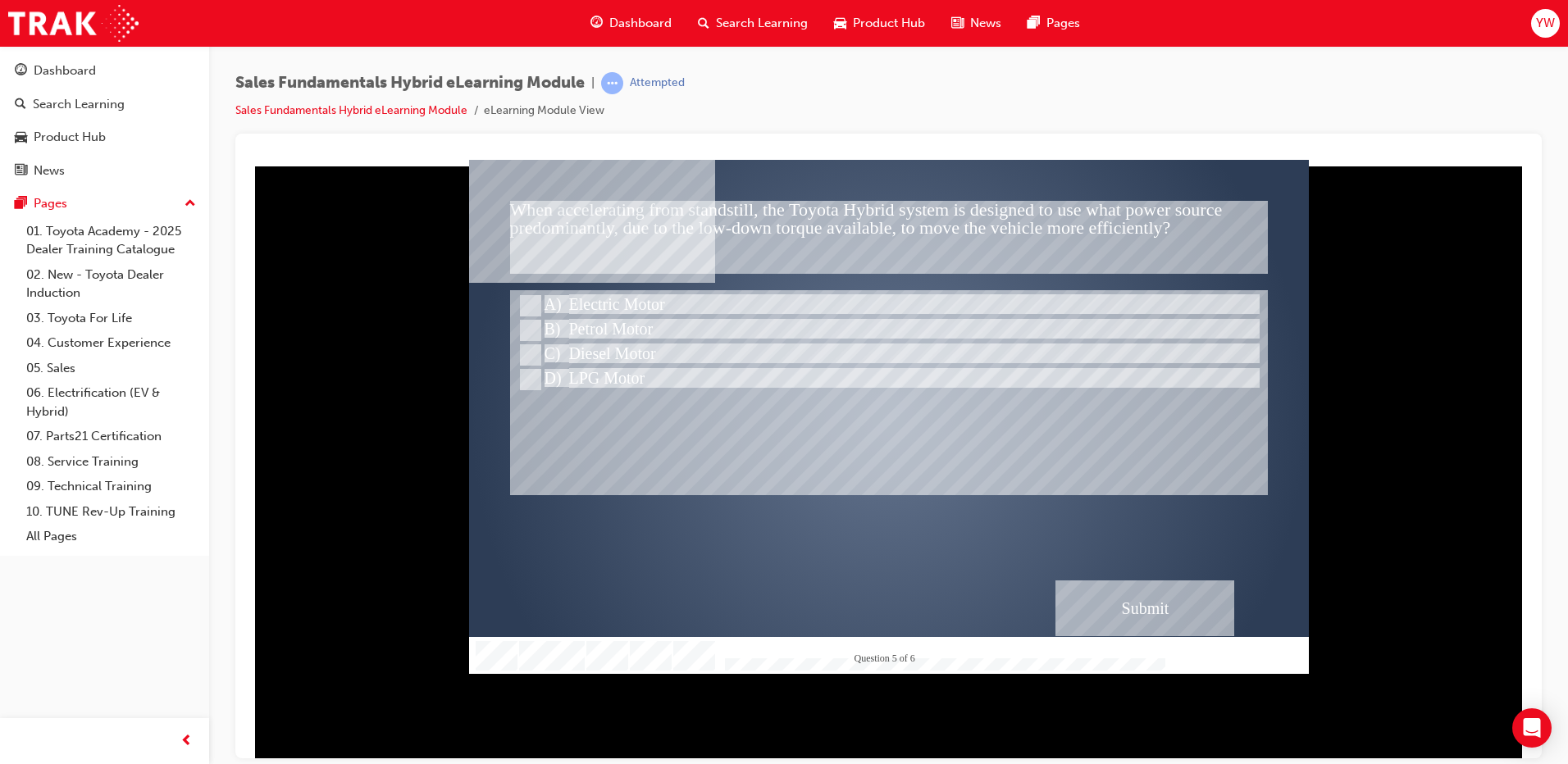
click at [1154, 591] on div "Submit" at bounding box center [1144, 607] width 178 height 56
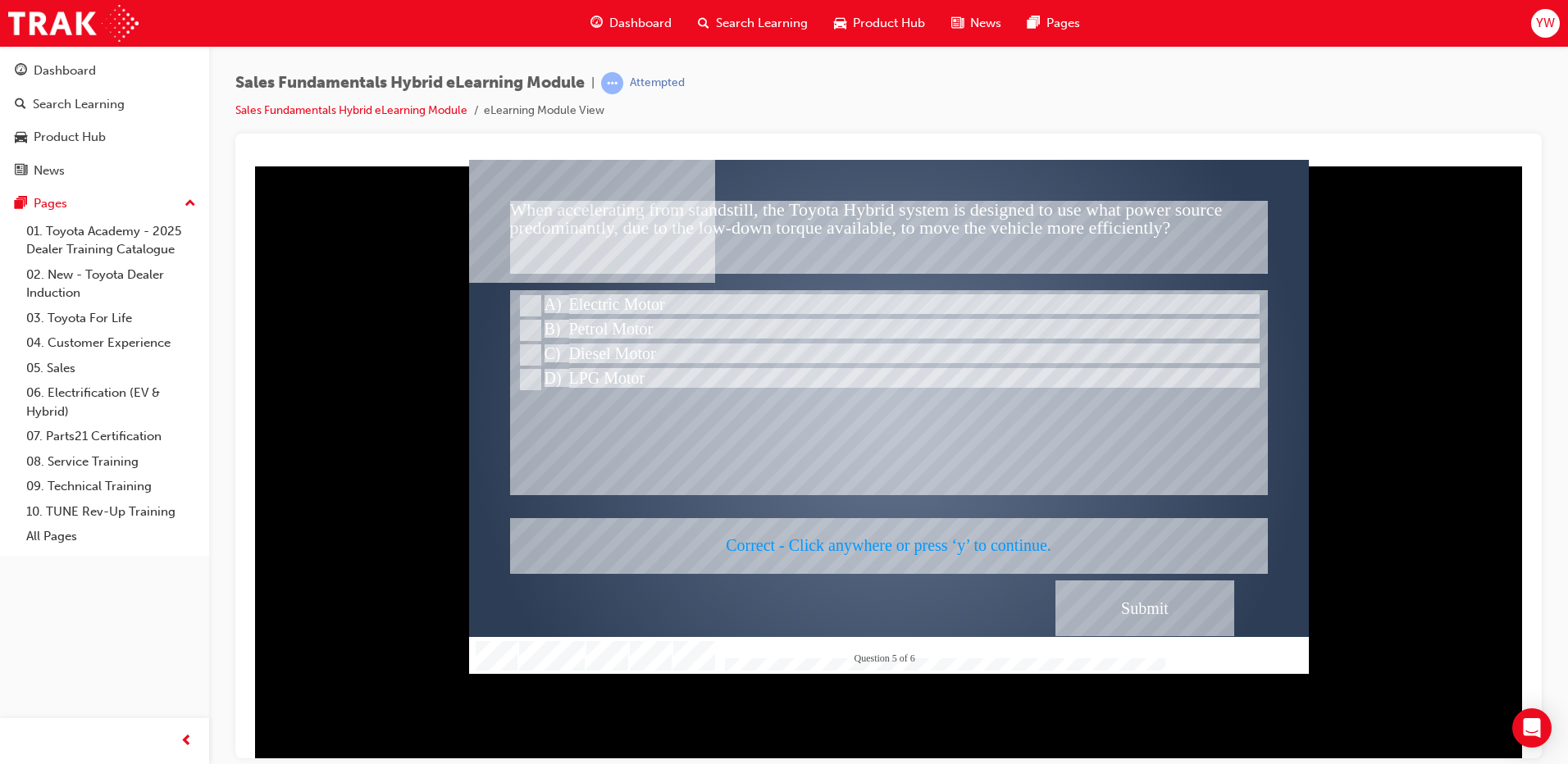
click at [967, 545] on div at bounding box center [889, 415] width 840 height 514
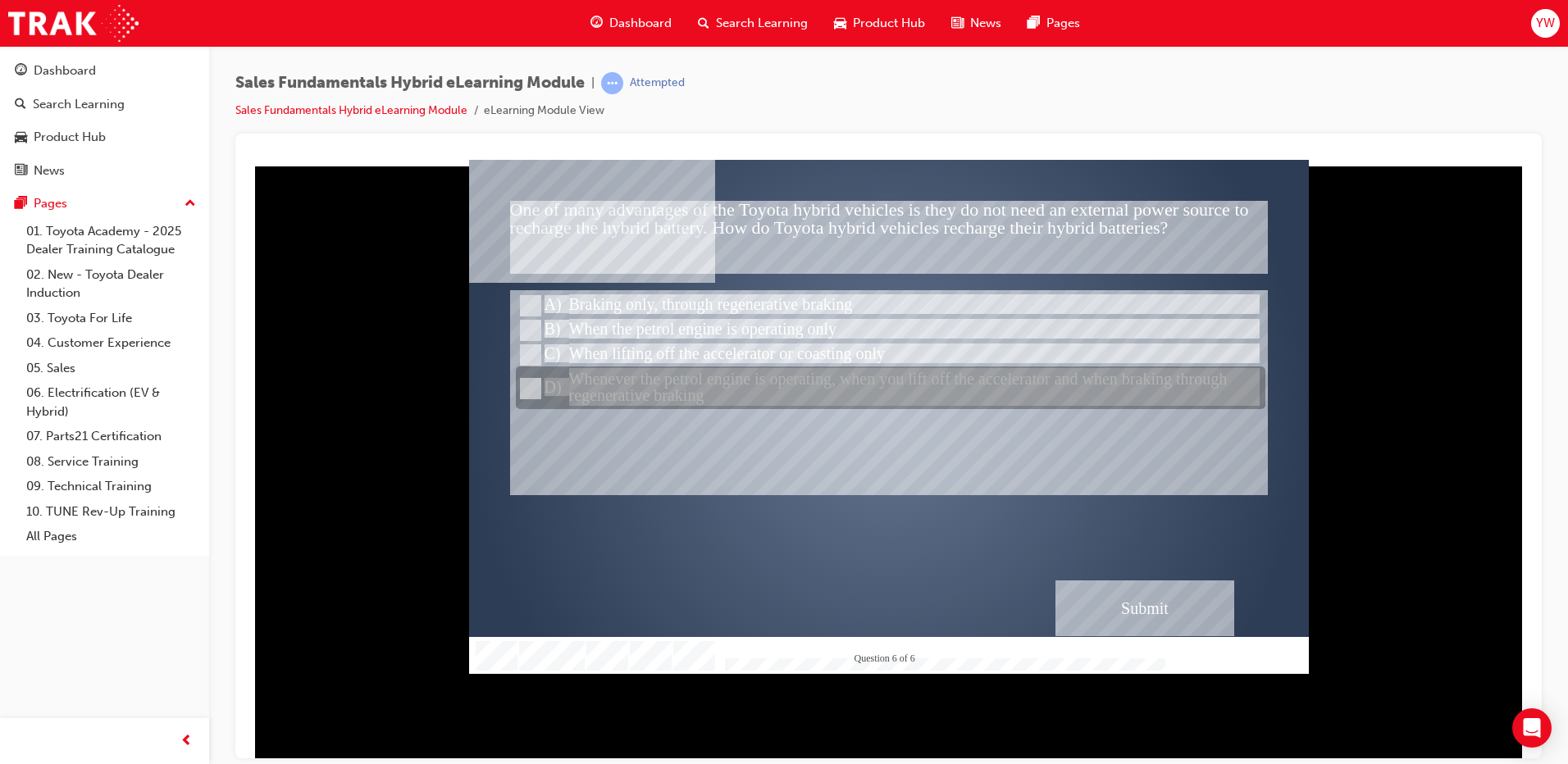
click at [591, 399] on div at bounding box center [890, 388] width 750 height 43
radio input "true"
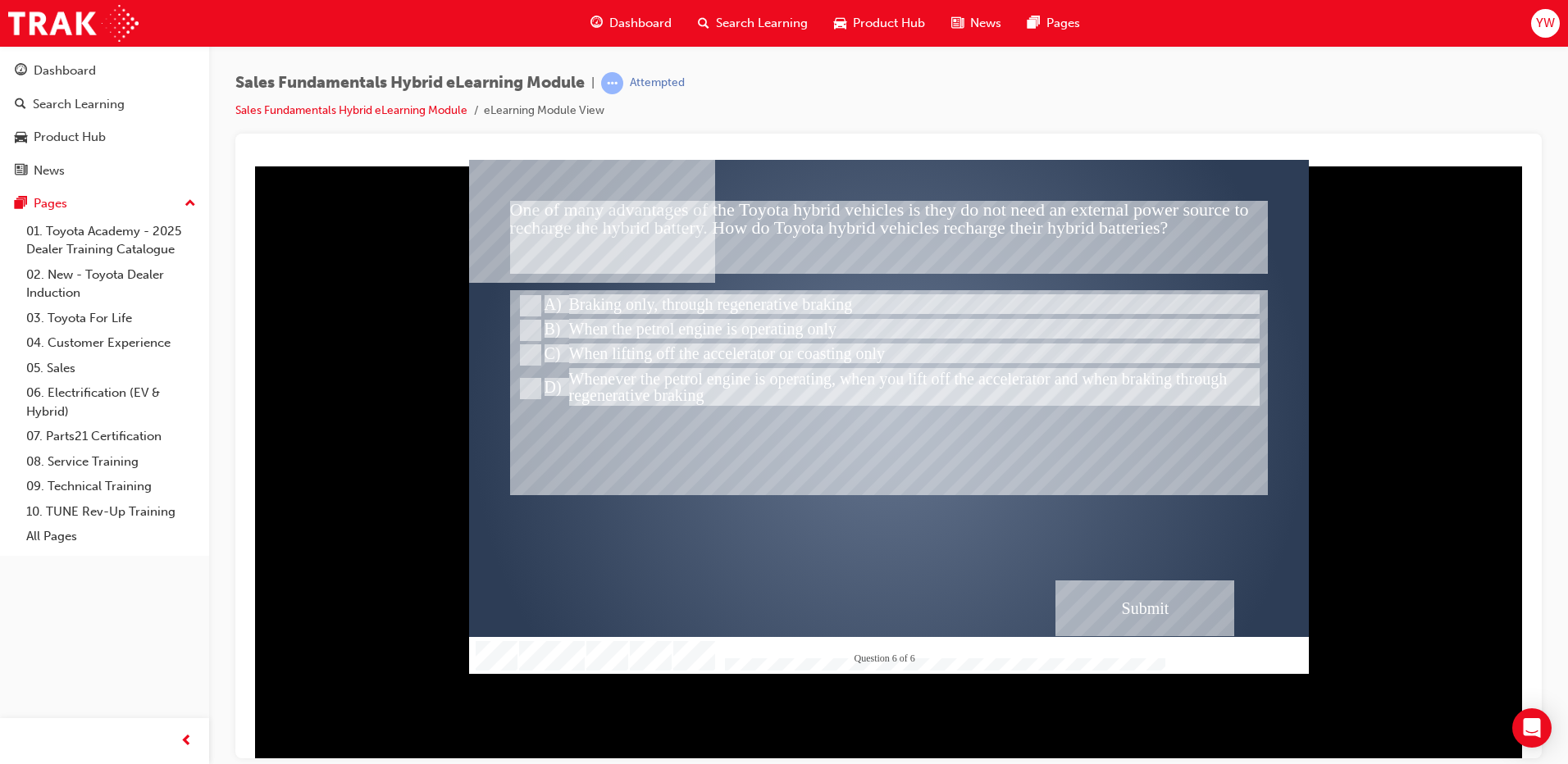
click at [1102, 625] on div "Submit" at bounding box center [1144, 607] width 178 height 56
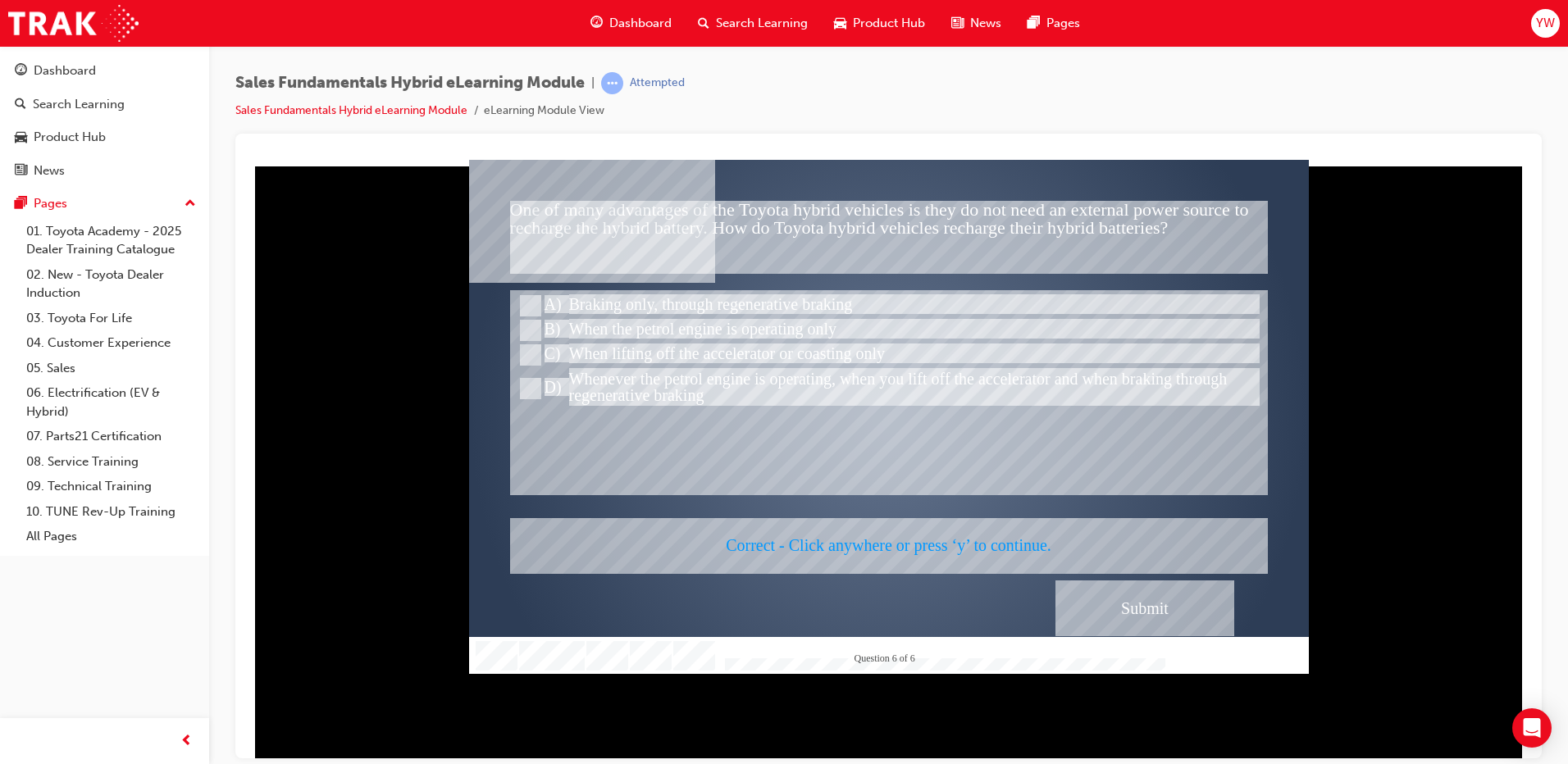
click at [961, 541] on div at bounding box center [889, 415] width 840 height 514
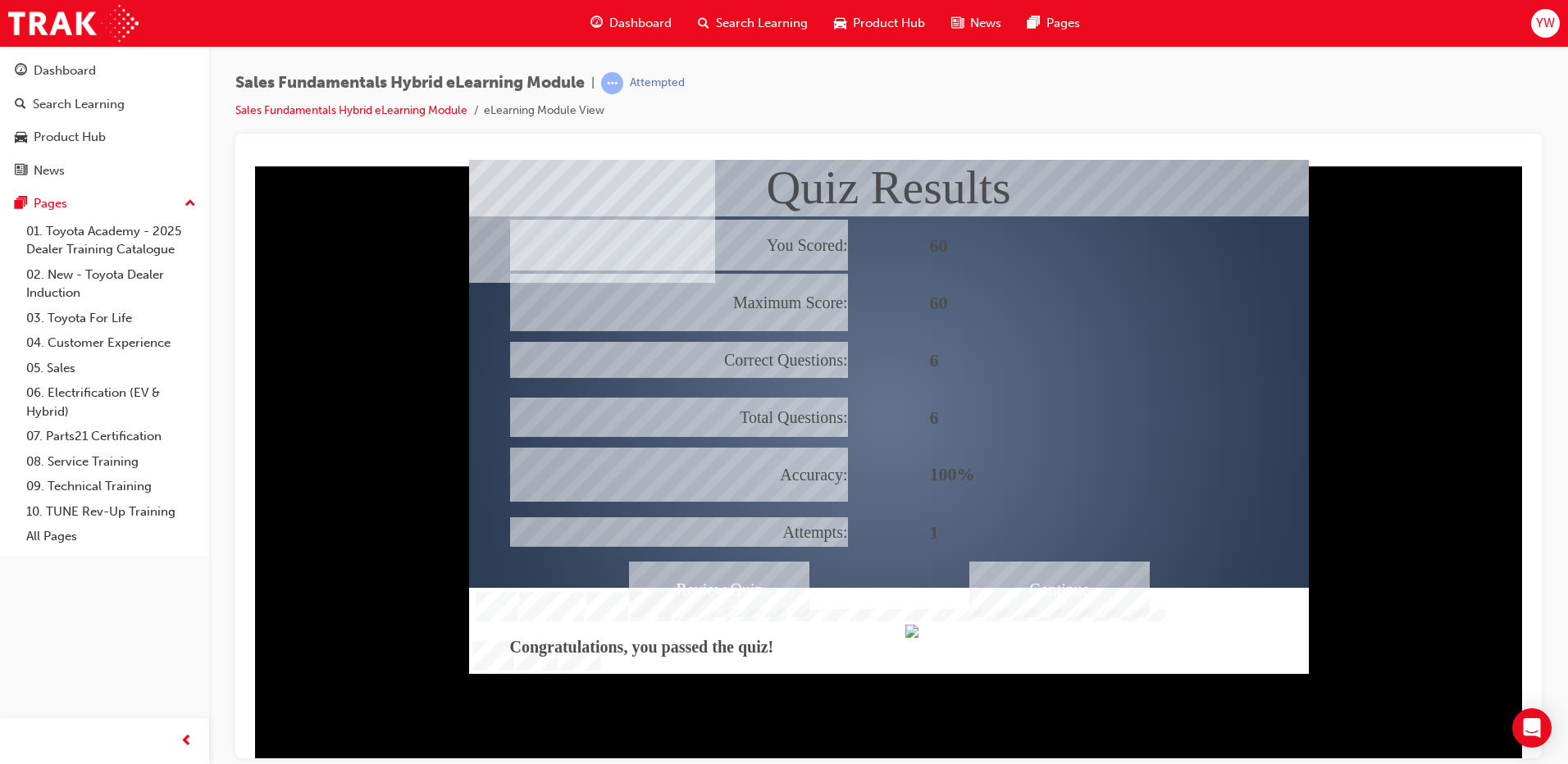
click at [1046, 579] on div "Continue" at bounding box center [1059, 588] width 180 height 56
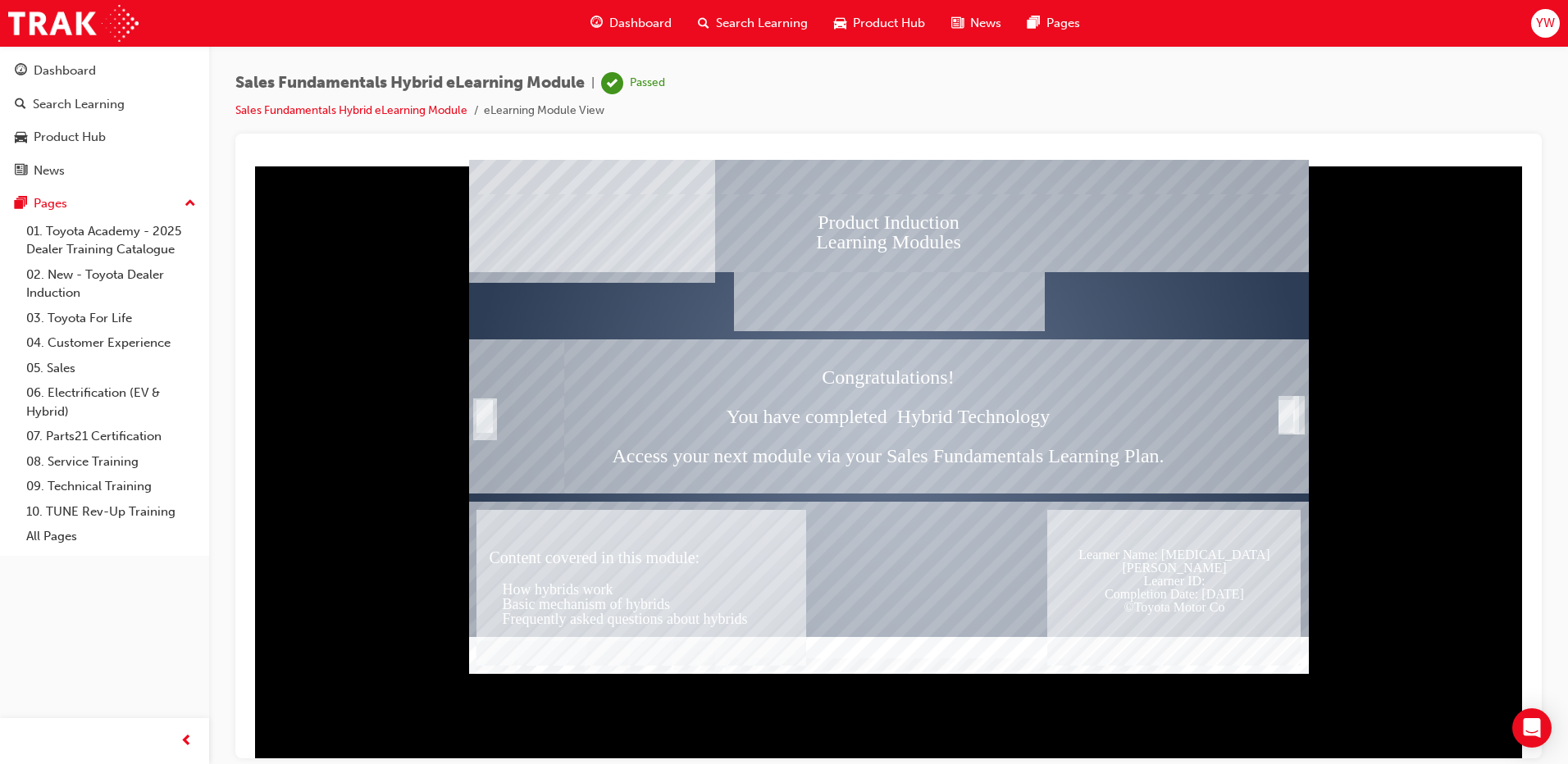
click at [652, 21] on span "Dashboard" at bounding box center [640, 23] width 63 height 19
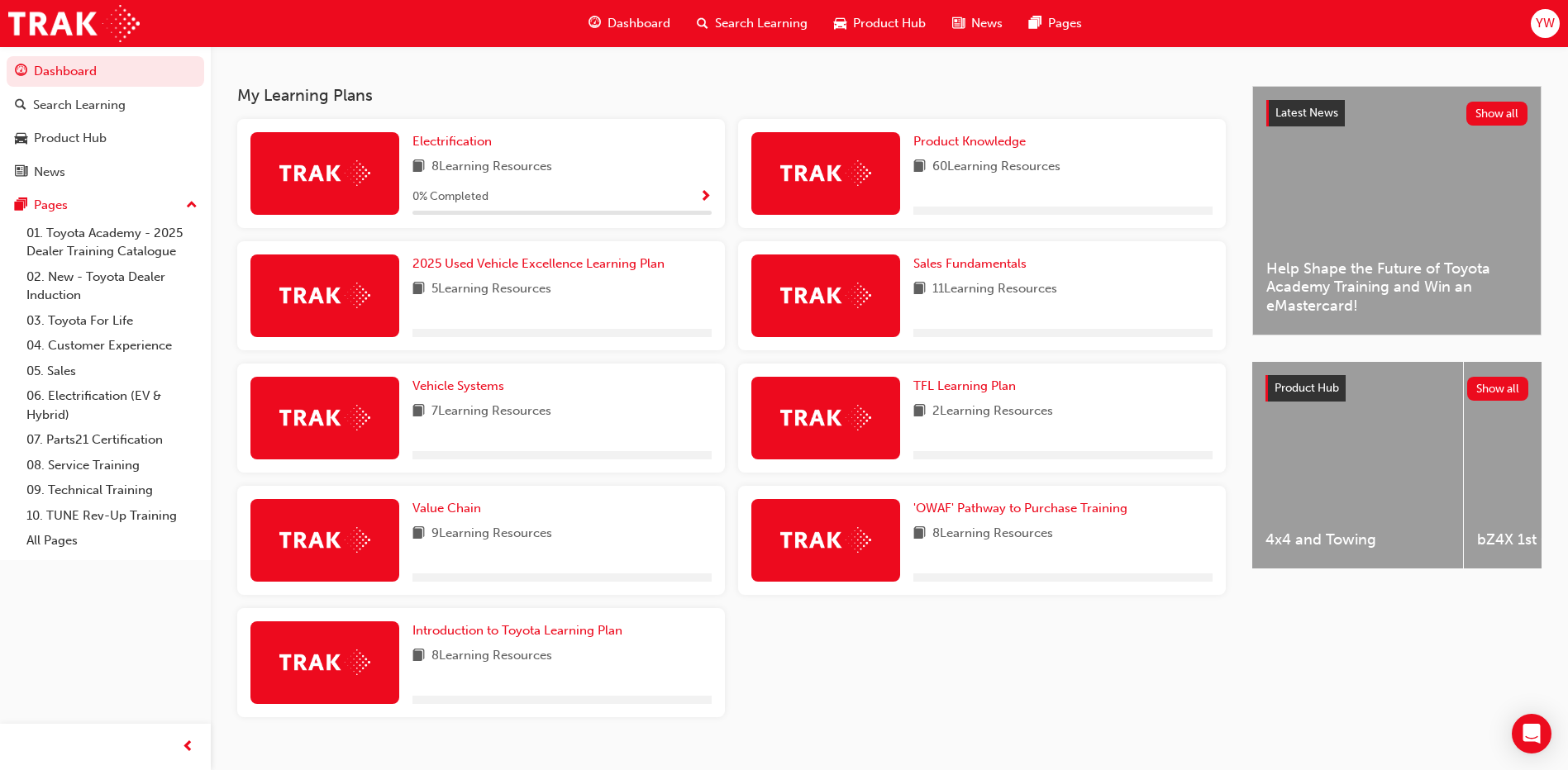
scroll to position [369, 0]
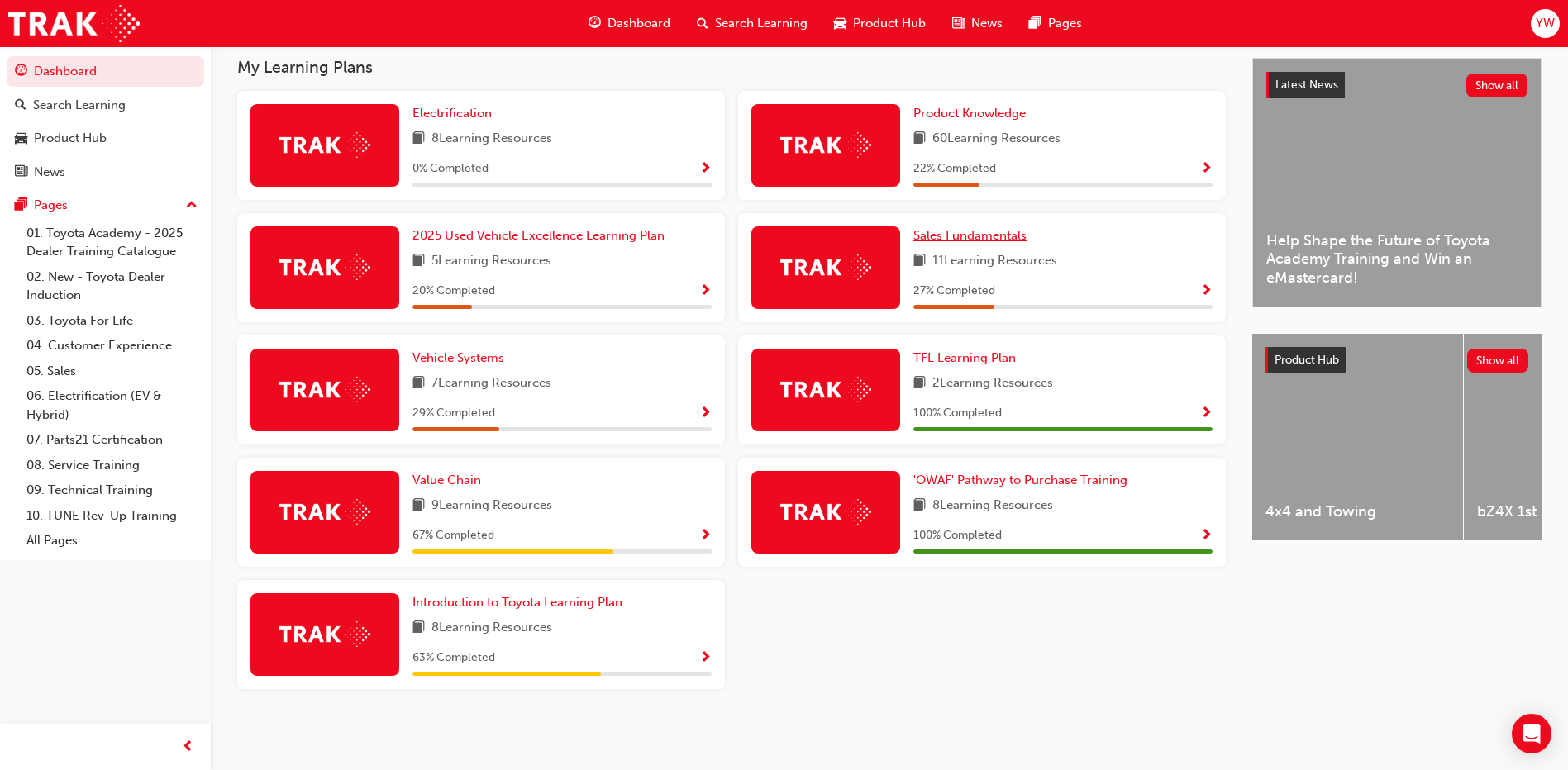
click at [943, 235] on span "Sales Fundamentals" at bounding box center [969, 235] width 113 height 15
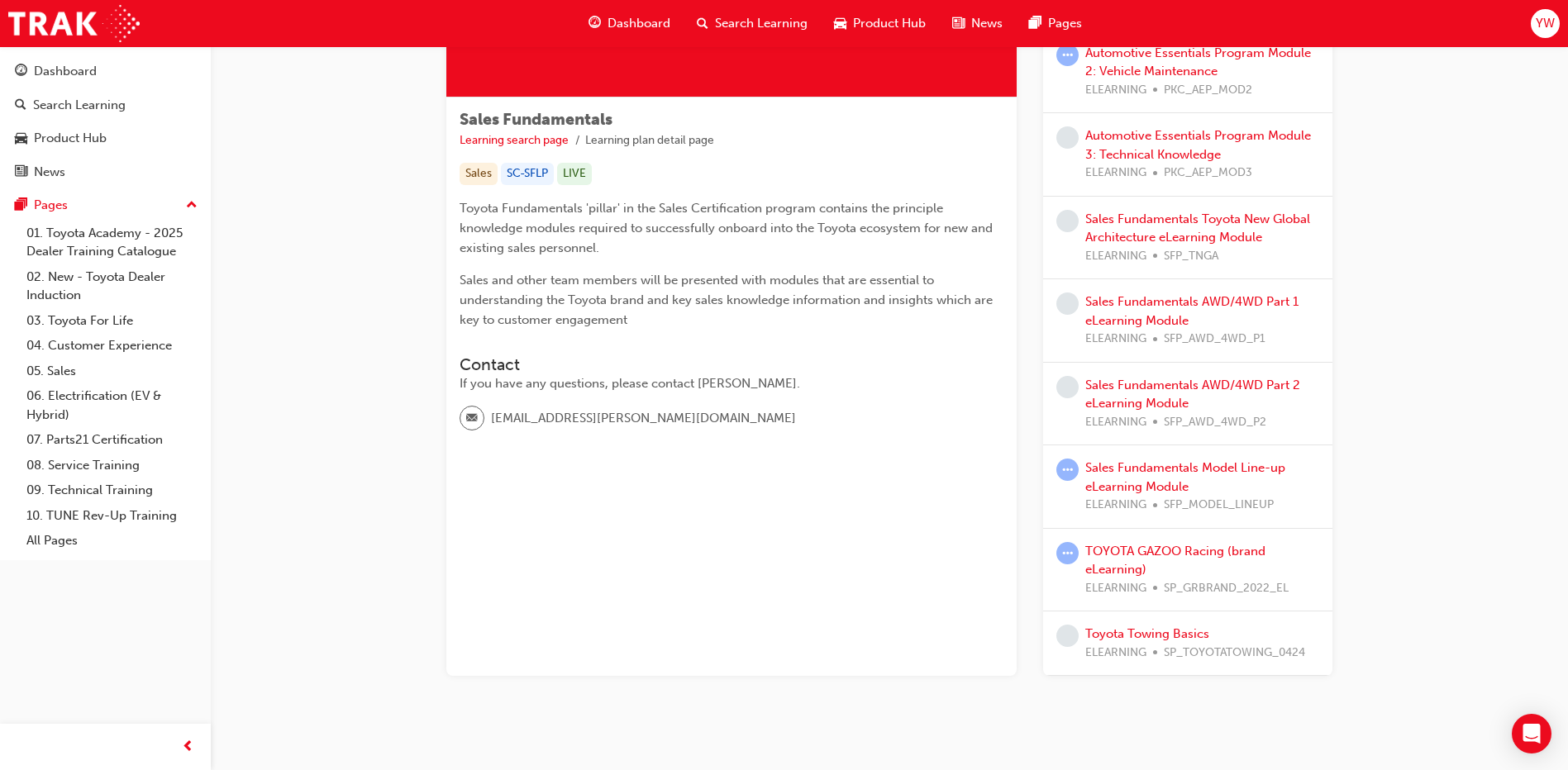
scroll to position [263, 0]
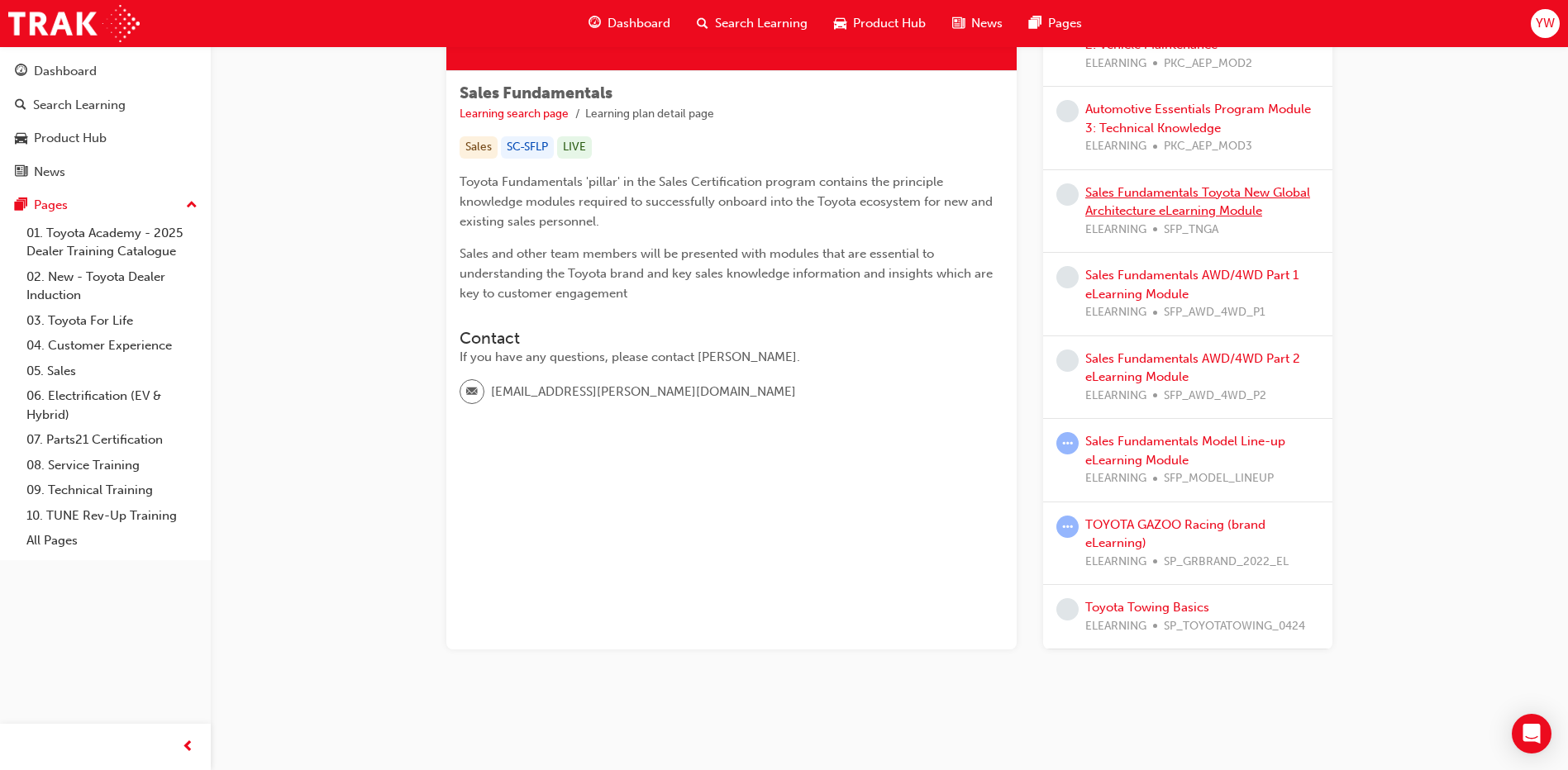
click at [1154, 192] on link "Sales Fundamentals Toyota New Global Architecture eLearning Module" at bounding box center [1197, 201] width 225 height 34
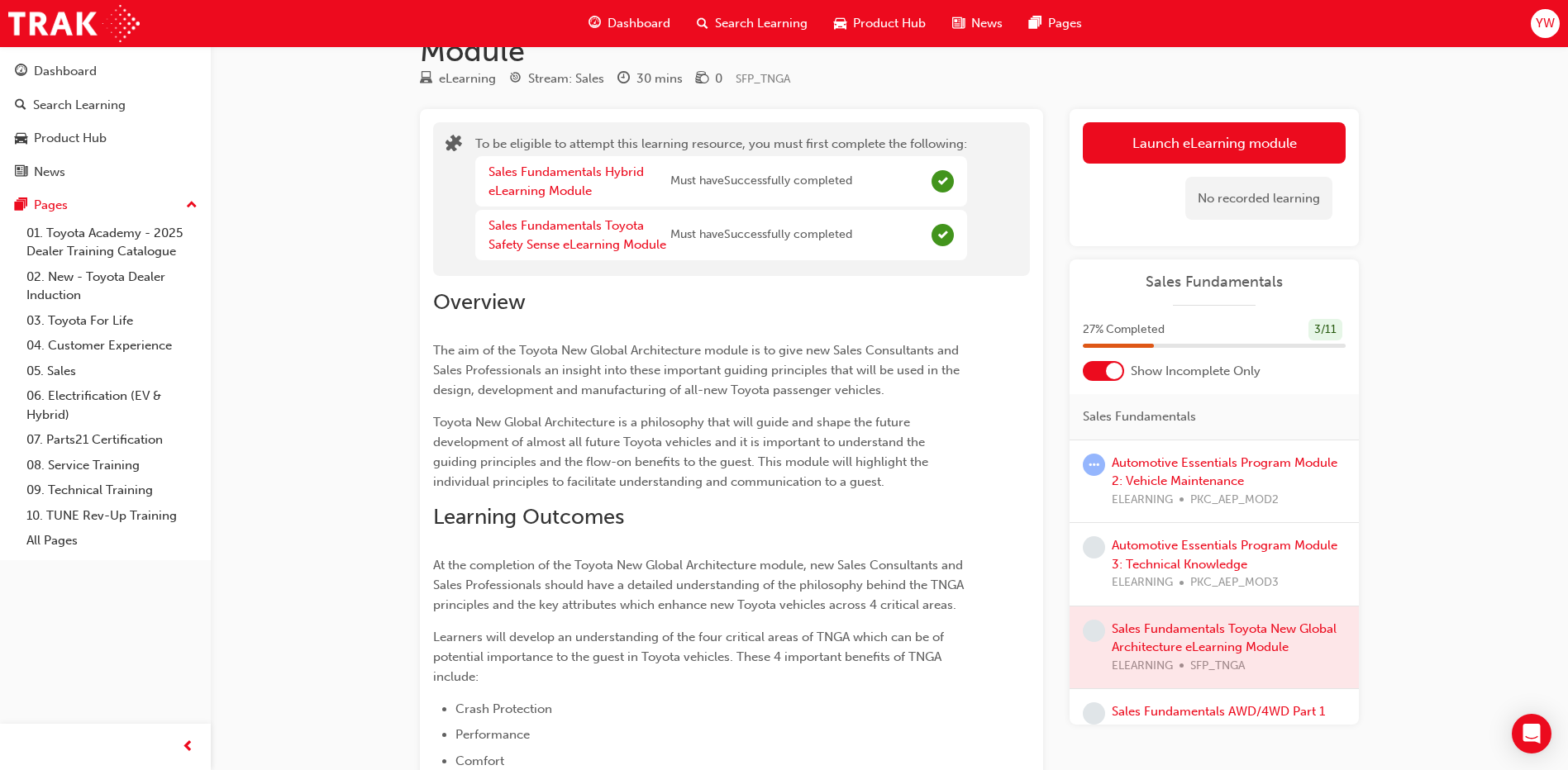
scroll to position [15, 0]
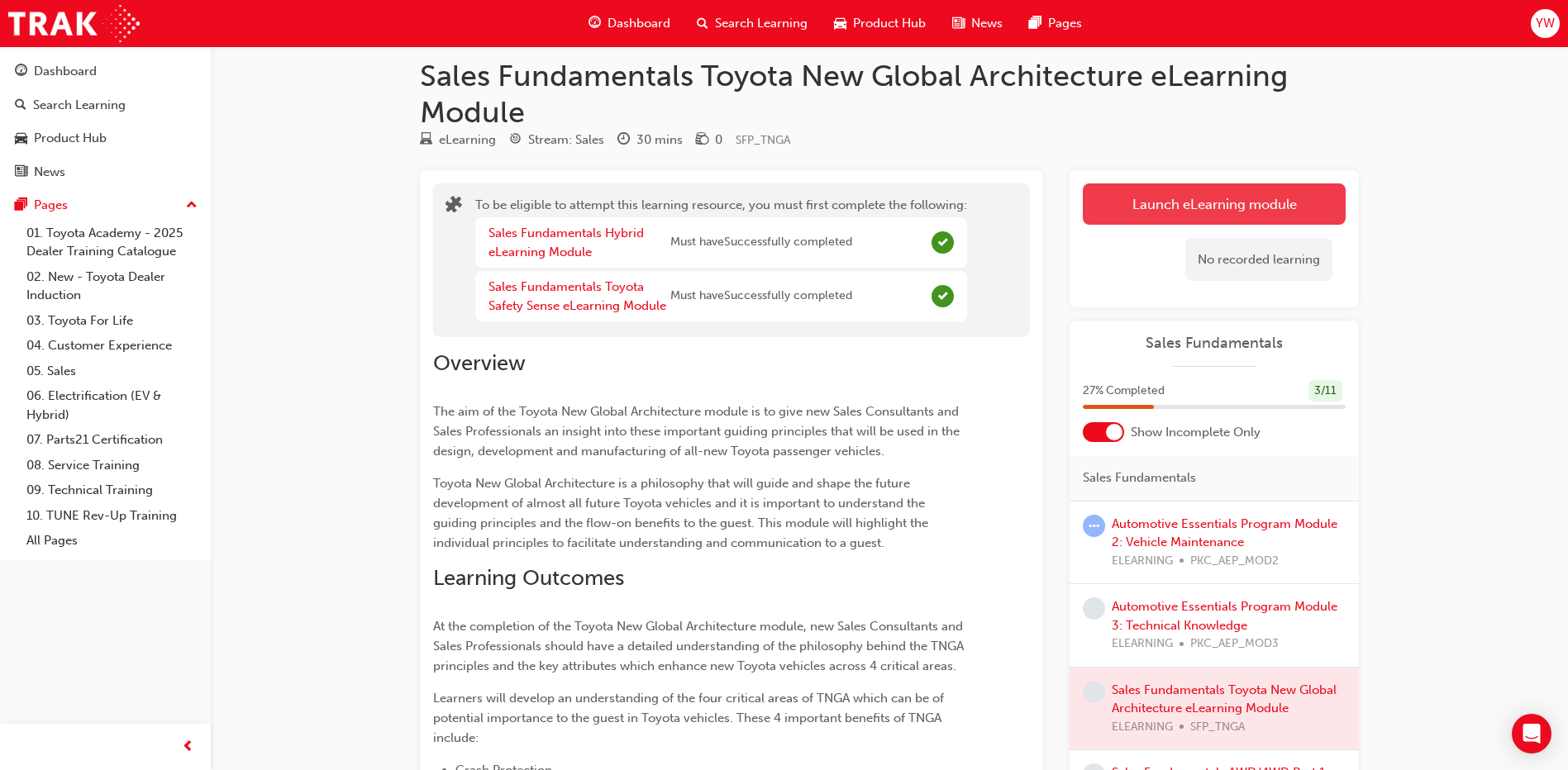
click at [1111, 196] on button "Launch eLearning module" at bounding box center [1214, 204] width 263 height 41
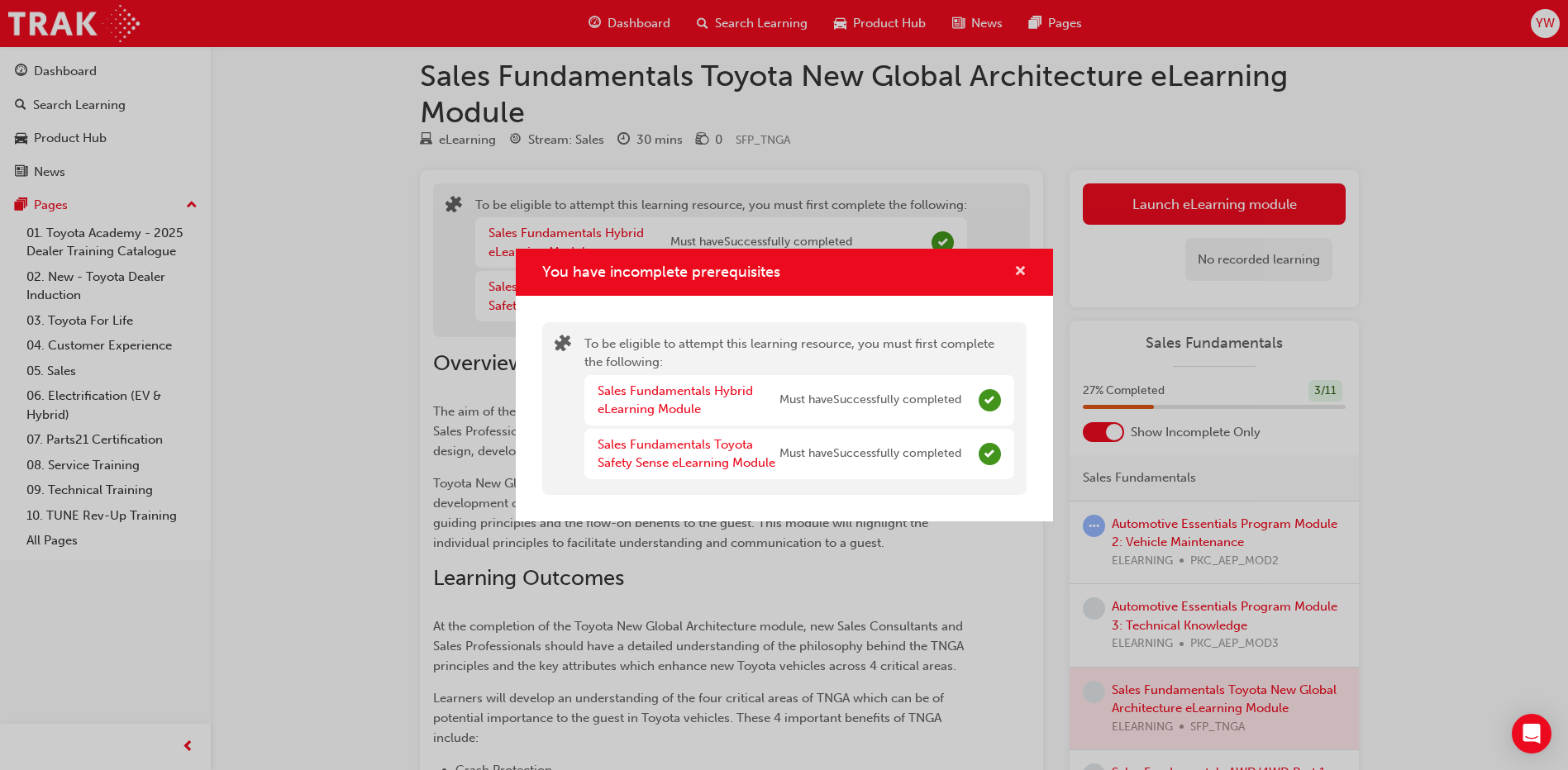
click at [1014, 265] on span "cross-icon" at bounding box center [1020, 272] width 12 height 15
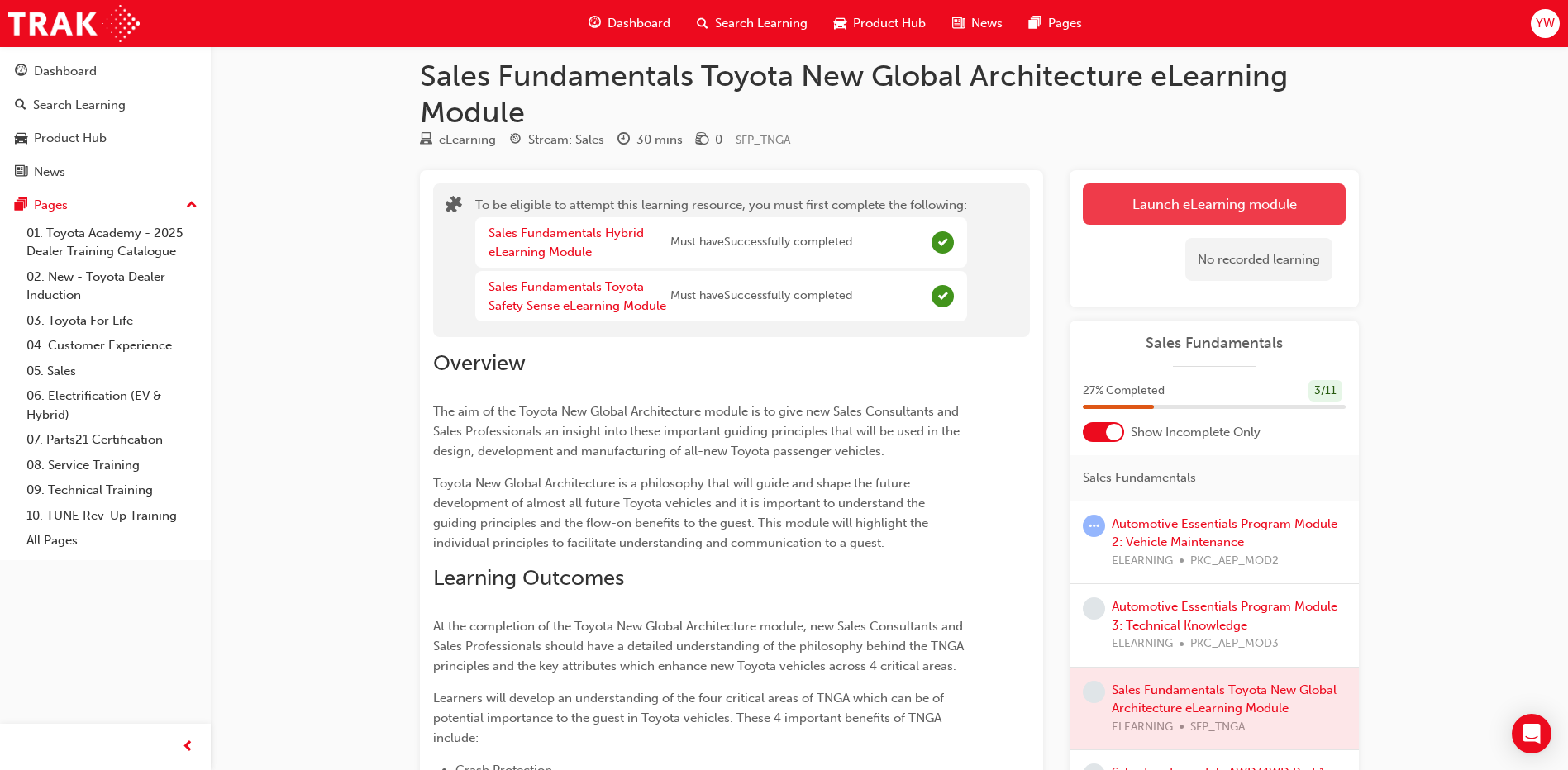
click at [1090, 188] on button "Launch eLearning module" at bounding box center [1214, 204] width 263 height 41
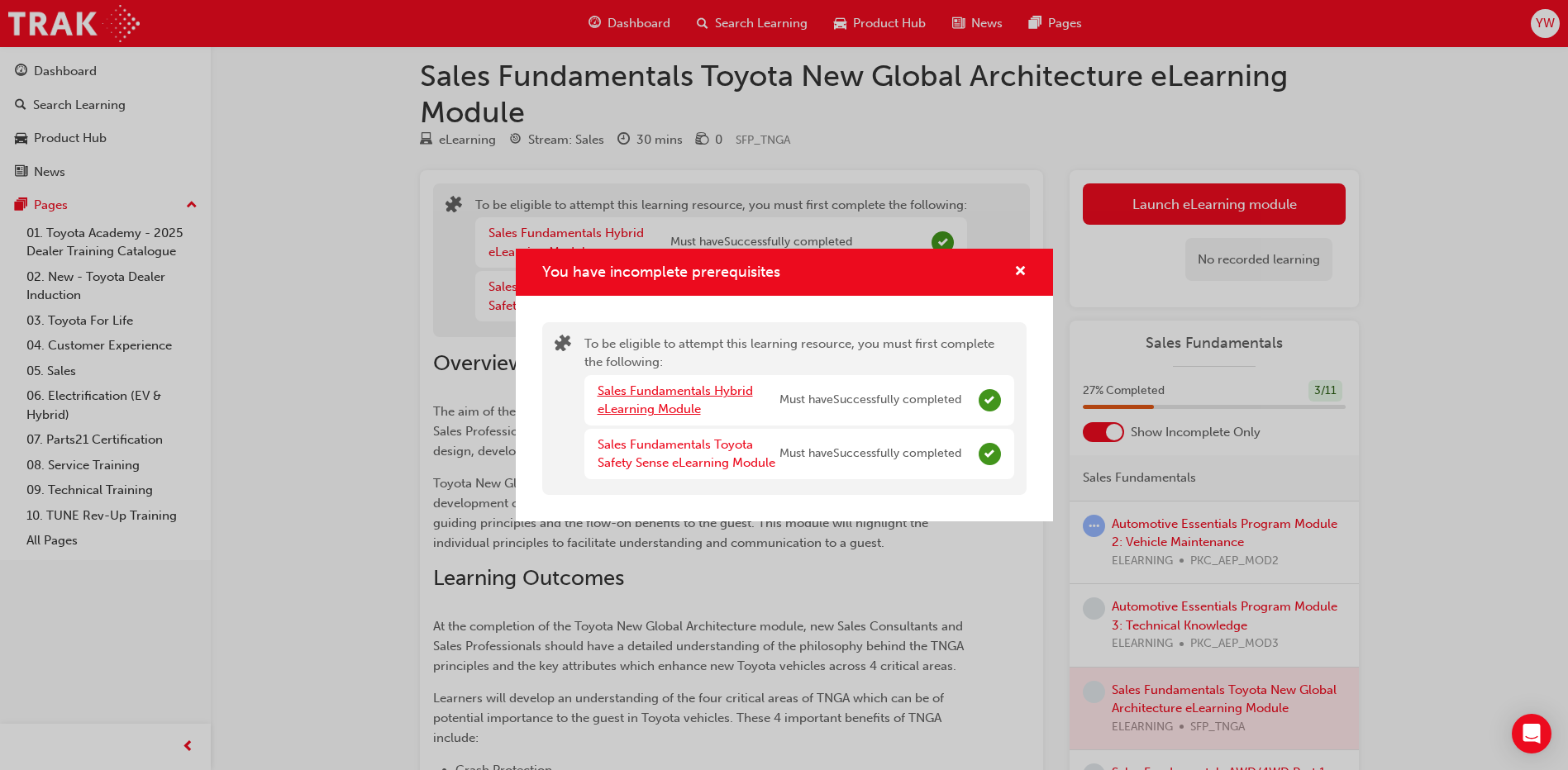
click at [615, 403] on link "Sales Fundamentals Hybrid eLearning Module" at bounding box center [675, 400] width 156 height 34
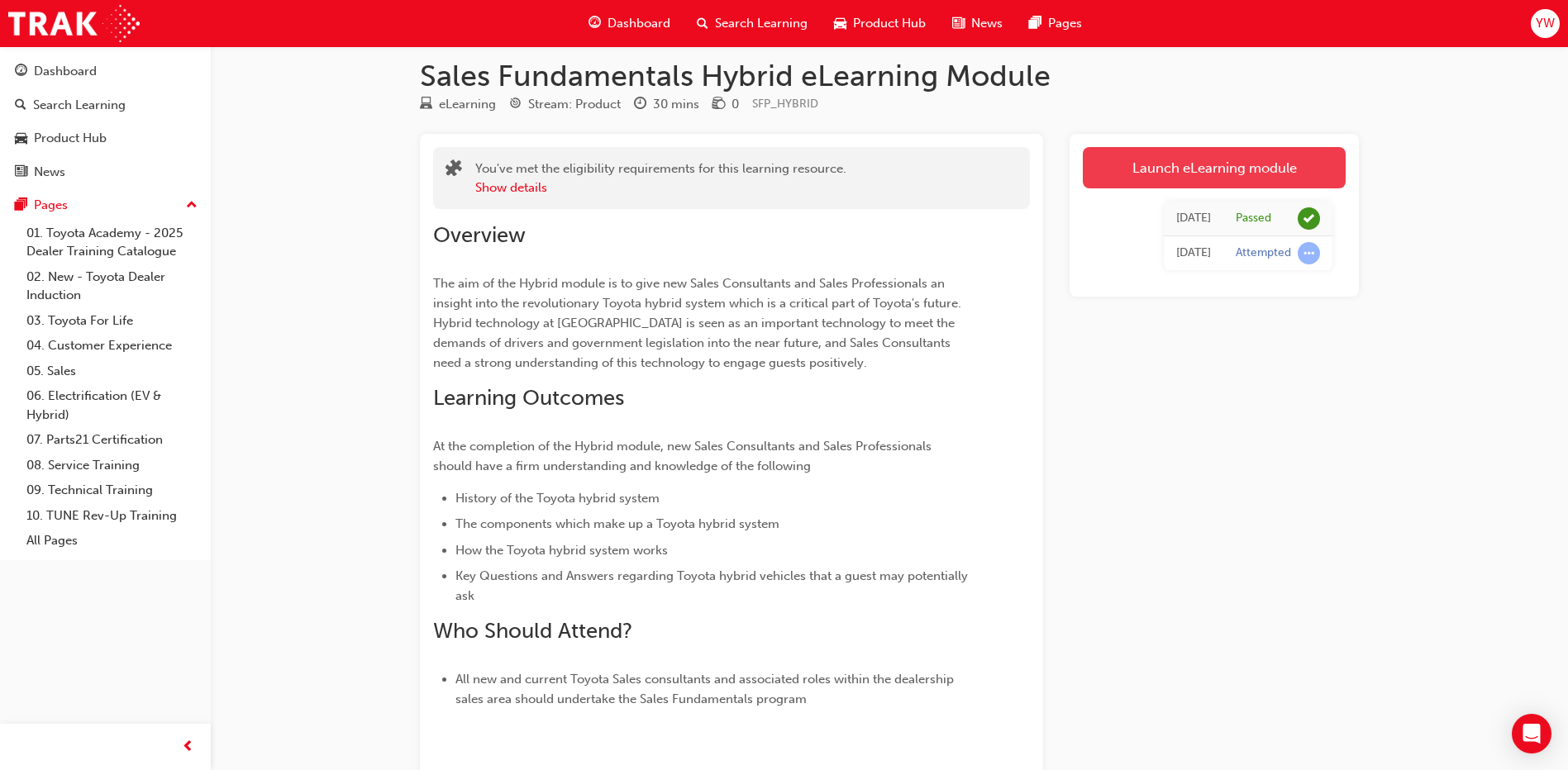
click at [1106, 166] on link "Launch eLearning module" at bounding box center [1214, 168] width 263 height 41
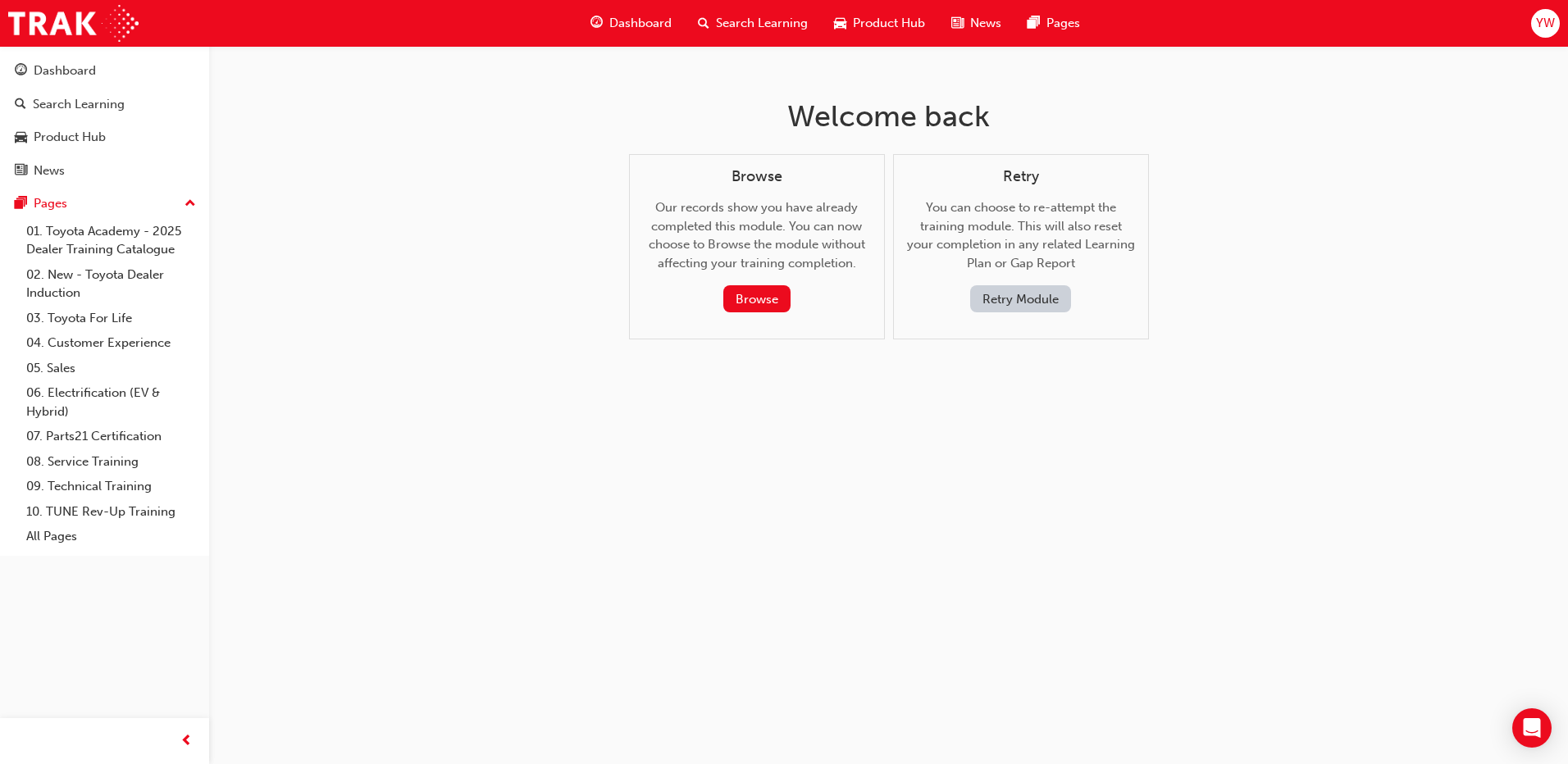
click at [633, 6] on div "Dashboard Search Learning Product Hub News Pages" at bounding box center [835, 23] width 529 height 46
click at [626, 31] on span "Dashboard" at bounding box center [640, 23] width 63 height 19
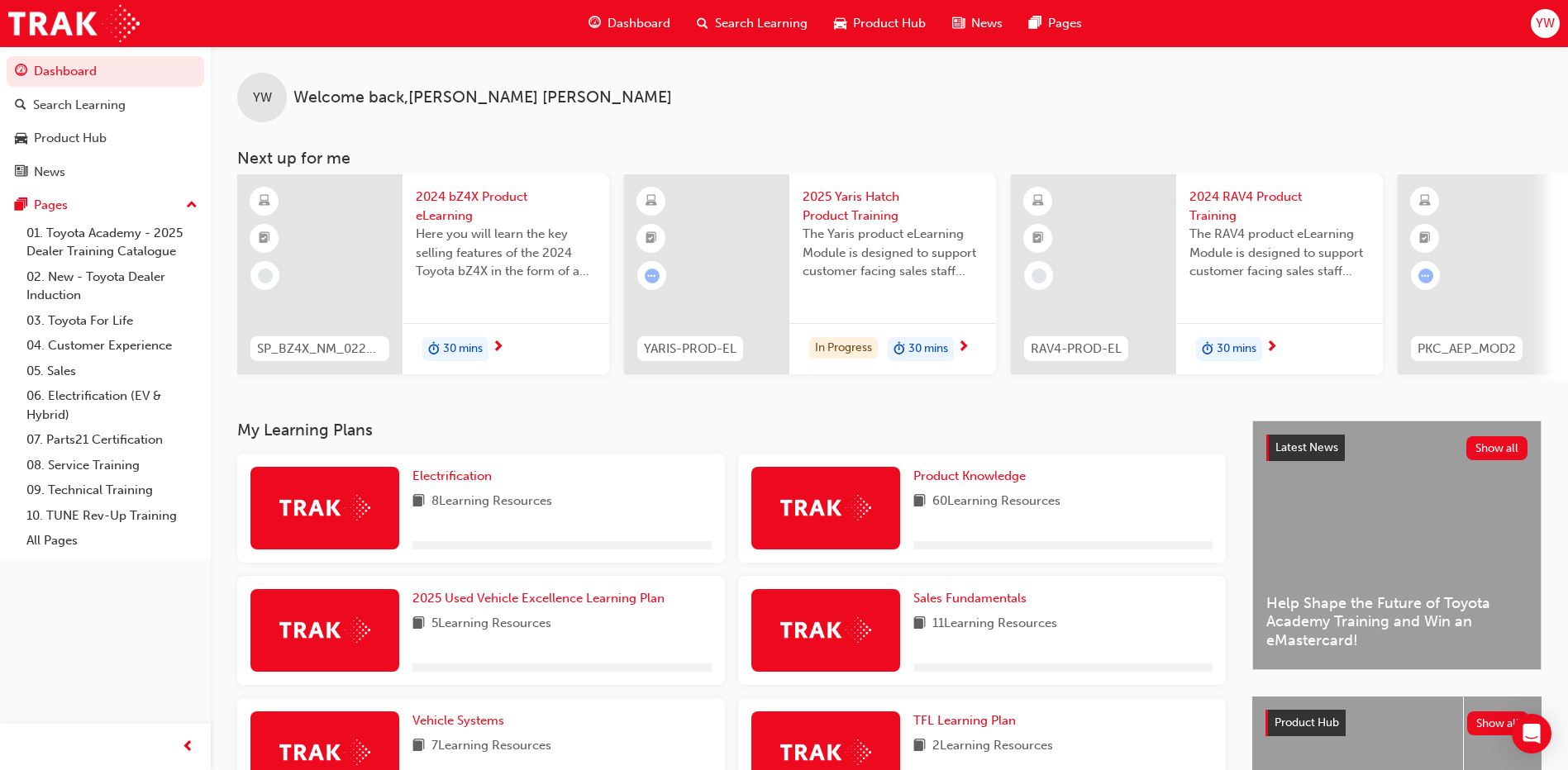
click at [641, 15] on span "Dashboard" at bounding box center [639, 23] width 63 height 19
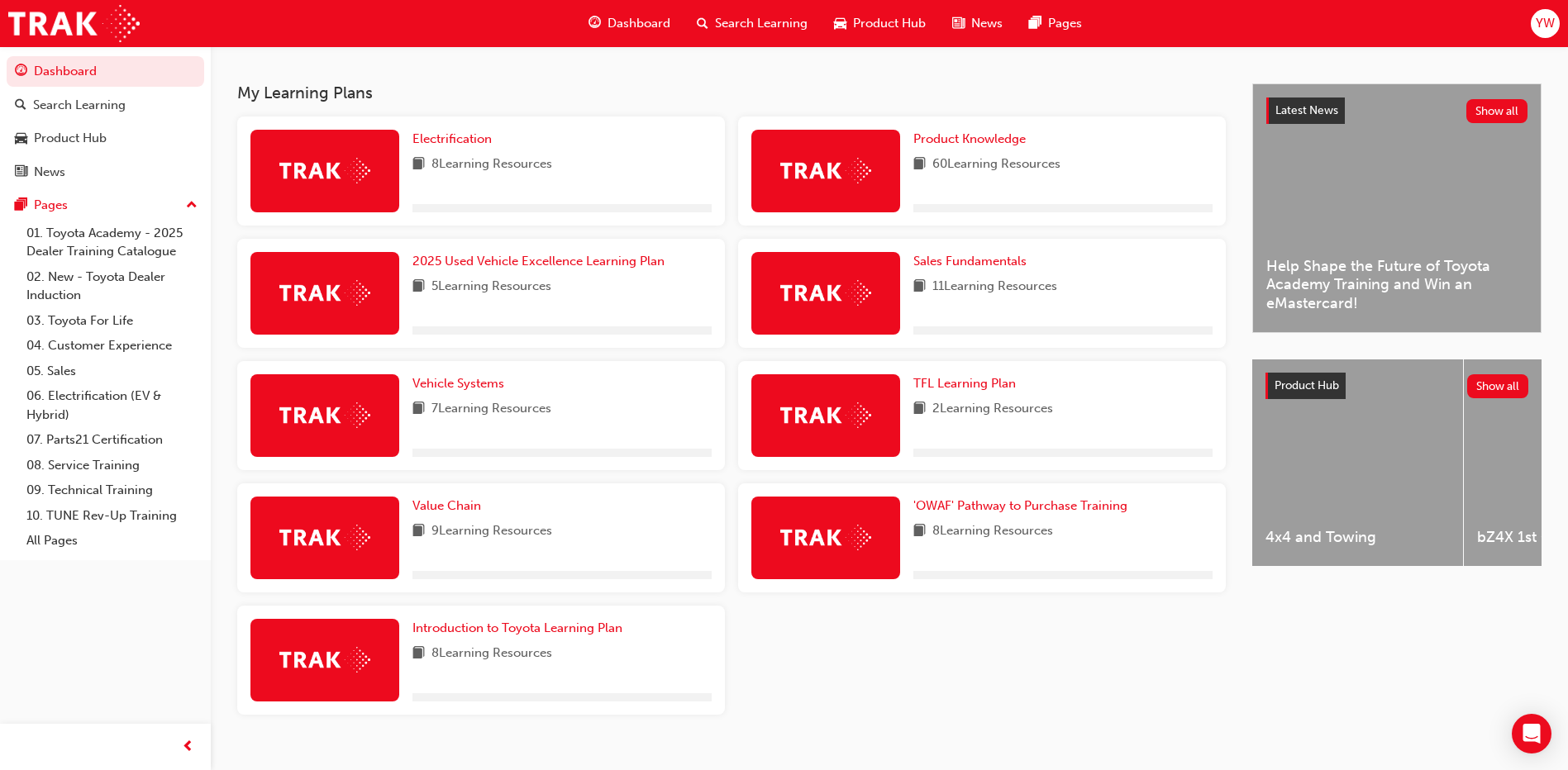
scroll to position [369, 0]
